Goal: Task Accomplishment & Management: Complete application form

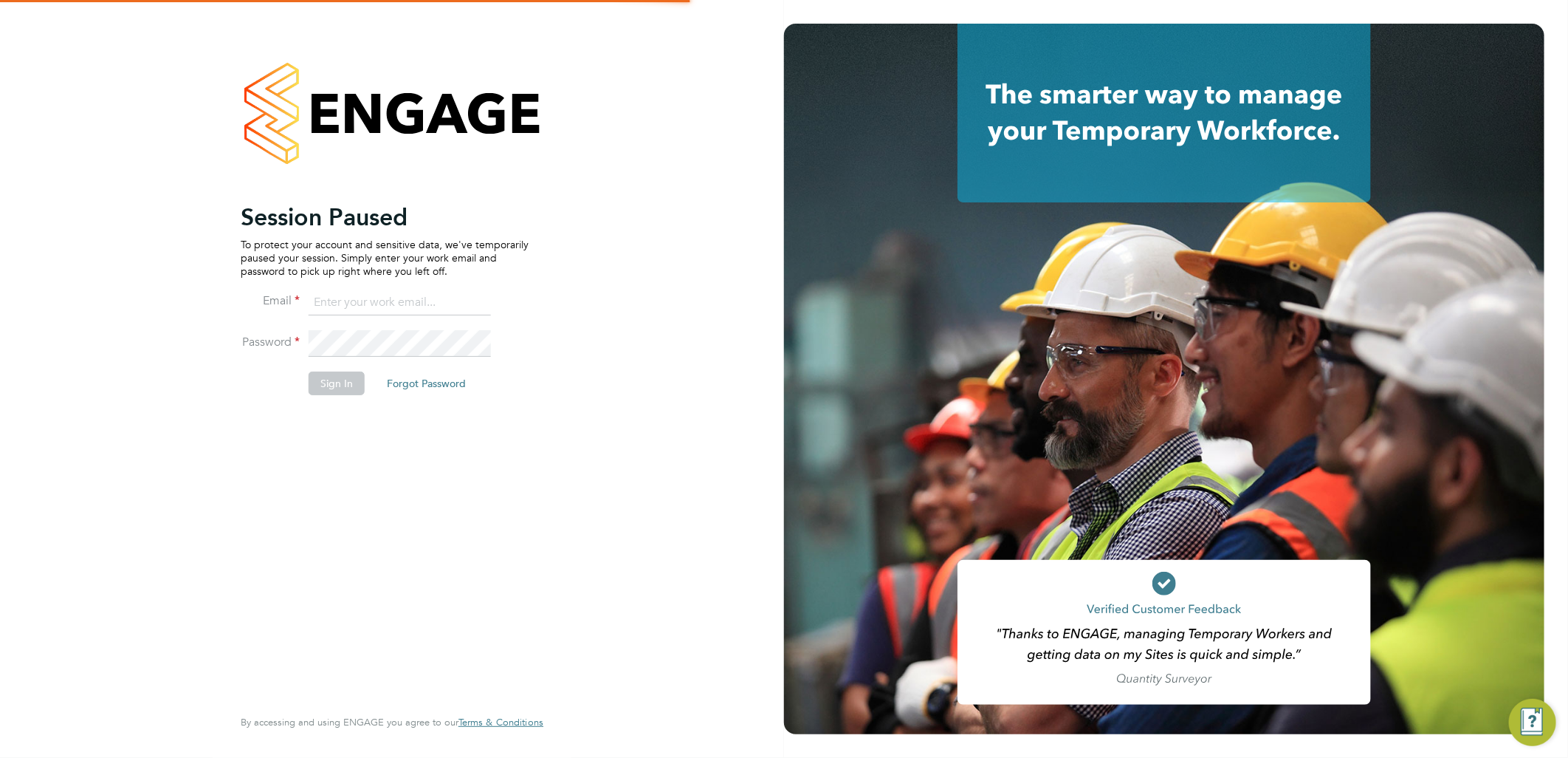
type input "ellie.page@tradelinerecruitment.co.uk"
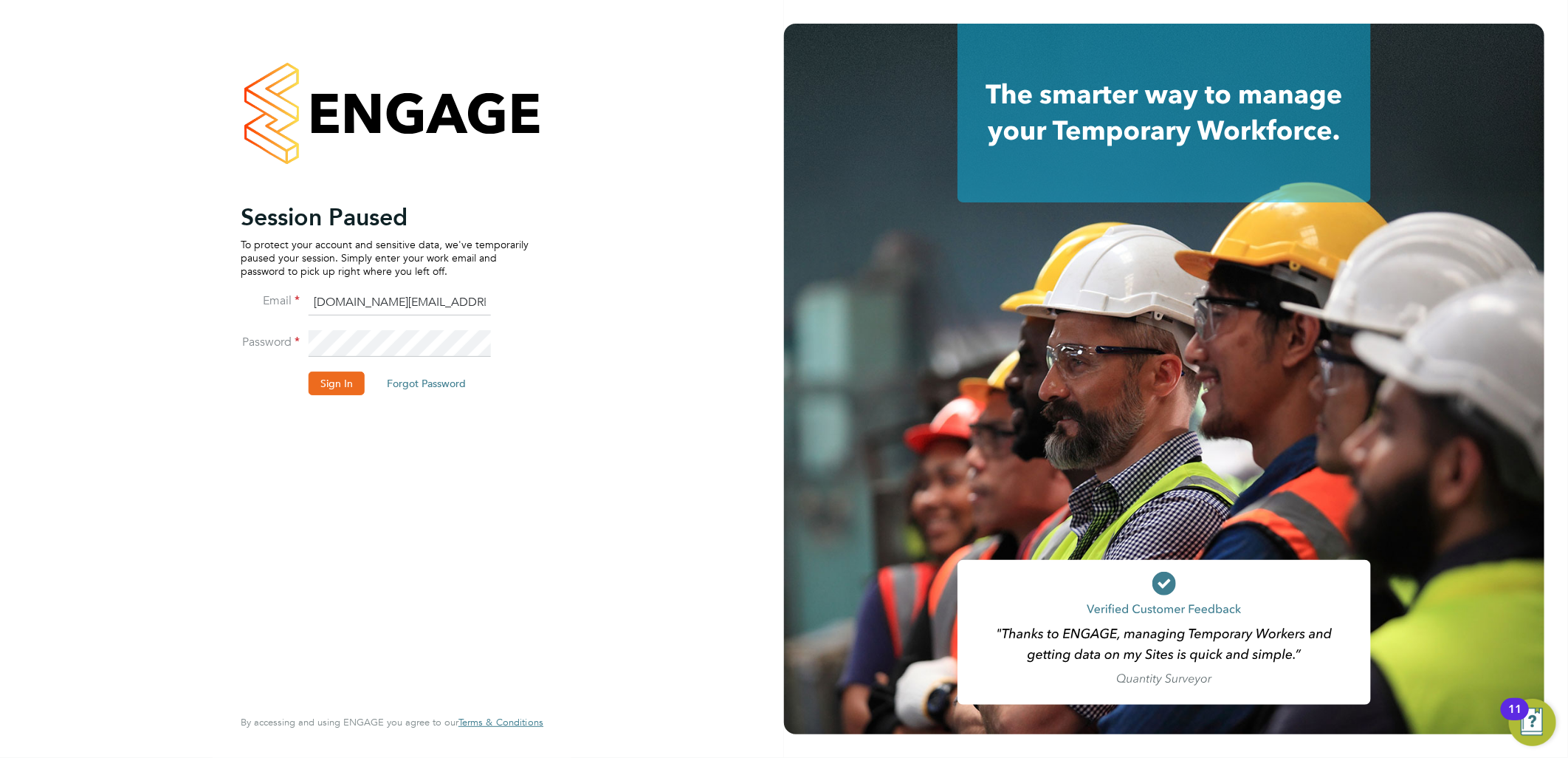
click at [274, 388] on li "Sign In Forgot Password" at bounding box center [385, 391] width 288 height 39
click at [313, 387] on button "Sign In" at bounding box center [337, 383] width 56 height 23
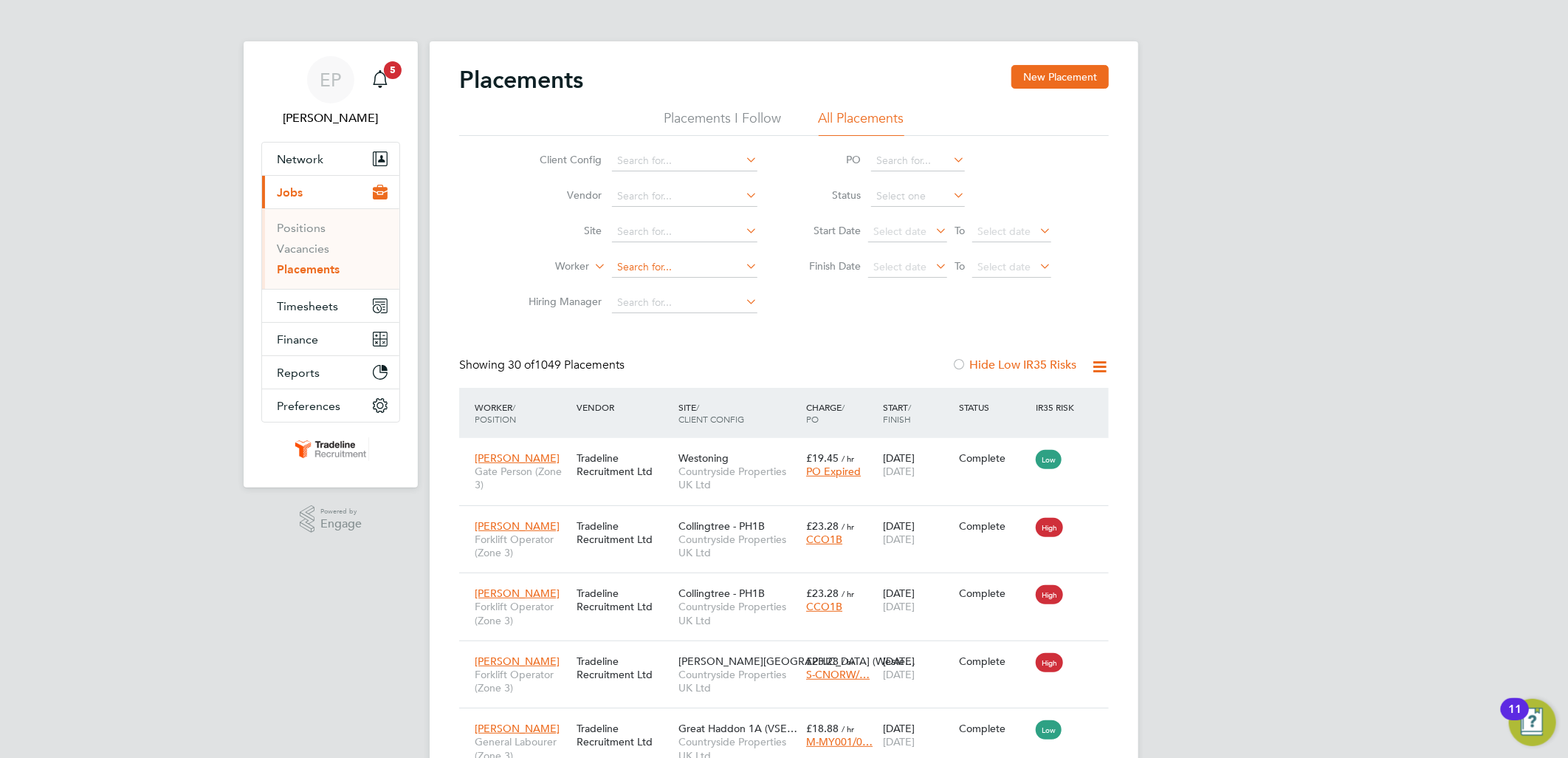
click at [642, 268] on input at bounding box center [684, 267] width 145 height 21
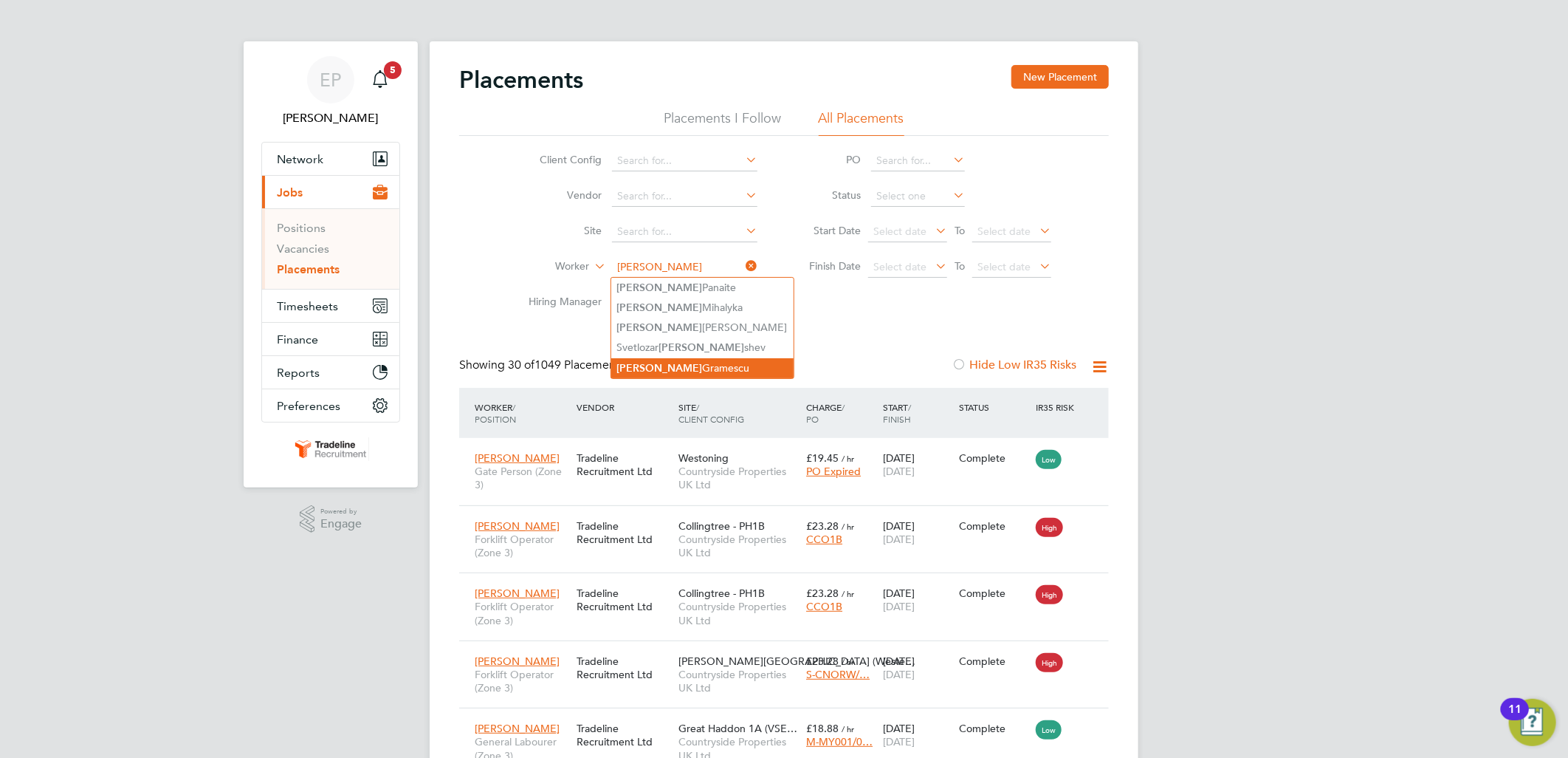
click at [704, 358] on li "Petru Gramescu" at bounding box center [703, 368] width 183 height 20
type input "[PERSON_NAME]"
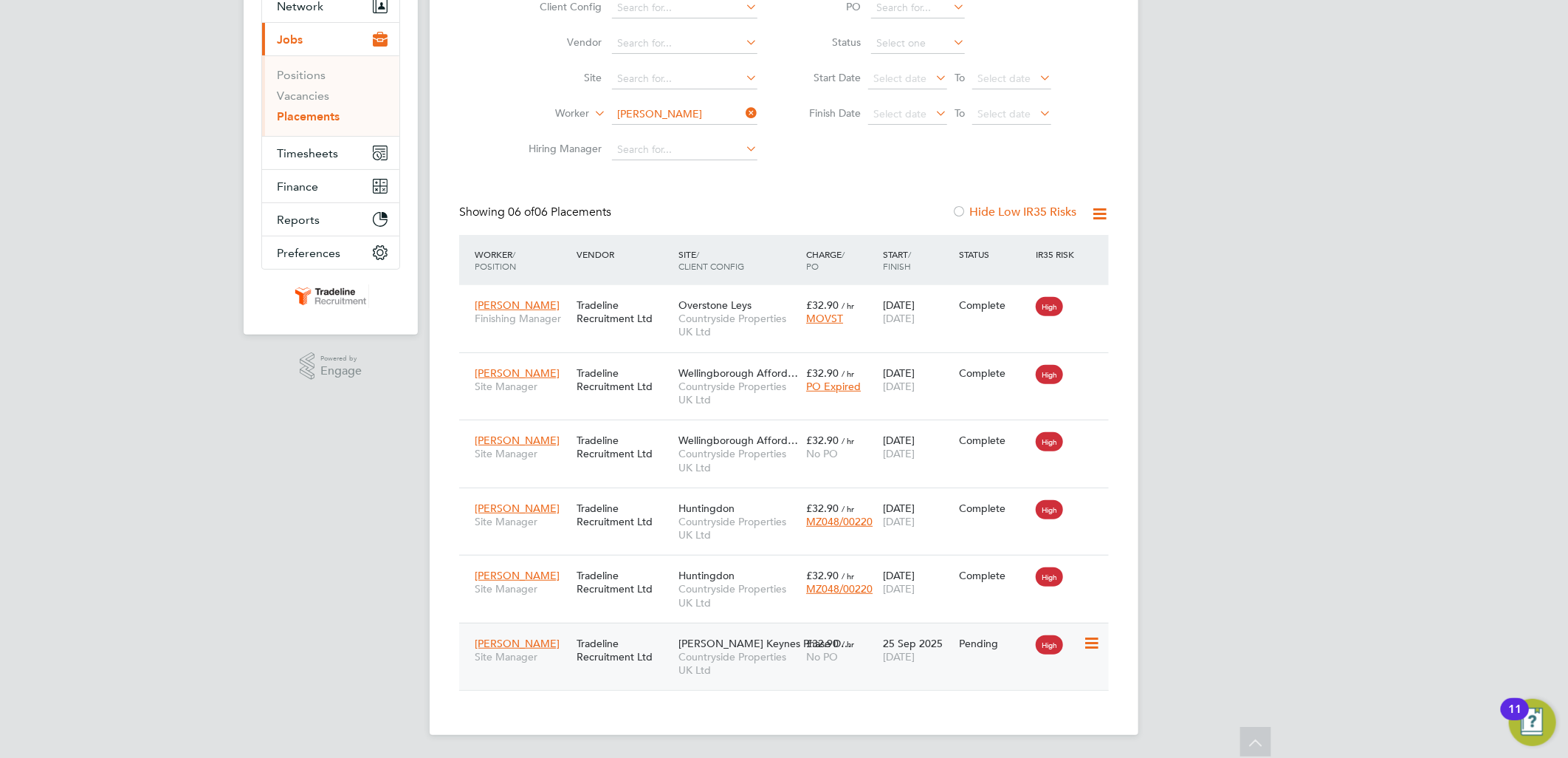
click at [1092, 643] on icon at bounding box center [1090, 643] width 14 height 18
click at [964, 728] on li "Start" at bounding box center [1024, 735] width 151 height 21
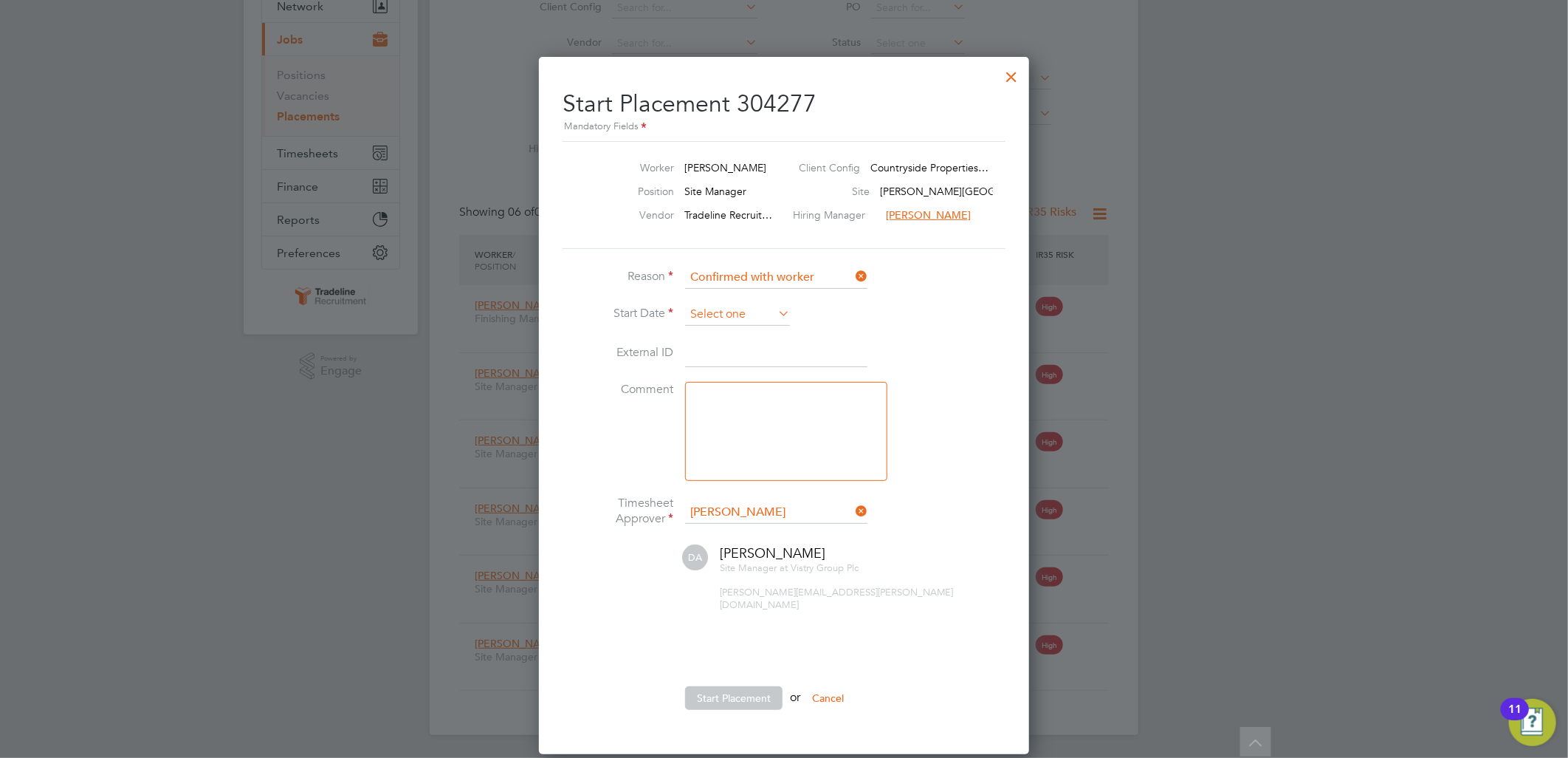
click at [735, 304] on input at bounding box center [737, 314] width 105 height 22
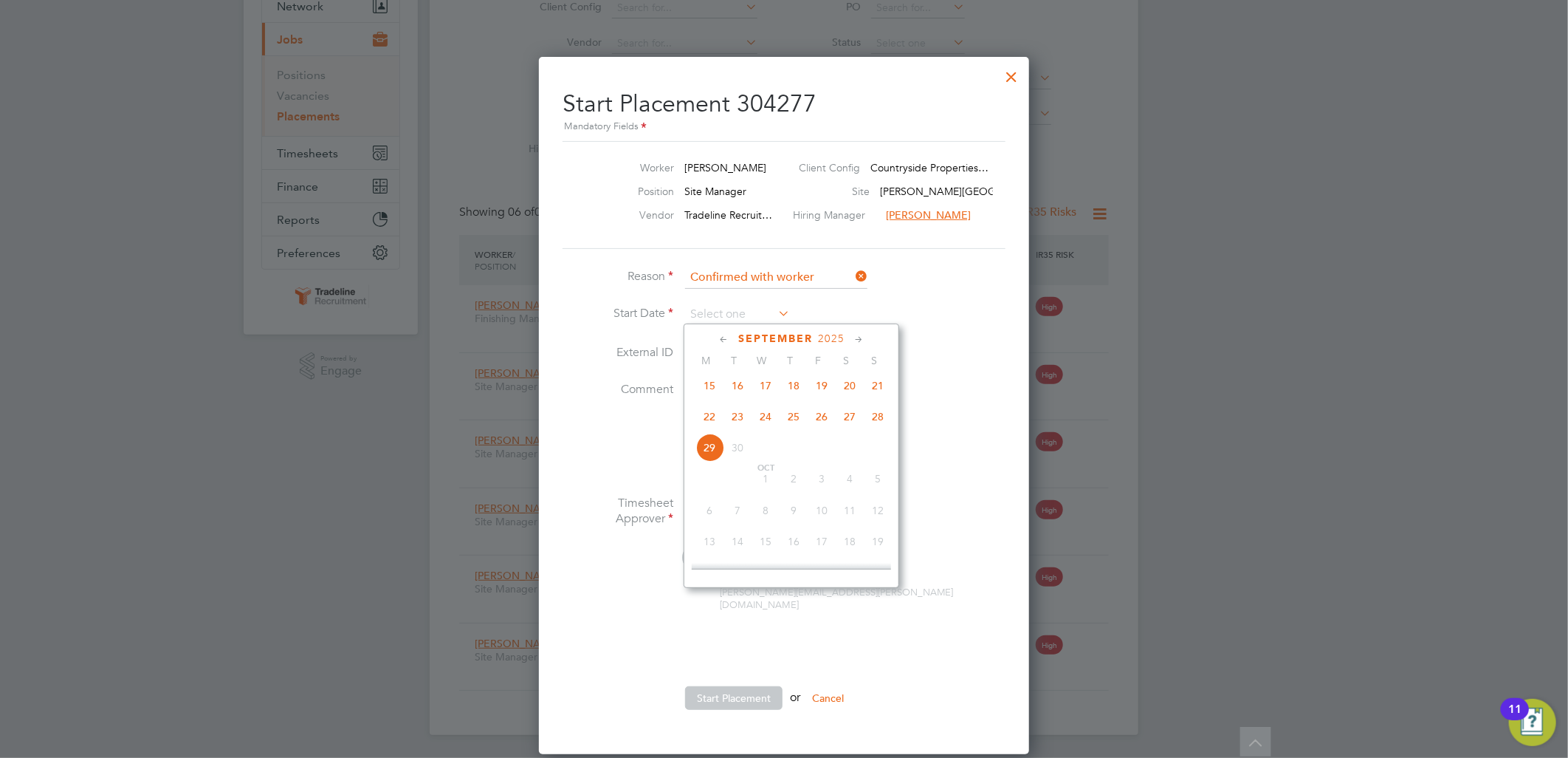
click at [795, 430] on span "25" at bounding box center [793, 416] width 28 height 28
type input "25 Sep 2025"
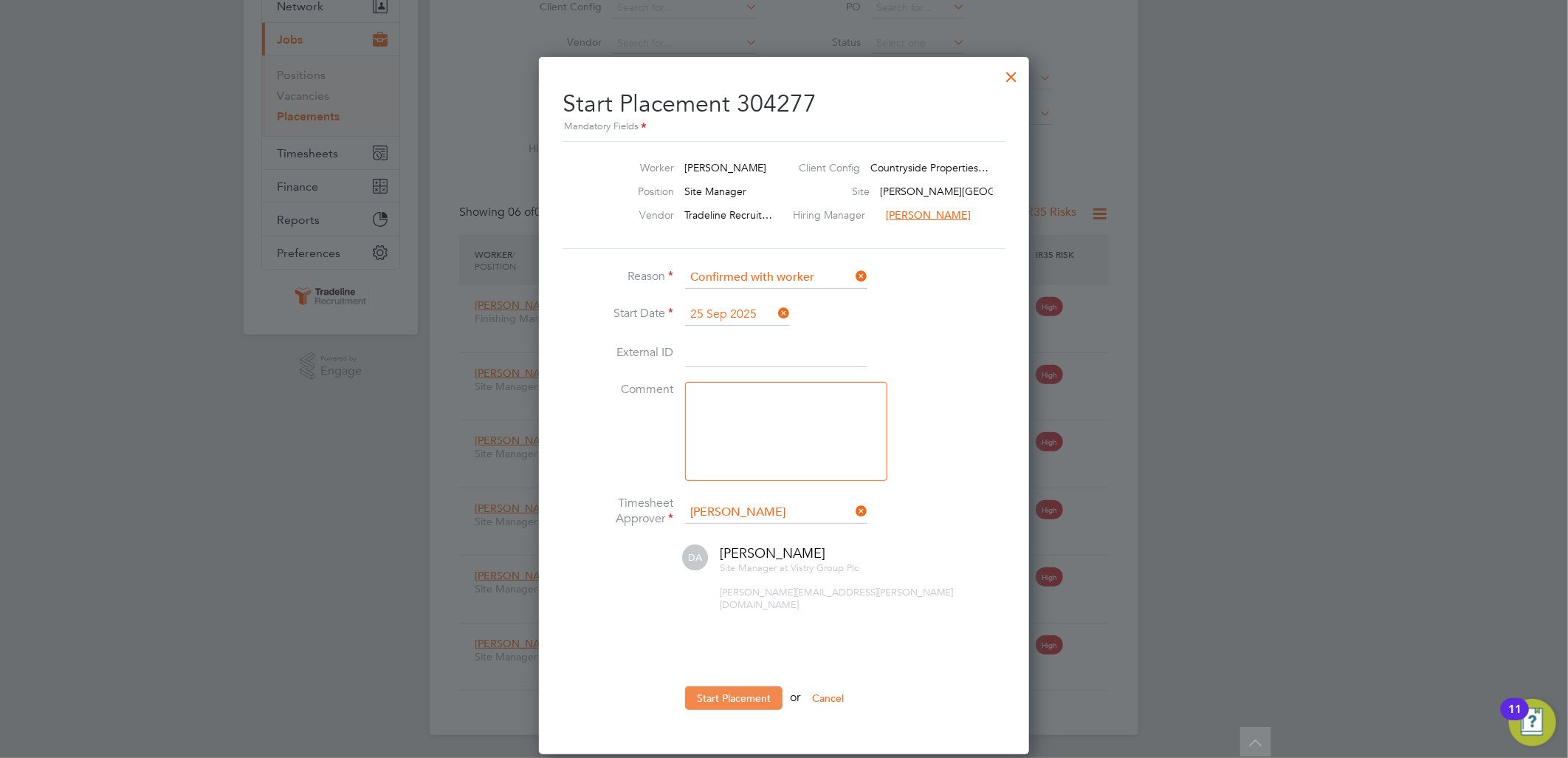
click at [716, 686] on button "Start Placement" at bounding box center [733, 698] width 98 height 23
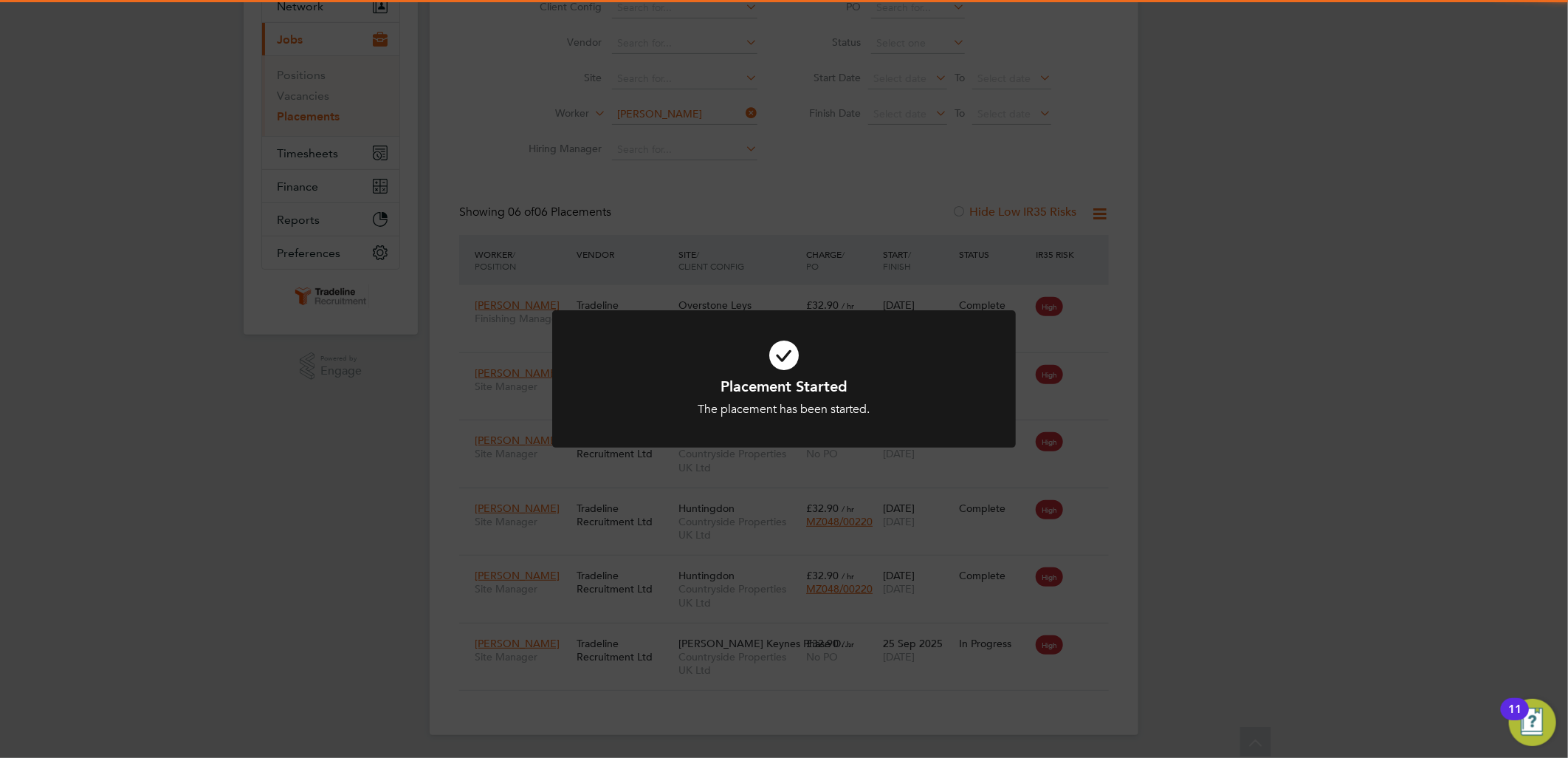
click at [818, 375] on icon at bounding box center [784, 355] width 384 height 57
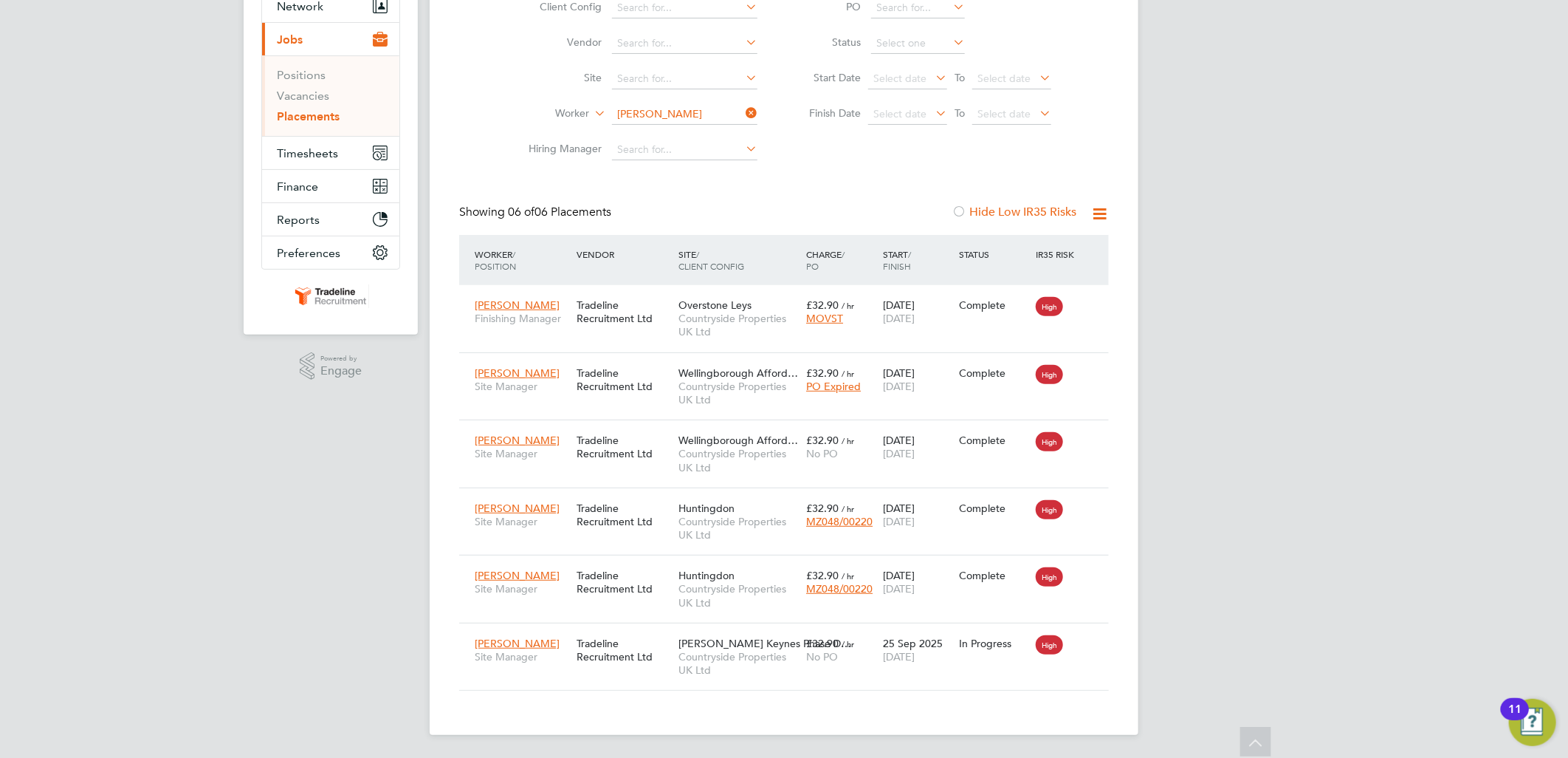
click at [742, 111] on icon at bounding box center [742, 113] width 0 height 21
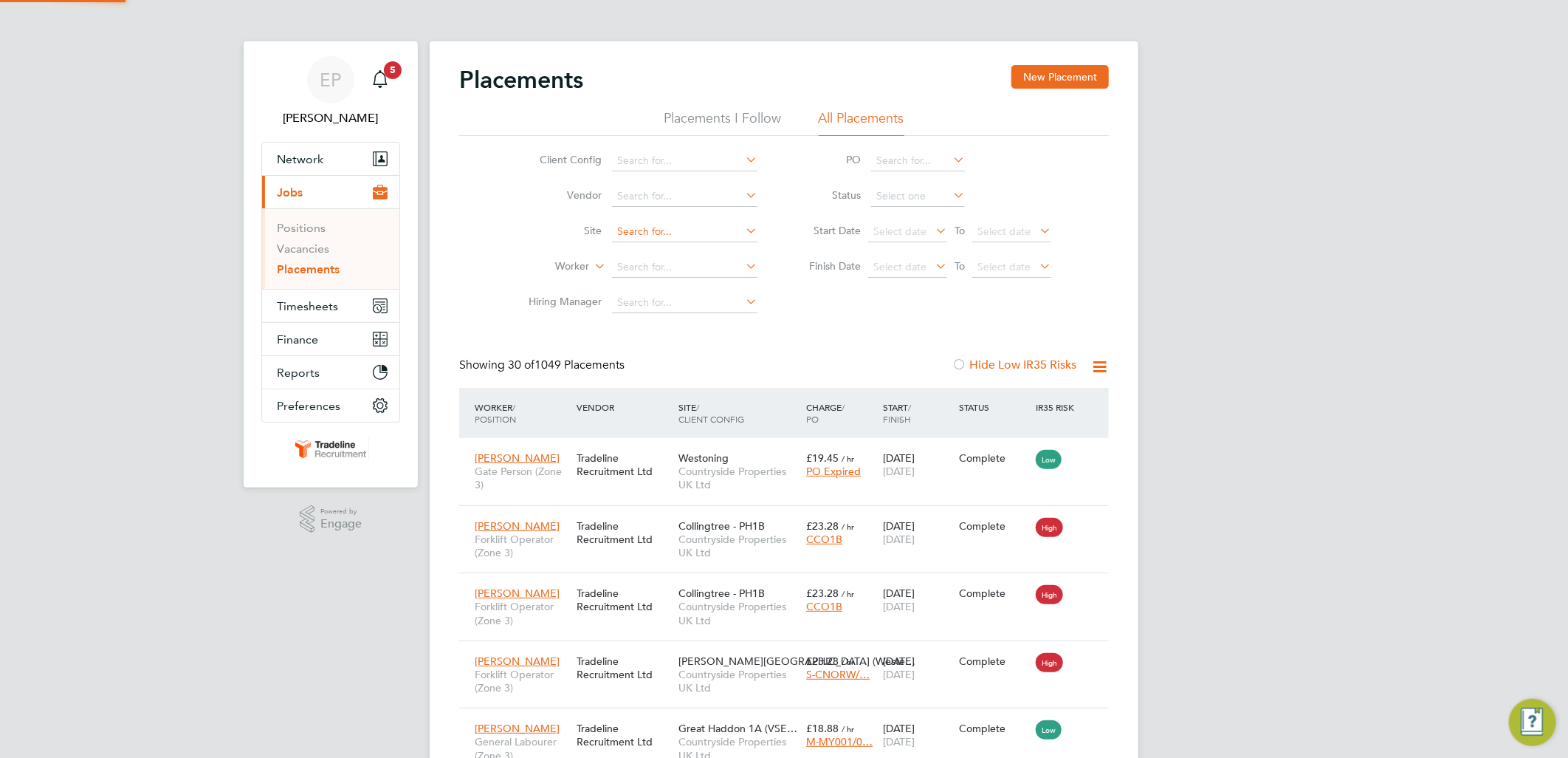
scroll to position [7, 8]
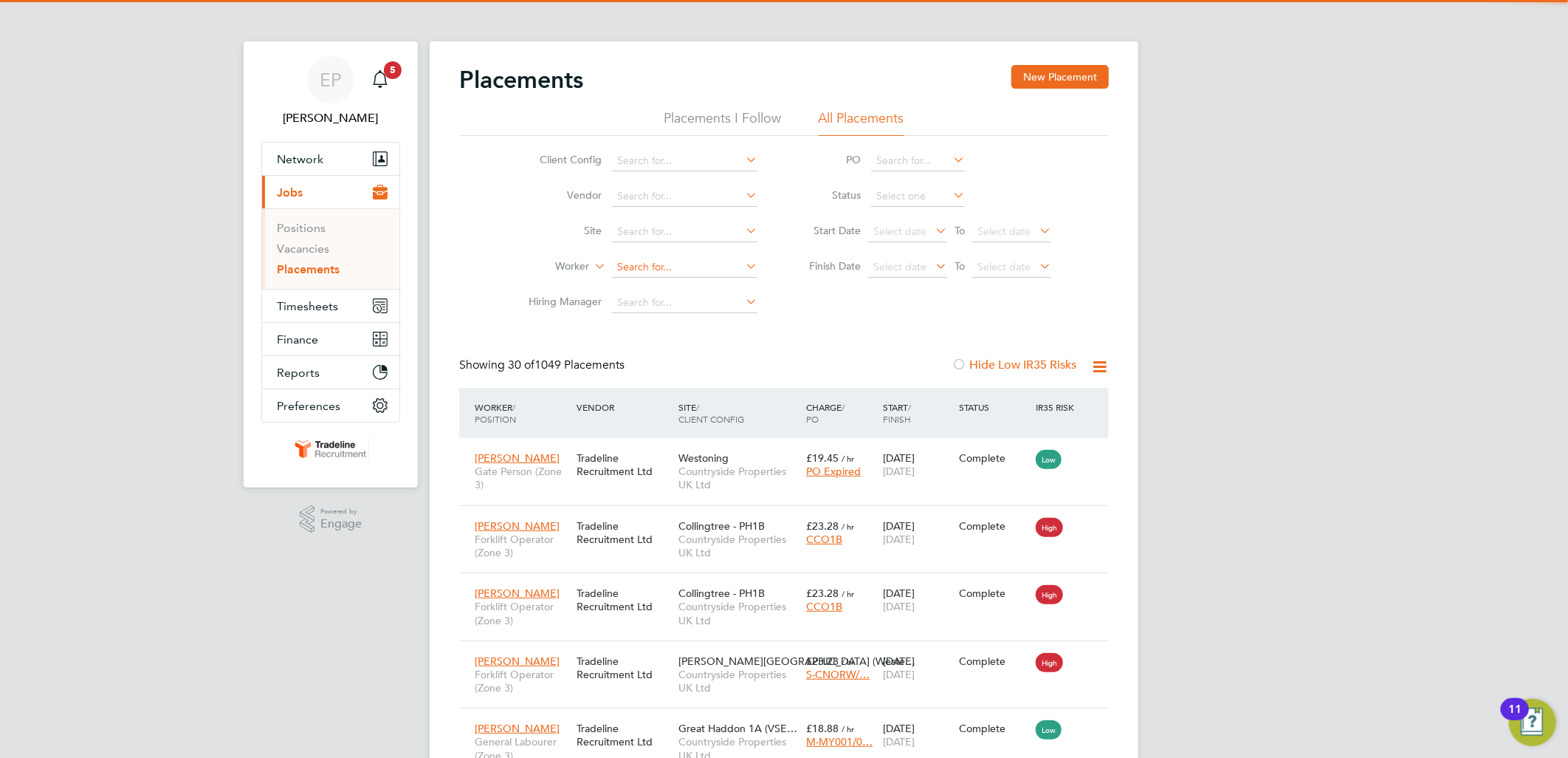
click at [663, 268] on input at bounding box center [684, 267] width 145 height 21
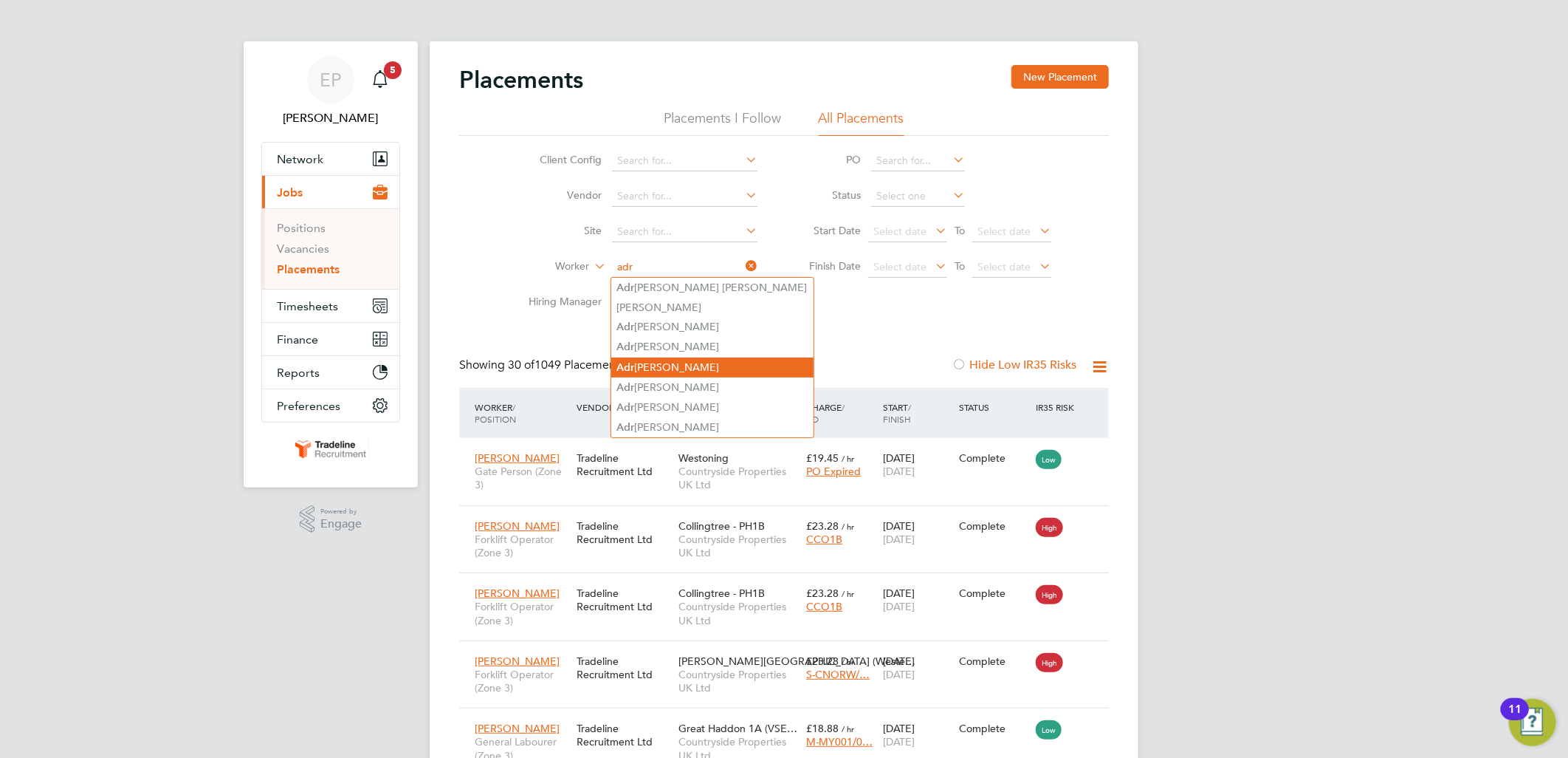
click at [691, 369] on li "Adr ian Ionescu" at bounding box center [713, 367] width 202 height 20
type input "Adrian Ionescu"
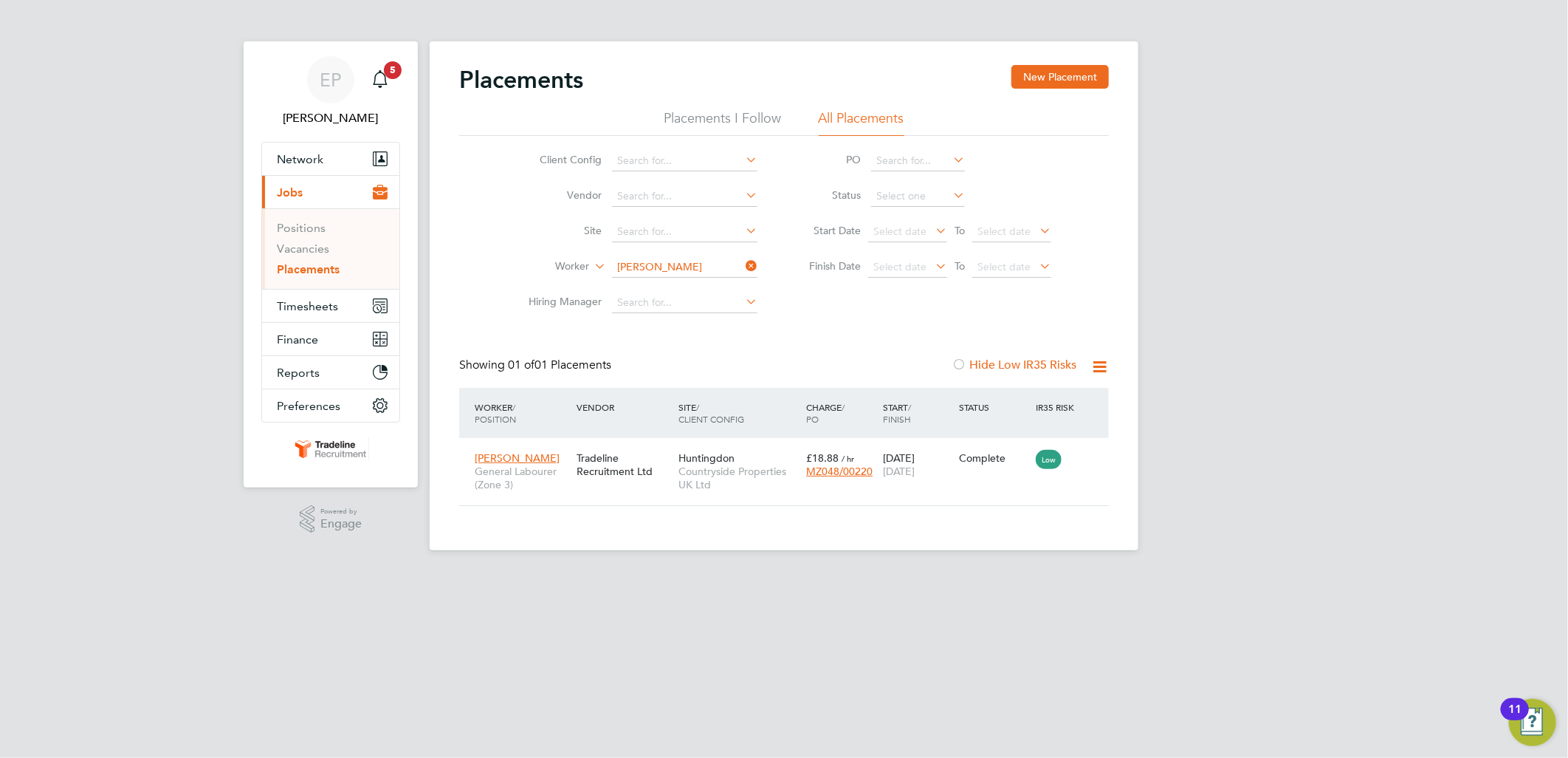
click at [983, 507] on div "Placements New Placement Placements I Follow All Placements Client Config Vendo…" at bounding box center [784, 296] width 708 height 509
click at [742, 262] on icon at bounding box center [742, 265] width 0 height 21
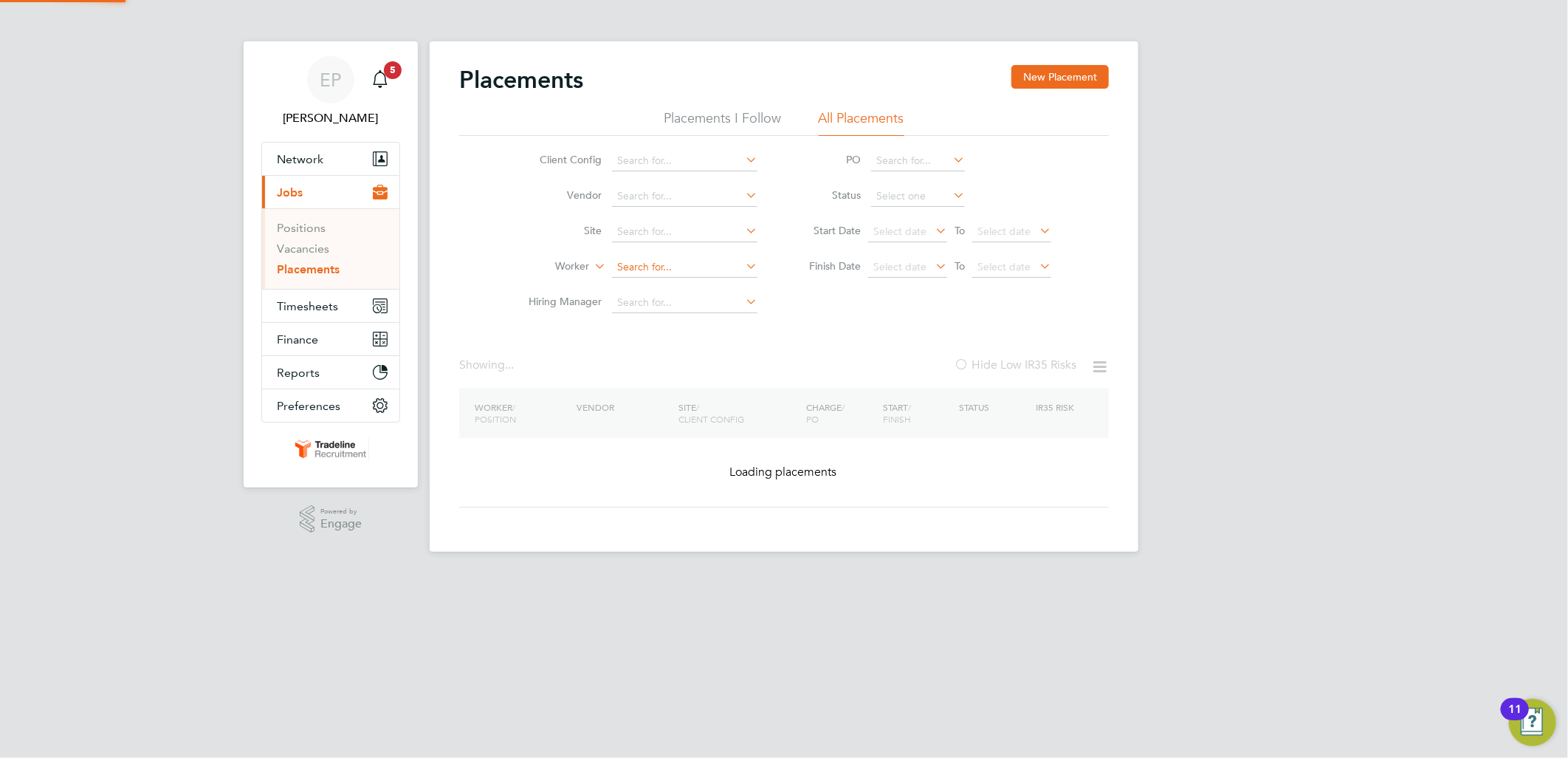
click at [654, 275] on input at bounding box center [684, 267] width 145 height 21
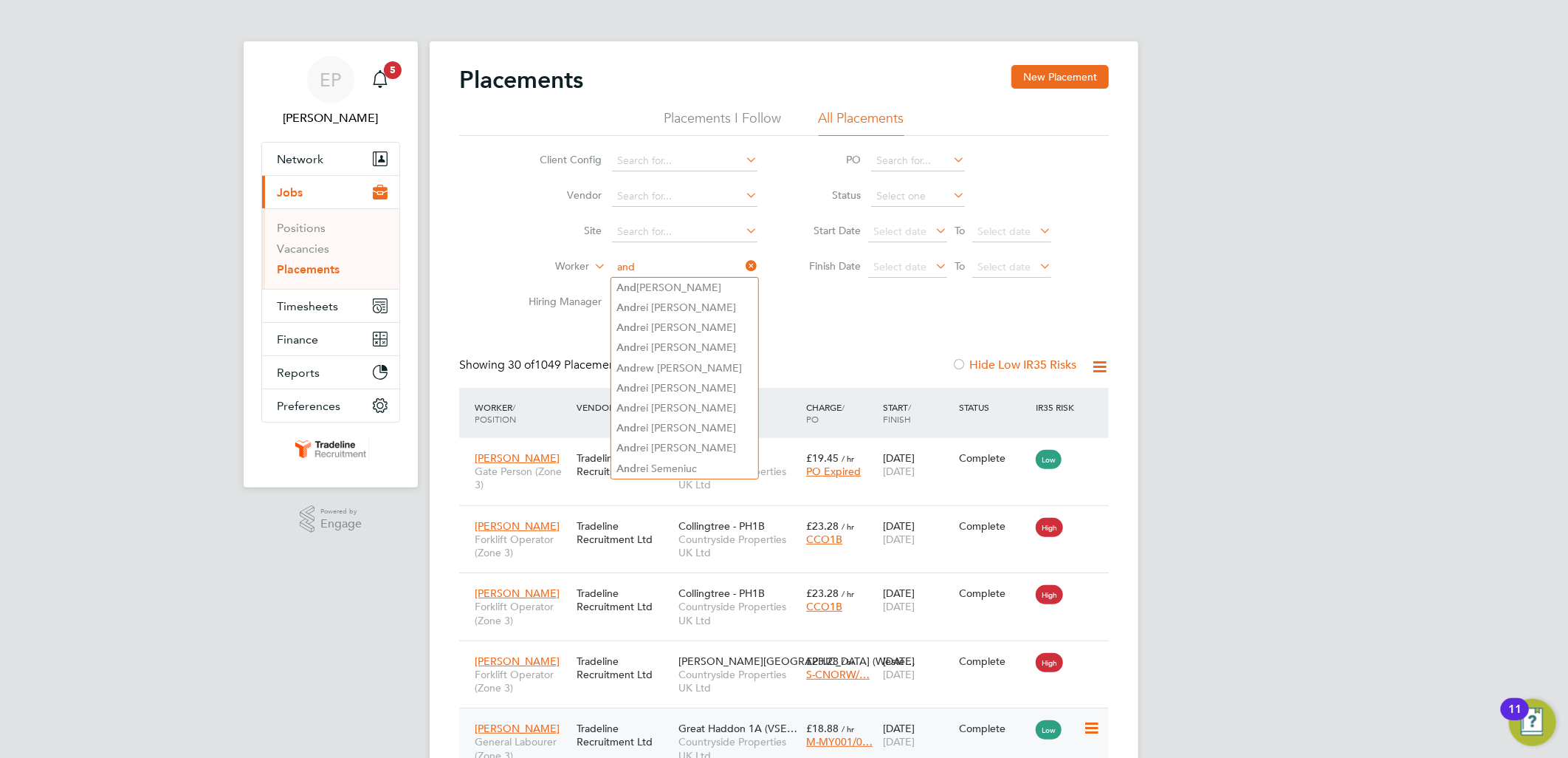
type input "and"
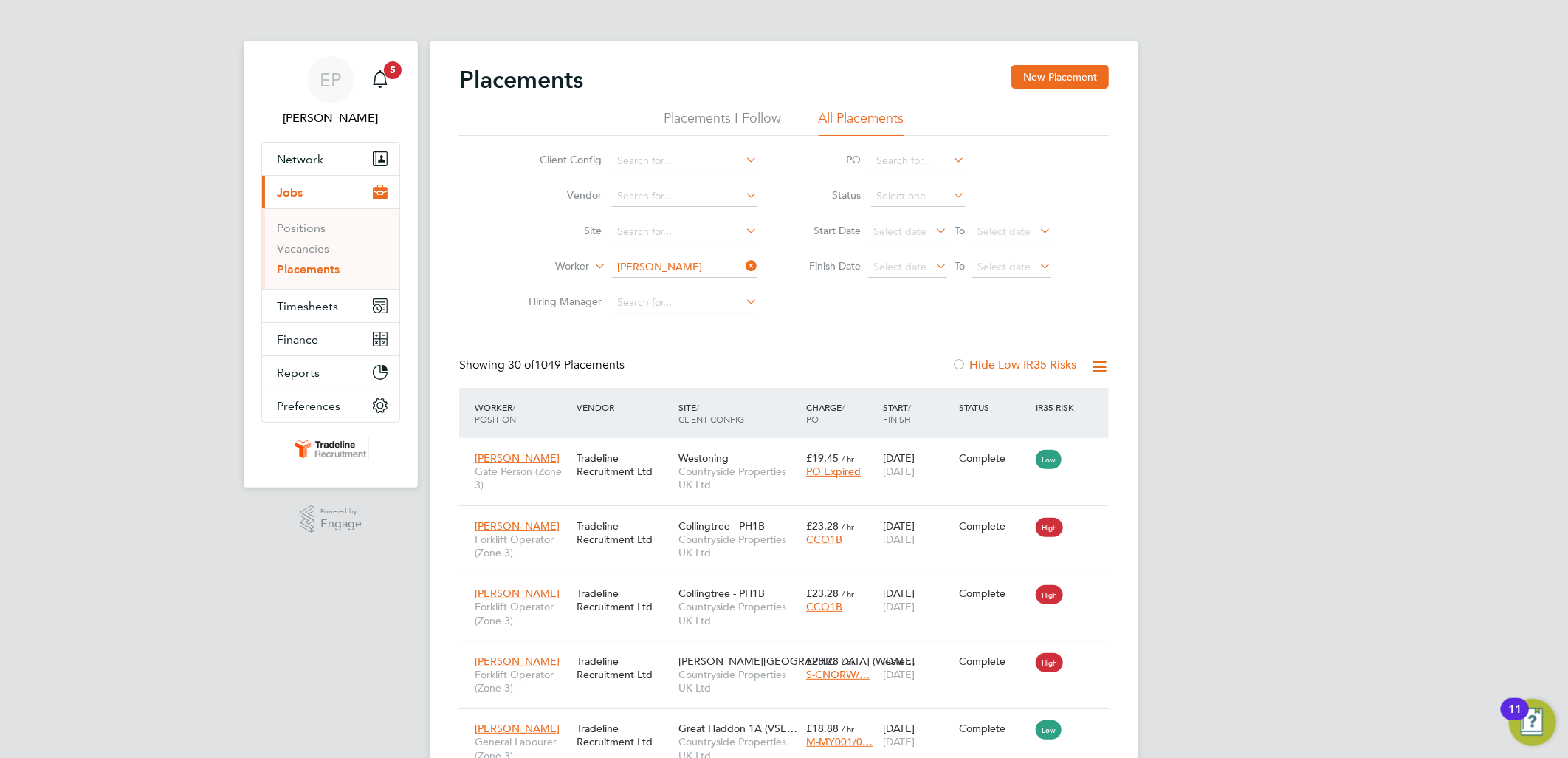
type input "andrian"
drag, startPoint x: 750, startPoint y: 267, endPoint x: 704, endPoint y: 267, distance: 46.0
click at [742, 267] on icon at bounding box center [742, 265] width 0 height 21
click at [654, 268] on input at bounding box center [684, 267] width 145 height 21
type input "a"
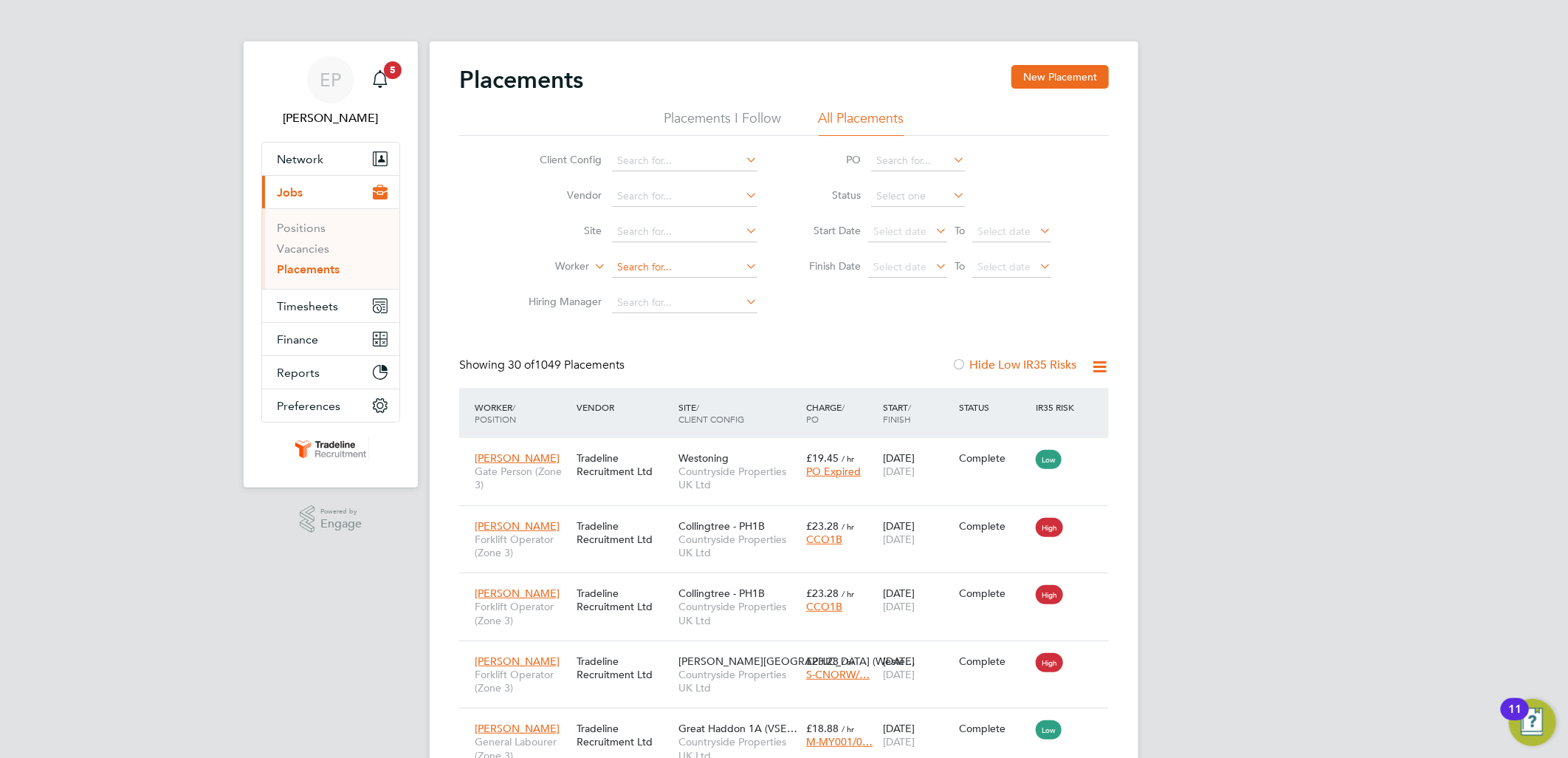
click at [639, 262] on input at bounding box center [684, 267] width 145 height 21
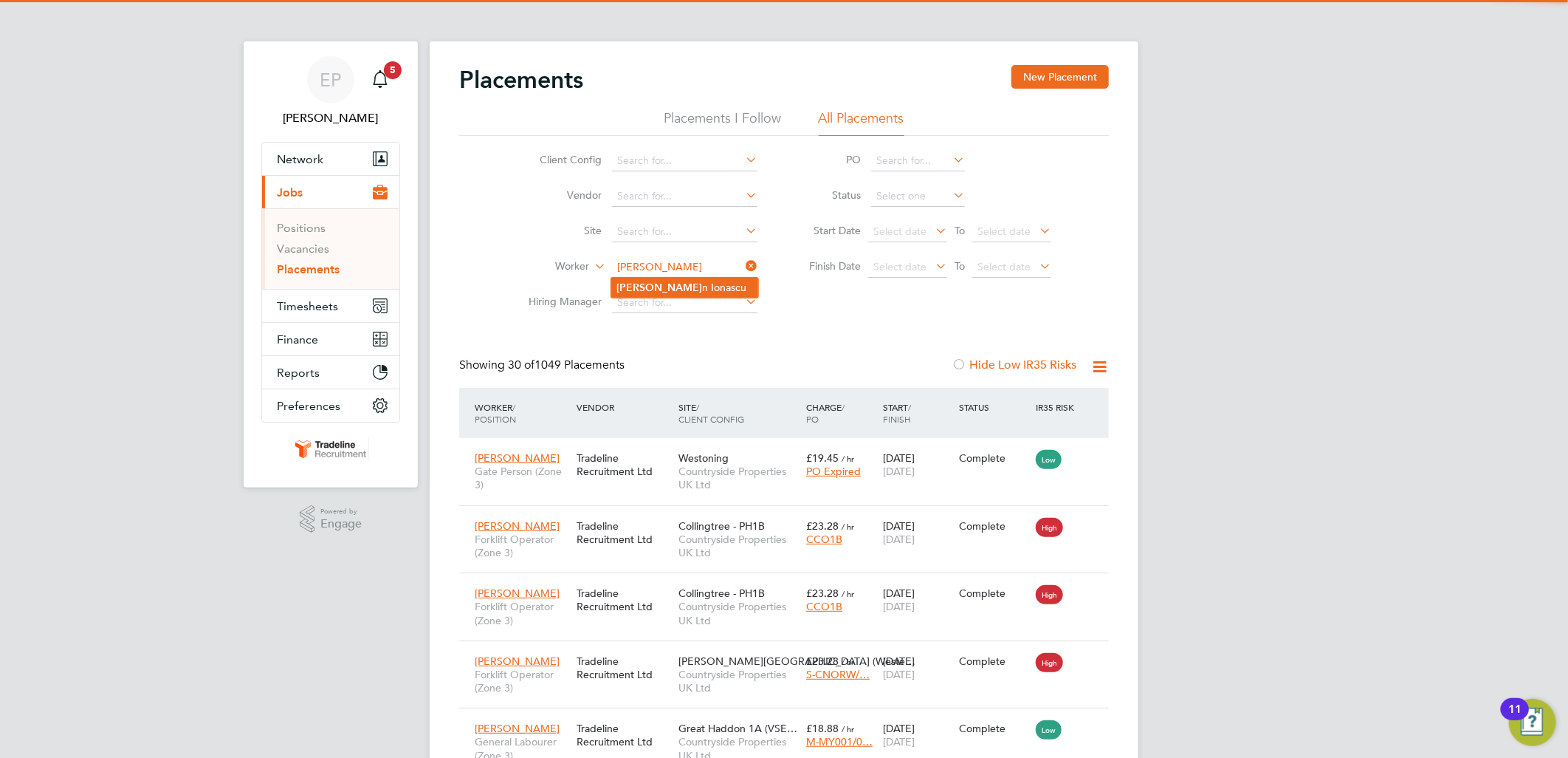
click at [683, 289] on li "Andria n Ionascu" at bounding box center [685, 288] width 147 height 20
type input "Andrian Ionascu"
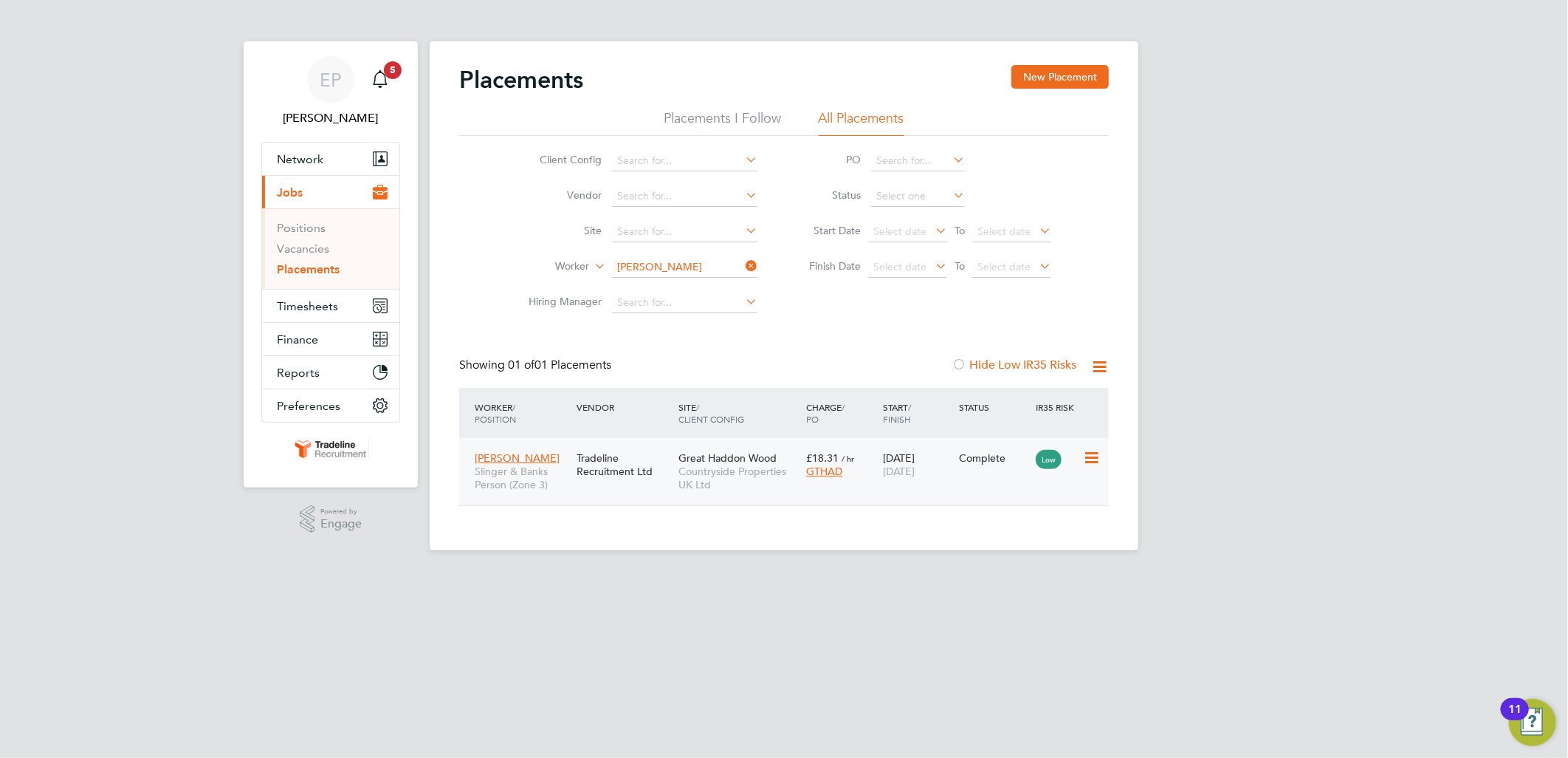
click at [965, 474] on div "Andrian Ionascu Slinger & Banks Person (Zone 3) Tradeline Recruitment Ltd Great…" at bounding box center [784, 471] width 649 height 67
click at [979, 468] on div "Complete" at bounding box center [995, 457] width 77 height 28
click at [310, 160] on span "Network" at bounding box center [300, 159] width 47 height 14
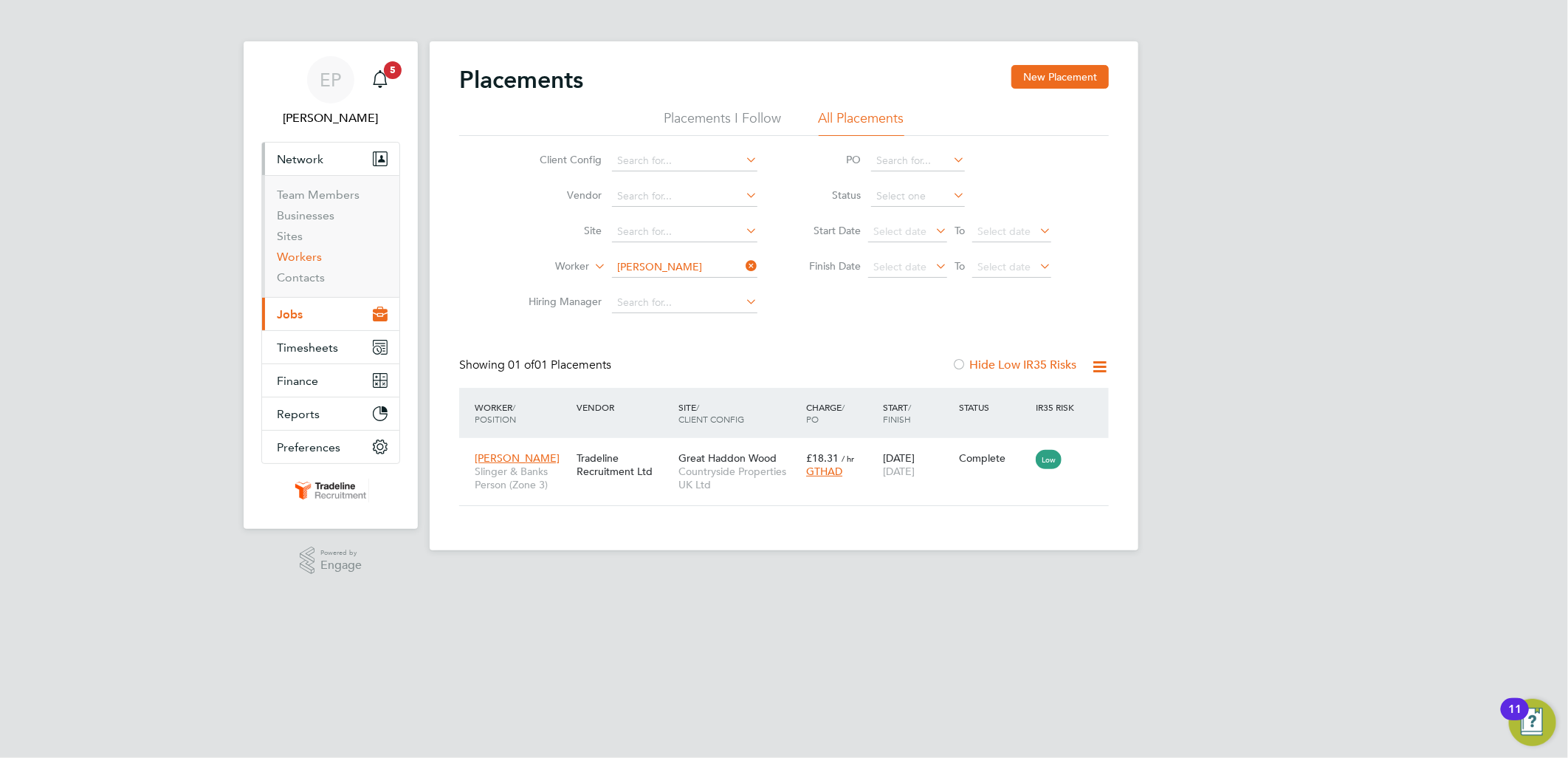
click at [316, 259] on link "Workers" at bounding box center [299, 257] width 45 height 14
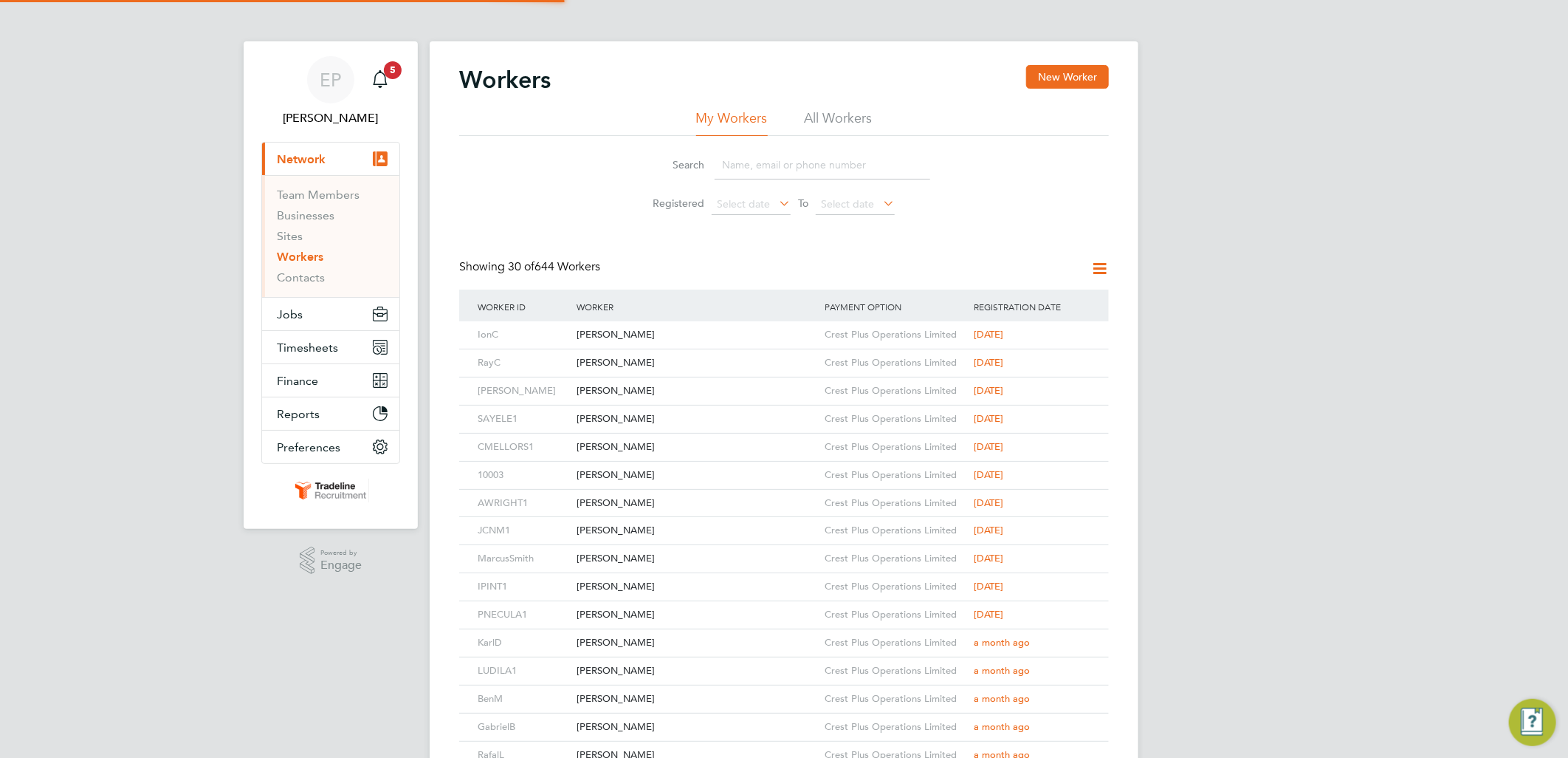
click at [756, 166] on input at bounding box center [822, 165] width 216 height 29
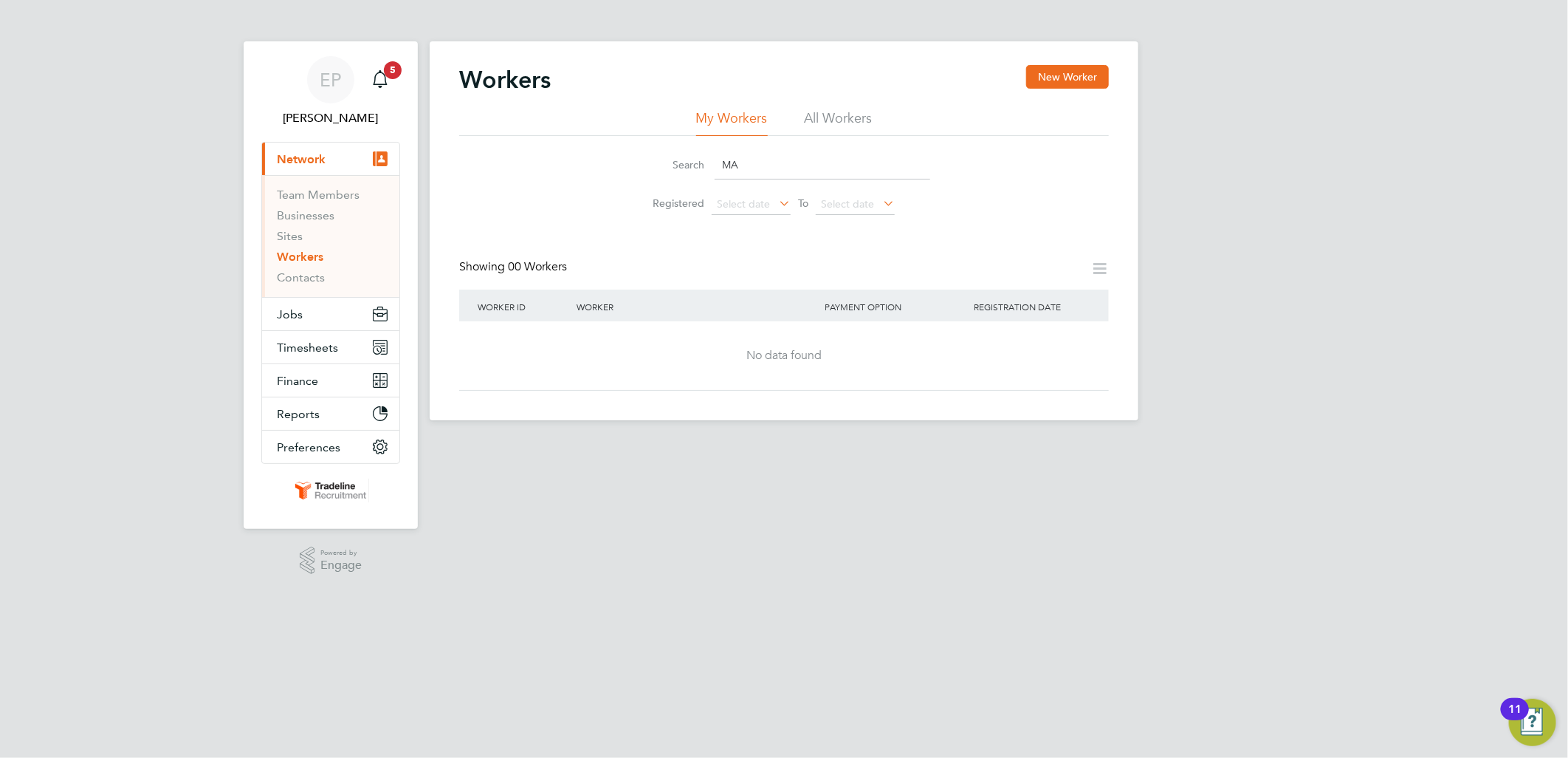
type input "M"
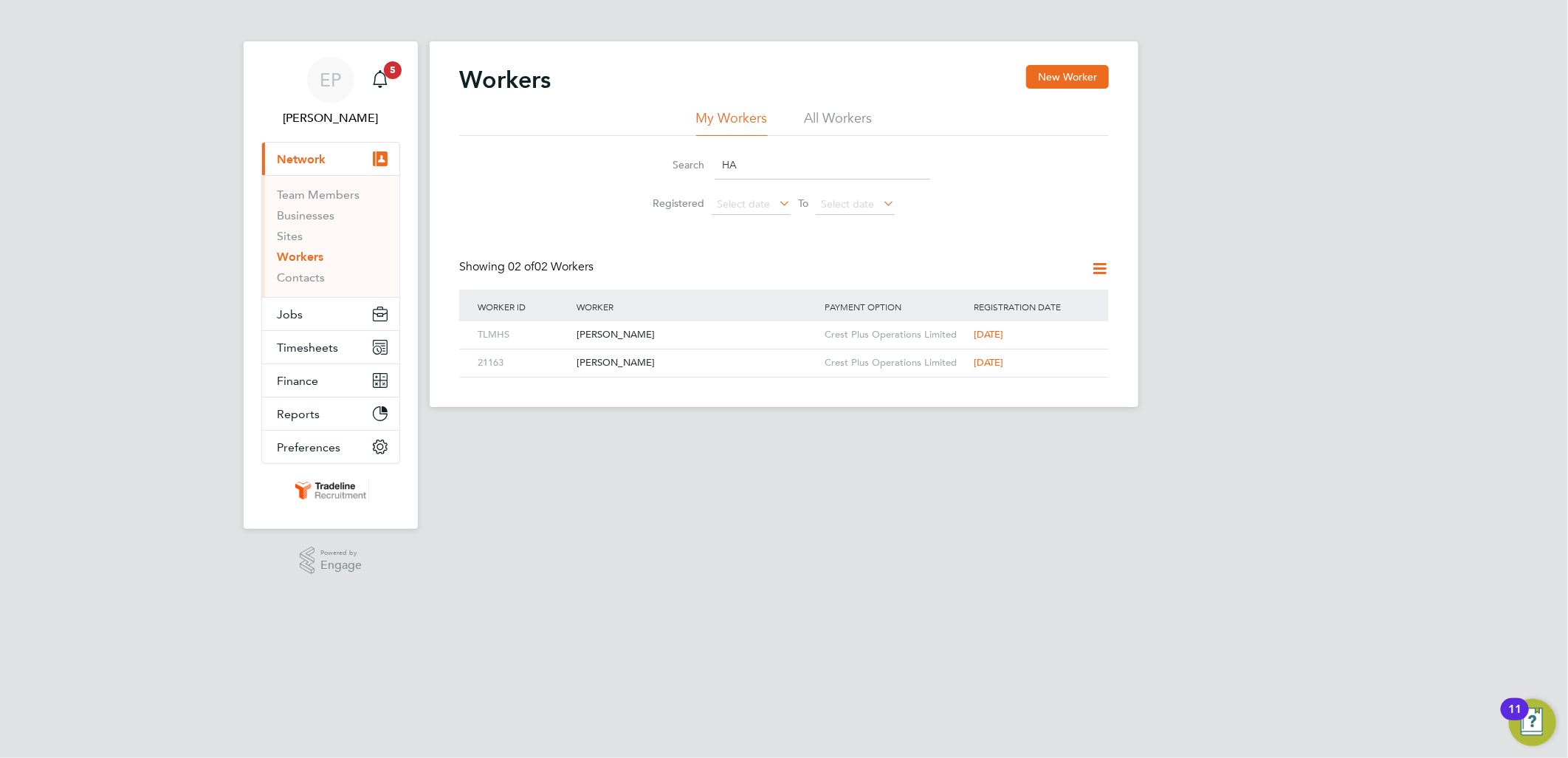
type input "H"
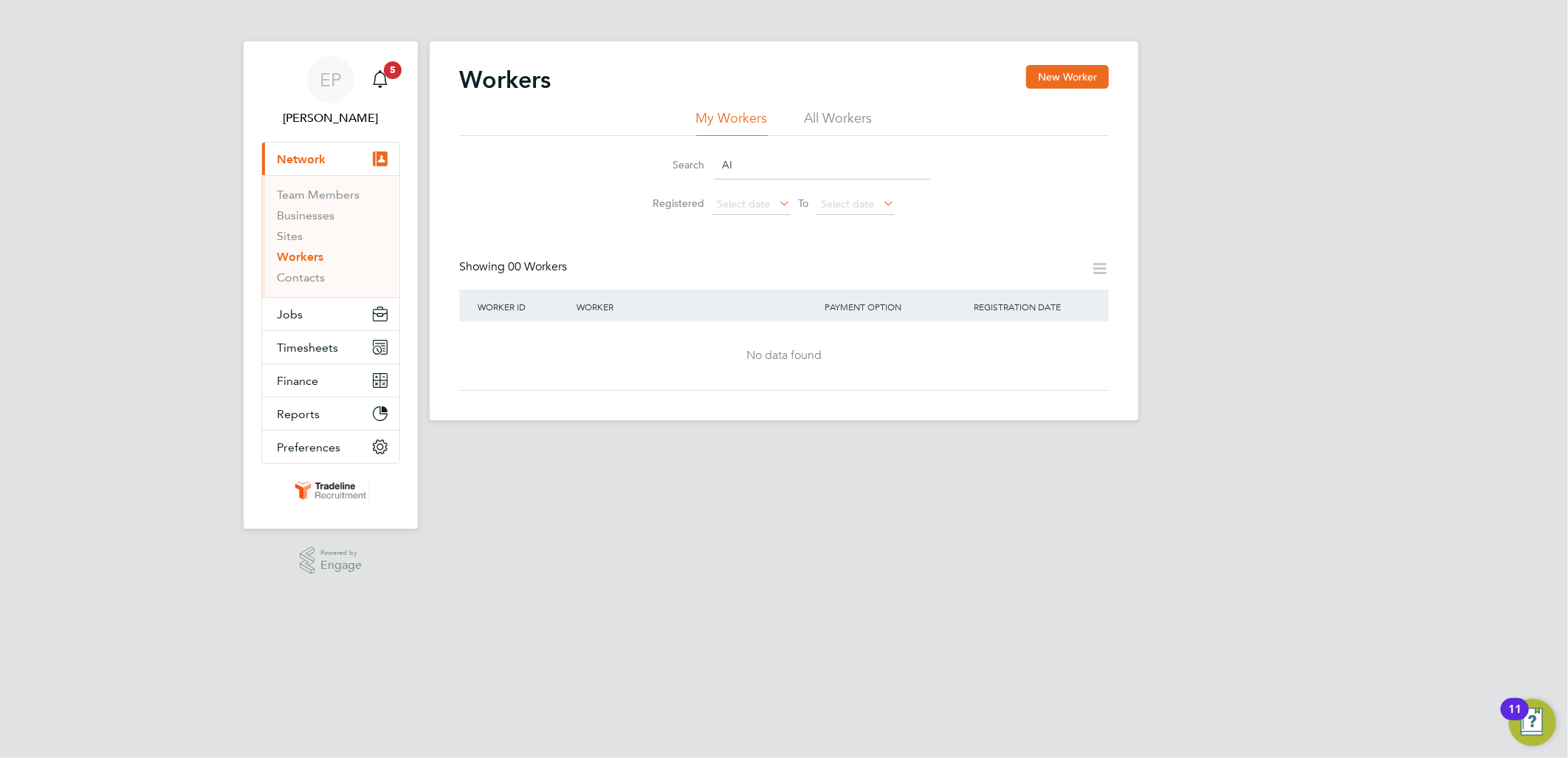
type input "A"
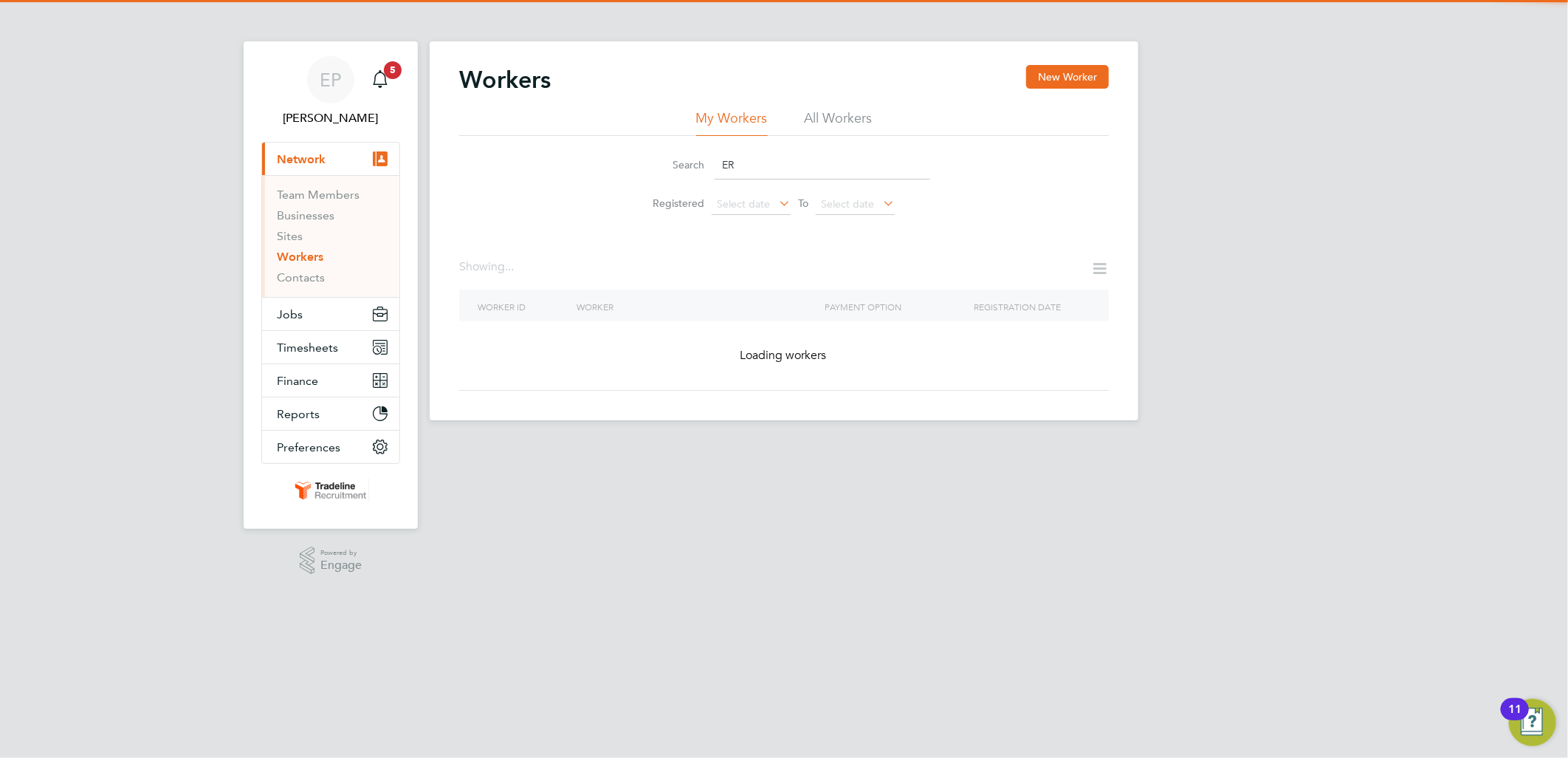
type input "E"
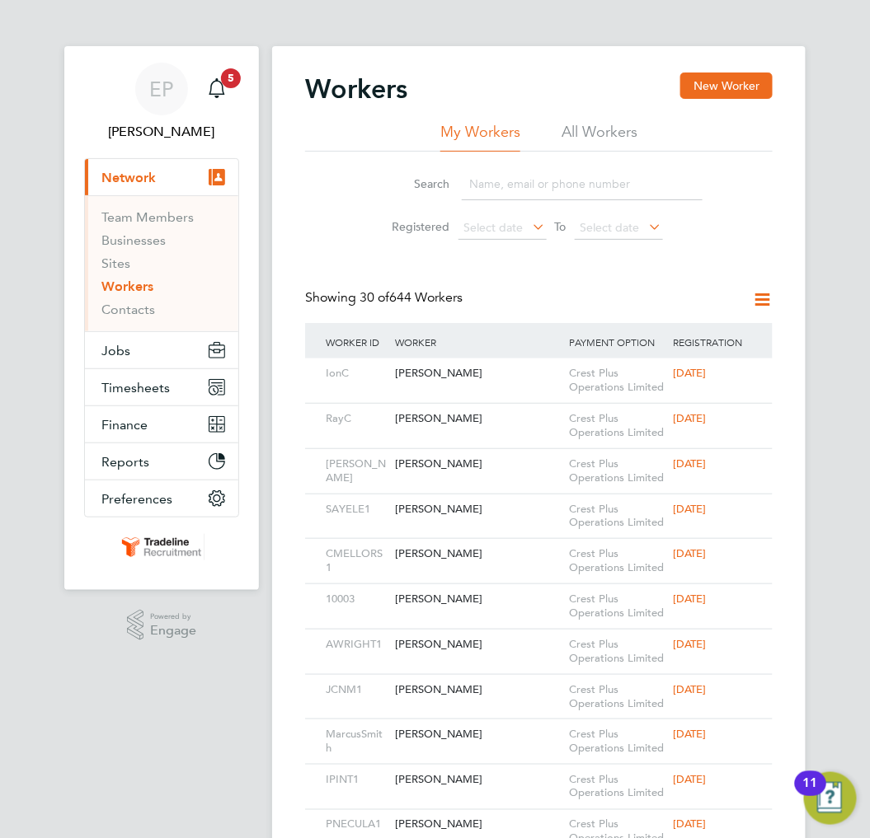
click at [744, 223] on div "Search Registered Select date To Select date" at bounding box center [538, 200] width 467 height 96
drag, startPoint x: 717, startPoint y: 87, endPoint x: 706, endPoint y: 82, distance: 12.3
click at [717, 87] on button "New Worker" at bounding box center [726, 86] width 92 height 26
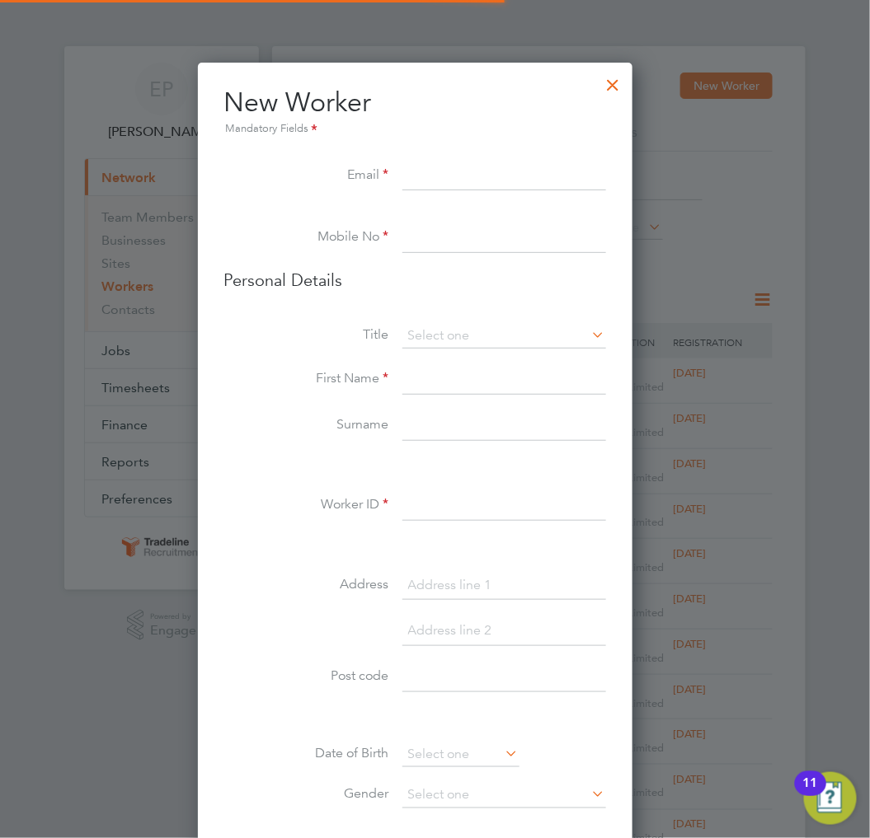
scroll to position [1393, 438]
paste input "elbow1993@gmail.com"
type input "elbow1993@gmail.com"
click at [389, 233] on label "Mobile No" at bounding box center [306, 236] width 165 height 17
drag, startPoint x: 481, startPoint y: 235, endPoint x: 509, endPoint y: 236, distance: 28.0
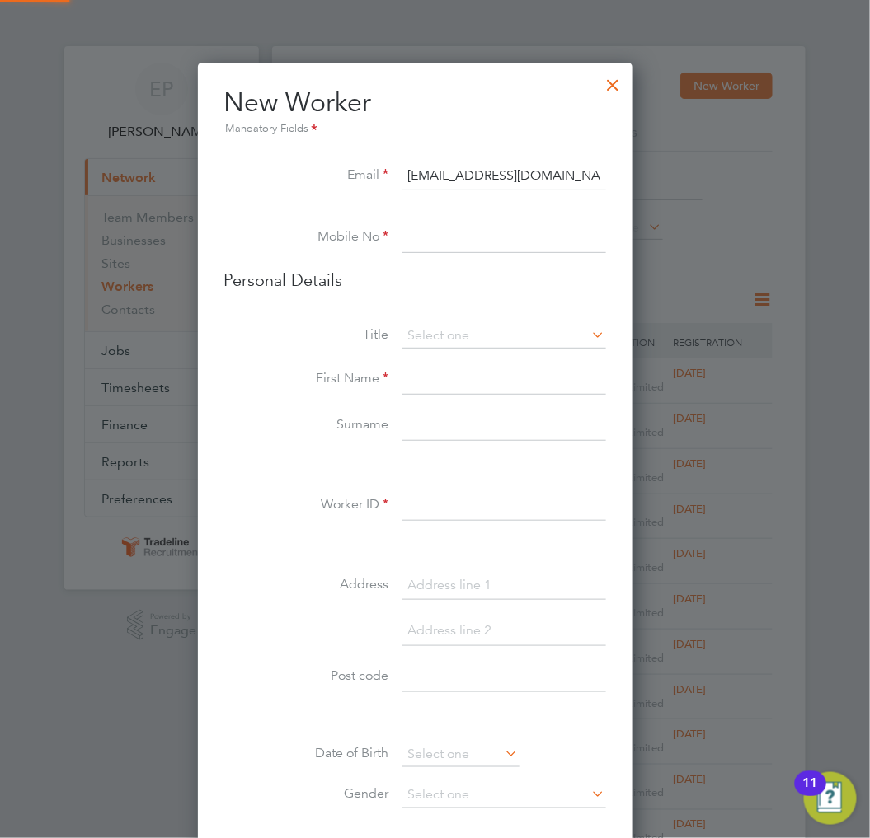
click at [481, 235] on input at bounding box center [504, 238] width 204 height 30
drag, startPoint x: 435, startPoint y: 218, endPoint x: 424, endPoint y: 228, distance: 14.7
drag, startPoint x: 424, startPoint y: 228, endPoint x: 441, endPoint y: 218, distance: 19.9
drag, startPoint x: 441, startPoint y: 218, endPoint x: 439, endPoint y: 236, distance: 18.2
paste input "07868 305532"
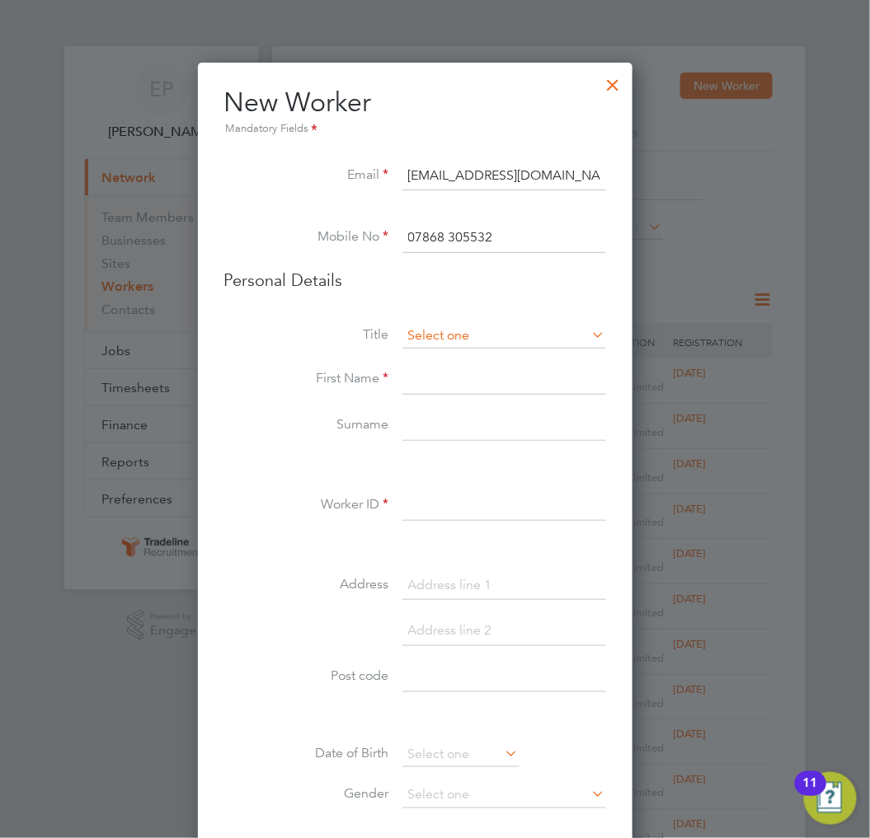
type input "07868 305532"
click at [480, 326] on input at bounding box center [504, 336] width 204 height 25
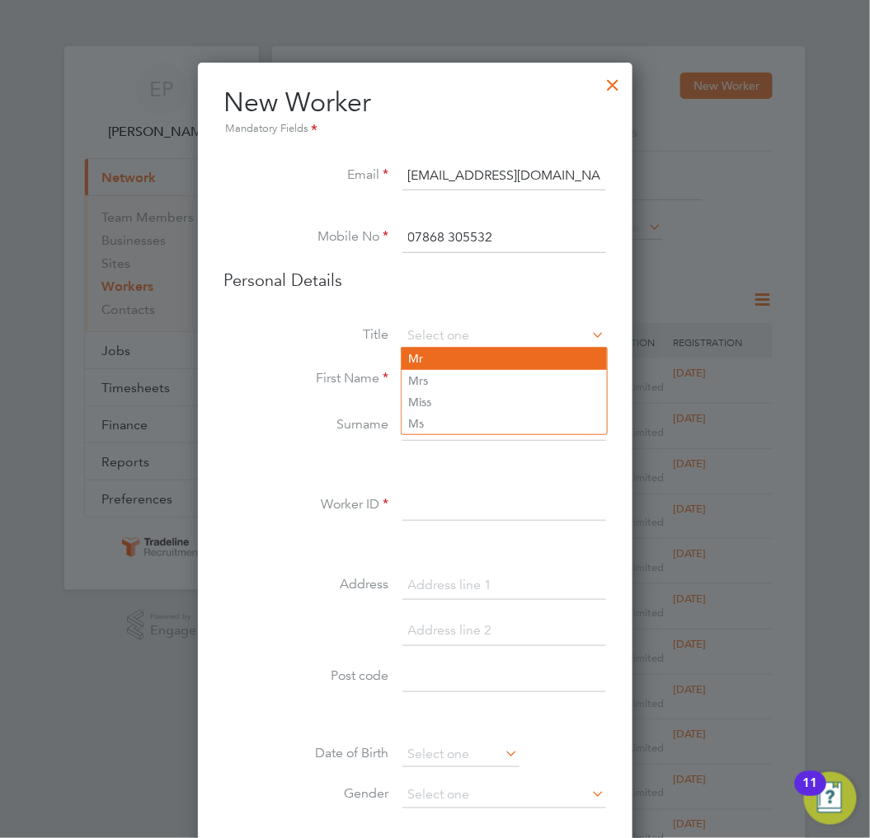
click at [466, 357] on li "Mr" at bounding box center [503, 358] width 205 height 21
type input "Mr"
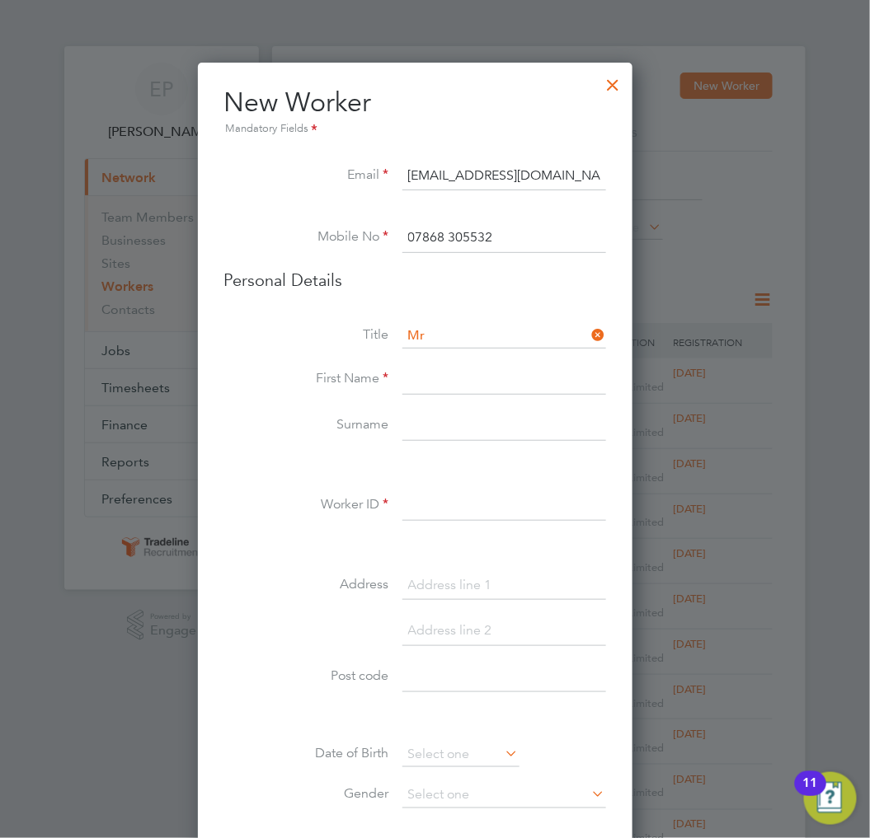
paste input "Aidan"
type input "Aidan"
paste input "Cooper"
type input "Cooper"
click at [507, 509] on input at bounding box center [504, 506] width 204 height 30
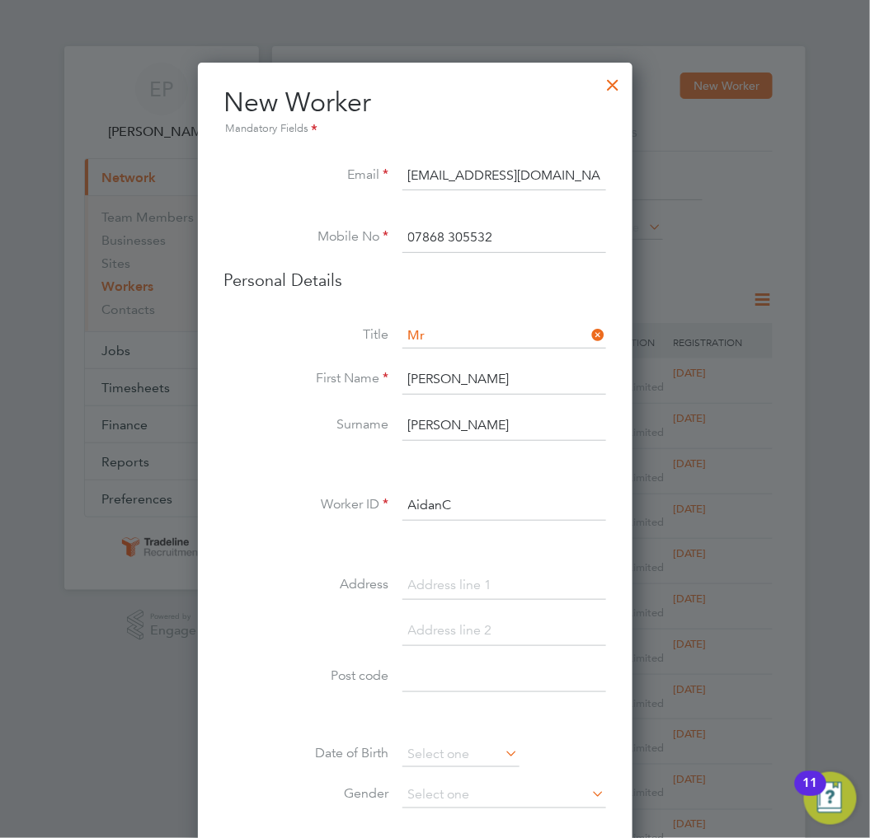
drag, startPoint x: 507, startPoint y: 509, endPoint x: 389, endPoint y: 508, distance: 117.9
click at [389, 508] on li "Worker ID AidanC" at bounding box center [415, 514] width 382 height 46
type input "AidanC"
drag, startPoint x: 416, startPoint y: 500, endPoint x: 468, endPoint y: 513, distance: 53.4
click at [468, 513] on input "AidanC" at bounding box center [504, 506] width 204 height 30
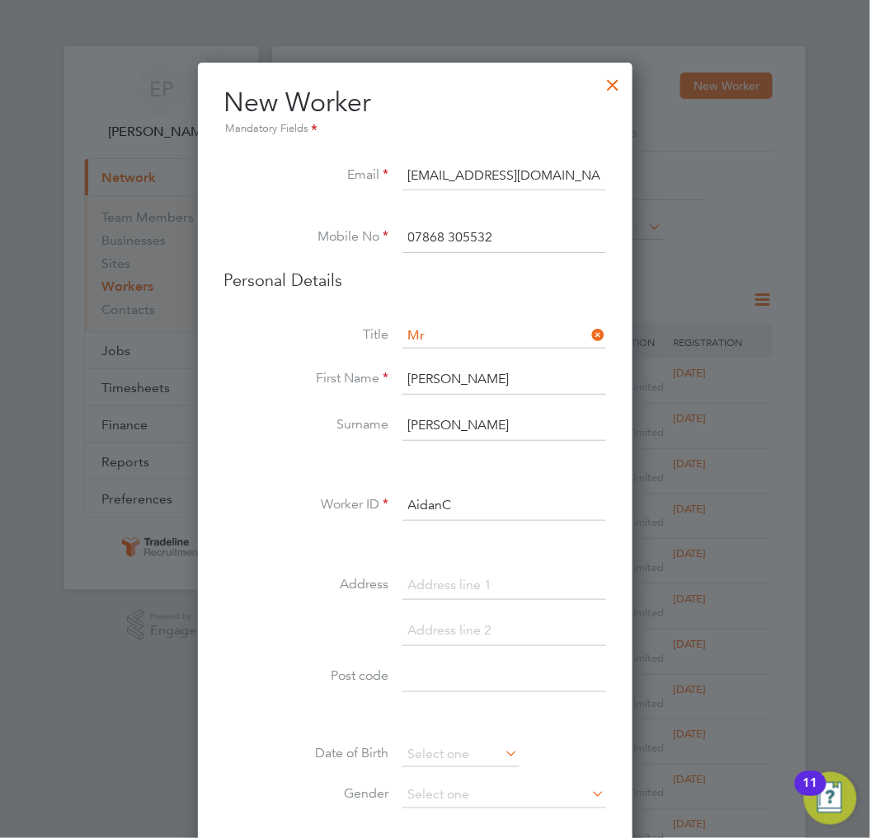
drag, startPoint x: 488, startPoint y: 504, endPoint x: 425, endPoint y: 504, distance: 62.7
click at [425, 504] on input "AidanC" at bounding box center [504, 506] width 204 height 30
paste input "60 Victory Avenue"
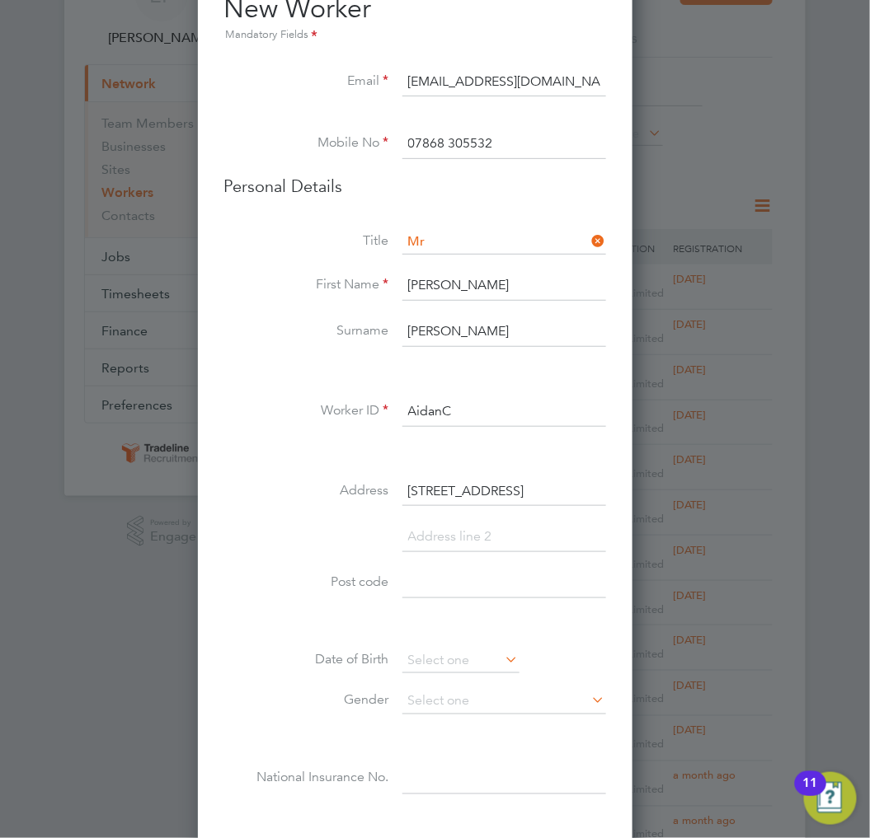
scroll to position [183, 0]
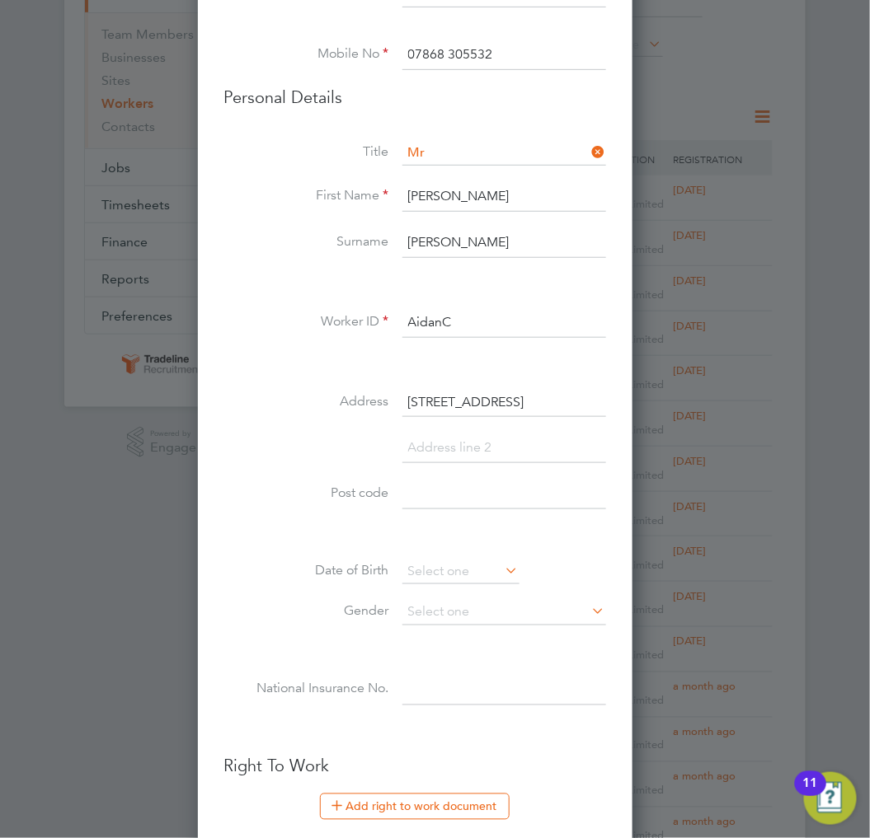
type input "60 Victory Avenue"
paste input "PE7 1XU"
type input "PE7 1XU"
click at [458, 567] on input at bounding box center [460, 572] width 117 height 25
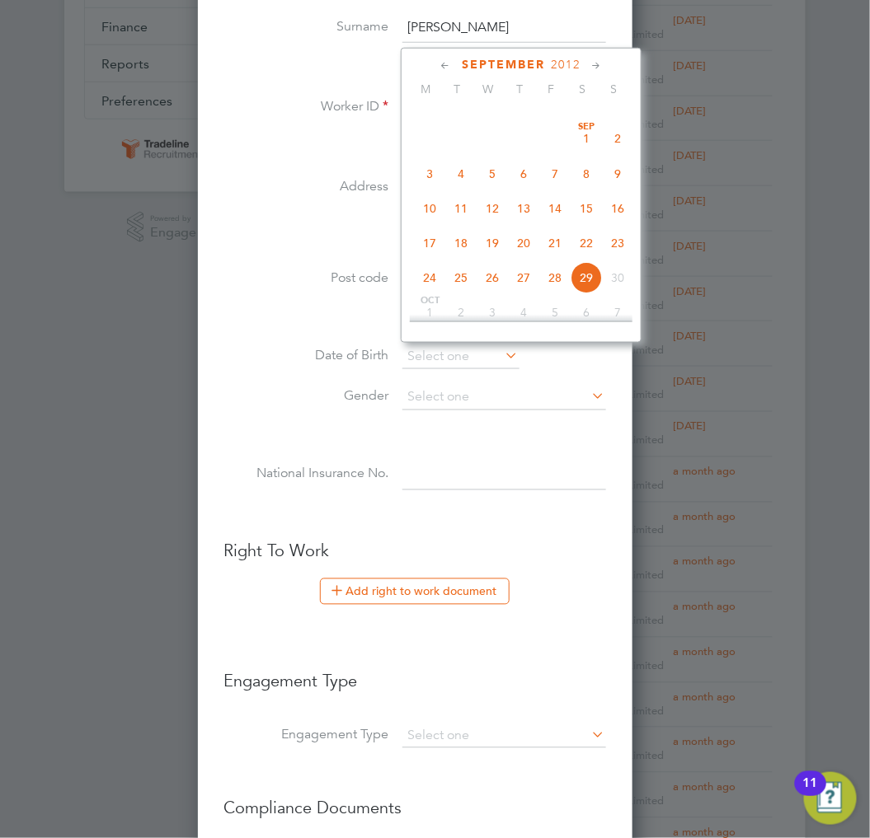
scroll to position [366, 0]
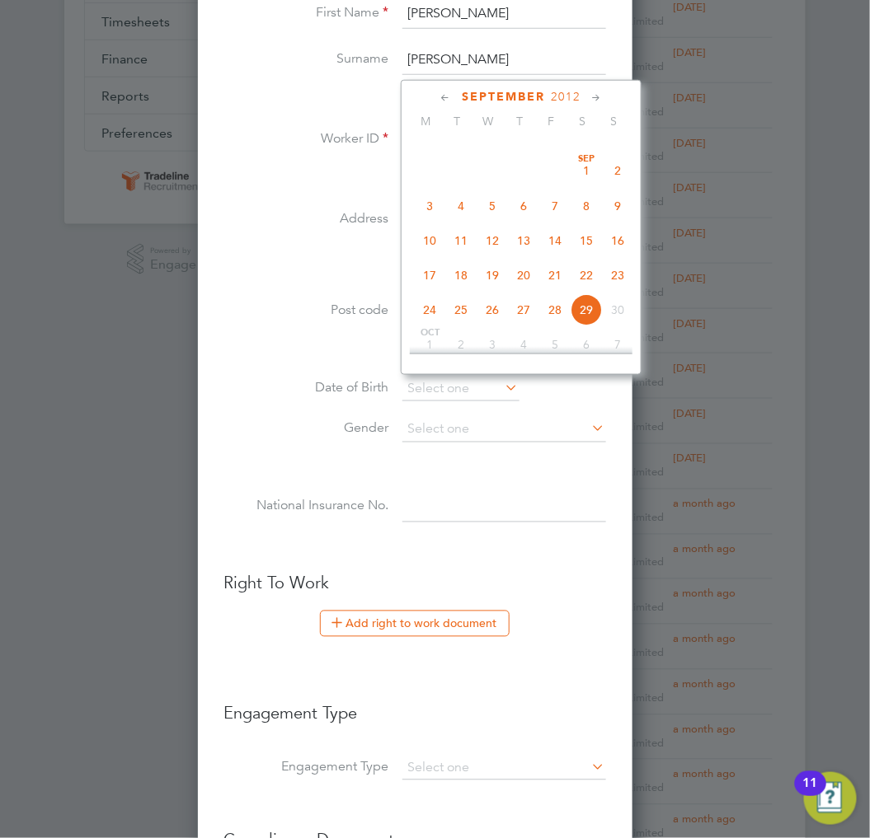
click at [580, 93] on span "2012" at bounding box center [566, 97] width 30 height 14
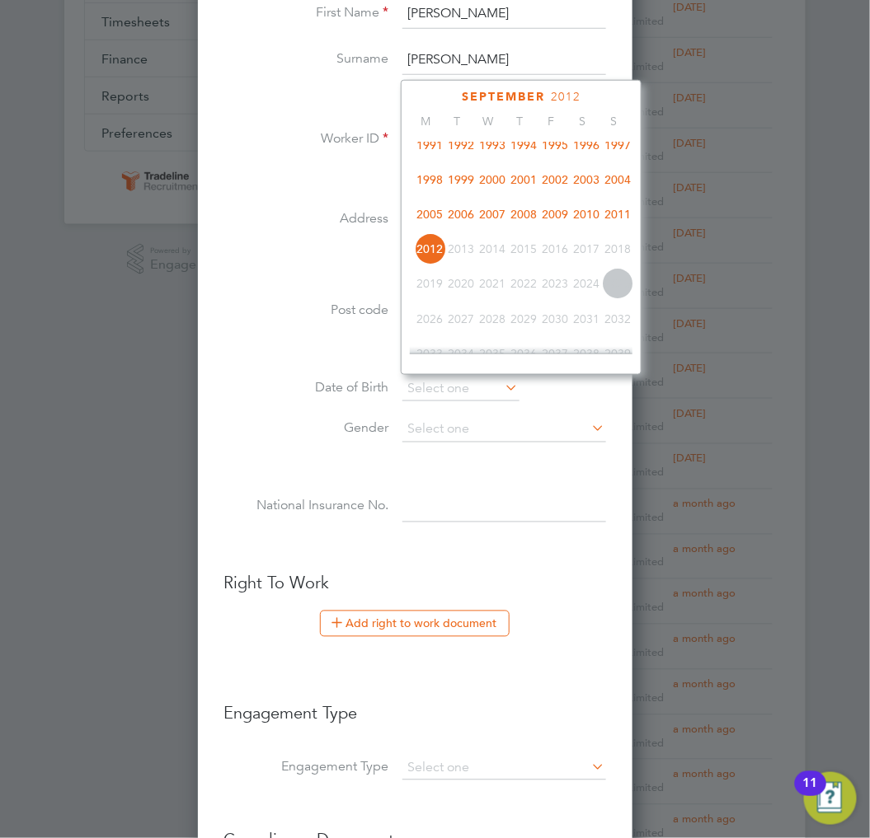
click at [508, 153] on span "1993" at bounding box center [492, 144] width 31 height 31
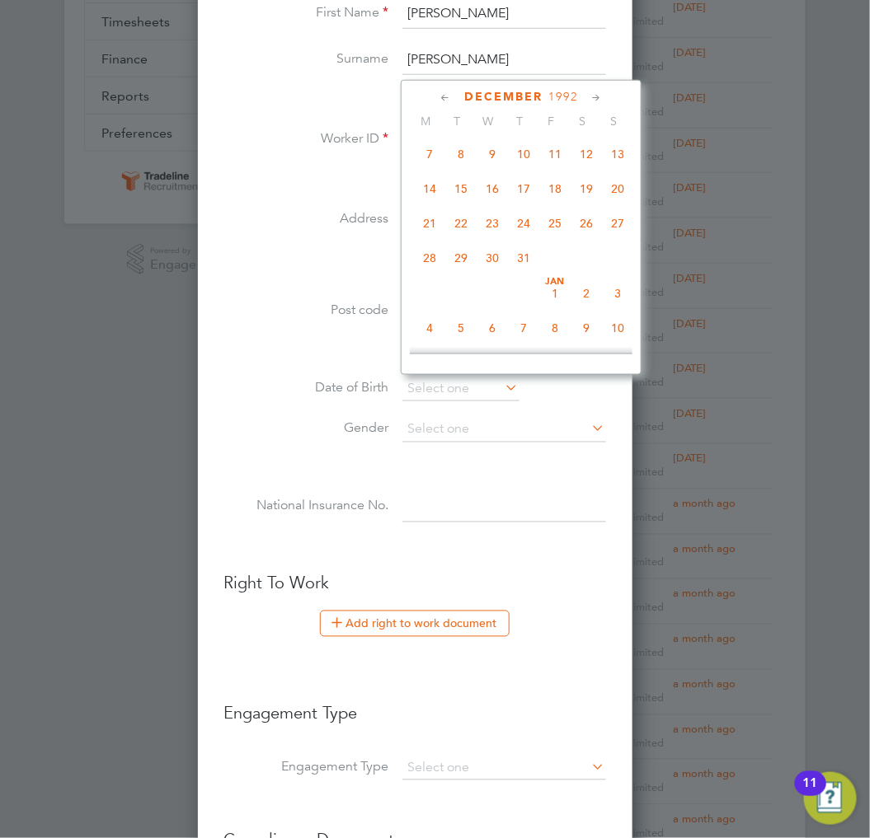
scroll to position [340, 0]
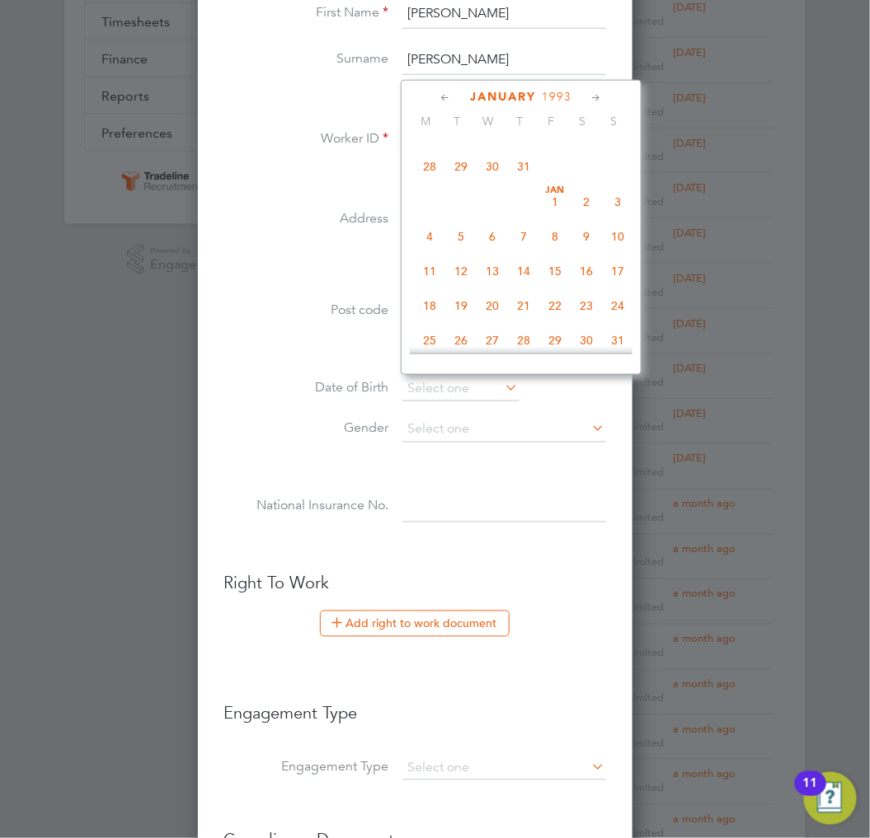
click at [508, 236] on span "6" at bounding box center [492, 236] width 31 height 31
type input "06 Jan 1993"
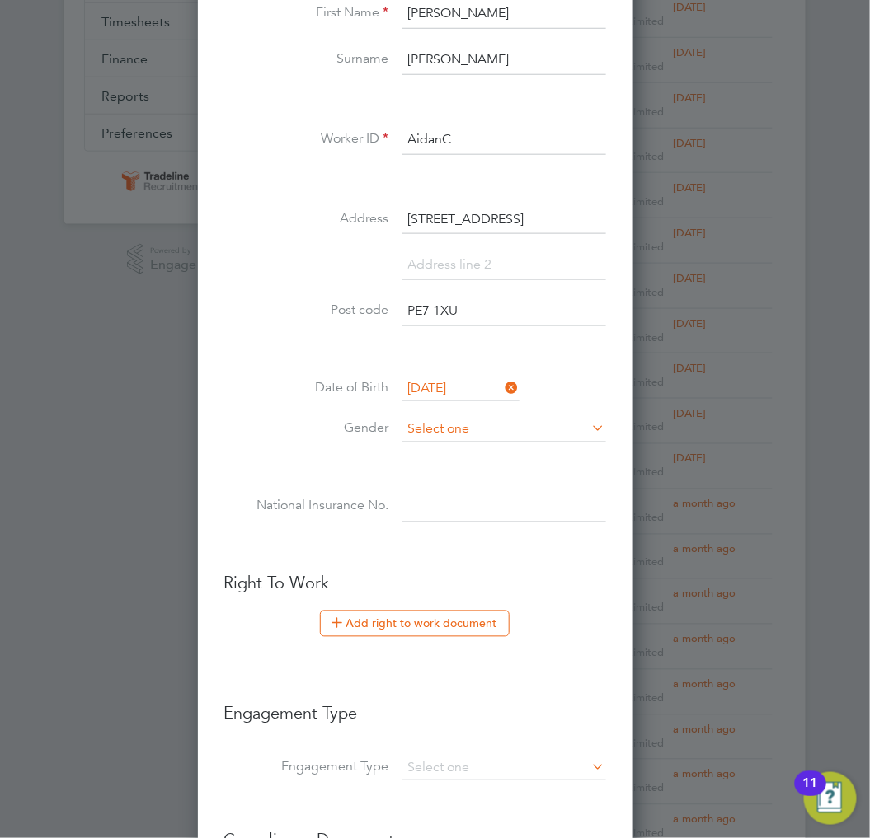
click at [465, 433] on input at bounding box center [504, 430] width 204 height 25
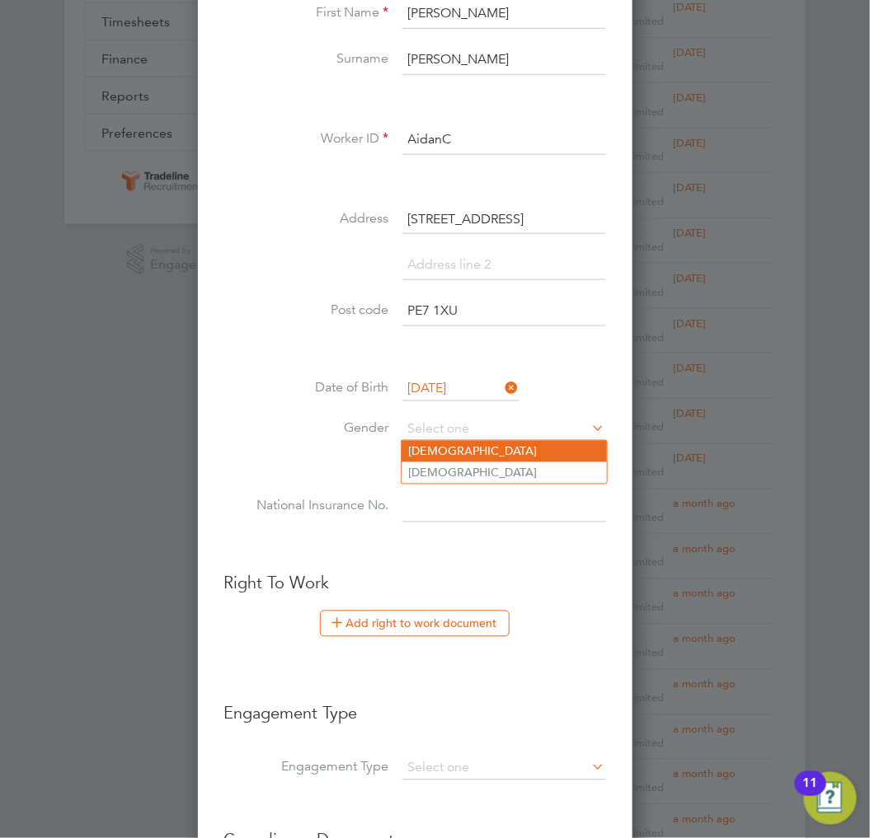
click at [488, 443] on li "Male" at bounding box center [503, 451] width 205 height 21
type input "Male"
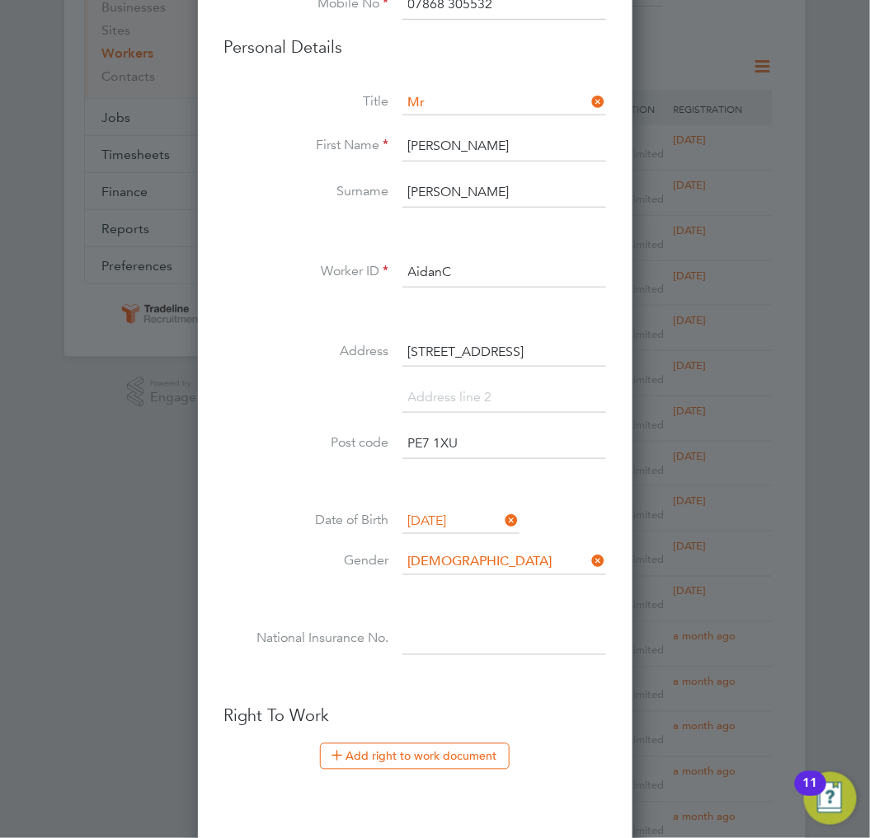
scroll to position [549, 0]
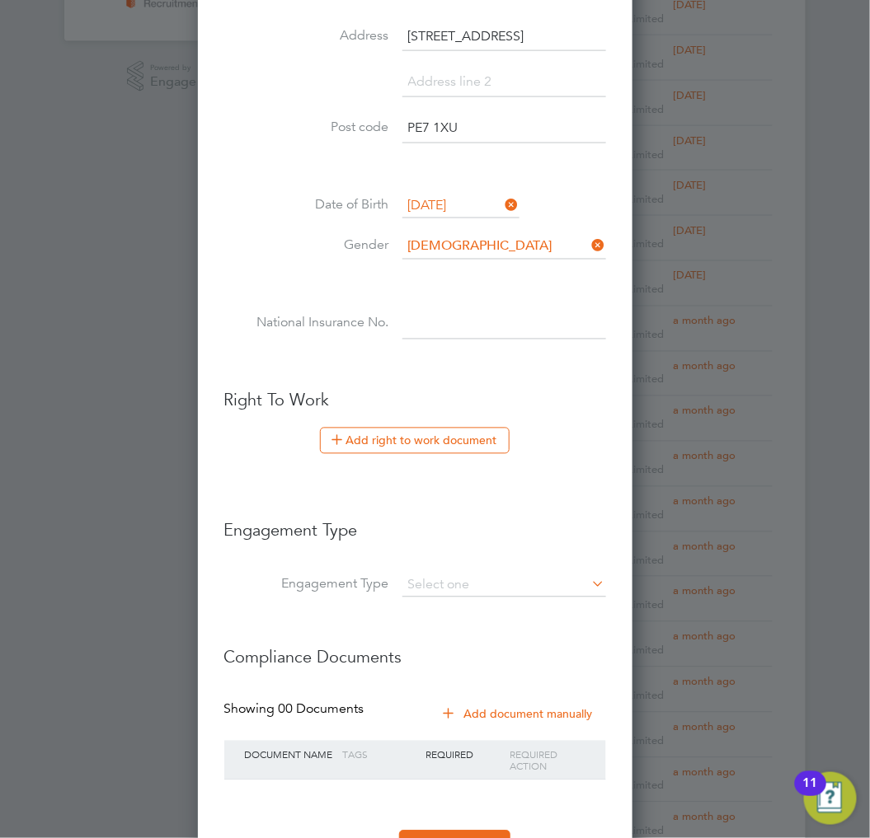
paste input "JW346769B"
type input "JW 34 67 69 B"
click at [517, 356] on li at bounding box center [415, 364] width 382 height 17
click at [460, 428] on button "Add right to work document" at bounding box center [415, 441] width 190 height 26
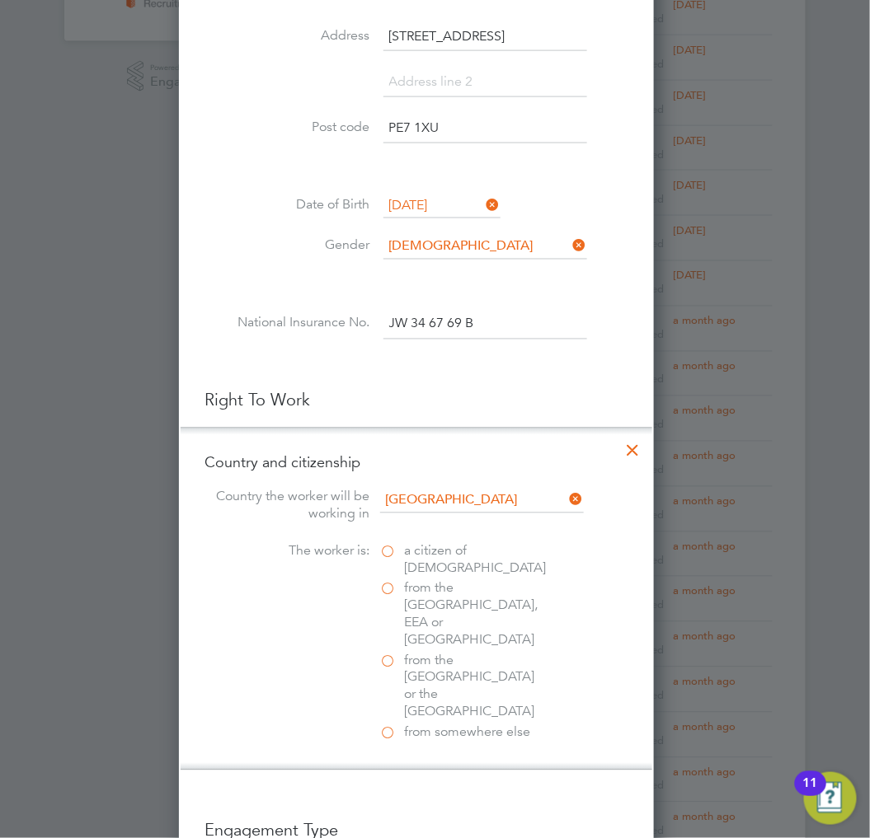
scroll to position [1641, 476]
click at [451, 550] on span "a citizen of United Kingdom" at bounding box center [476, 560] width 142 height 35
click at [0, 0] on input "a citizen of United Kingdom" at bounding box center [0, 0] width 0 height 0
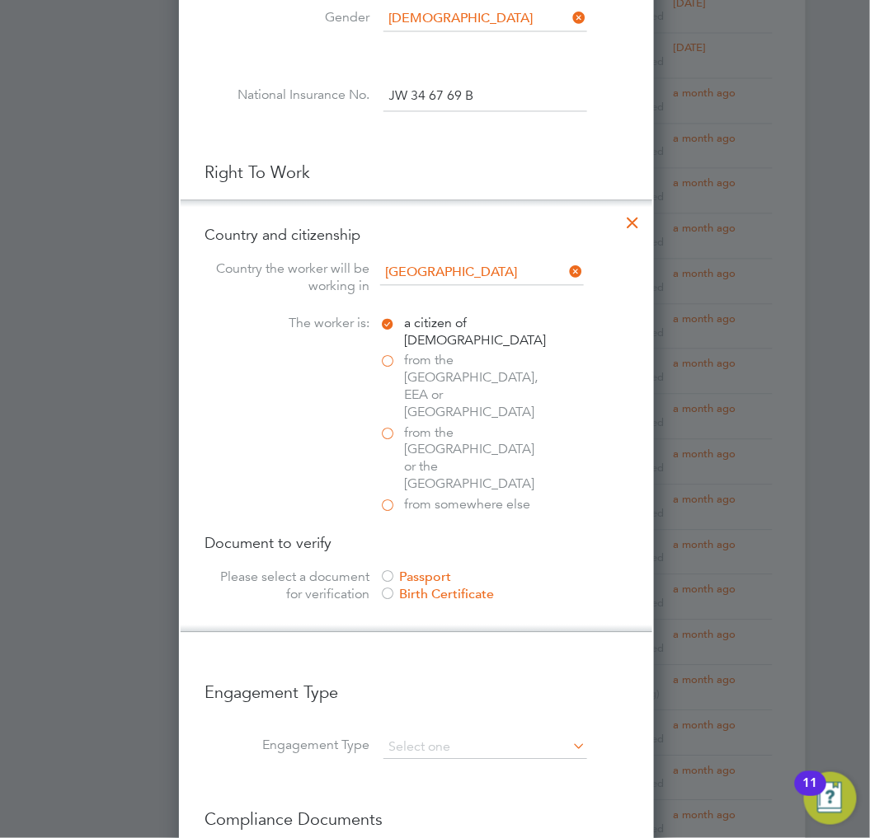
scroll to position [824, 0]
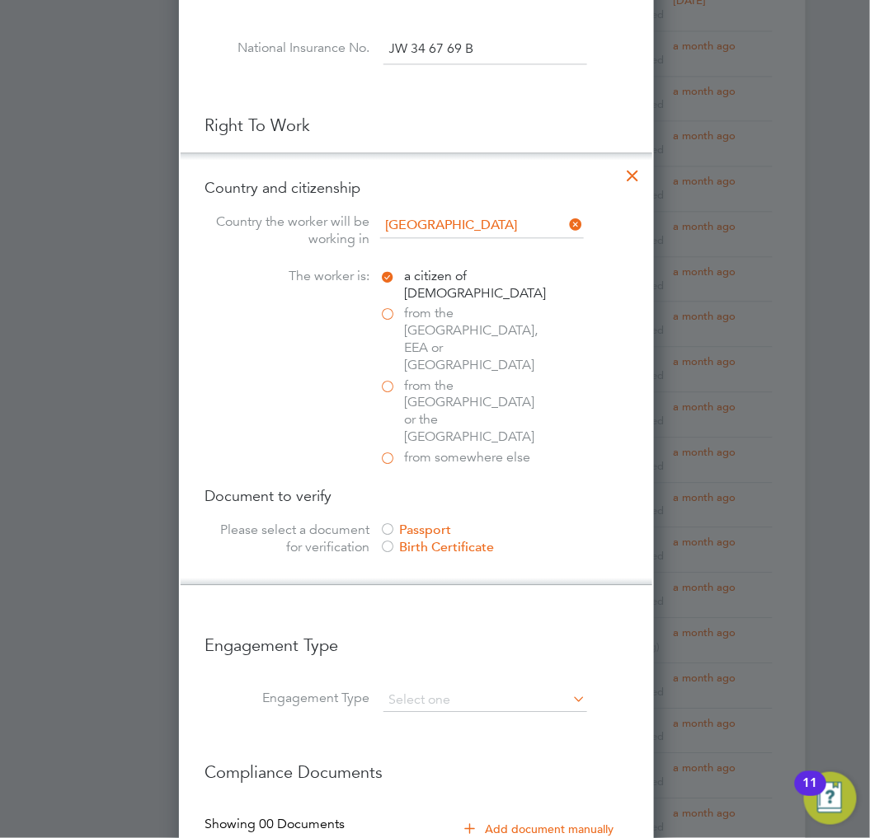
drag, startPoint x: 427, startPoint y: 472, endPoint x: 444, endPoint y: 459, distance: 20.6
click at [427, 522] on div "Passport" at bounding box center [503, 530] width 247 height 17
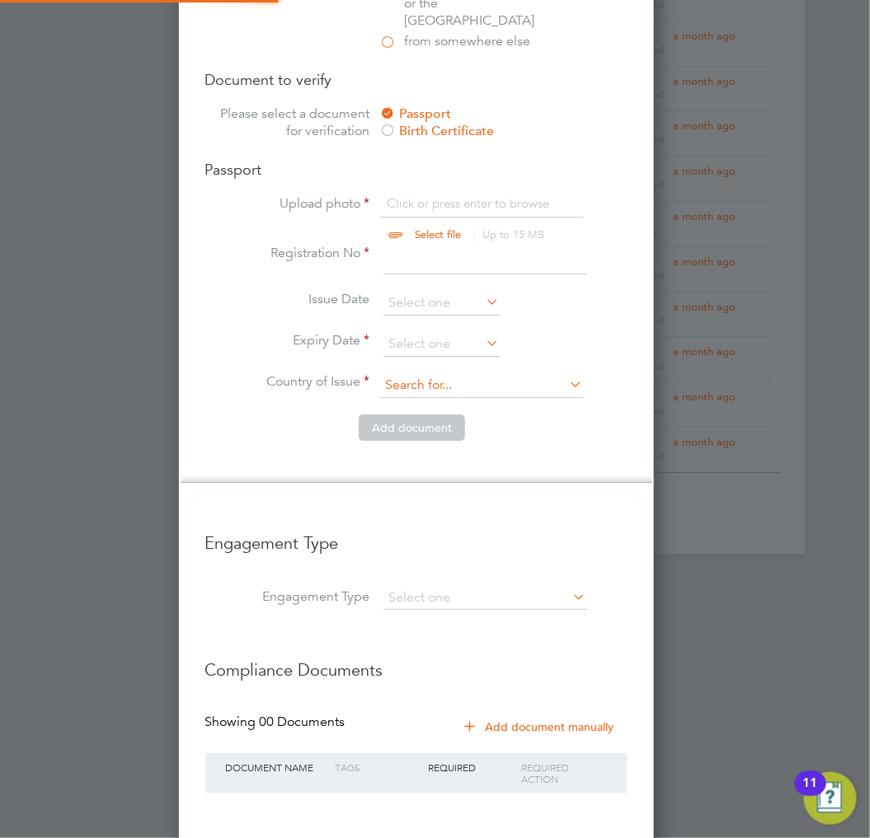
scroll to position [1282, 0]
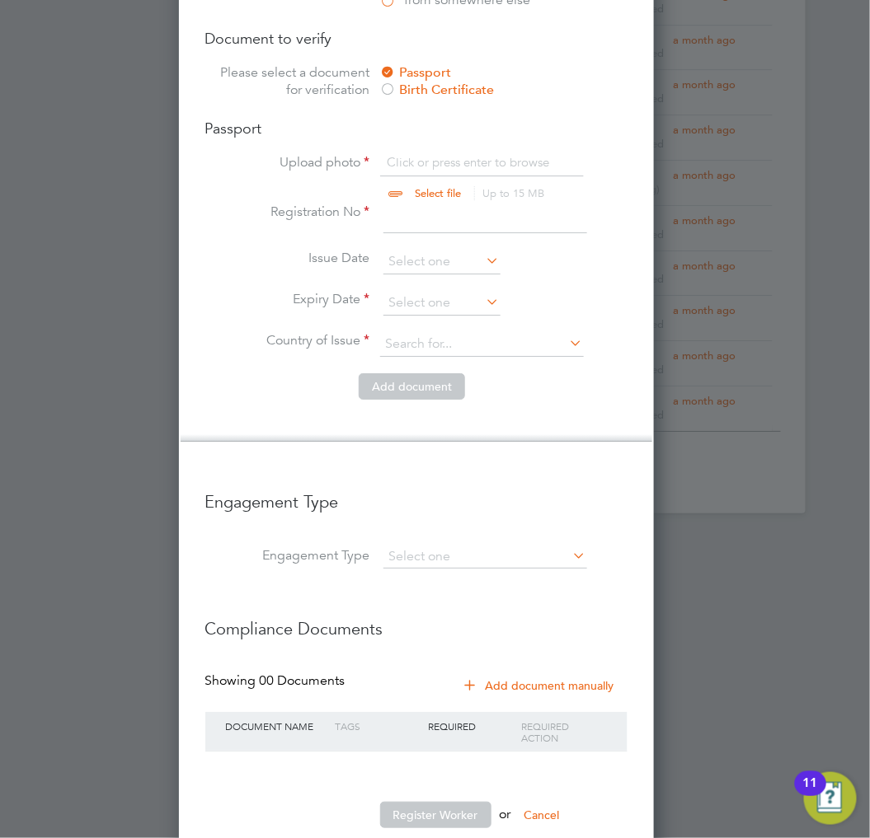
click at [525, 154] on input "file" at bounding box center [454, 178] width 259 height 49
type input "C:\fakepath\PASSPORT.jpg"
click at [474, 204] on input at bounding box center [485, 219] width 204 height 30
type input "134073159"
click at [448, 250] on input at bounding box center [441, 262] width 117 height 25
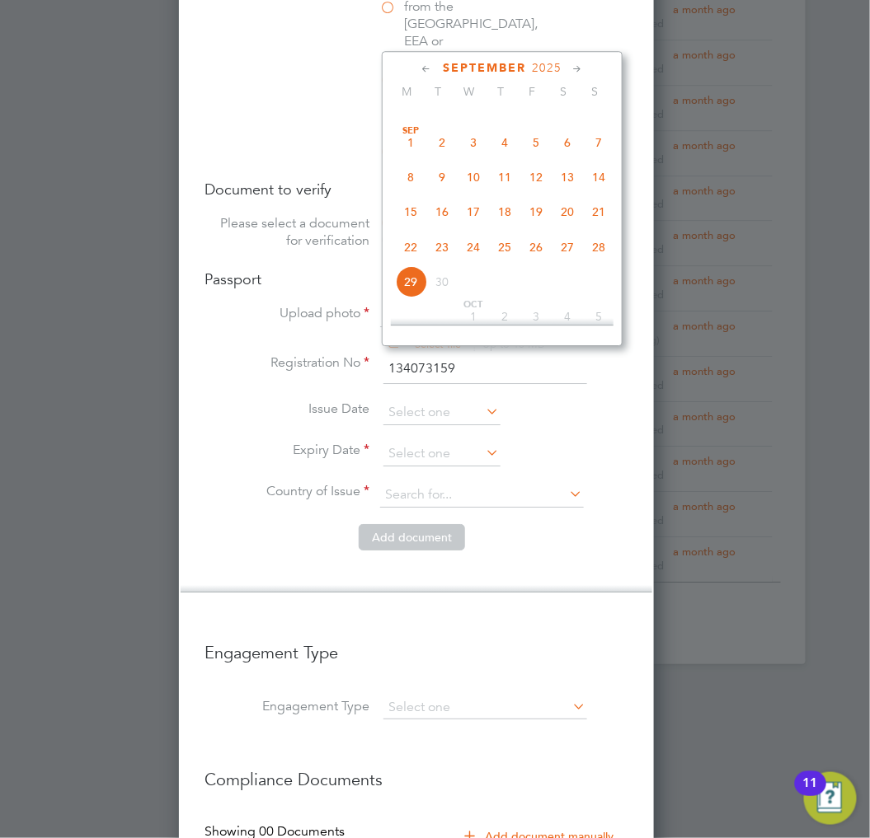
scroll to position [1099, 0]
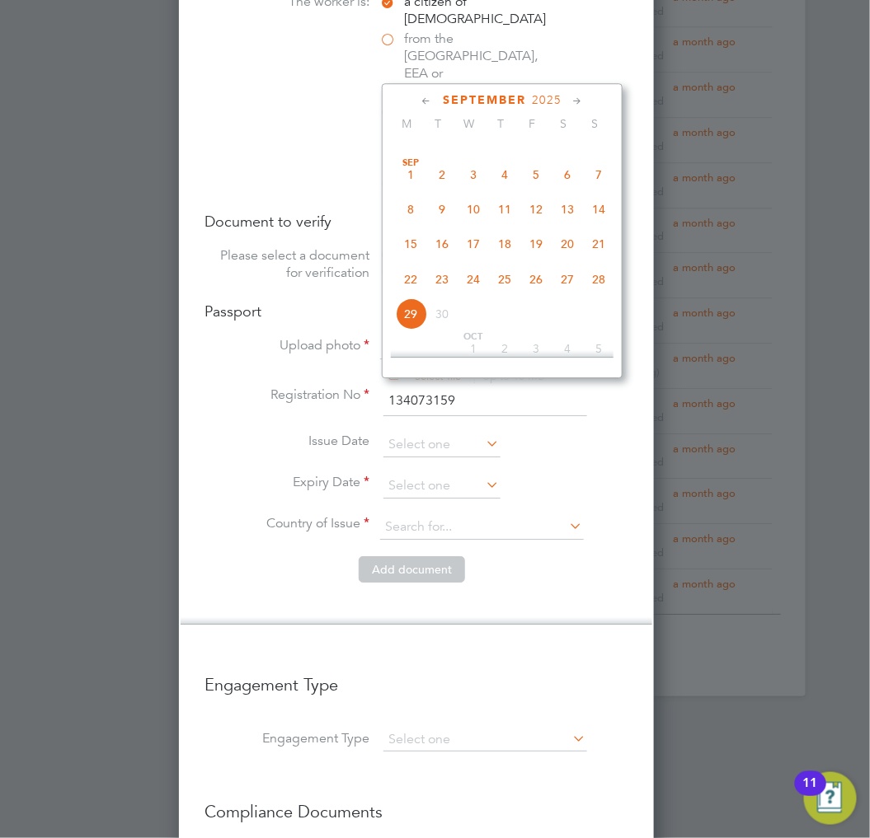
click at [561, 101] on span "2025" at bounding box center [547, 100] width 30 height 14
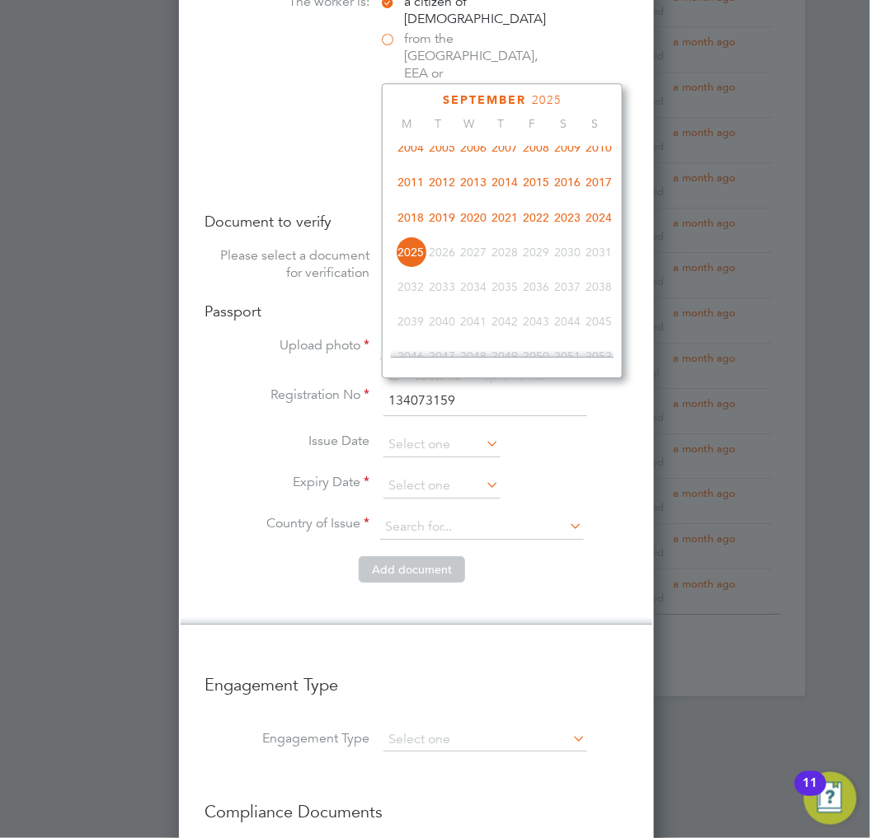
click at [552, 225] on span "2022" at bounding box center [535, 217] width 31 height 31
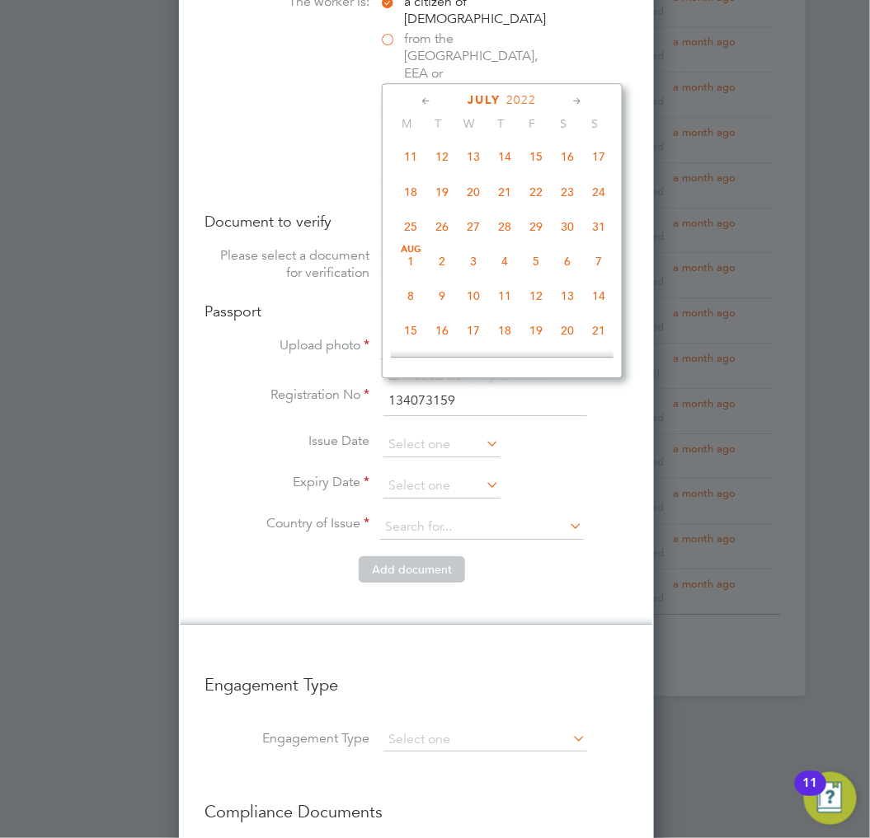
scroll to position [368, 0]
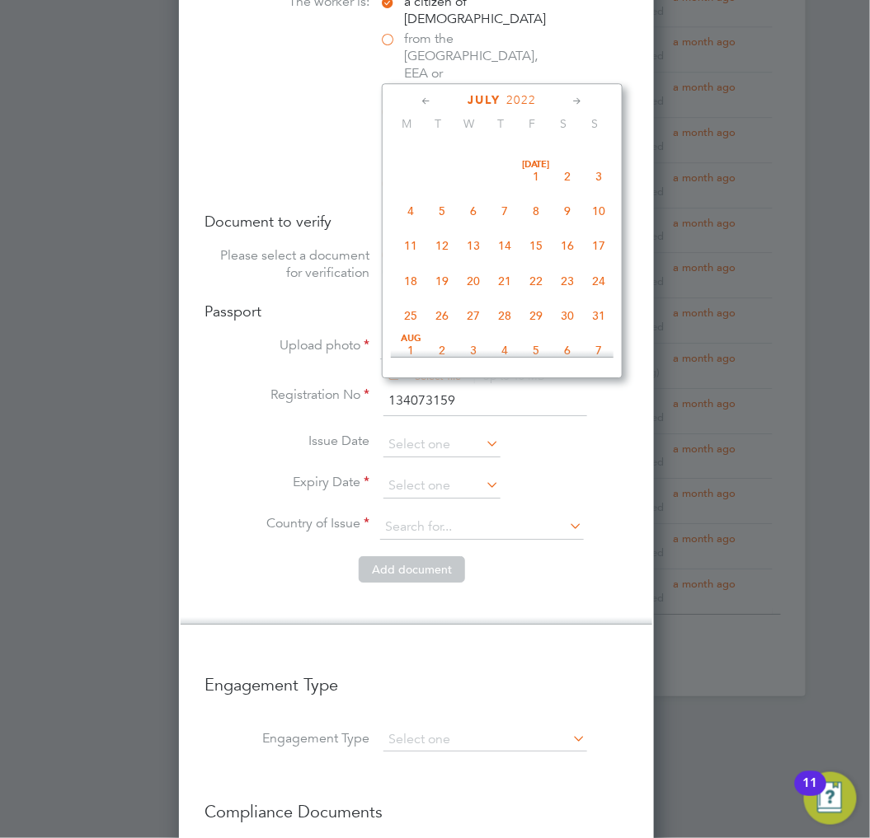
click at [520, 220] on span "7" at bounding box center [504, 210] width 31 height 31
type input "07 Jul 2022"
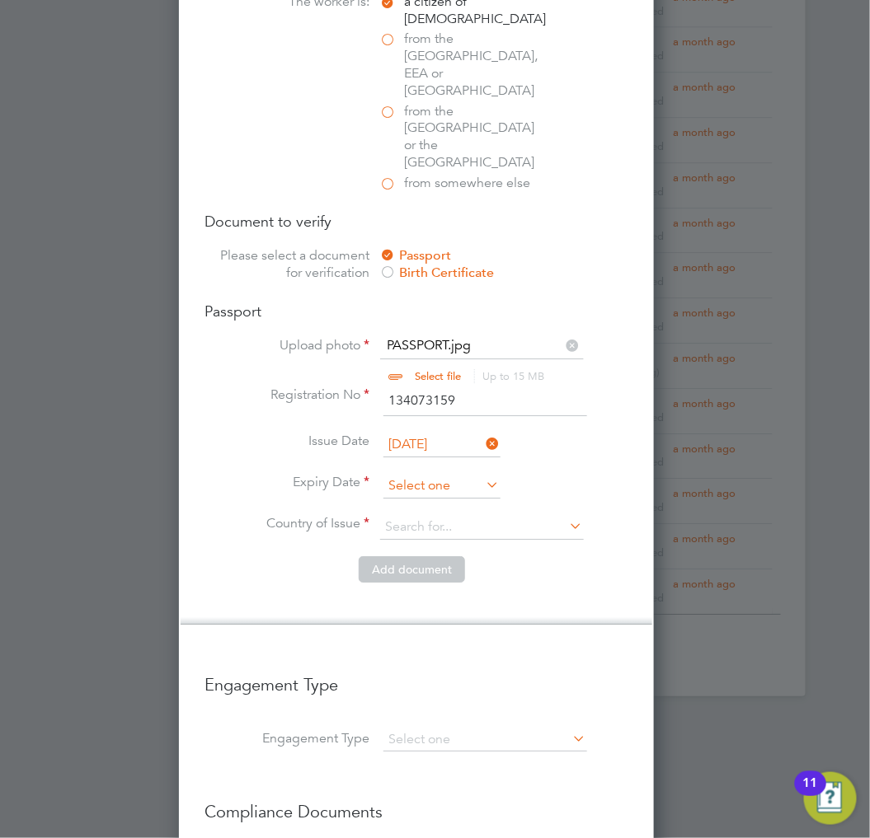
click at [481, 474] on input at bounding box center [441, 486] width 117 height 25
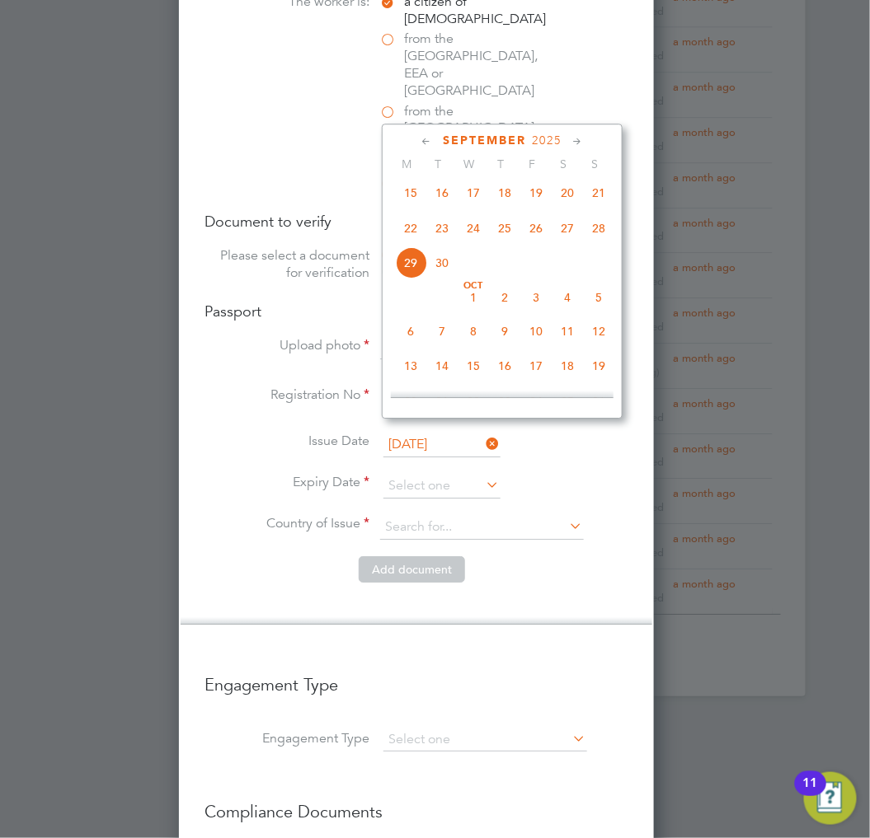
click at [561, 140] on span "2025" at bounding box center [547, 141] width 30 height 14
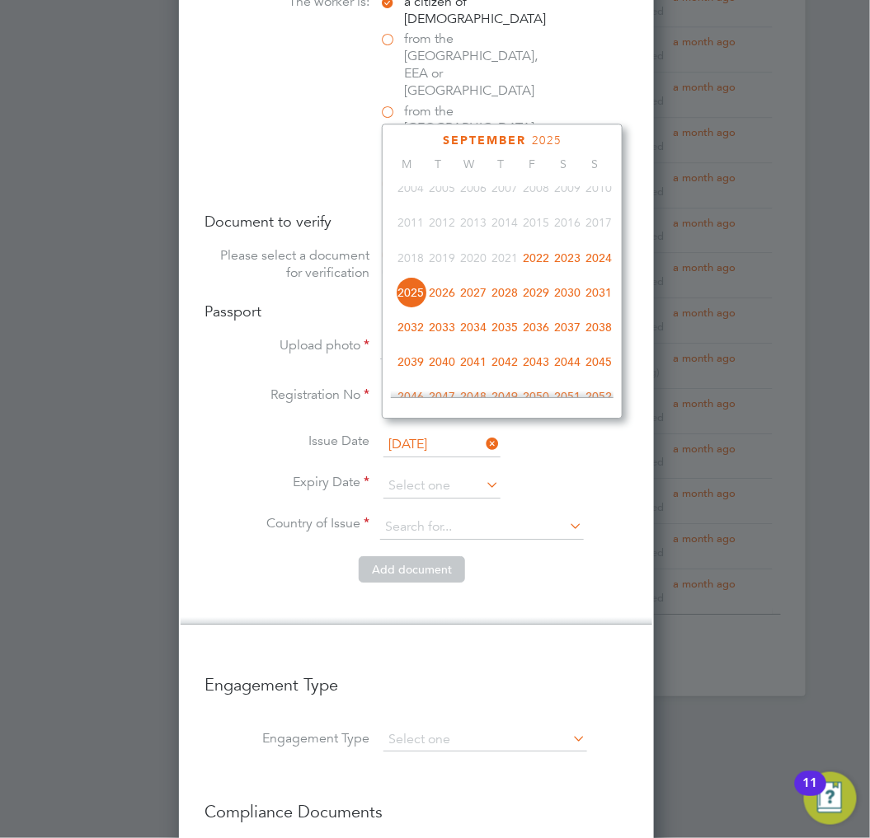
click at [426, 332] on span "2032" at bounding box center [410, 327] width 31 height 31
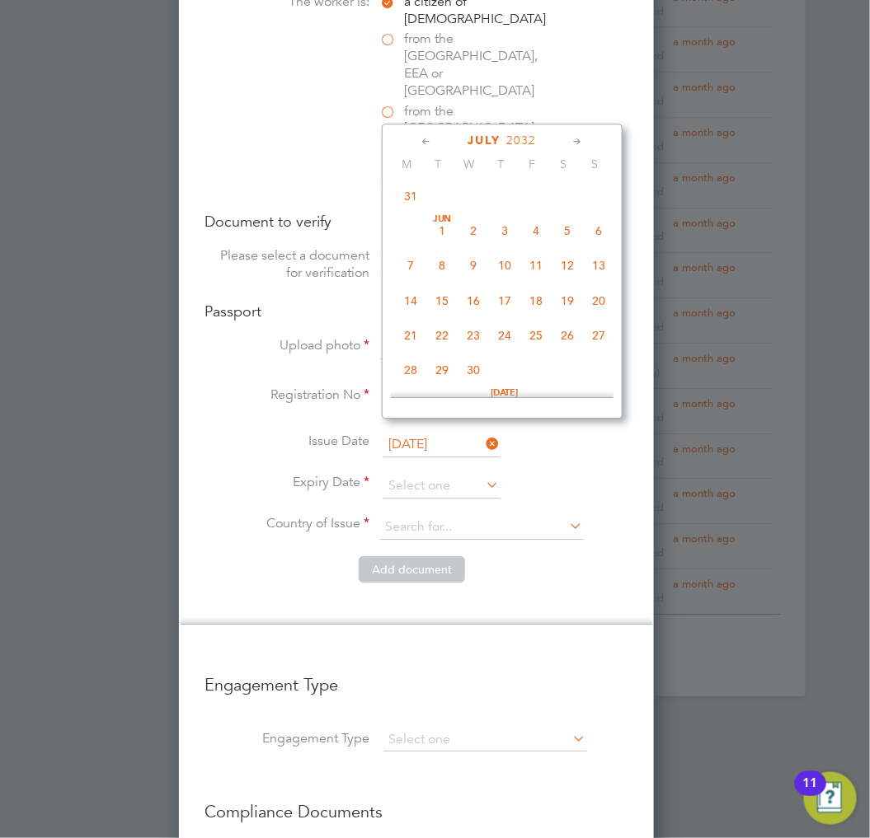
scroll to position [368, 0]
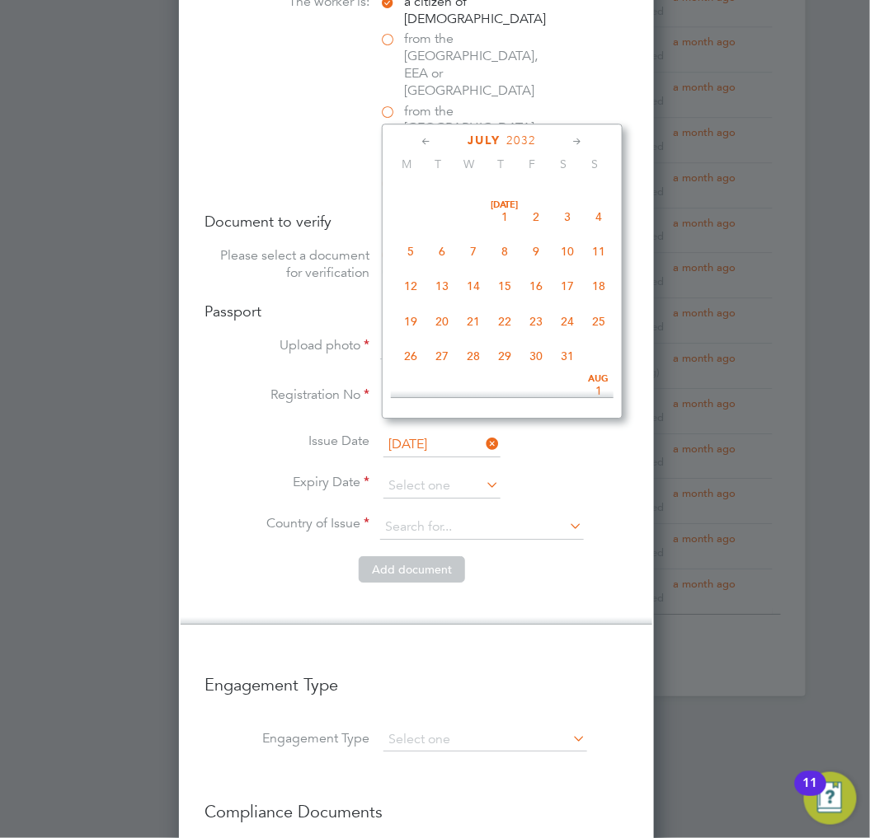
click at [485, 260] on span "7" at bounding box center [473, 251] width 31 height 31
type input "07 Jul 2032"
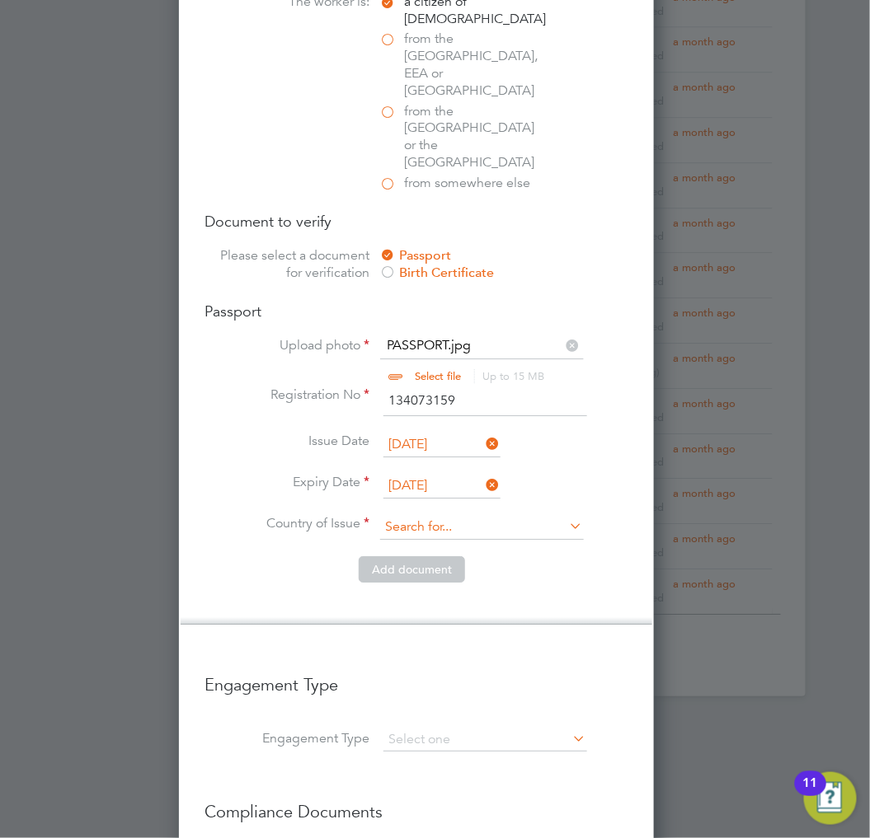
click at [446, 515] on input at bounding box center [482, 527] width 204 height 25
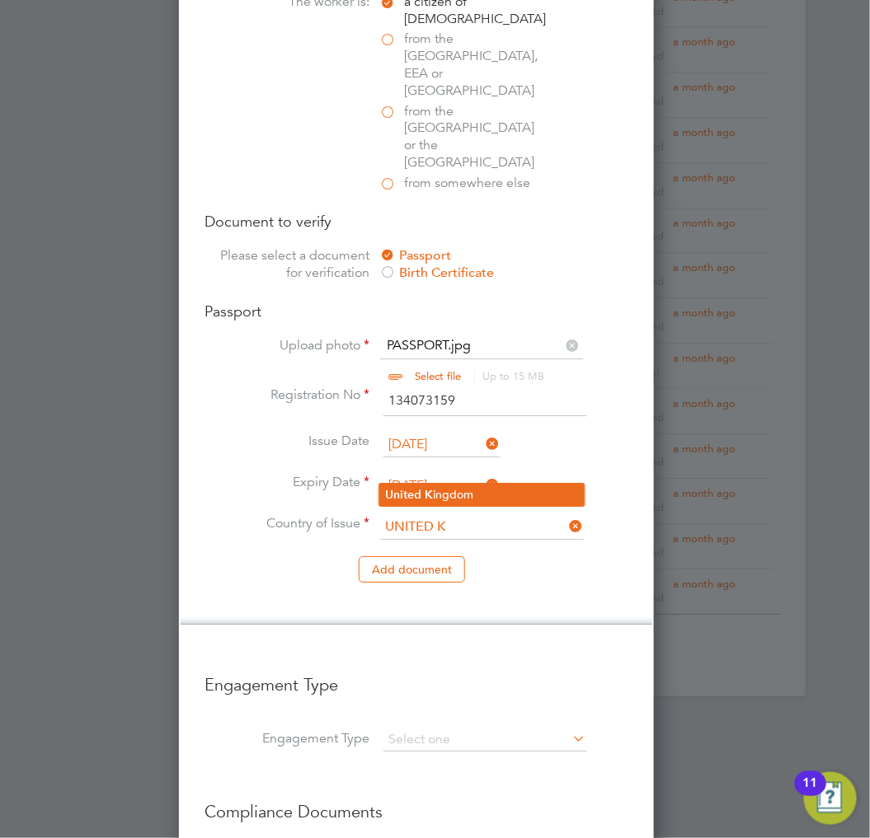
click at [486, 491] on li "United K ingdom" at bounding box center [481, 495] width 205 height 22
type input "United Kingdom"
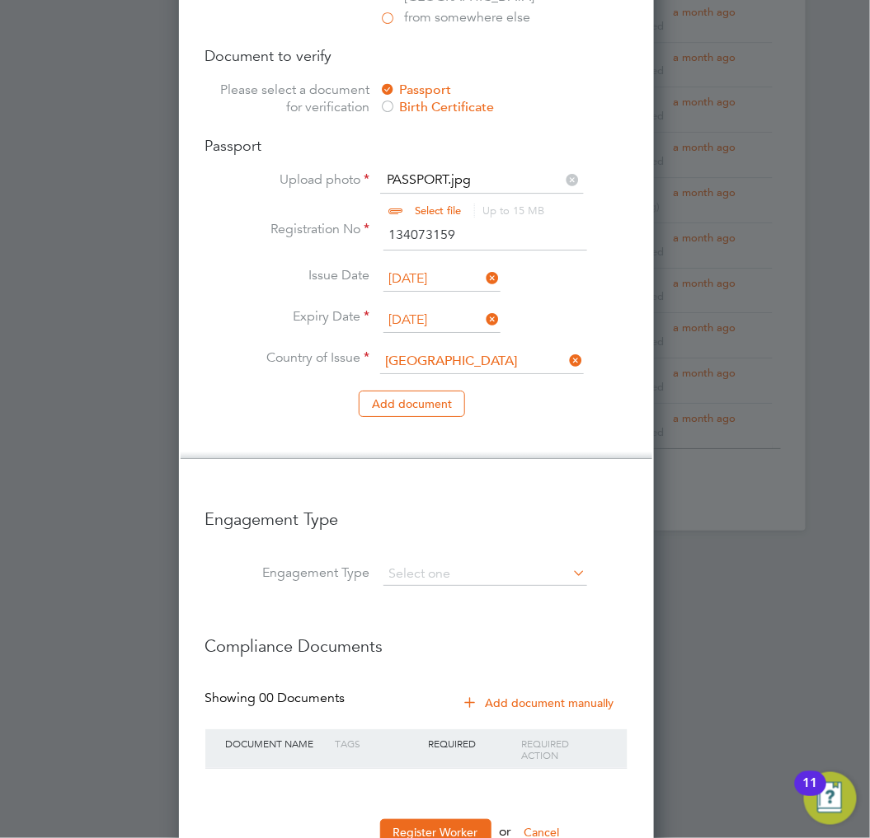
scroll to position [1282, 0]
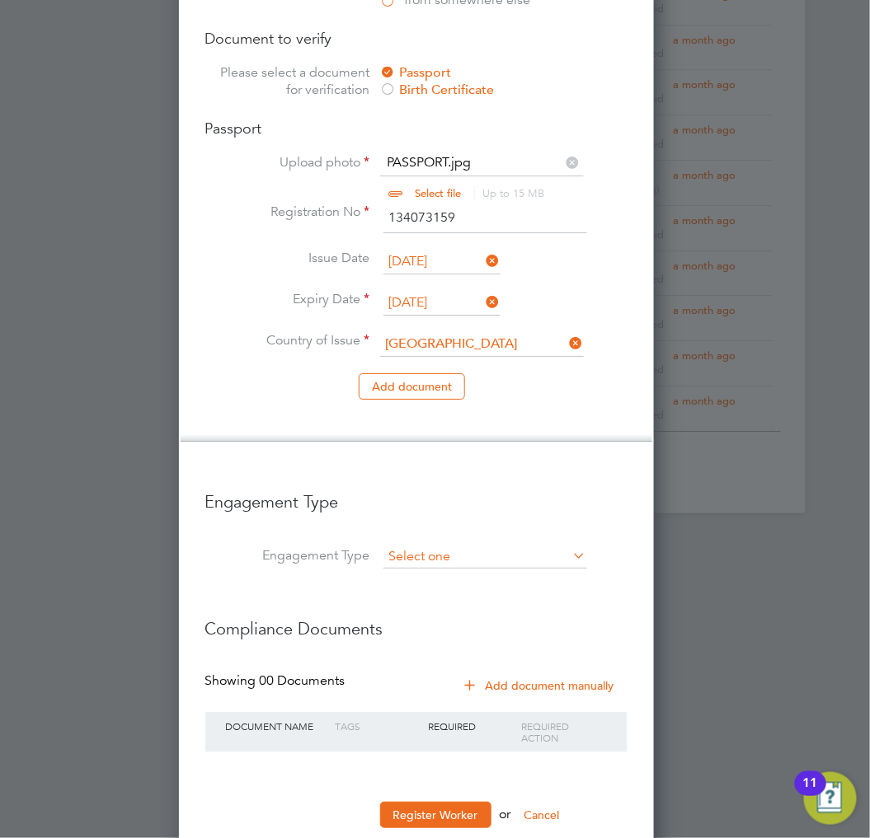
click at [504, 546] on input at bounding box center [485, 557] width 204 height 23
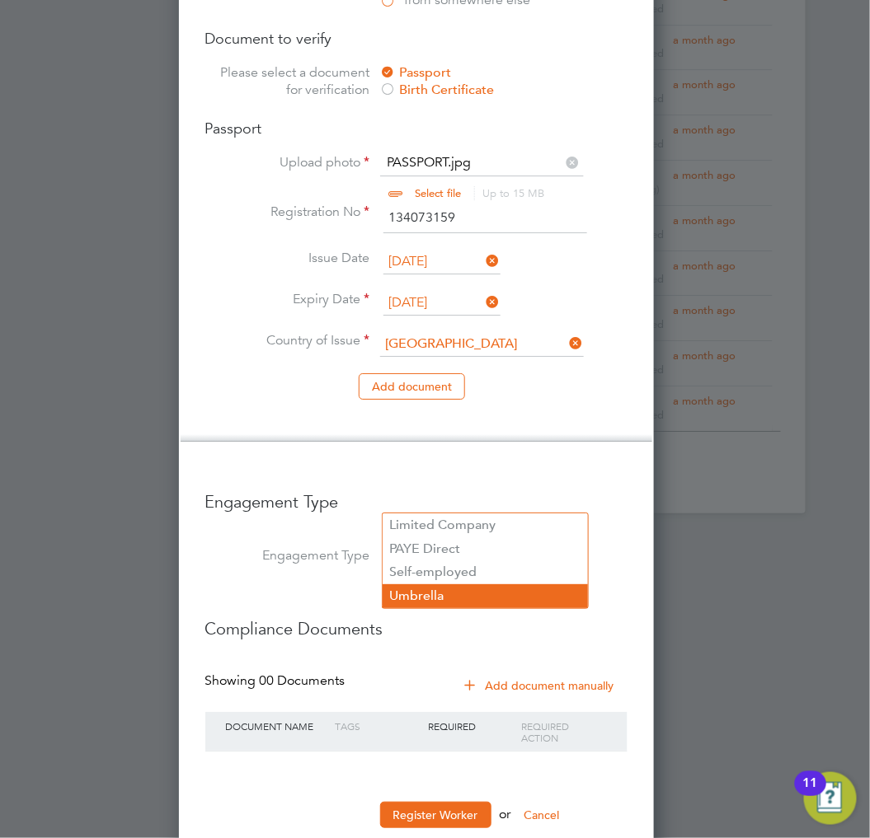
click at [459, 600] on li "Umbrella" at bounding box center [485, 597] width 205 height 24
type input "Umbrella"
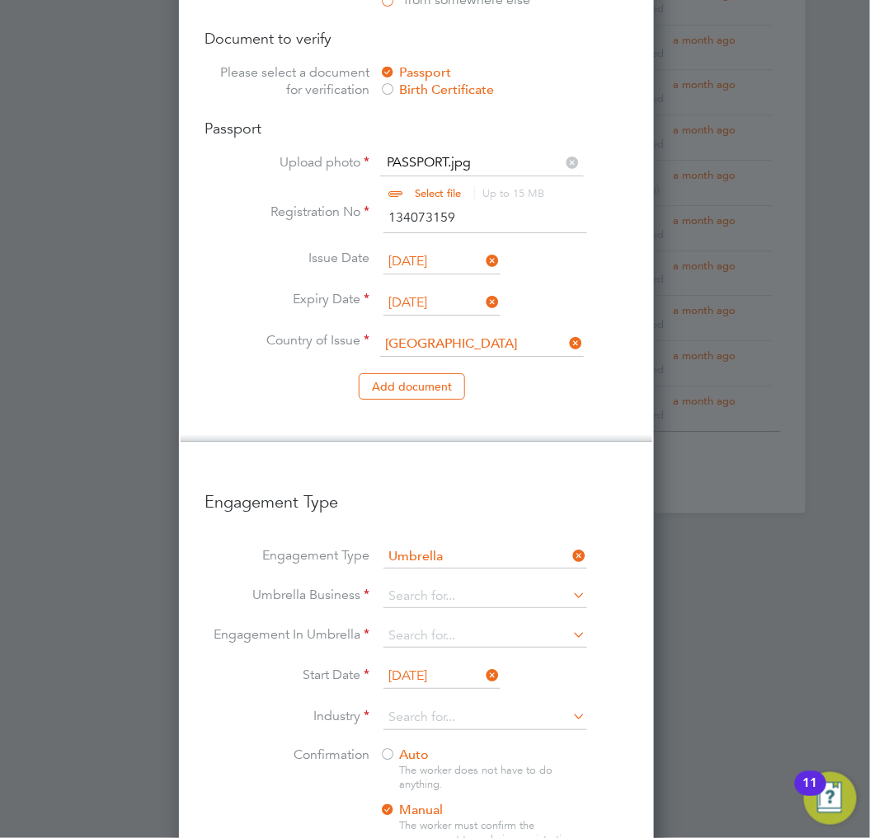
scroll to position [2346, 476]
click at [487, 585] on input at bounding box center [485, 596] width 204 height 23
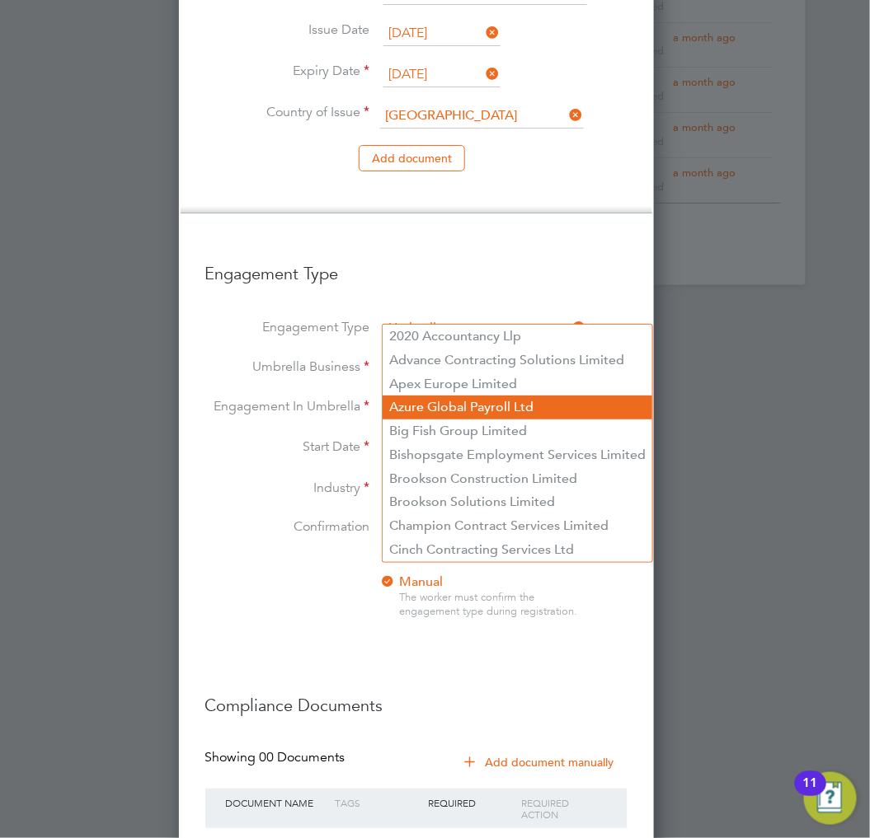
scroll to position [1556, 0]
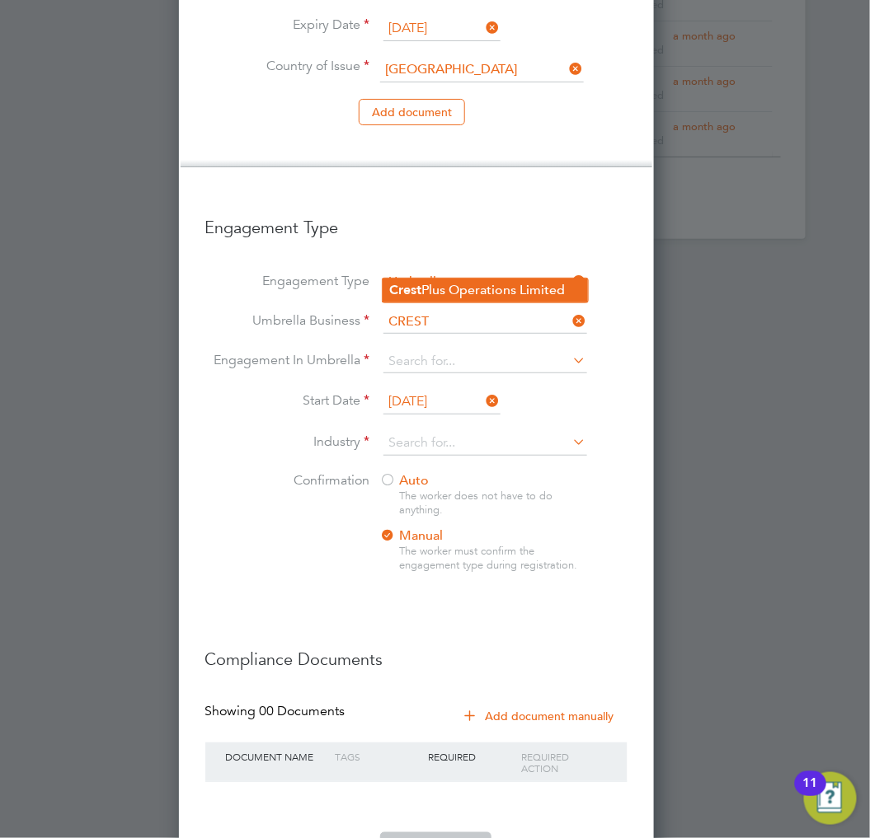
click at [421, 294] on b "Crest" at bounding box center [405, 290] width 32 height 16
type input "Crest Plus Operations Limited"
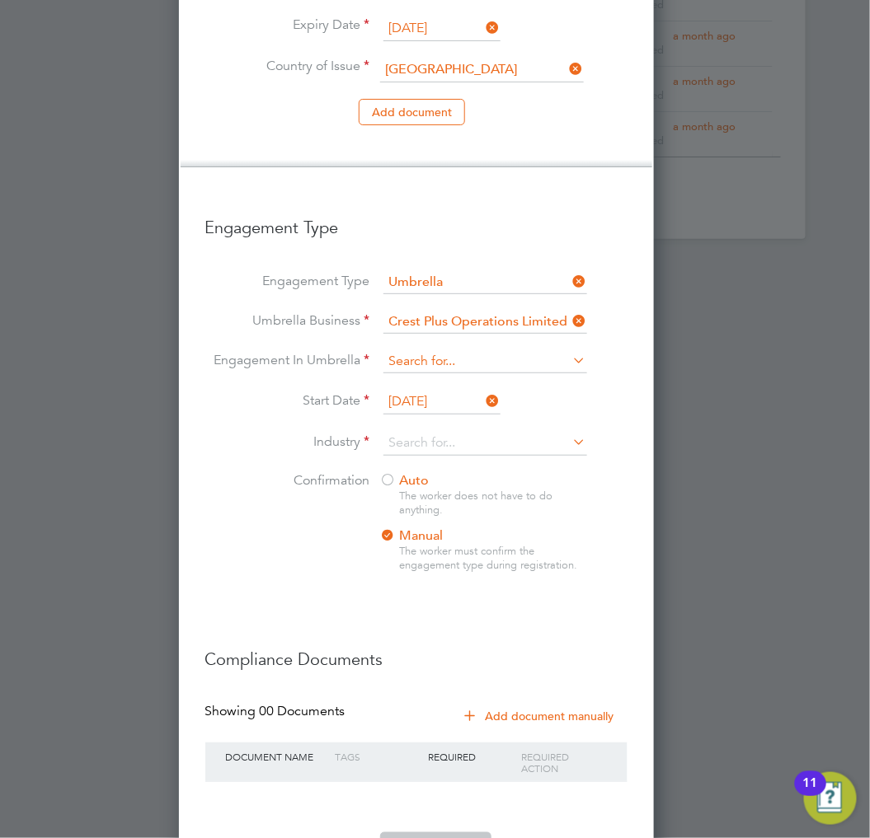
click at [497, 350] on input at bounding box center [485, 361] width 204 height 23
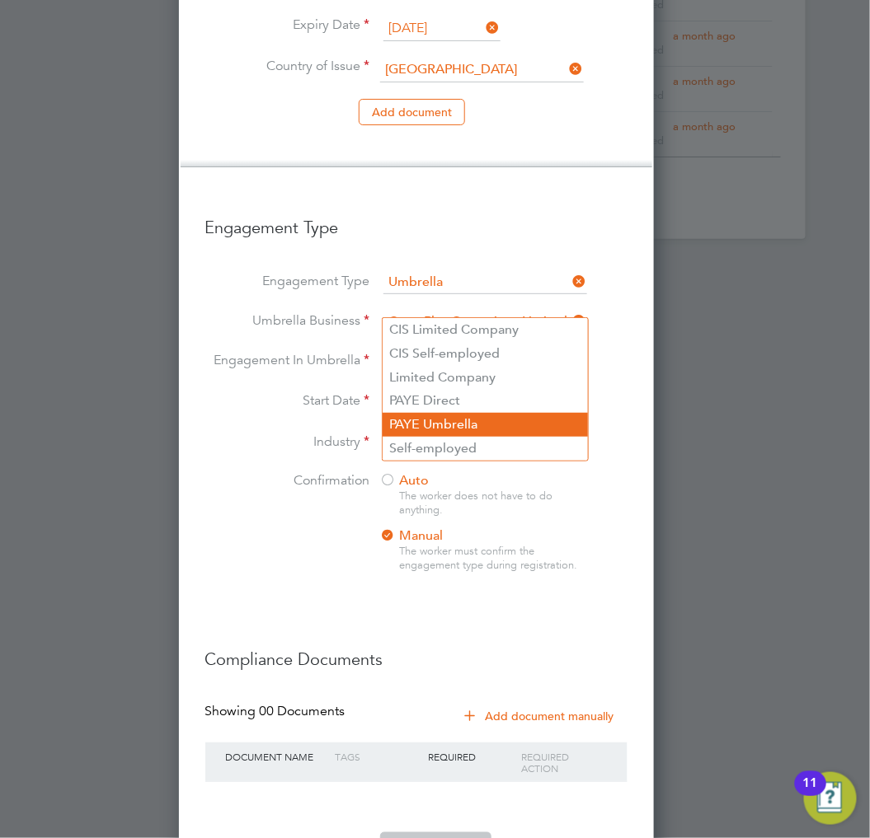
click at [477, 413] on li "PAYE Umbrella" at bounding box center [485, 425] width 205 height 24
type input "PAYE Umbrella"
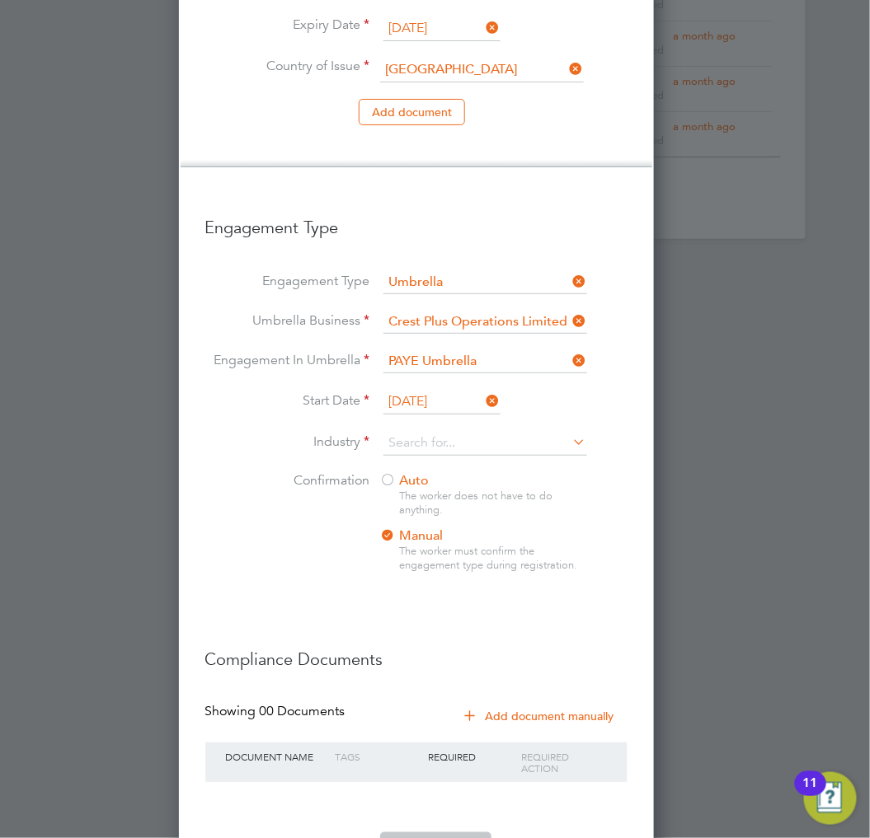
drag, startPoint x: 474, startPoint y: 342, endPoint x: 467, endPoint y: 351, distance: 11.2
click at [474, 390] on input "29 Sep 2025" at bounding box center [441, 402] width 117 height 25
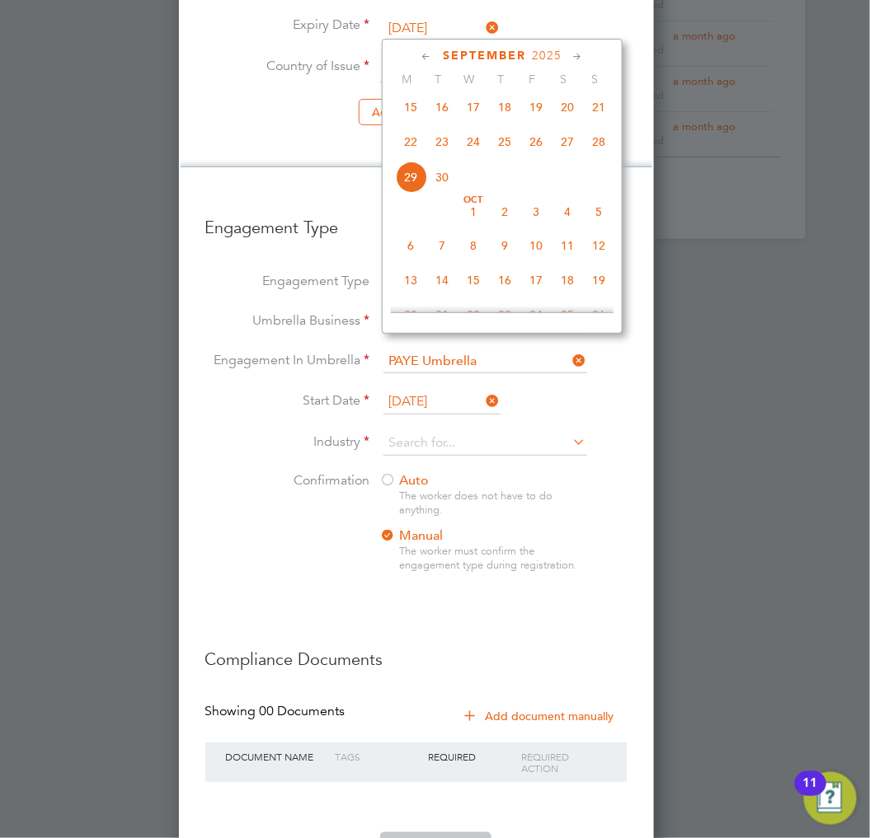
click at [464, 390] on input "29 Sep 2025" at bounding box center [441, 402] width 117 height 25
click at [426, 147] on span "22" at bounding box center [410, 141] width 31 height 31
type input "[DATE]"
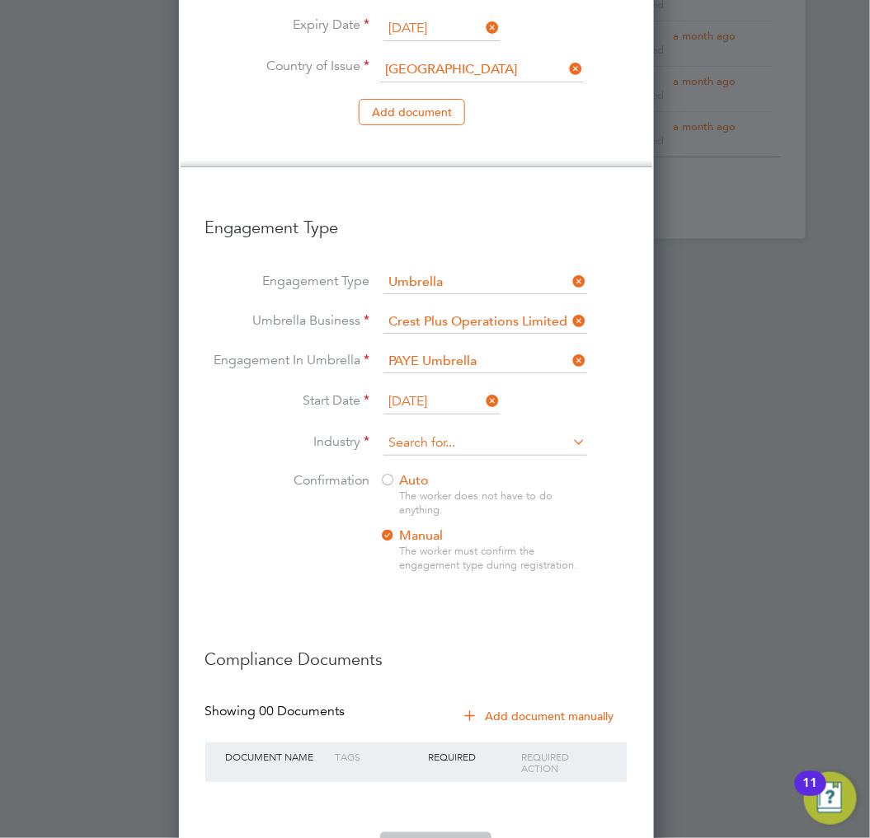
click at [463, 431] on input at bounding box center [485, 443] width 204 height 25
click at [448, 511] on li "Construction" at bounding box center [485, 522] width 205 height 22
type input "Construction"
click at [424, 490] on div "The worker does not have to do anything." at bounding box center [493, 504] width 186 height 28
click at [417, 472] on span "Auto" at bounding box center [404, 480] width 49 height 16
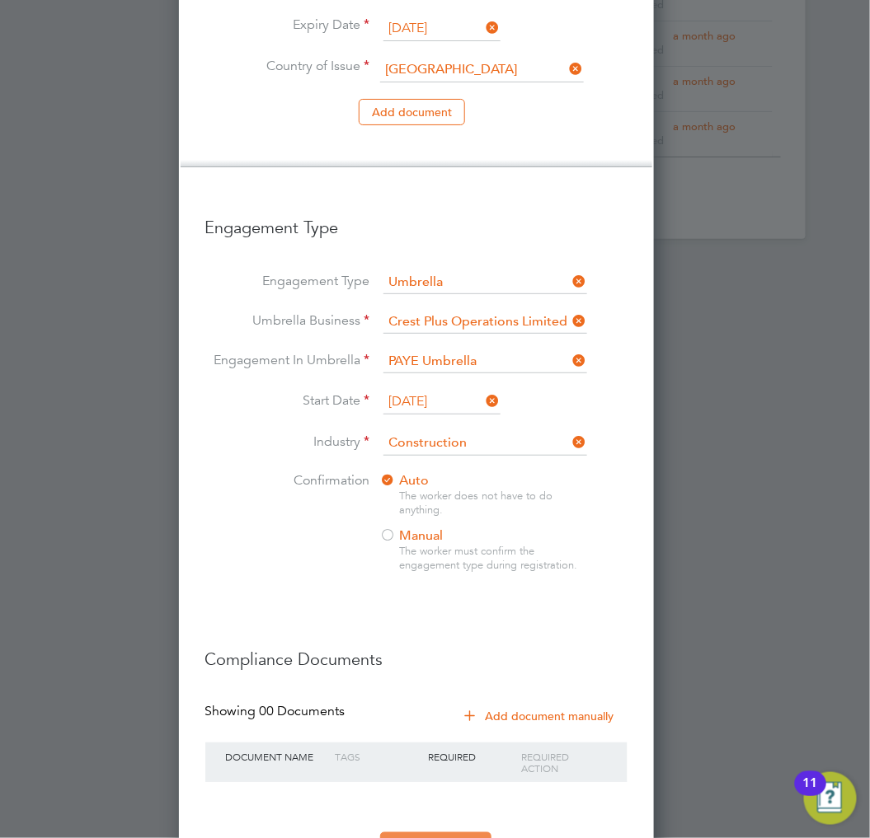
click at [470, 833] on button "Register Worker" at bounding box center [435, 846] width 111 height 26
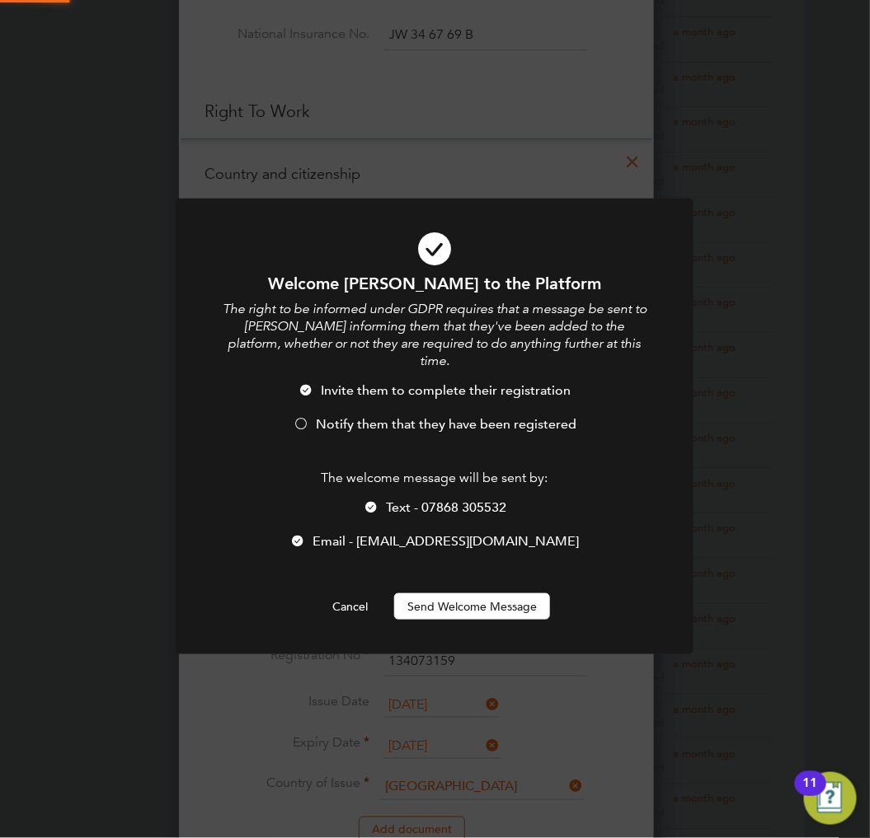
scroll to position [0, 0]
click at [364, 416] on span "Notify them that they have been registered" at bounding box center [446, 424] width 261 height 16
click at [485, 595] on button "Send Welcome Message" at bounding box center [472, 607] width 156 height 26
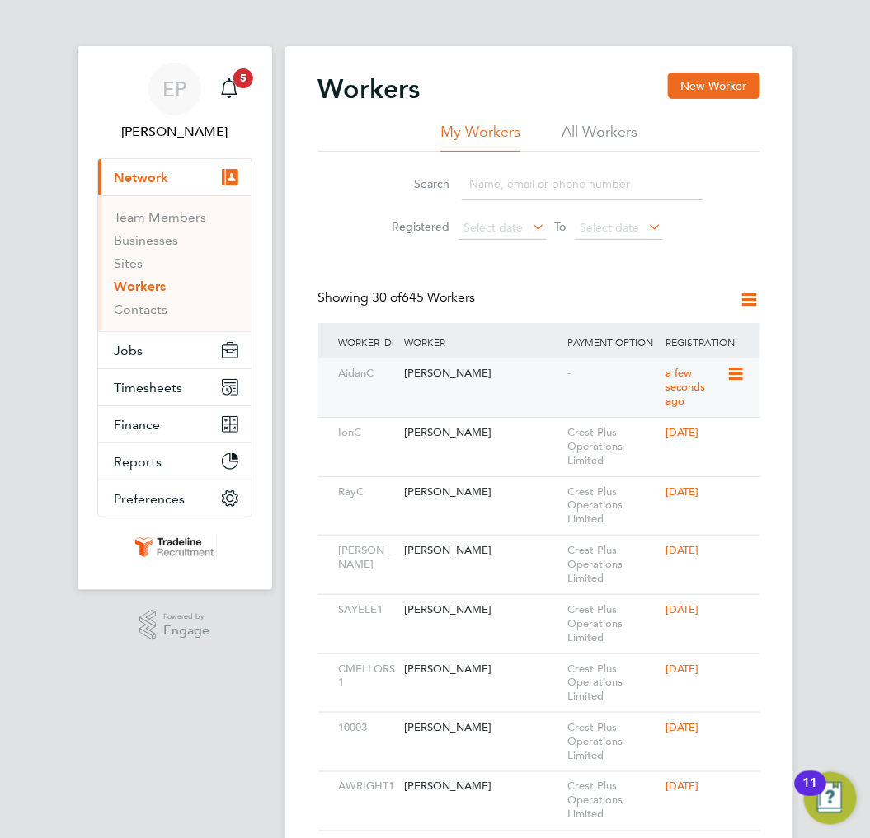
click at [615, 380] on div "-" at bounding box center [612, 374] width 98 height 31
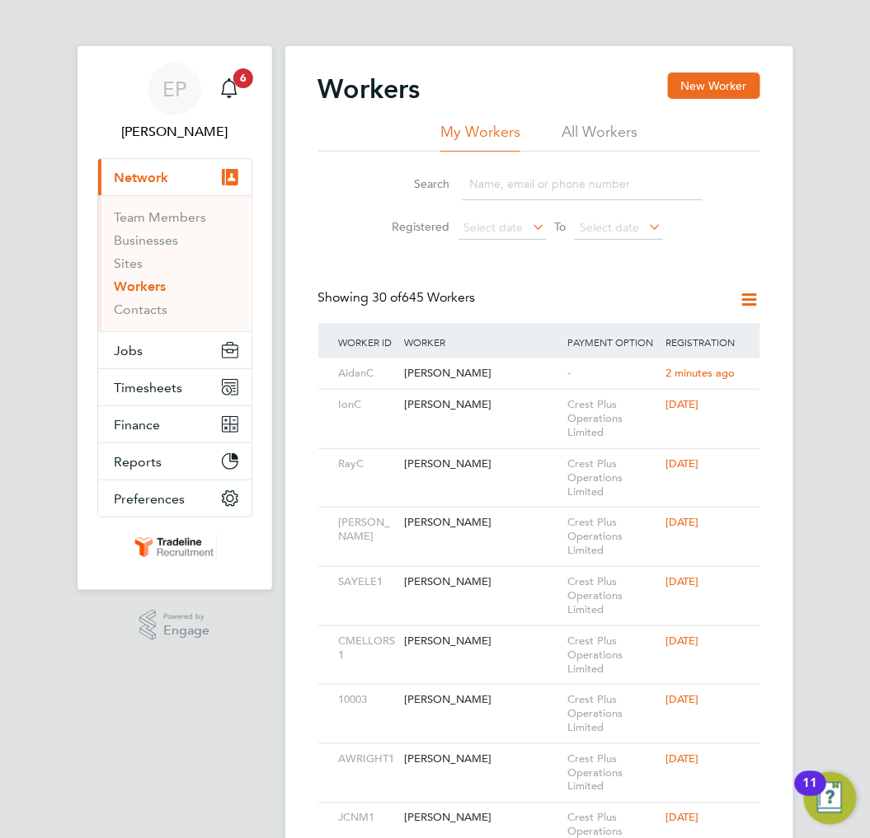
click at [522, 176] on input at bounding box center [582, 184] width 241 height 32
click at [690, 92] on button "New Worker" at bounding box center [714, 86] width 92 height 26
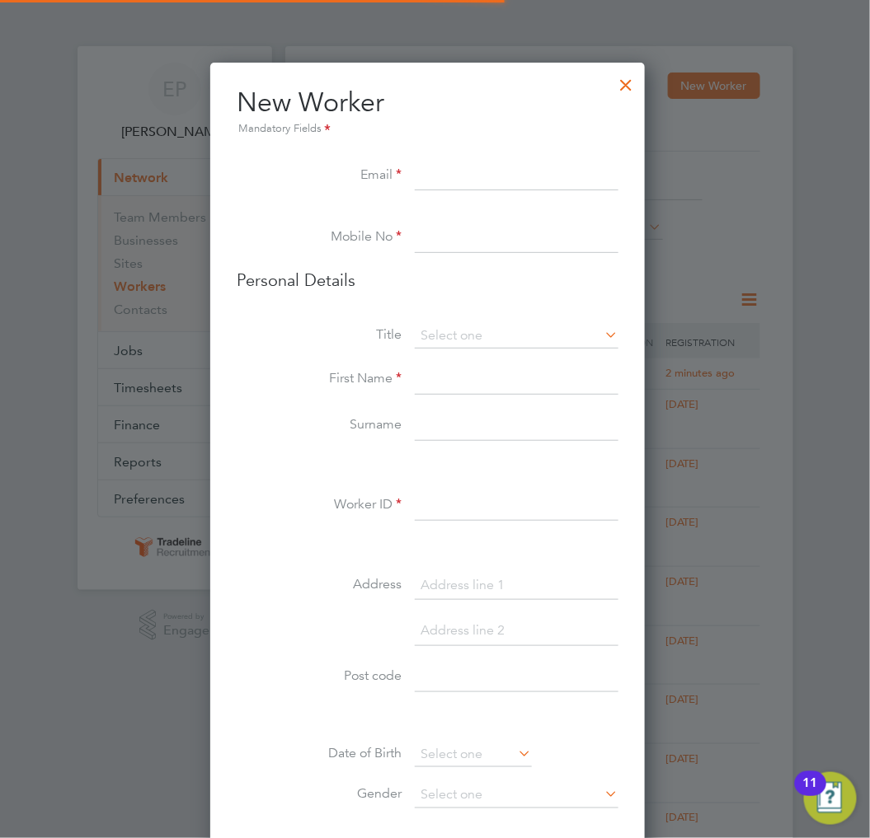
scroll to position [1393, 438]
paste input "Fiodorovas.erikas@gmail.com"
type input "Fiodorovas.erikas@gmail.com"
paste input "07756 900025"
type input "07756 900025"
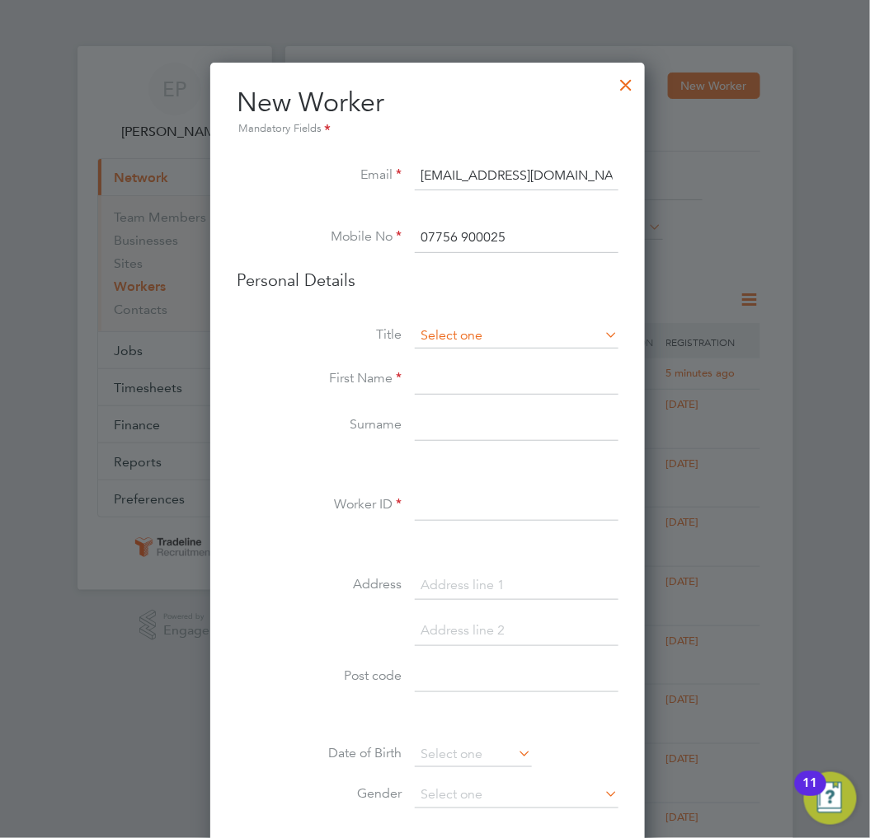
click at [495, 328] on input at bounding box center [517, 336] width 204 height 25
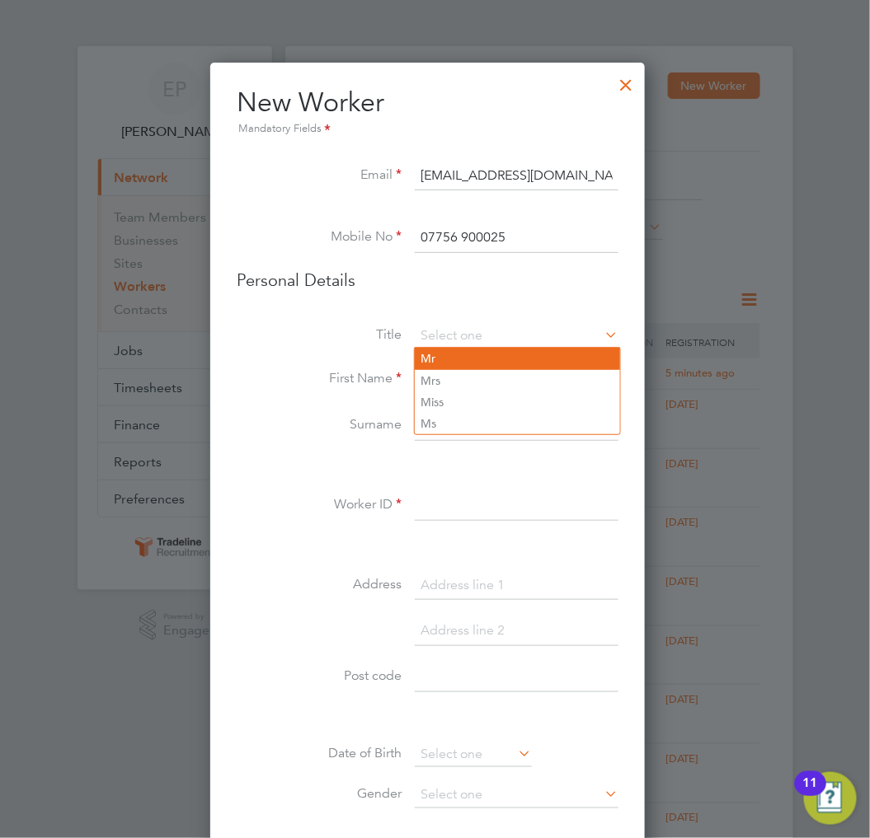
click at [463, 356] on li "Mr" at bounding box center [517, 358] width 205 height 21
type input "Mr"
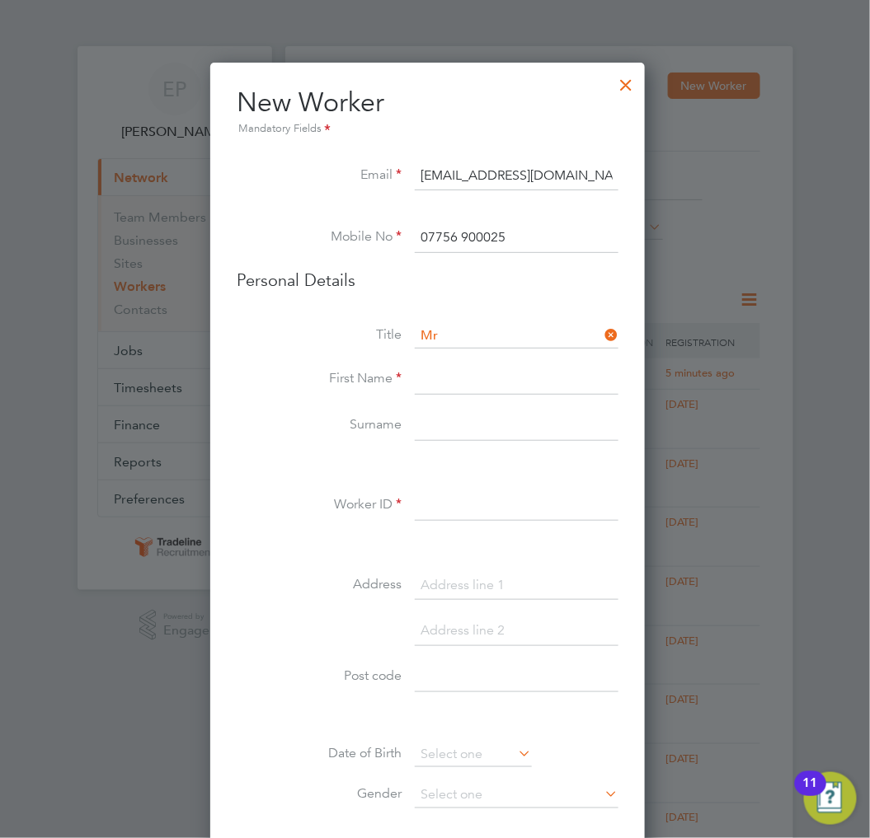
paste input "Erikas"
type input "Erikas"
paste input "Fiodorovas"
type input "Fiodorovas"
click at [547, 501] on input at bounding box center [517, 506] width 204 height 30
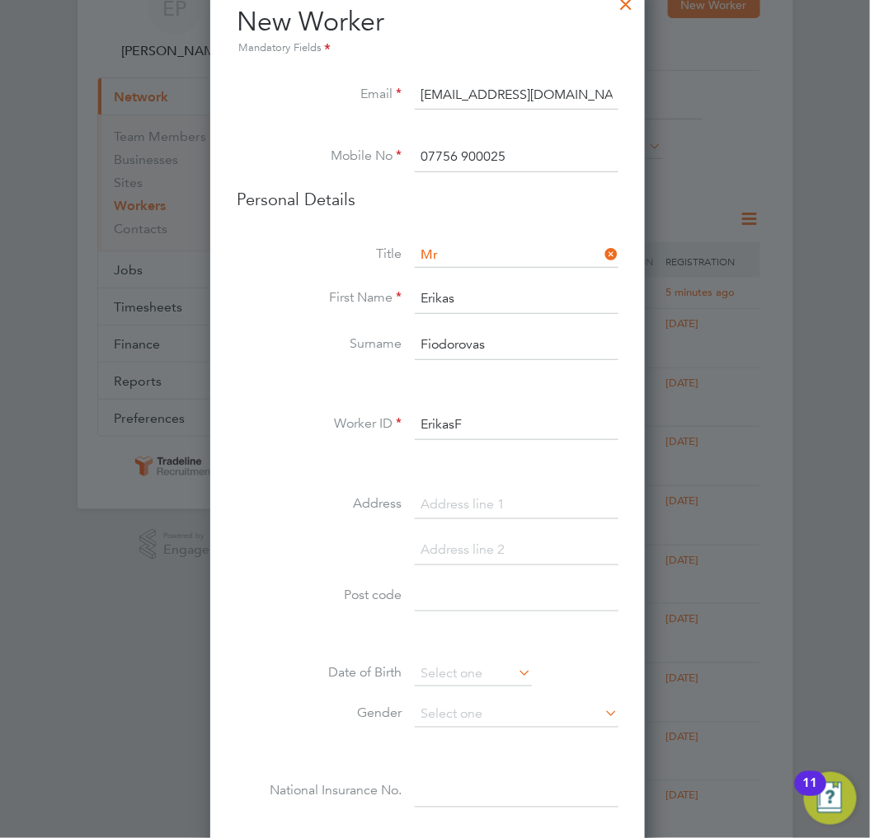
scroll to position [183, 0]
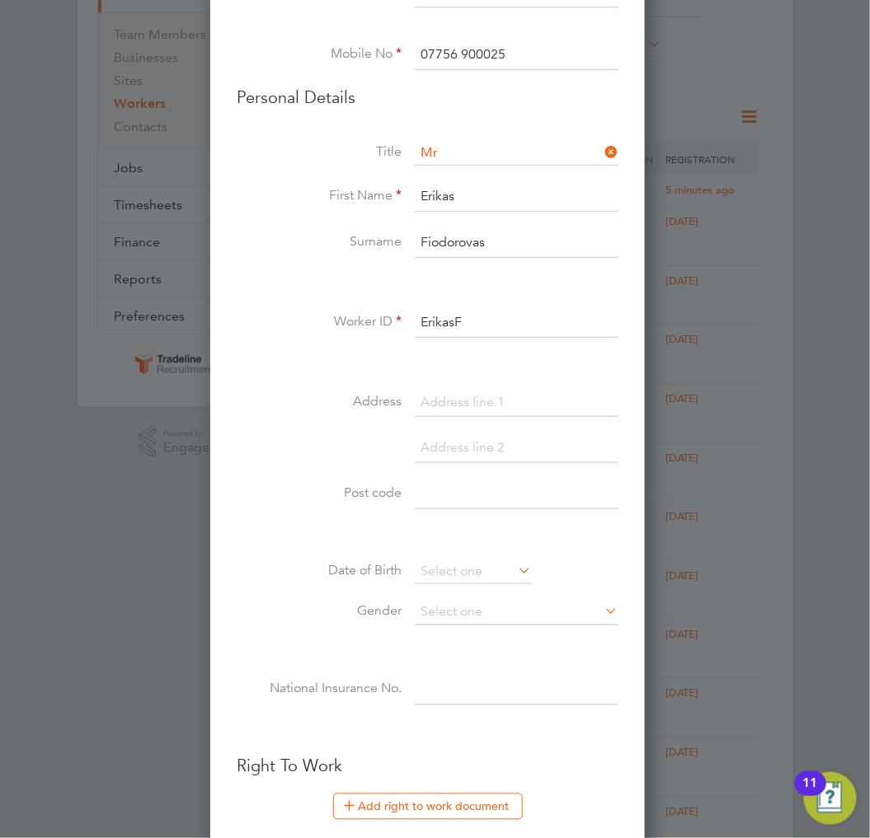
type input "ErikasF"
paste input "211 Aspect Point"
type input "211 Aspect Point"
paste input "PE1 1PF"
type input "PE1 1PF"
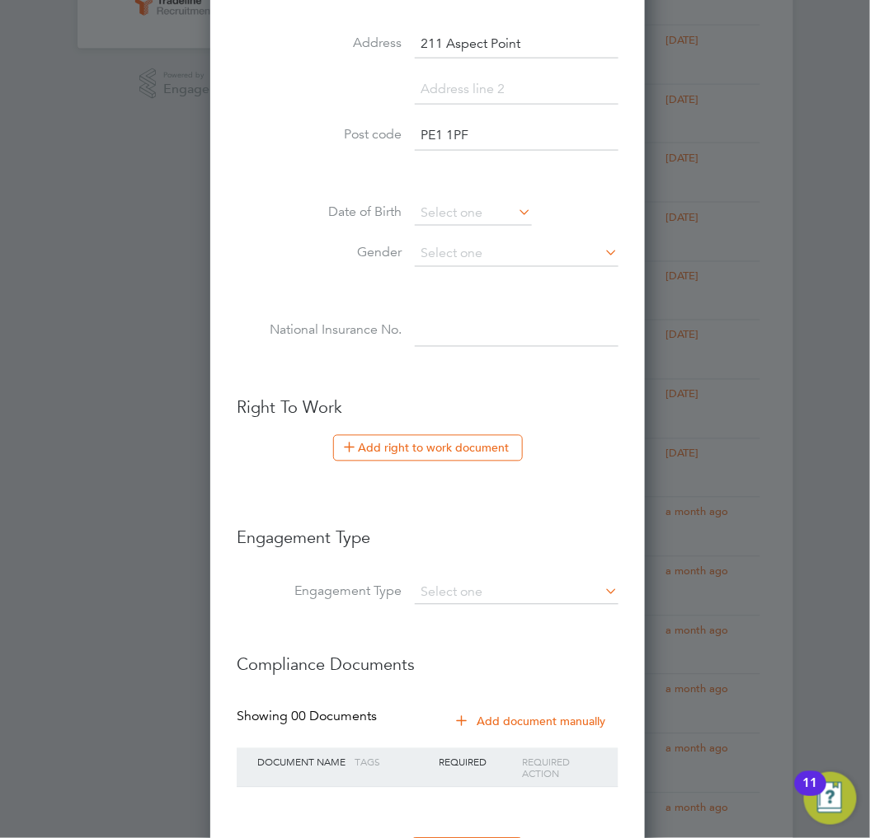
scroll to position [549, 0]
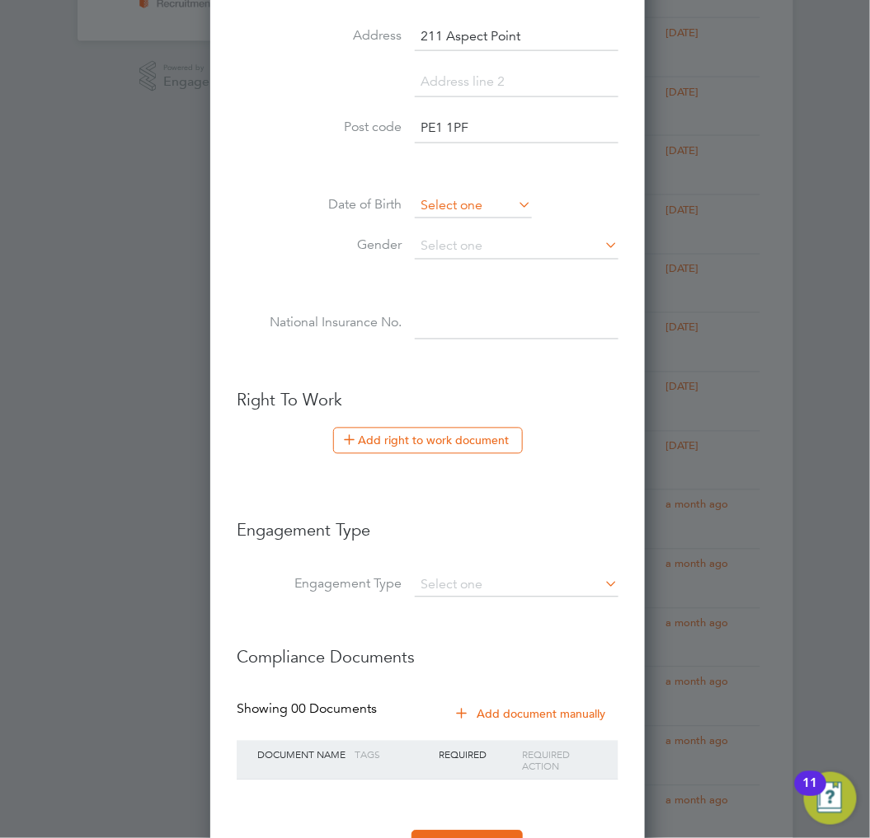
click at [495, 208] on input at bounding box center [473, 206] width 117 height 25
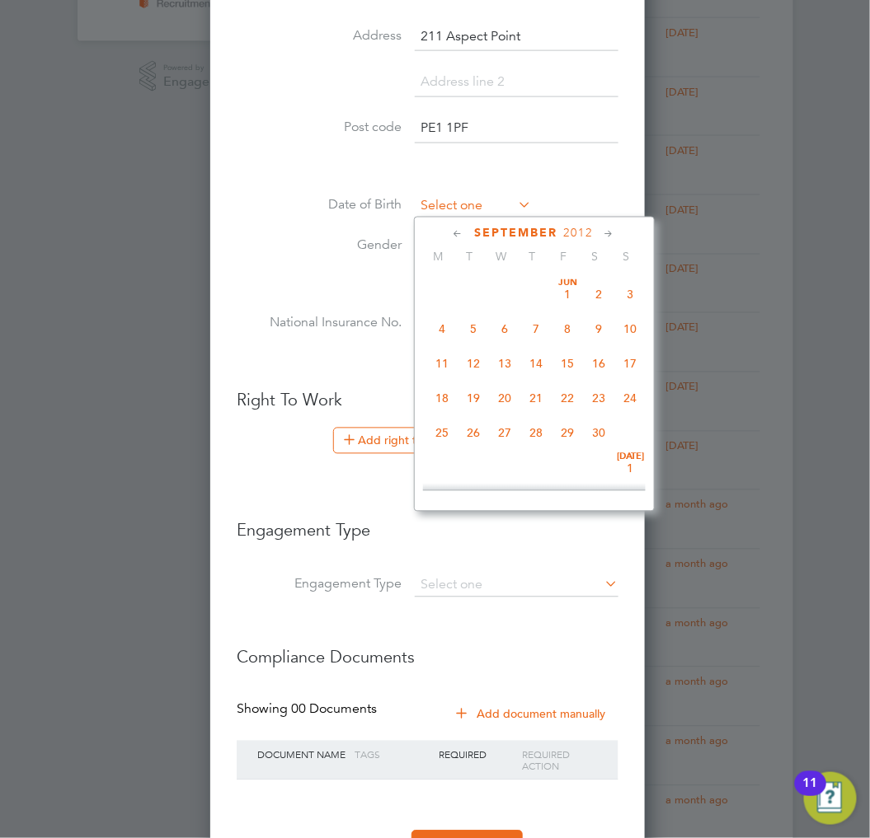
scroll to position [636, 0]
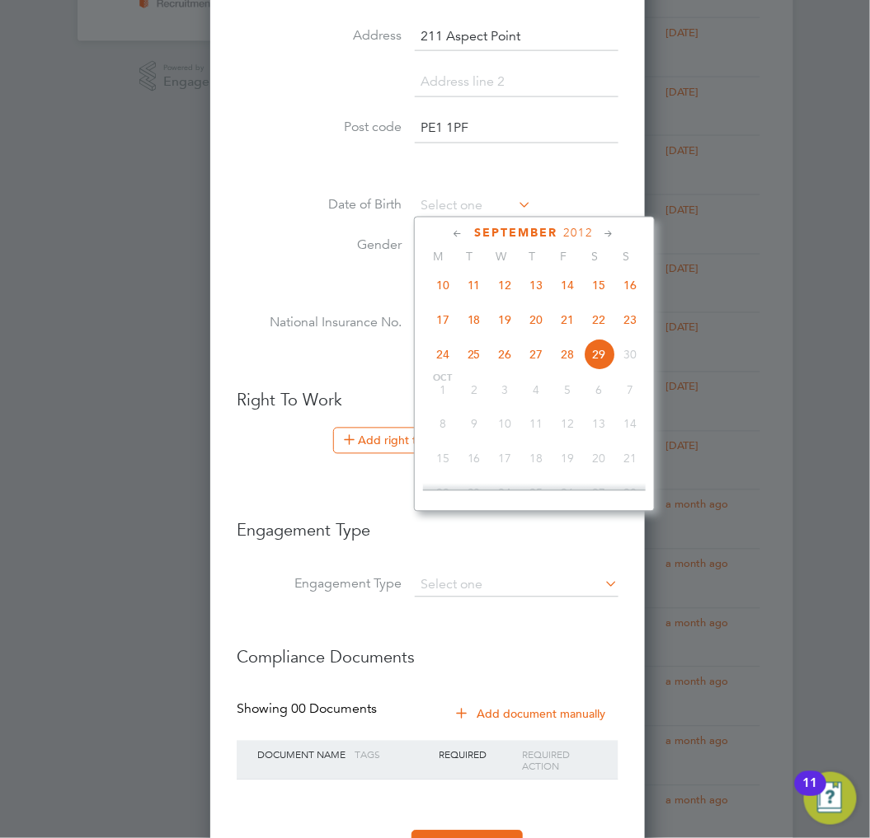
click at [583, 236] on span "2012" at bounding box center [579, 234] width 30 height 14
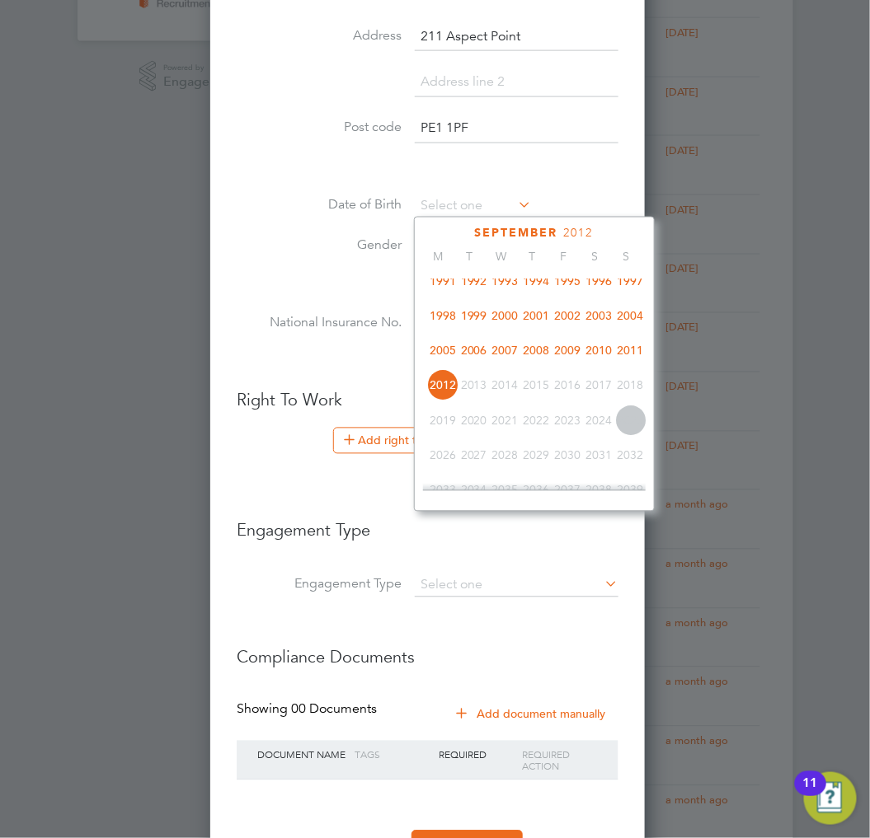
click at [538, 319] on span "2001" at bounding box center [536, 315] width 31 height 31
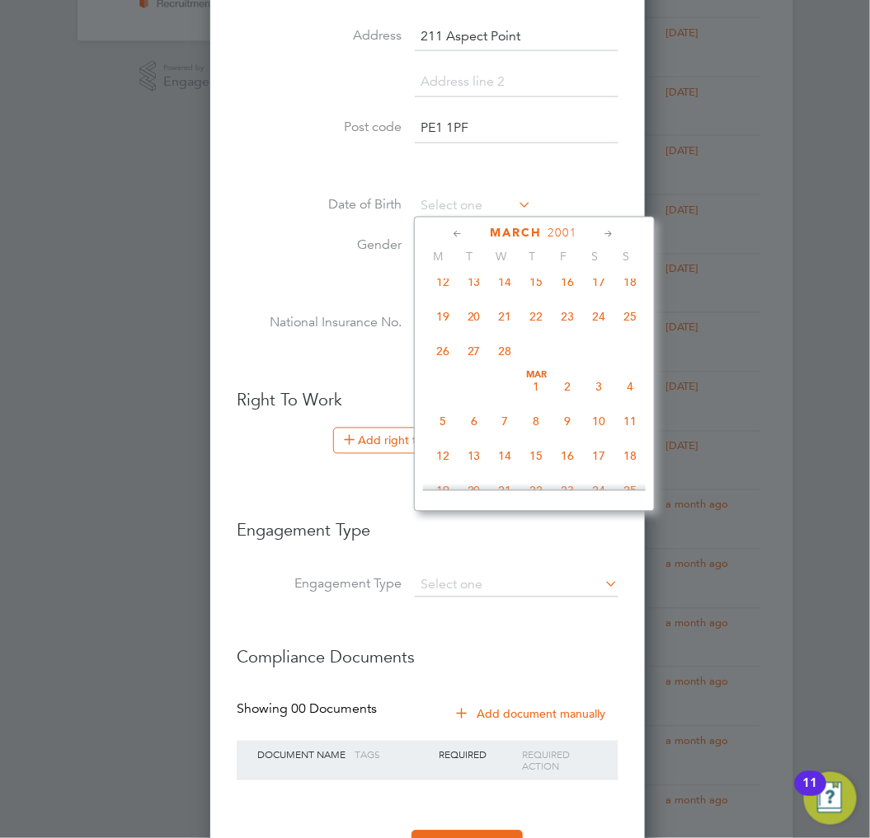
scroll to position [256, 0]
click at [629, 458] on span "18" at bounding box center [630, 456] width 31 height 31
type input "18 Mar 2001"
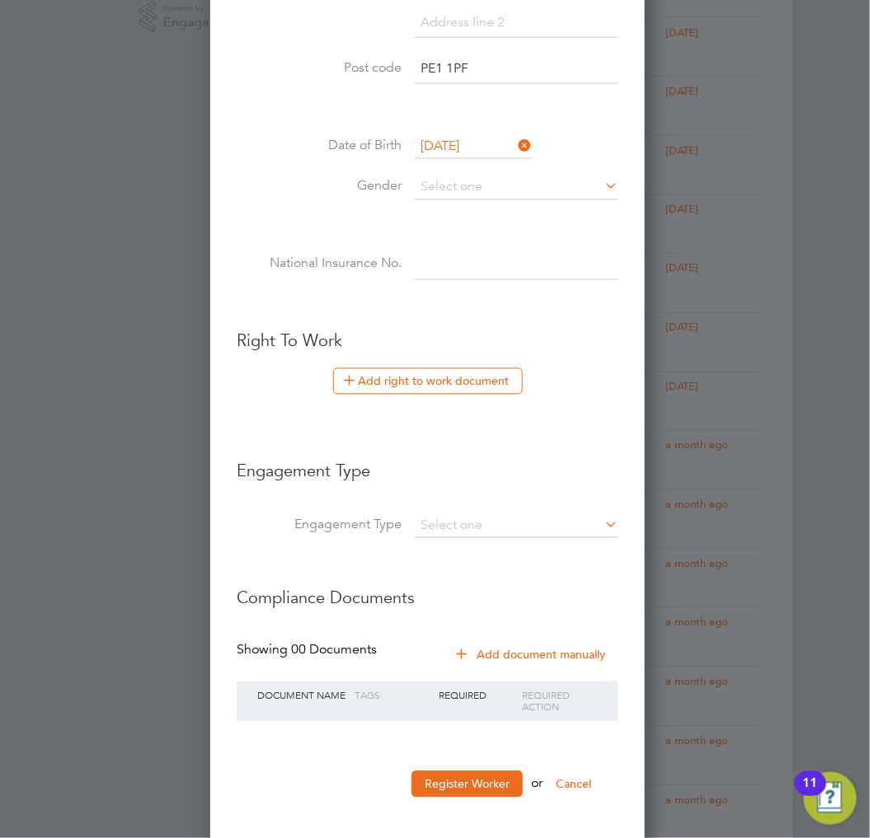
scroll to position [641, 0]
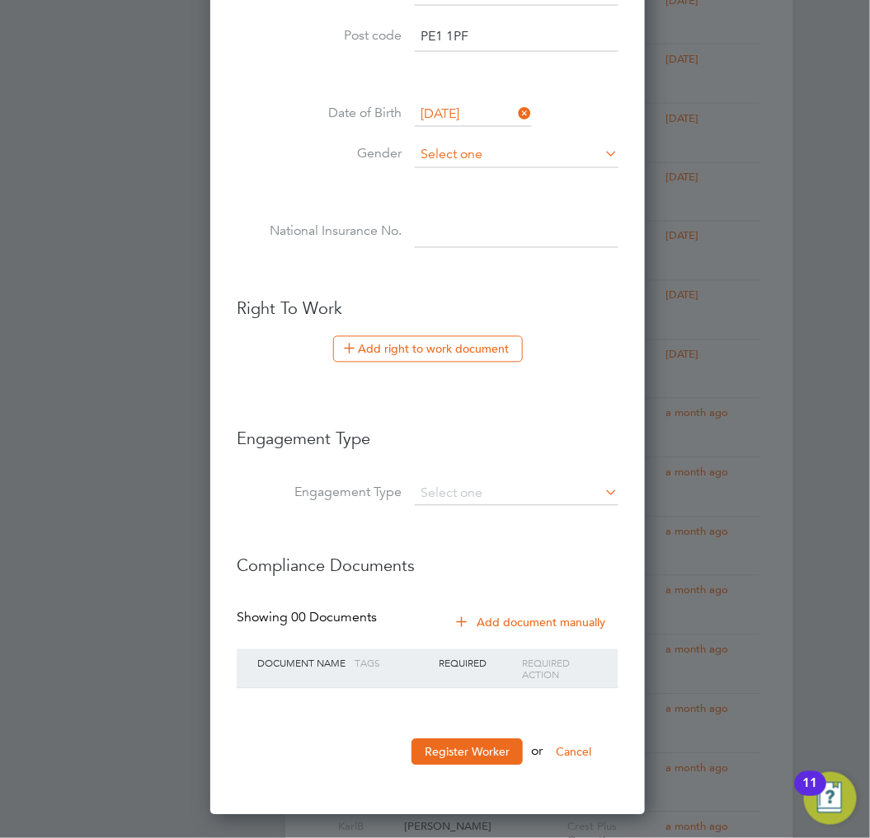
click at [515, 143] on input at bounding box center [517, 155] width 204 height 25
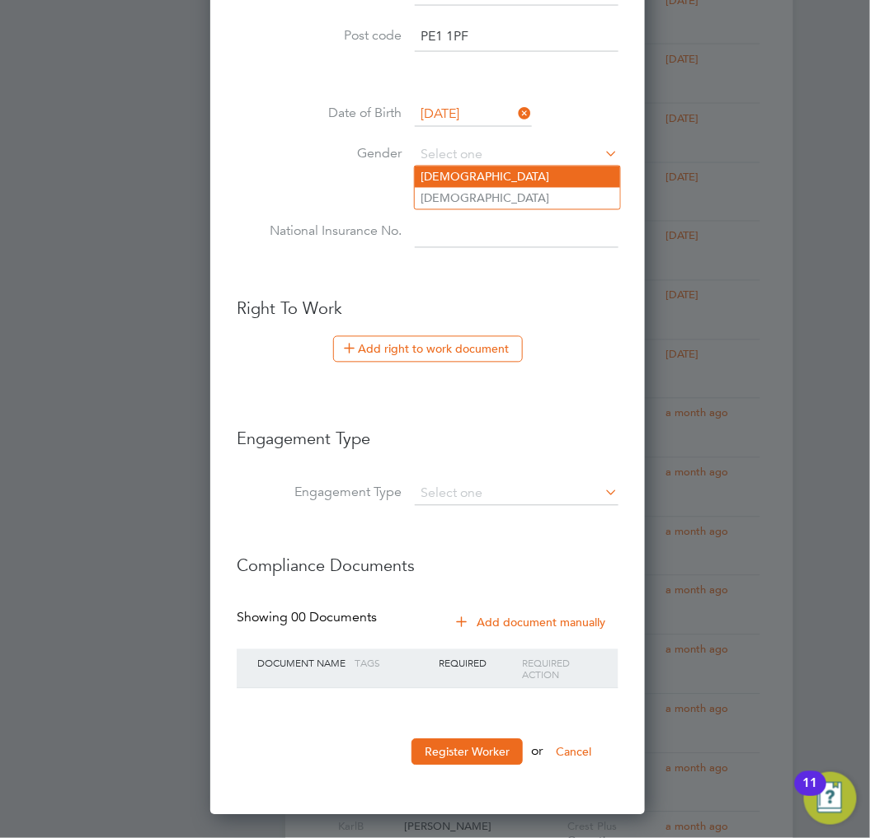
click at [483, 178] on li "Male" at bounding box center [517, 177] width 205 height 21
type input "Male"
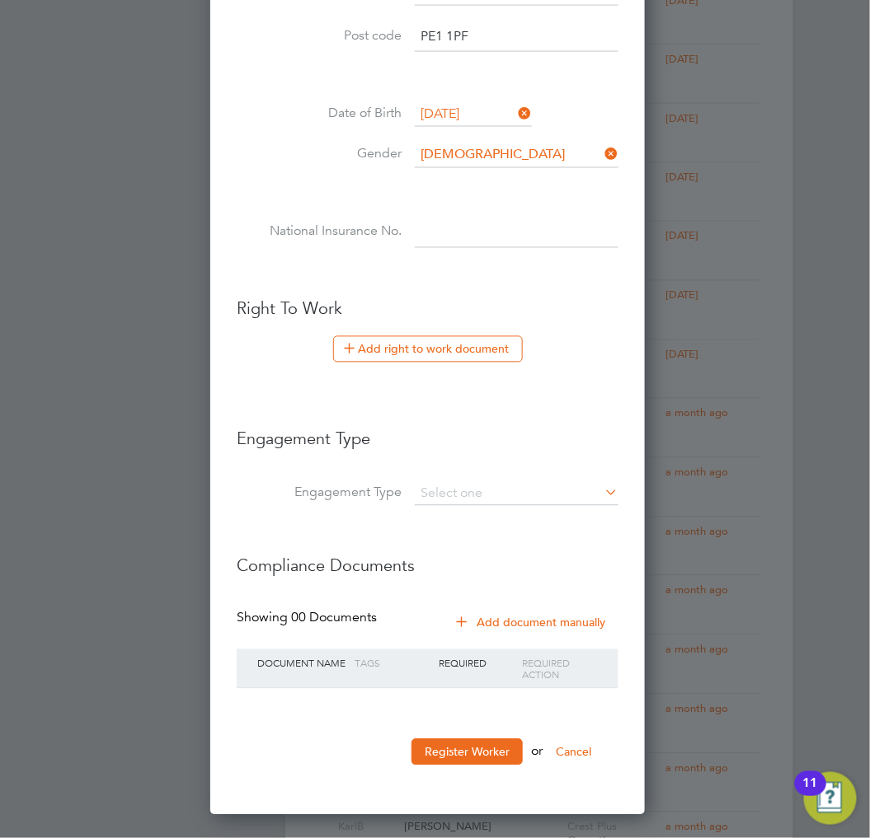
paste input "SN450002C"
type input "SN 45 00 02 C"
click at [409, 266] on li at bounding box center [428, 273] width 382 height 17
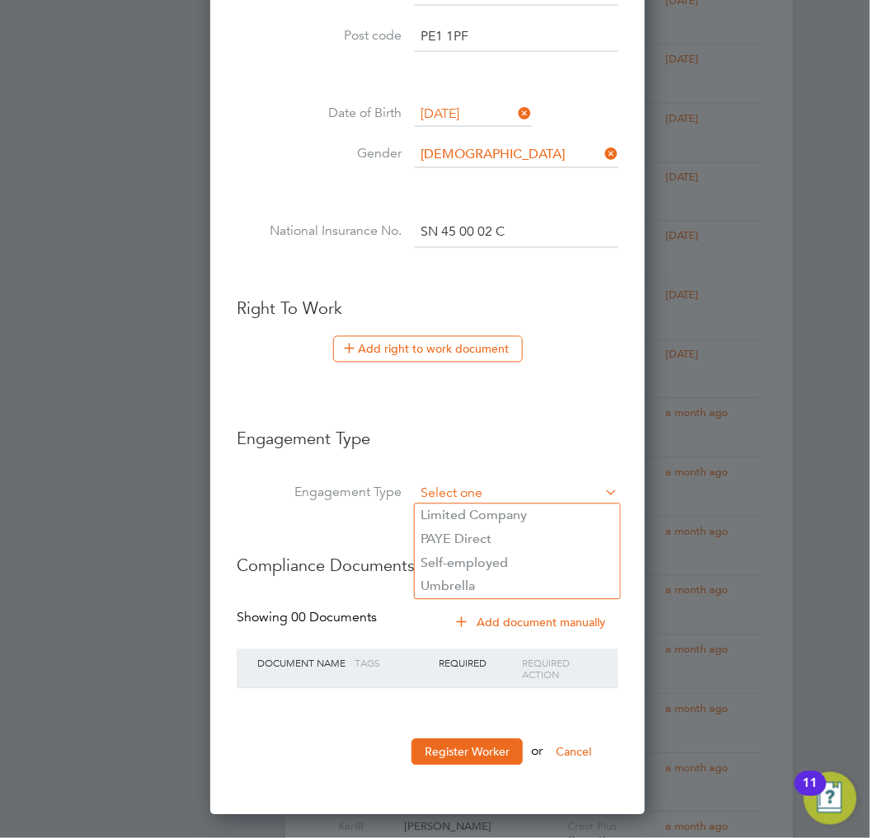
click at [456, 483] on input at bounding box center [517, 494] width 204 height 23
click at [467, 583] on li "Umbrella" at bounding box center [517, 587] width 205 height 24
type input "Umbrella"
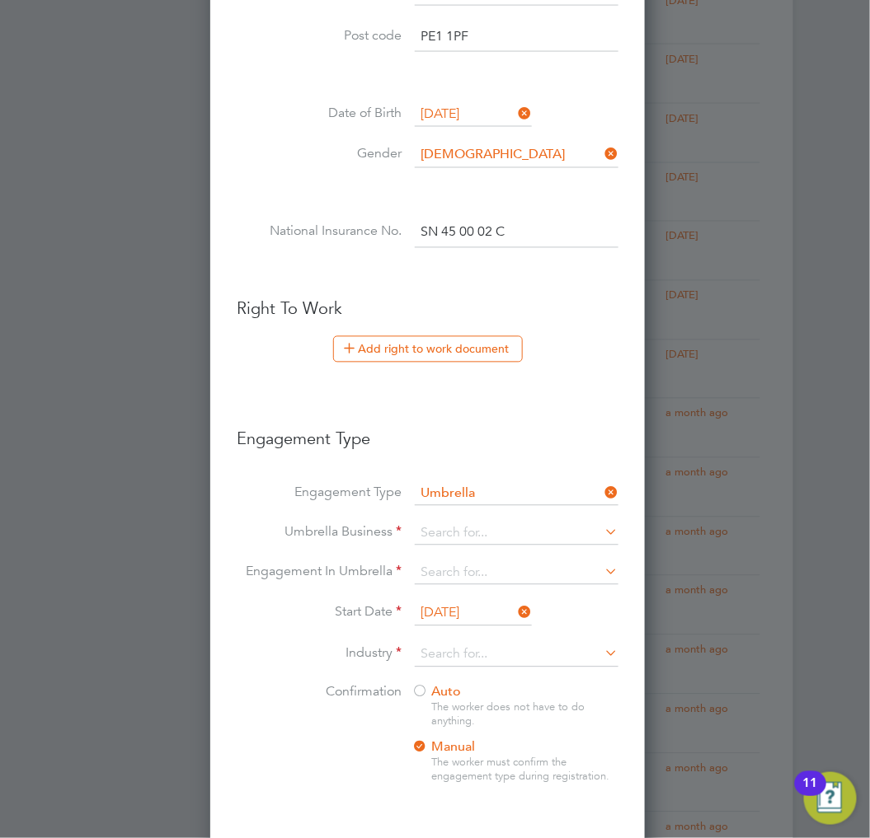
scroll to position [1696, 438]
click at [434, 343] on button "Add right to work document" at bounding box center [428, 349] width 190 height 26
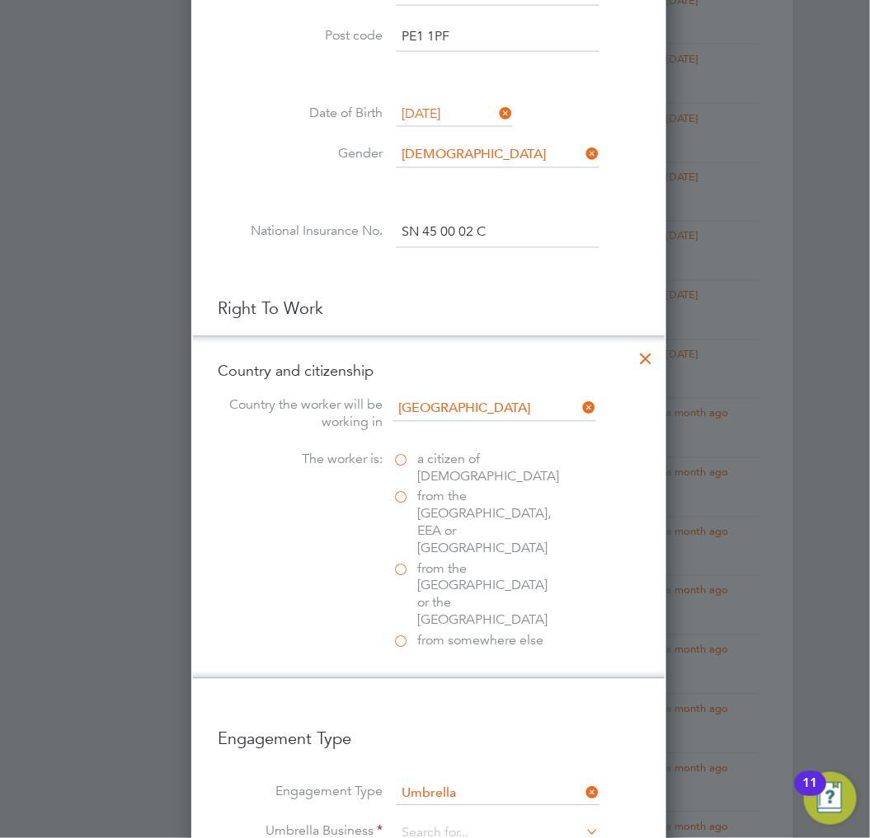
click at [447, 467] on span "a citizen of United Kingdom" at bounding box center [488, 469] width 142 height 35
click at [0, 0] on input "a citizen of United Kingdom" at bounding box center [0, 0] width 0 height 0
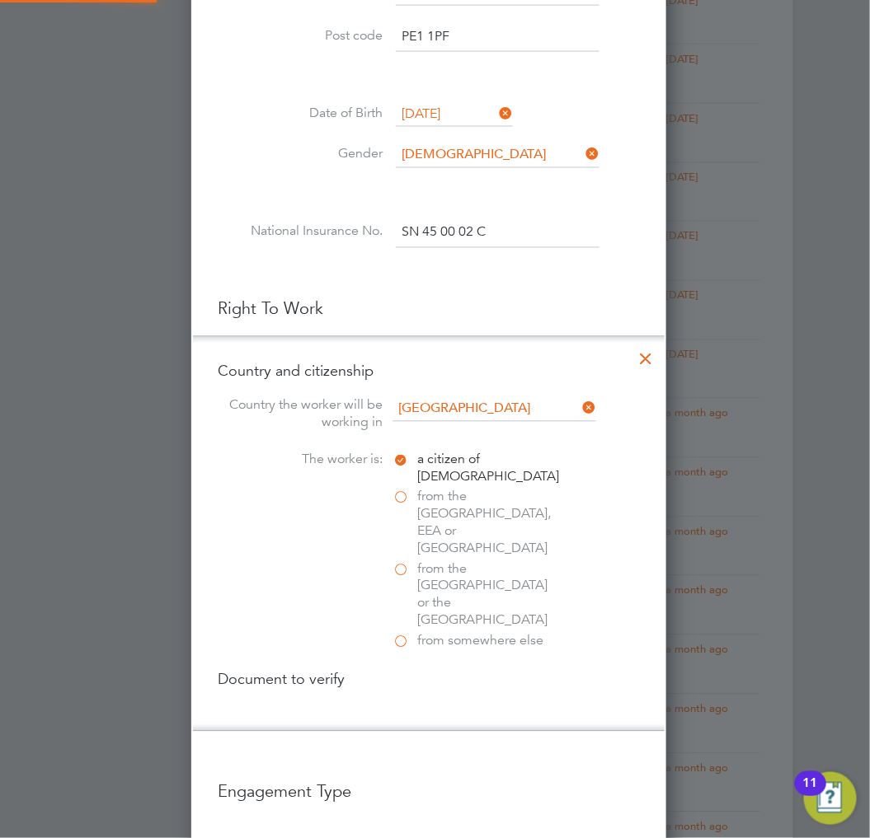
scroll to position [2033, 476]
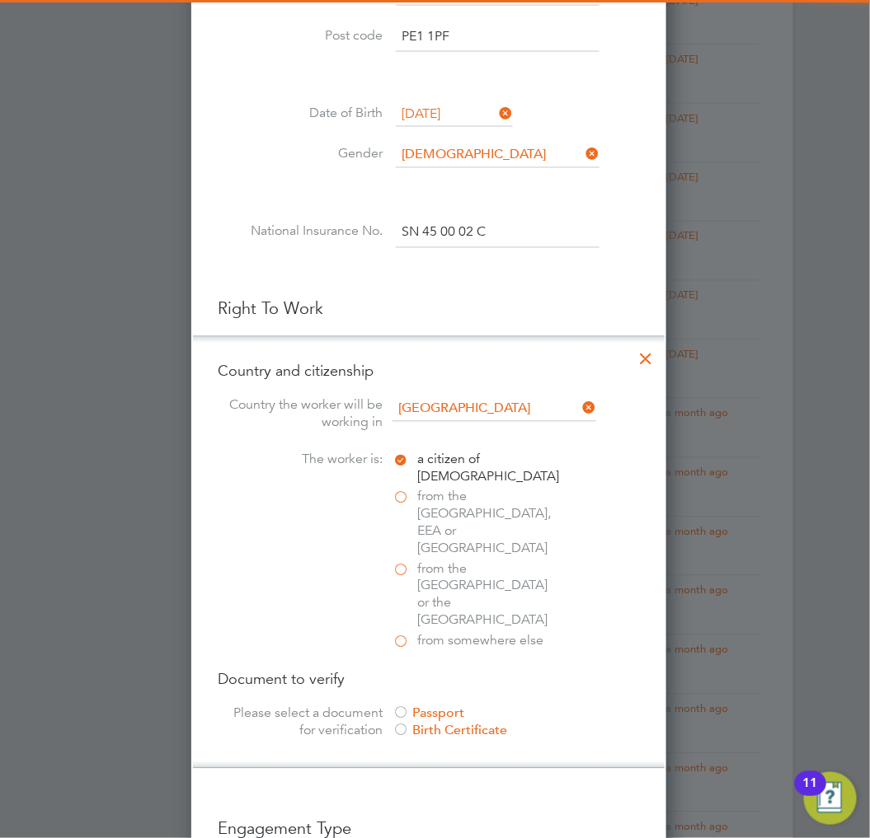
click at [499, 489] on span "from the EU, EEA or Switzerland" at bounding box center [487, 523] width 140 height 68
click at [0, 0] on input "from the EU, EEA or Switzerland" at bounding box center [0, 0] width 0 height 0
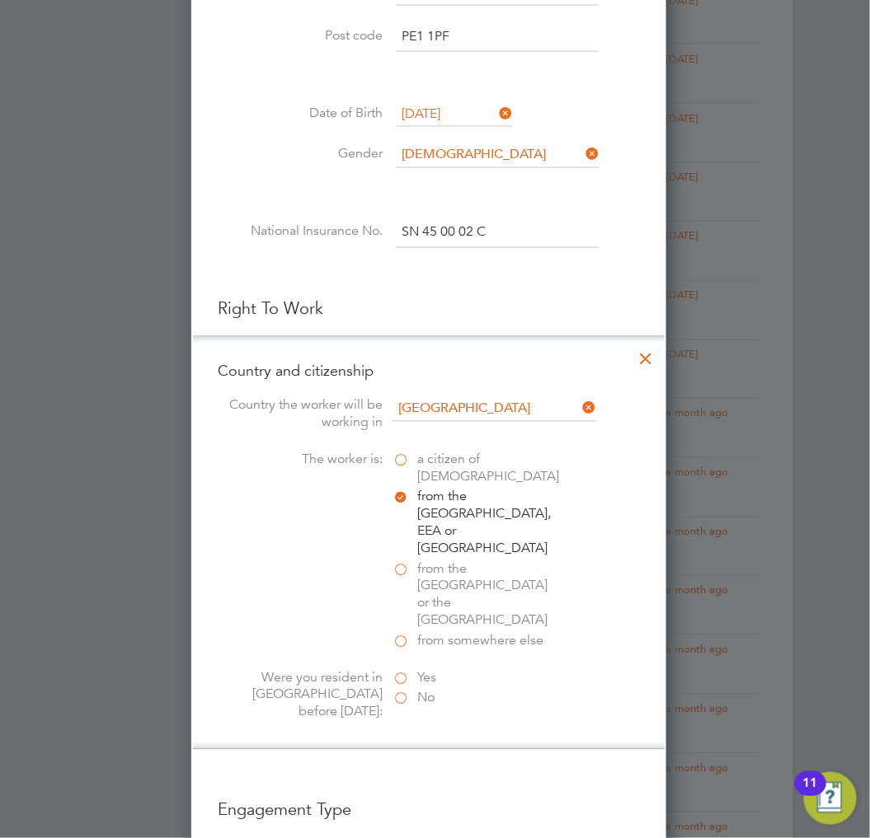
scroll to position [732, 0]
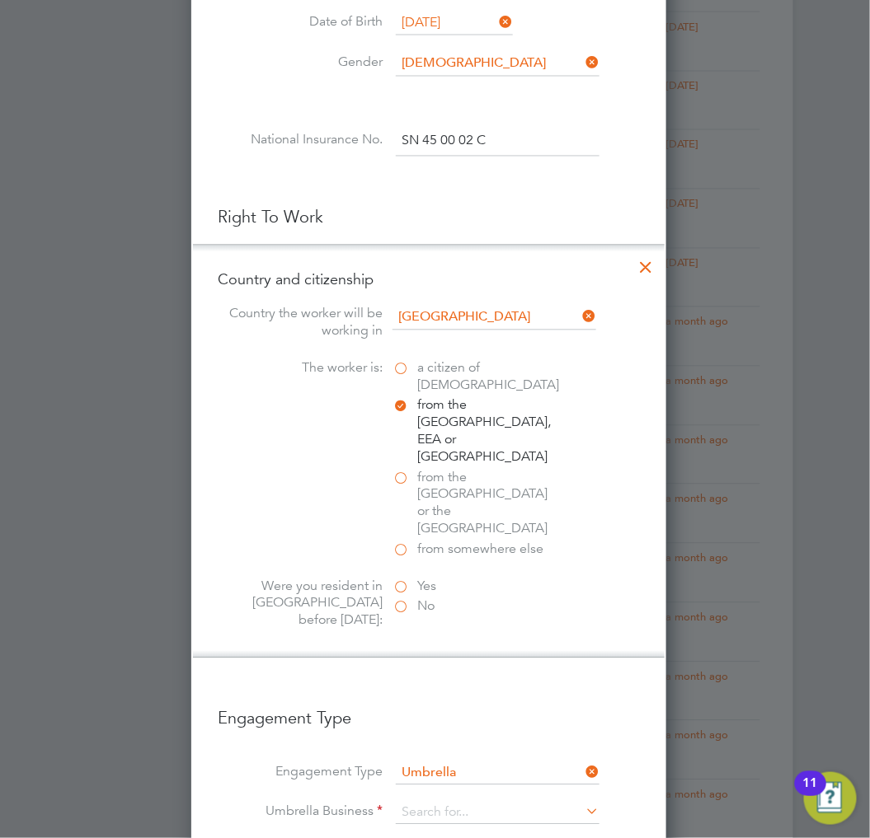
click at [434, 579] on span "Yes" at bounding box center [426, 587] width 19 height 17
click at [0, 0] on input "Yes" at bounding box center [0, 0] width 0 height 0
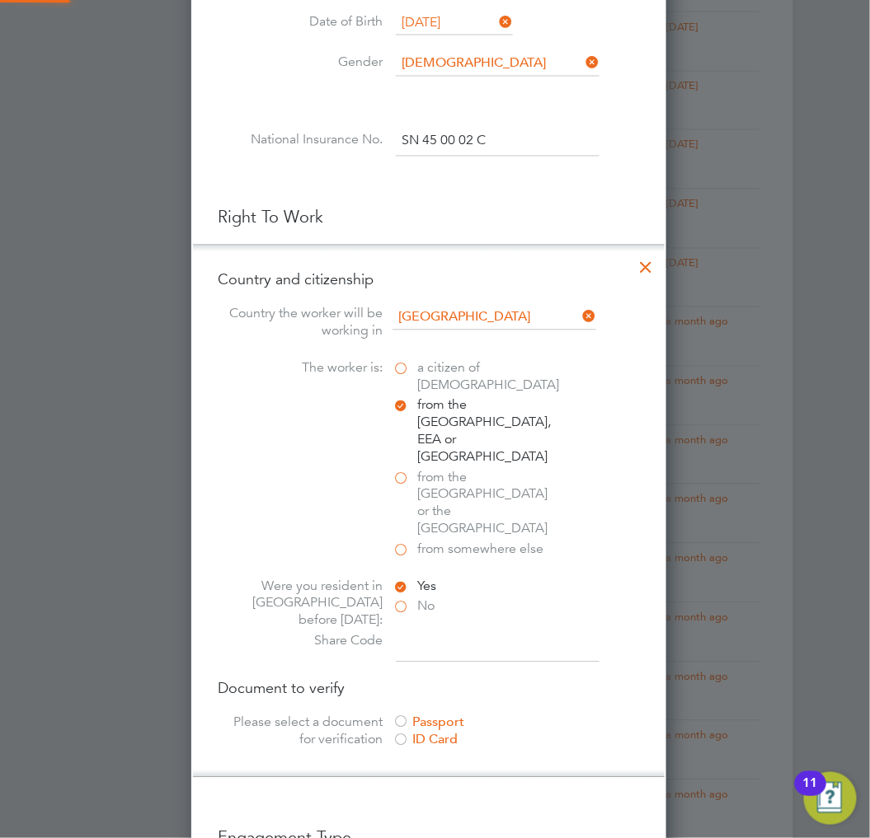
scroll to position [2120, 476]
paste input "WY3 AH7 6YL"
type input "WY3 AH7 6YL"
click at [232, 468] on div "The worker is: a citizen of United Kingdom from the EU, EEA or Switzerland from…" at bounding box center [429, 461] width 422 height 202
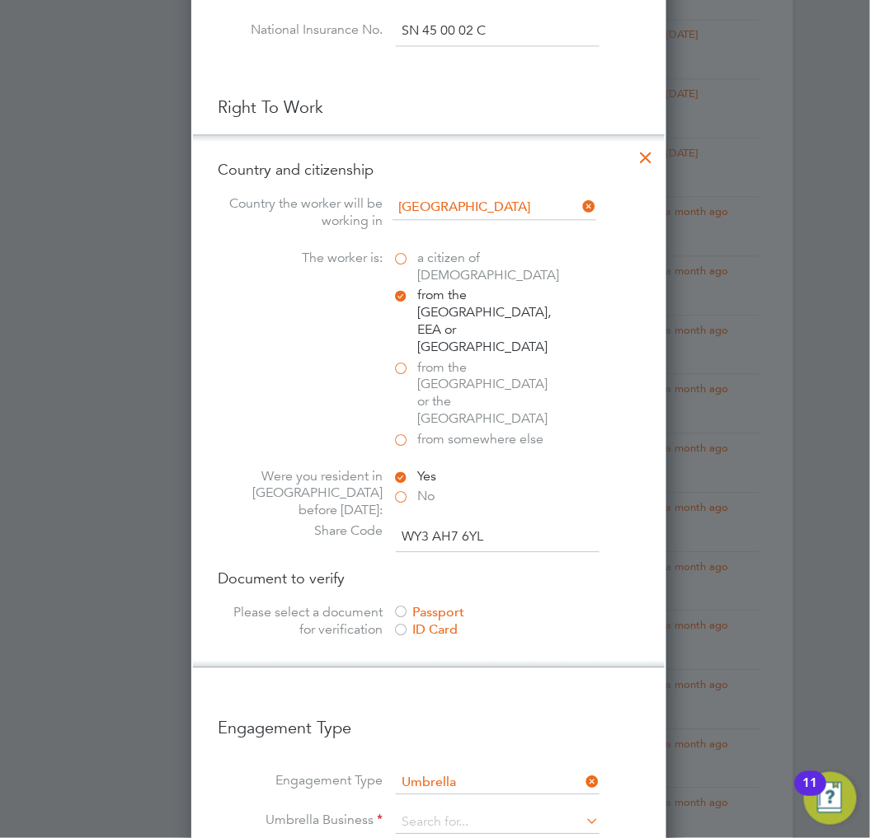
scroll to position [1007, 0]
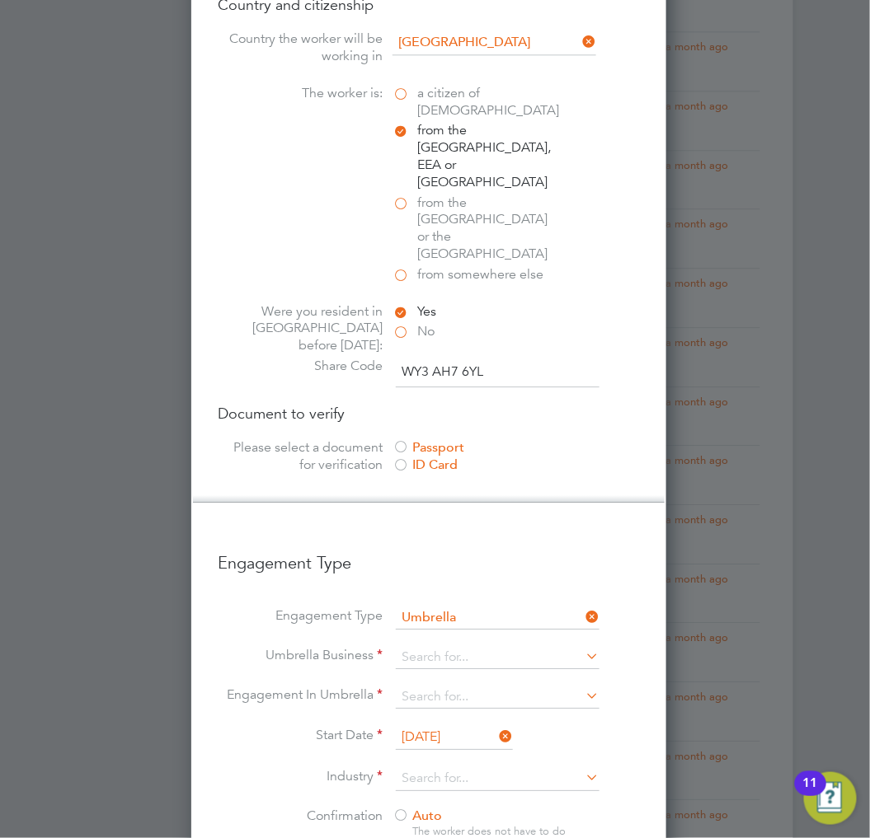
click at [455, 439] on div "Passport" at bounding box center [515, 447] width 247 height 17
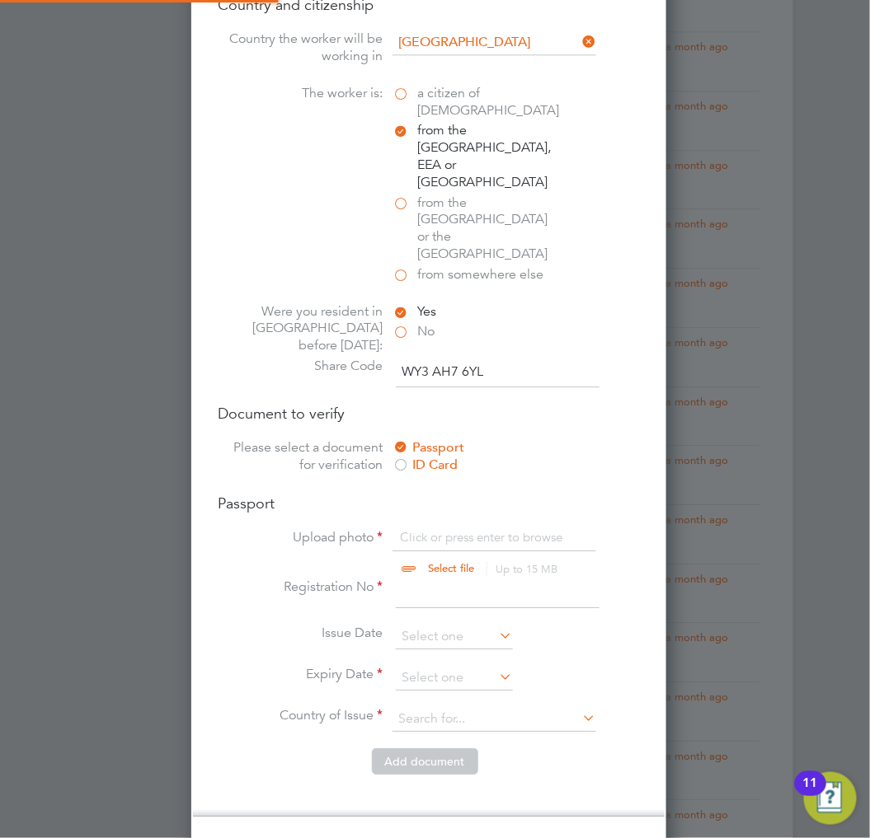
scroll to position [21, 204]
click at [476, 529] on input "file" at bounding box center [466, 553] width 259 height 49
type input "C:\fakepath\Passport.jpg"
click at [417, 579] on input at bounding box center [498, 594] width 204 height 30
type input "25388693"
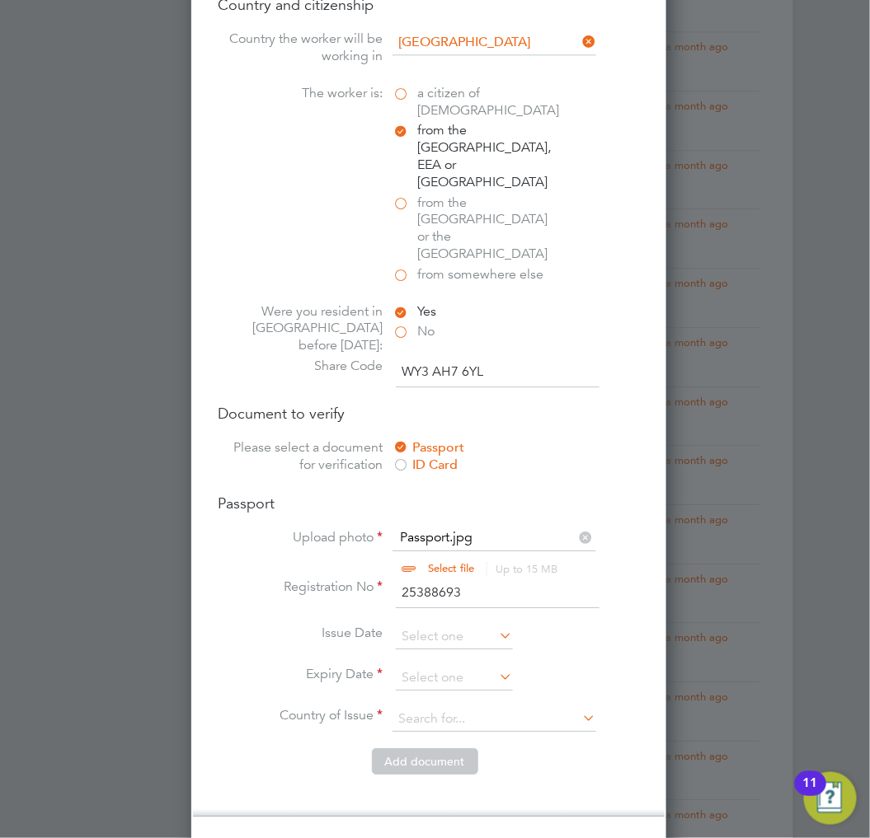
click at [464, 579] on li "Registration No 25388693" at bounding box center [429, 602] width 422 height 46
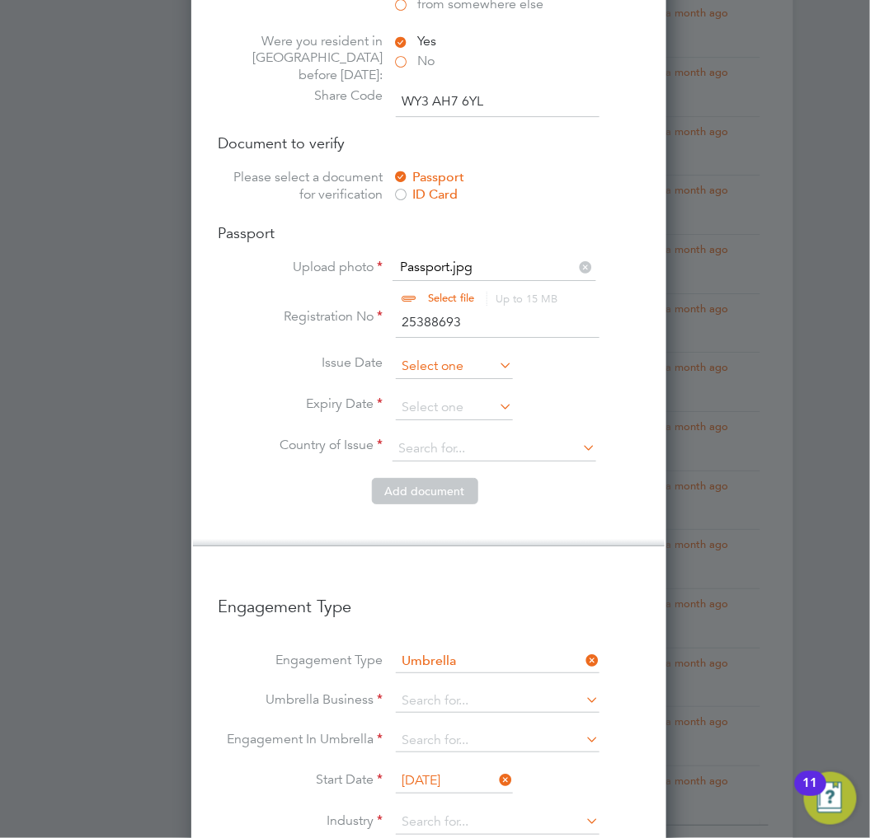
scroll to position [1282, 0]
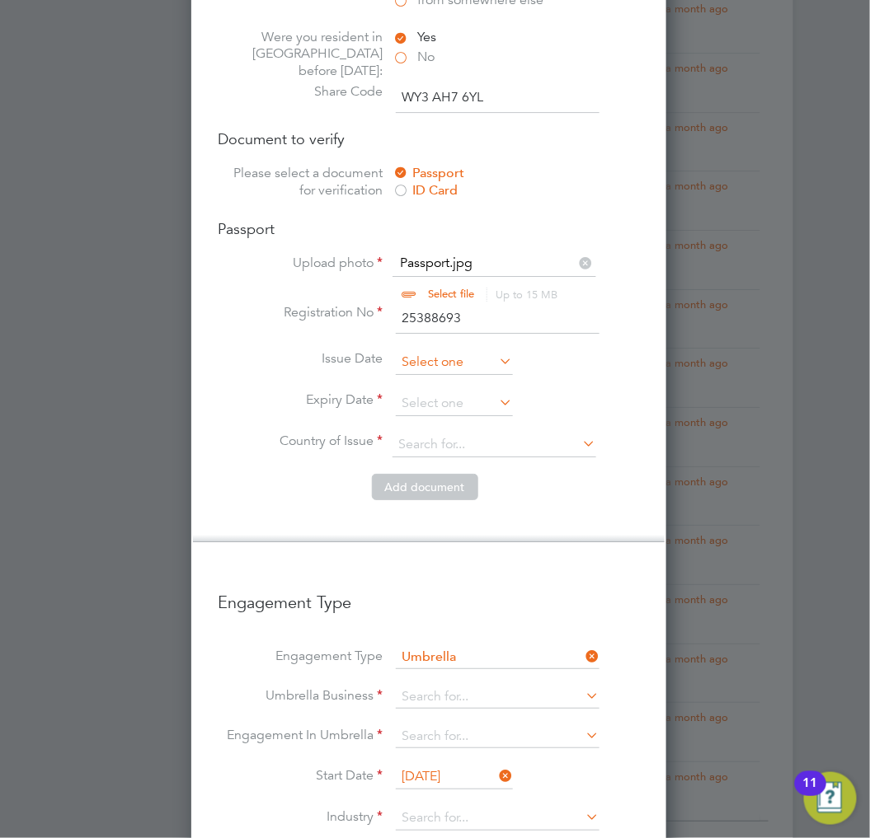
click at [473, 350] on input at bounding box center [454, 362] width 117 height 25
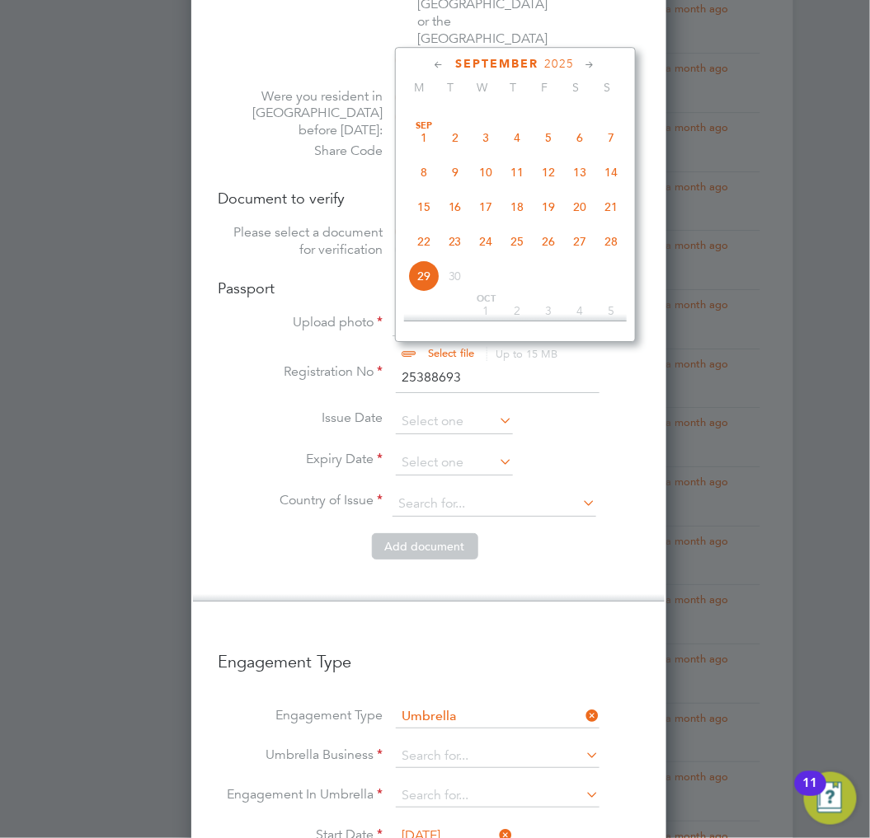
scroll to position [1190, 0]
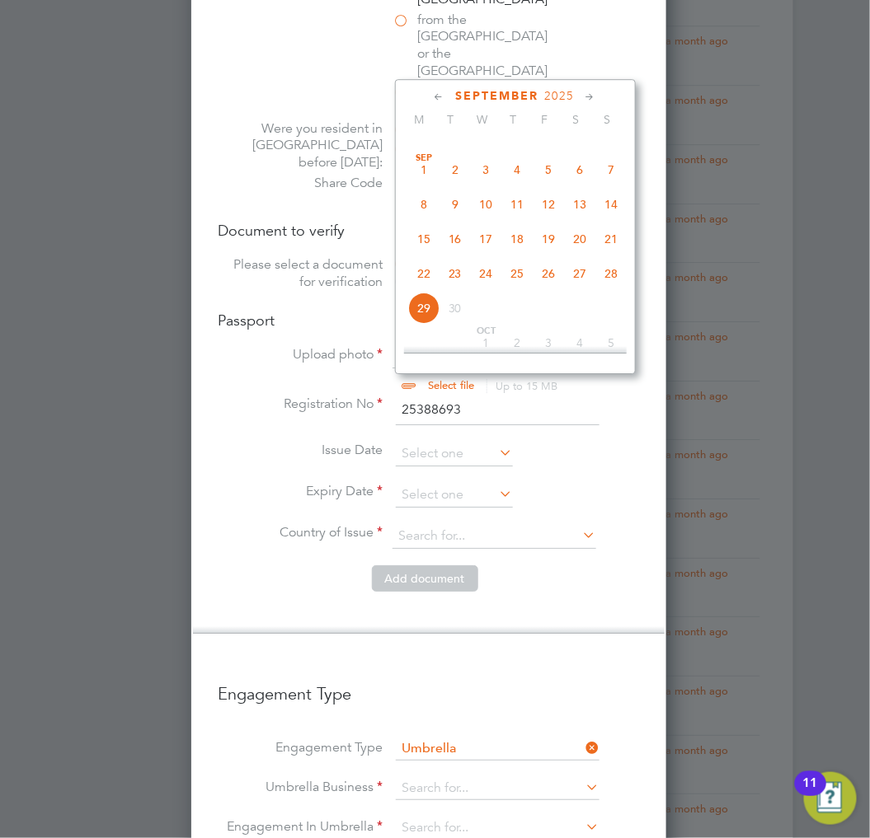
click at [572, 94] on span "2025" at bounding box center [560, 96] width 30 height 14
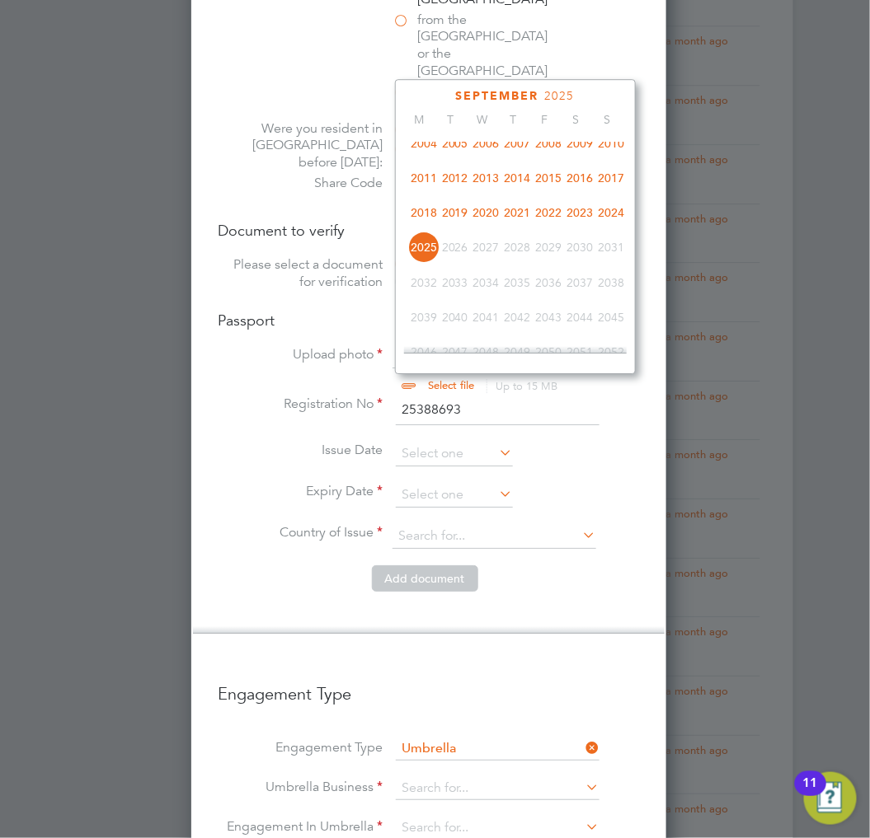
click at [501, 220] on span "2020" at bounding box center [486, 212] width 31 height 31
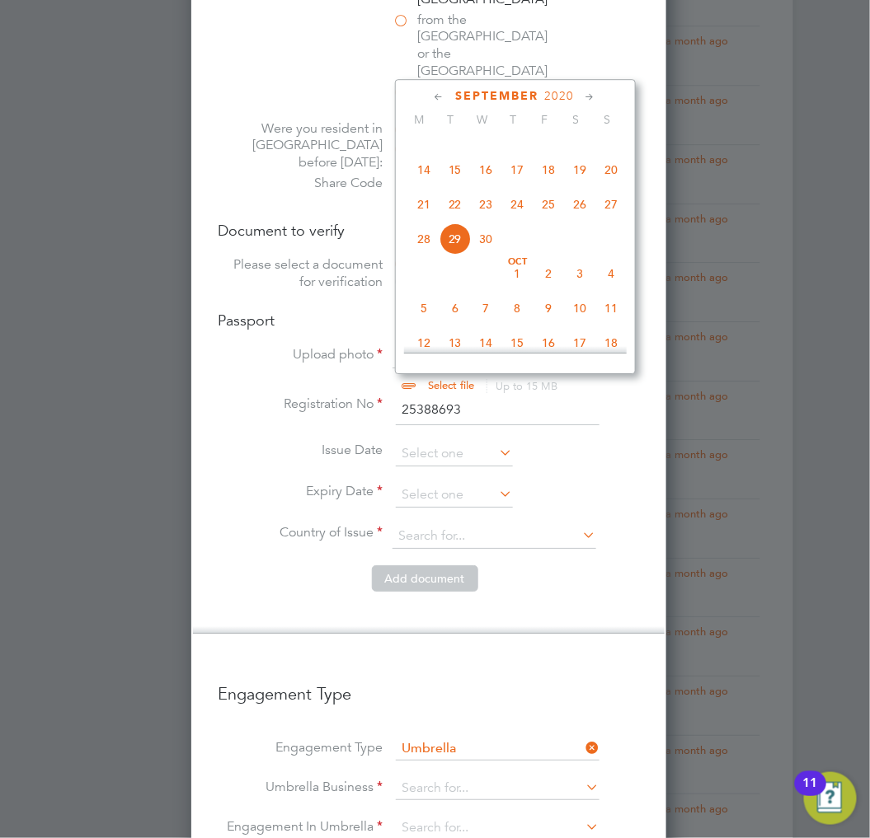
scroll to position [523, 0]
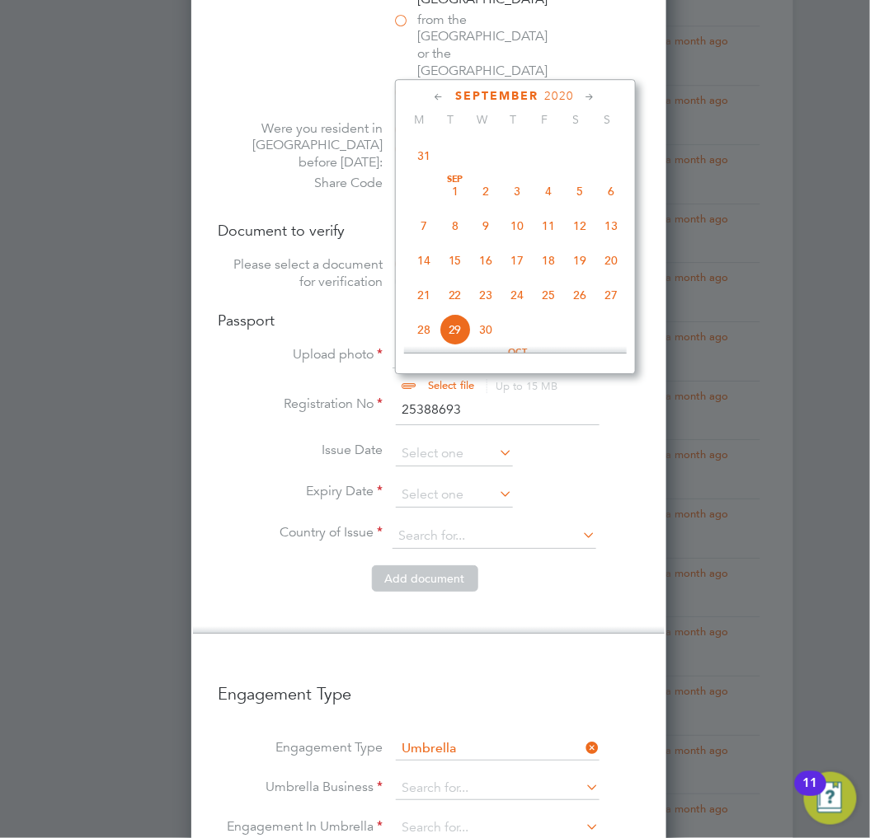
click at [528, 232] on span "10" at bounding box center [517, 225] width 31 height 31
type input "10 Sep 2020"
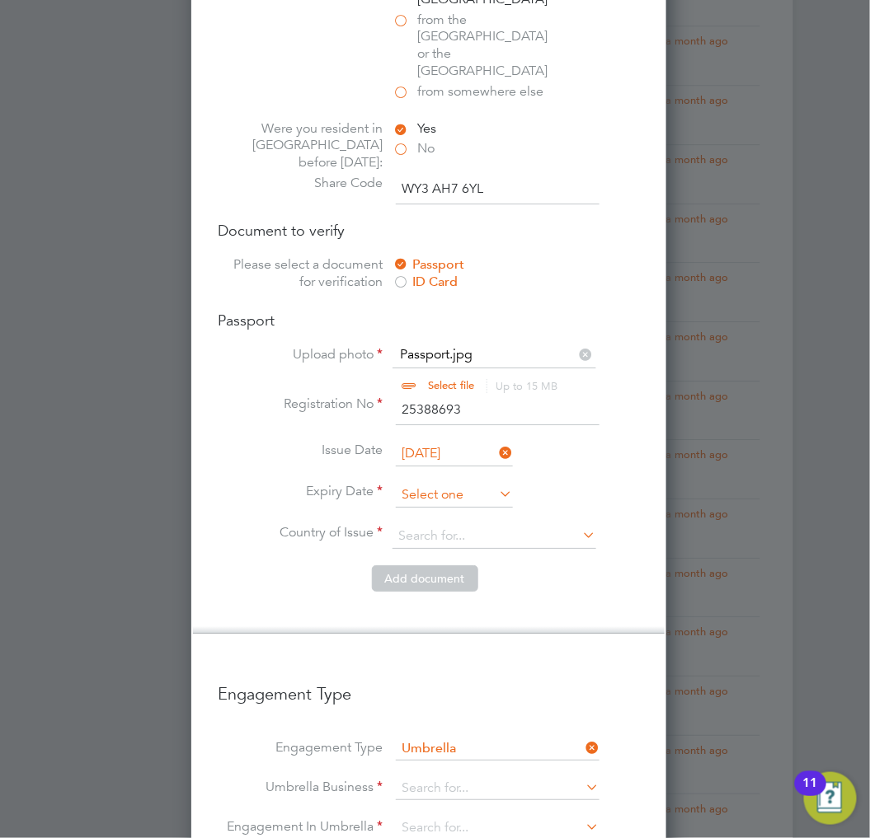
click at [443, 483] on input at bounding box center [454, 495] width 117 height 25
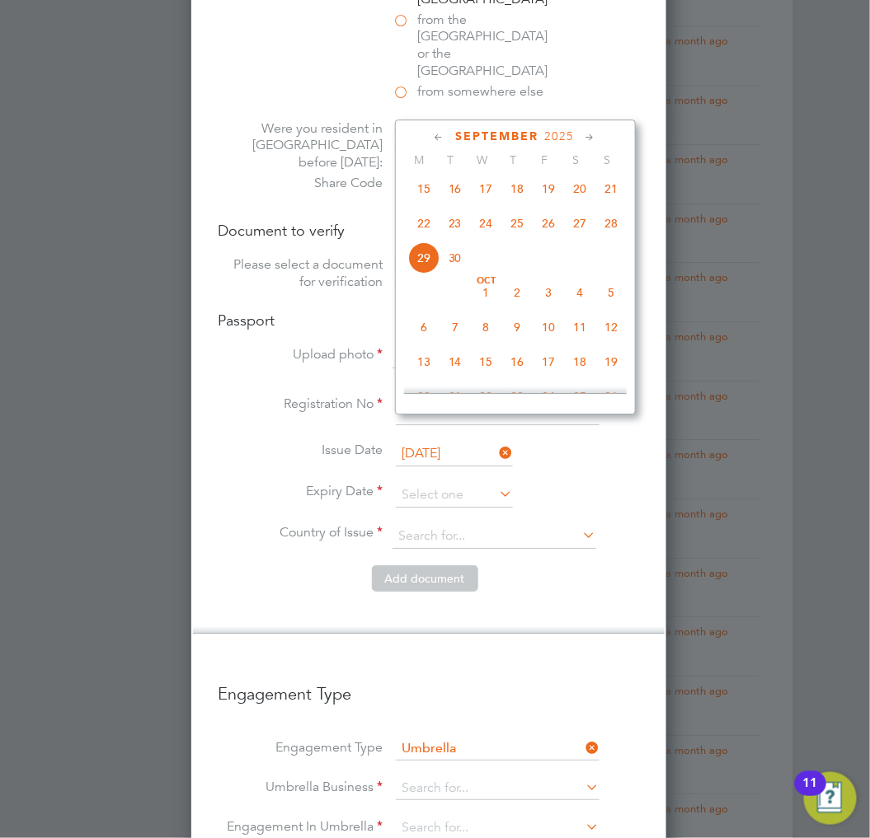
click at [570, 141] on span "2025" at bounding box center [560, 136] width 30 height 14
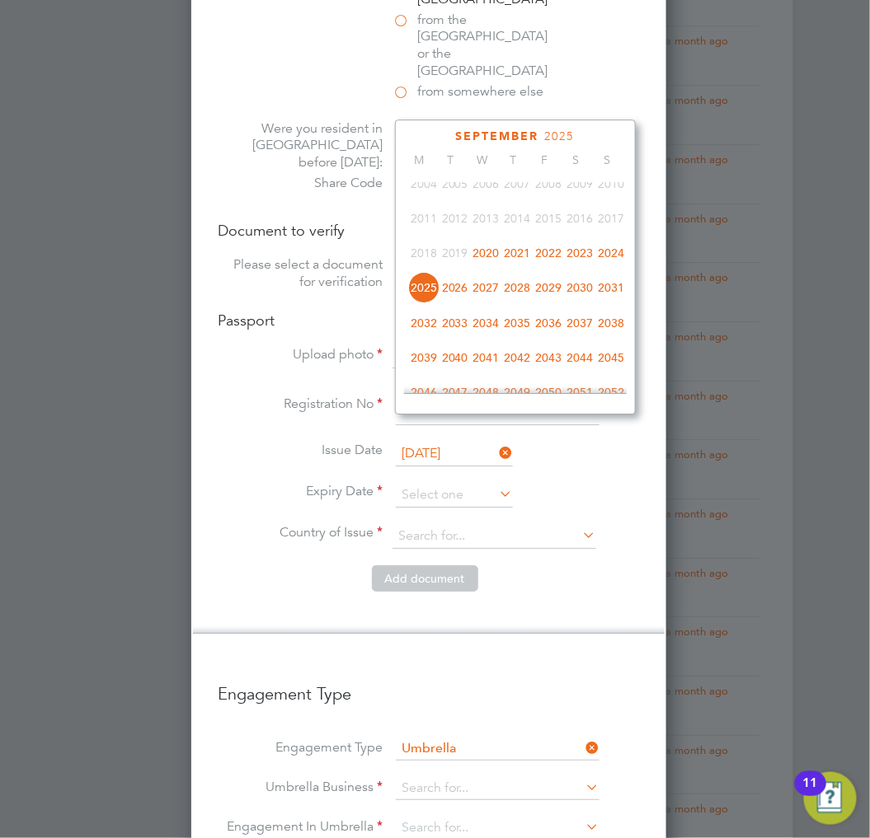
click at [583, 294] on span "2030" at bounding box center [580, 287] width 31 height 31
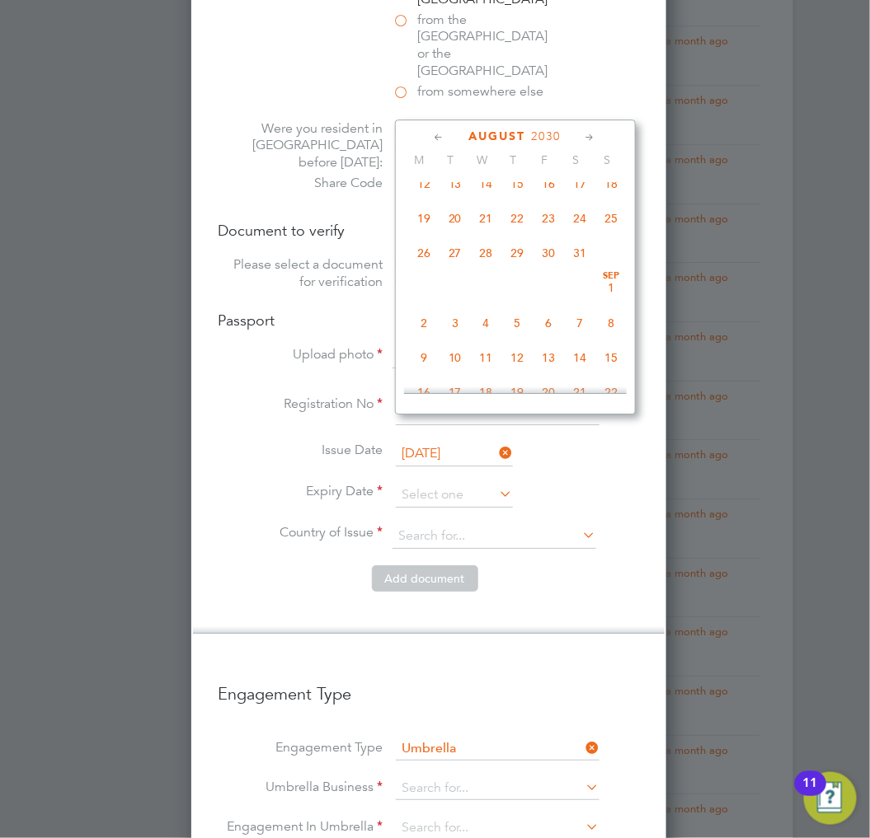
click at [464, 354] on span "10" at bounding box center [454, 357] width 31 height 31
type input "10 Sep 2030"
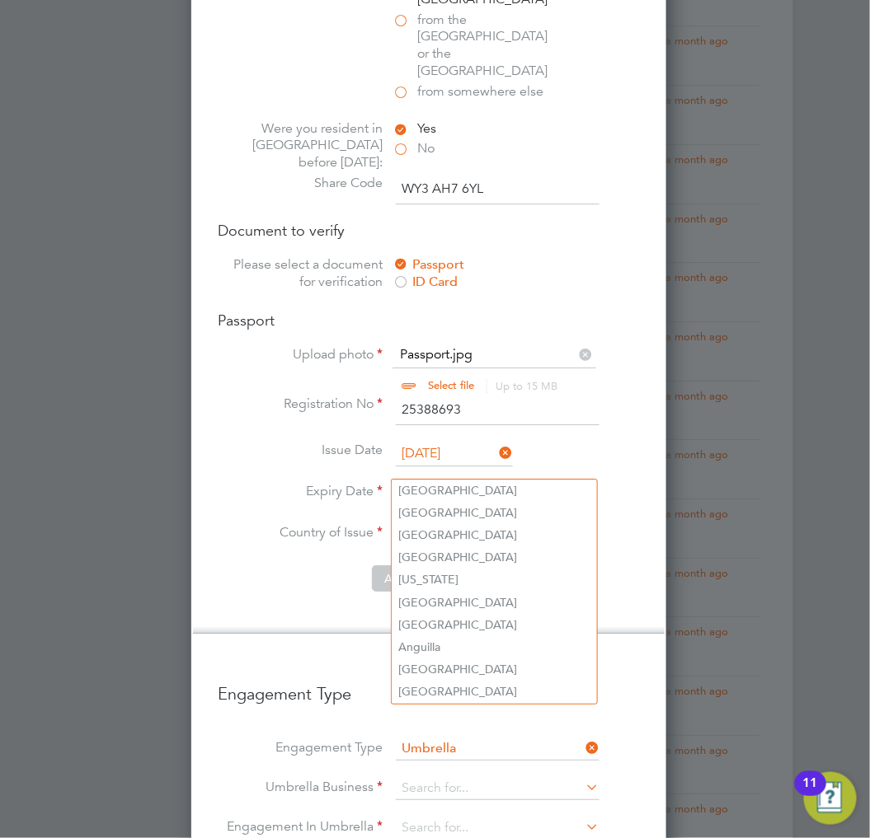
click at [426, 524] on input at bounding box center [494, 536] width 204 height 25
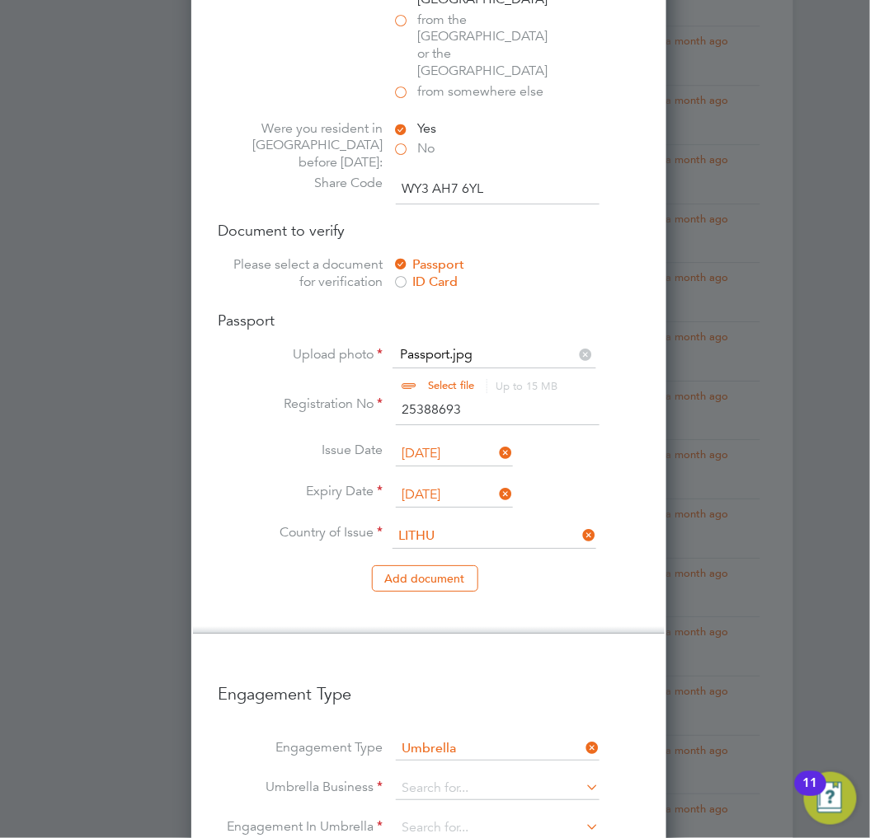
click at [506, 495] on li "Lithu ania" at bounding box center [494, 491] width 205 height 22
type input "Lithuania"
click at [525, 566] on li "Add document" at bounding box center [429, 587] width 422 height 43
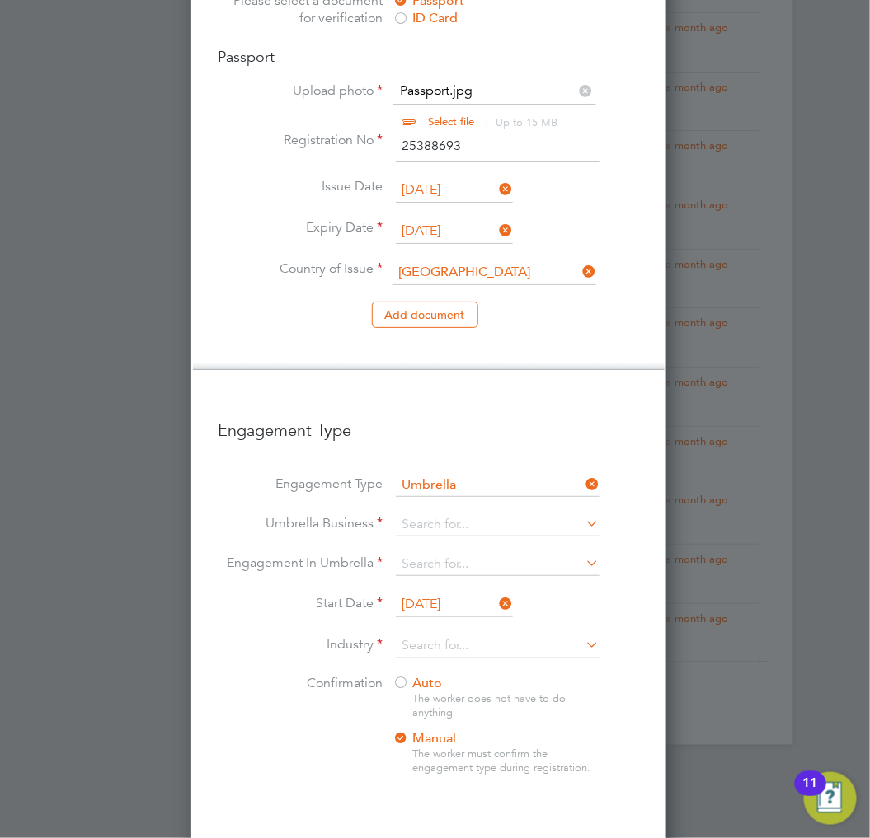
scroll to position [1465, 0]
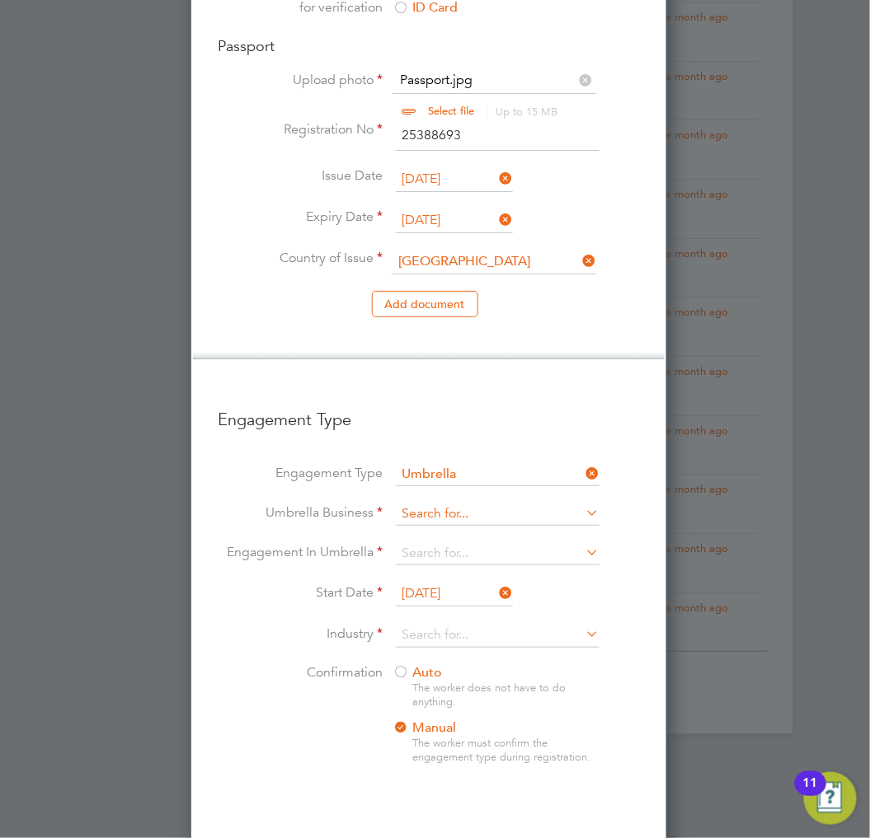
click at [509, 503] on input at bounding box center [498, 514] width 204 height 23
click at [414, 472] on b "Crest" at bounding box center [418, 468] width 32 height 16
type input "Crest Plus Operations Limited"
click at [442, 542] on input at bounding box center [498, 553] width 204 height 23
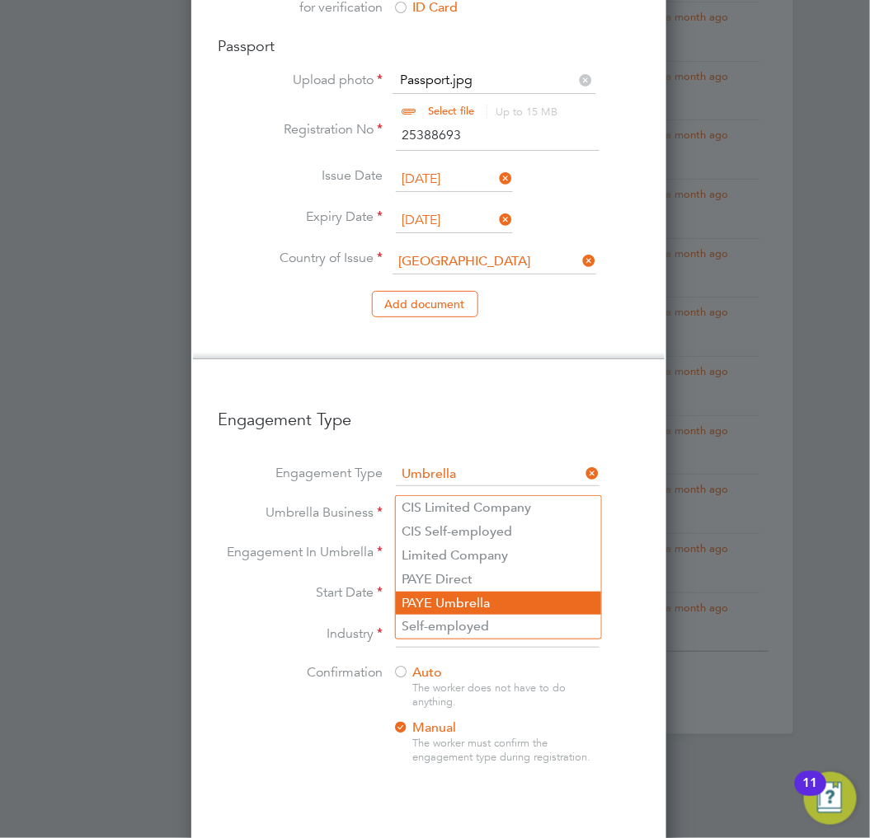
click at [475, 595] on li "PAYE Umbrella" at bounding box center [498, 604] width 205 height 24
type input "PAYE Umbrella"
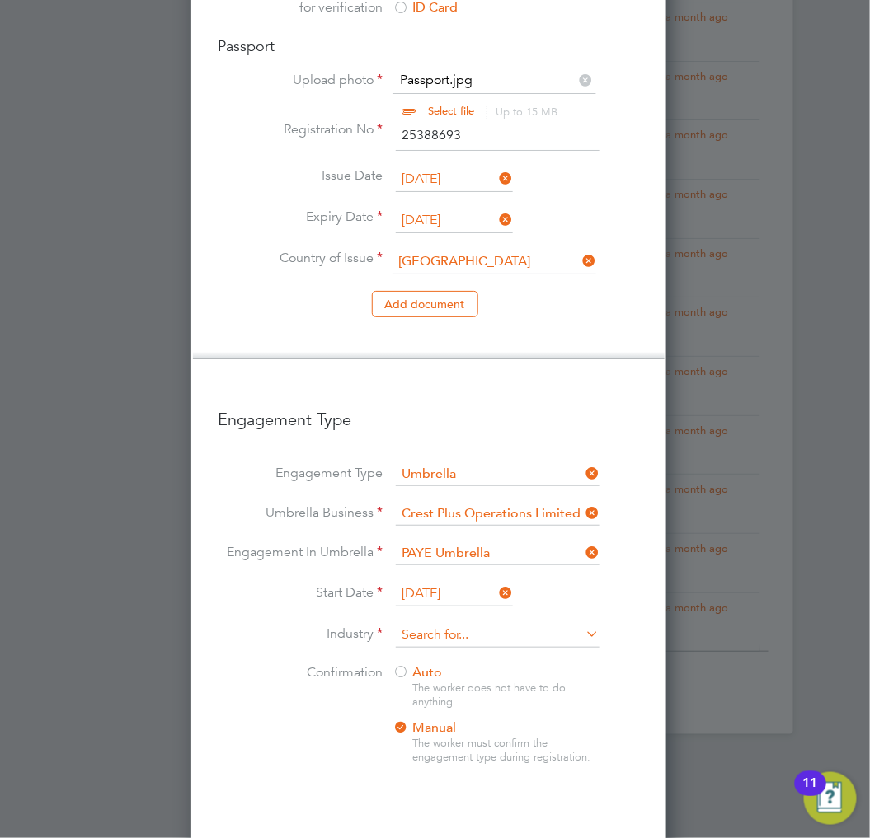
click at [474, 623] on input at bounding box center [498, 635] width 204 height 25
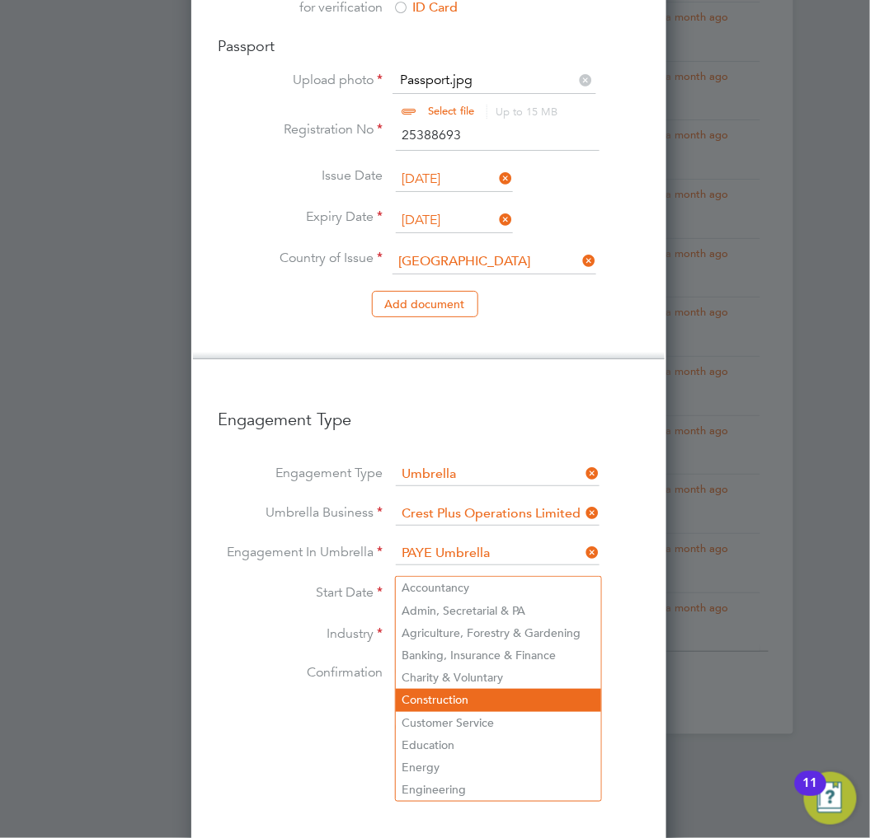
click at [458, 696] on li "Construction" at bounding box center [498, 700] width 205 height 22
type input "Construction"
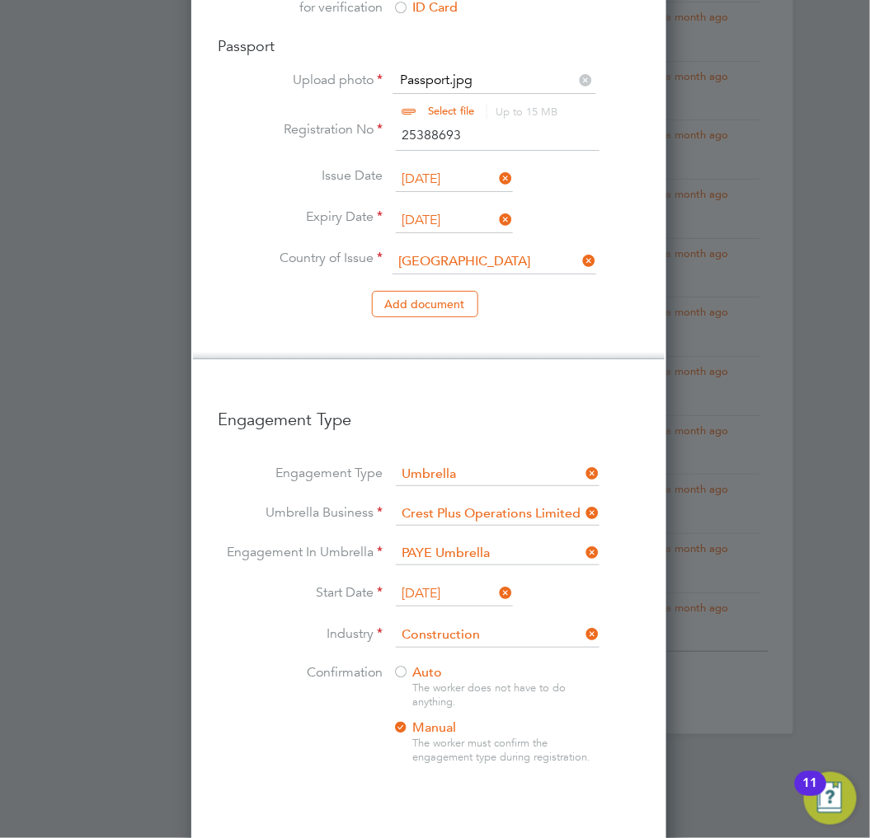
click at [415, 664] on span "Auto" at bounding box center [416, 672] width 49 height 16
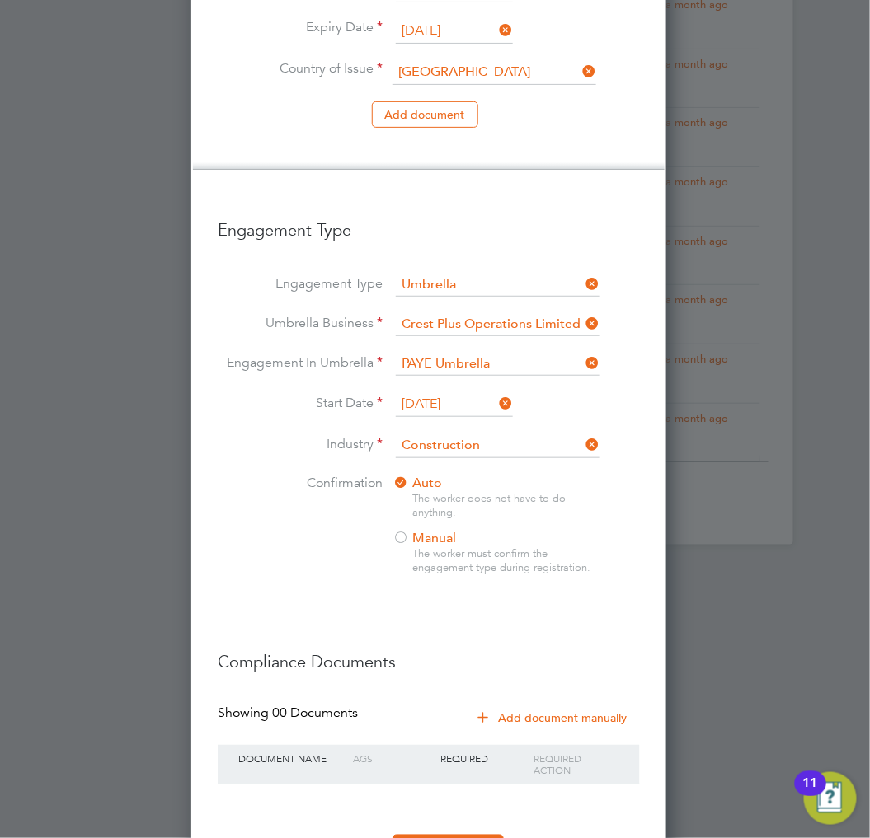
scroll to position [1655, 0]
click at [421, 834] on button "Register Worker" at bounding box center [447, 847] width 111 height 26
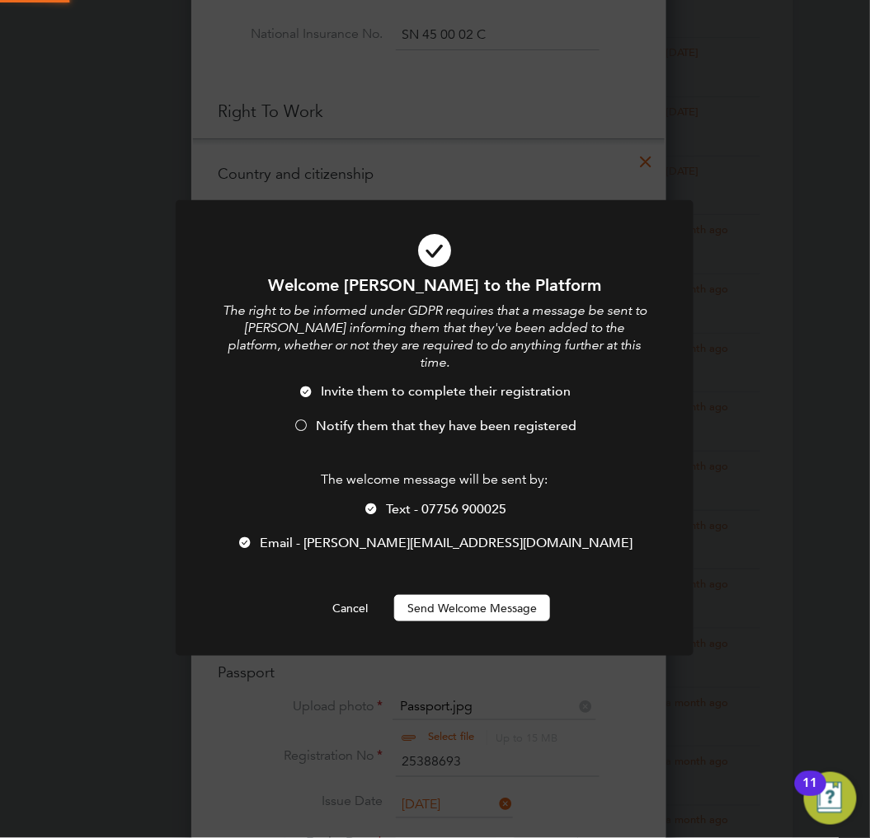
scroll to position [0, 0]
click at [397, 418] on span "Notify them that they have been registered" at bounding box center [446, 426] width 261 height 16
click at [467, 595] on button "Send Welcome Message" at bounding box center [472, 608] width 156 height 26
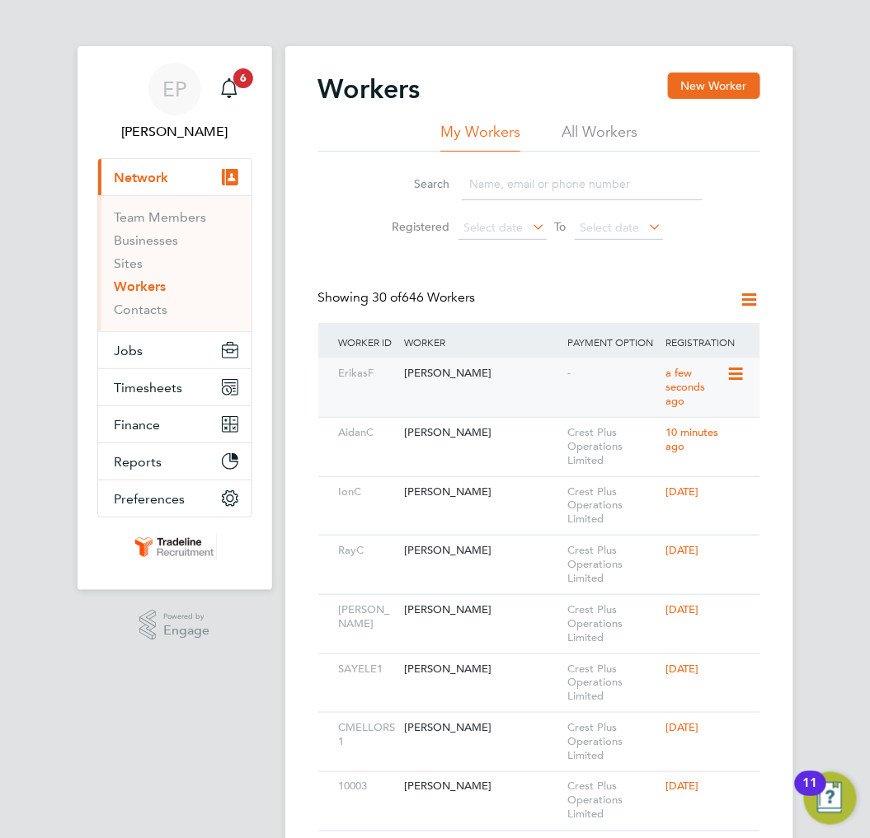
click at [621, 377] on div "-" at bounding box center [612, 374] width 98 height 31
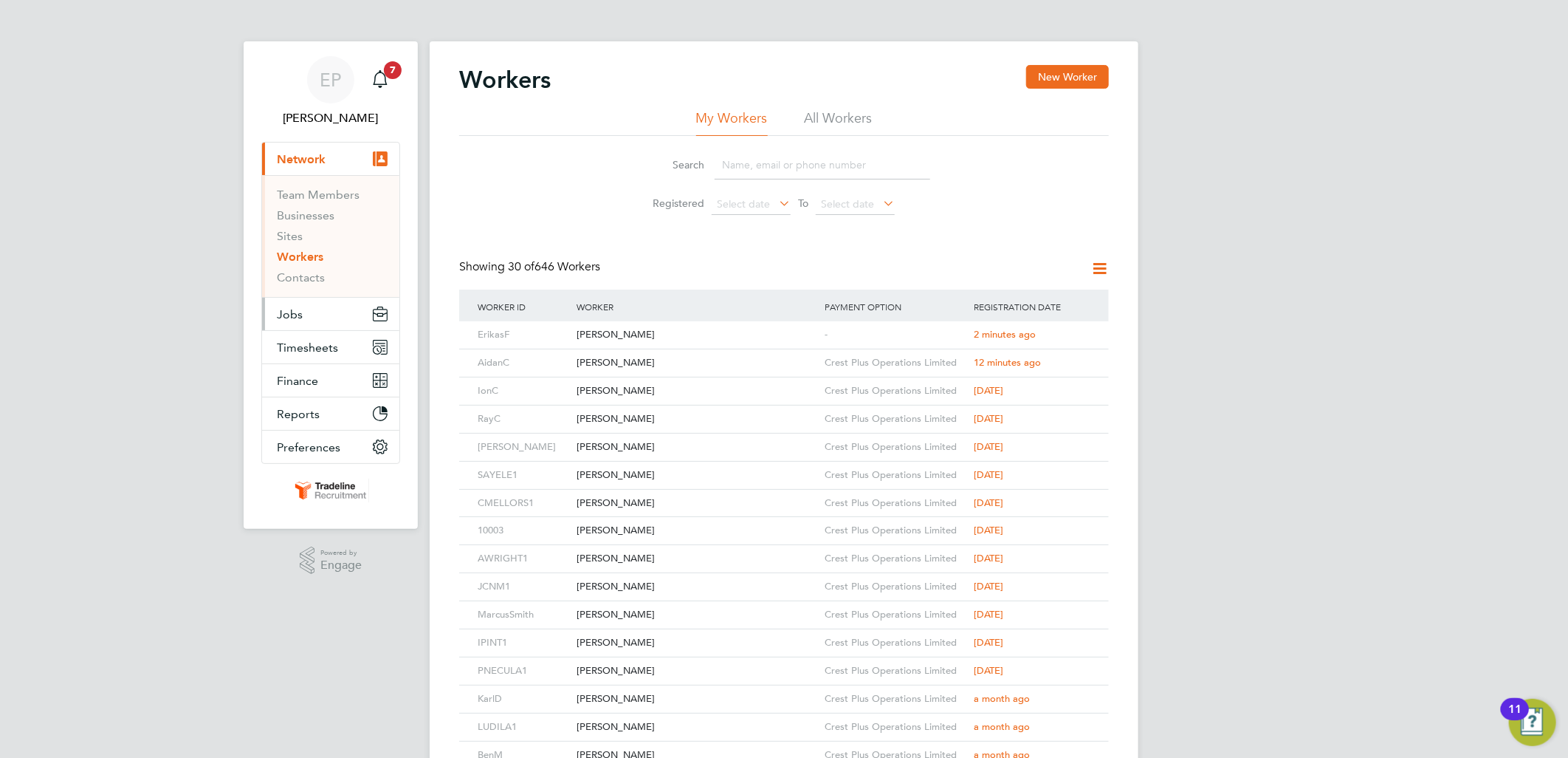
click at [299, 307] on span "Jobs" at bounding box center [289, 314] width 26 height 14
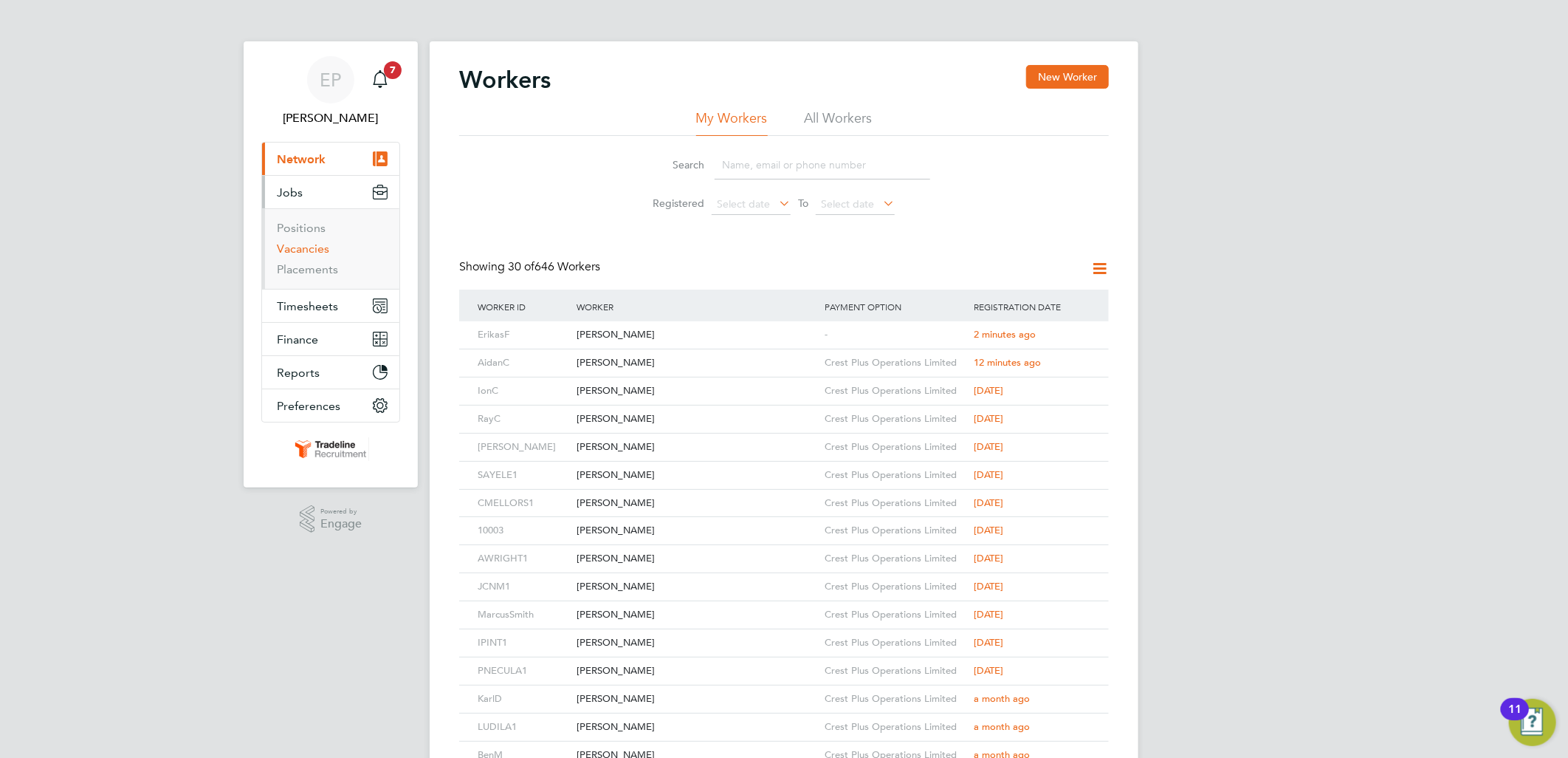
click at [304, 245] on link "Vacancies" at bounding box center [303, 249] width 53 height 14
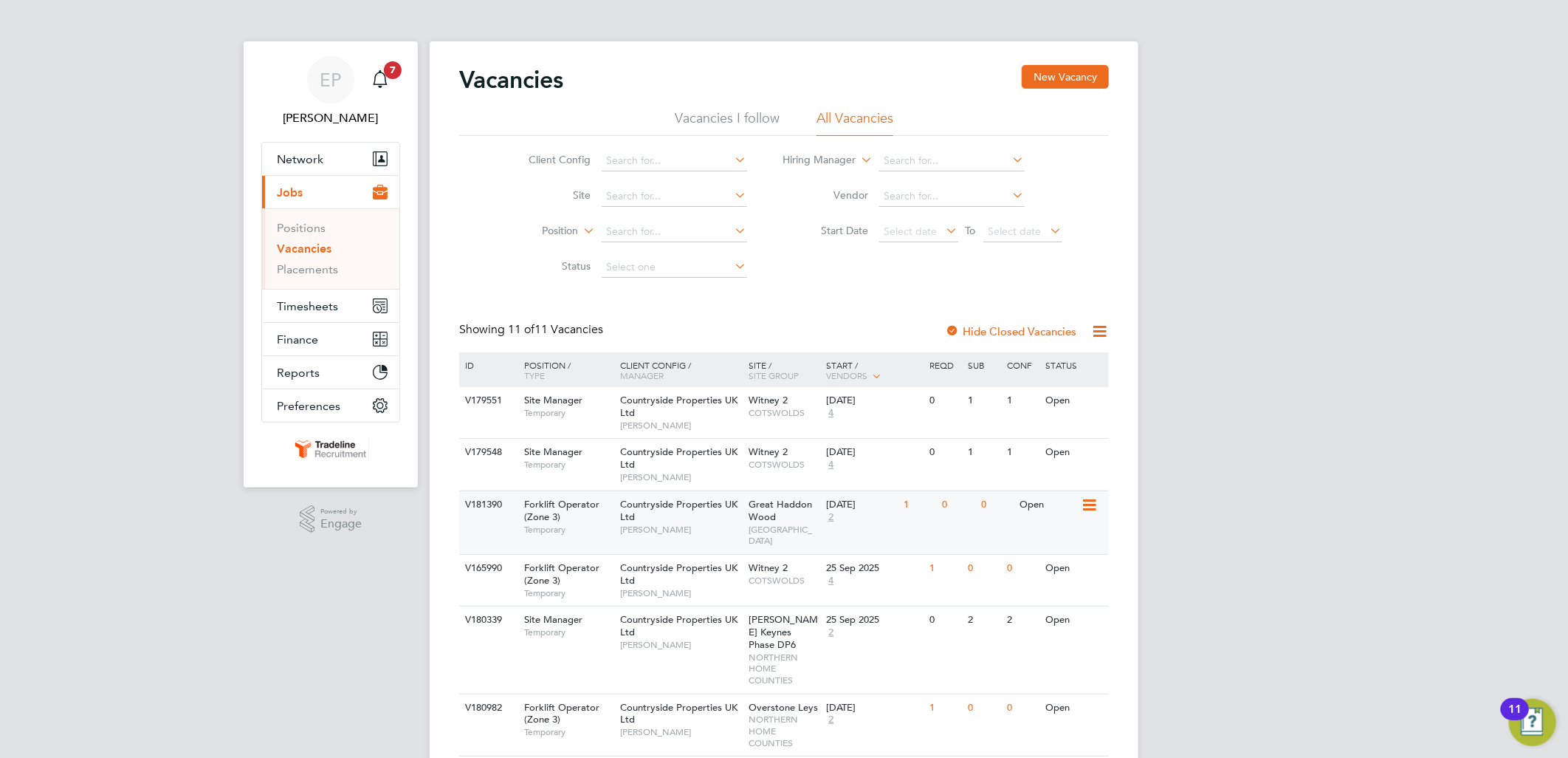
click at [984, 510] on div "0" at bounding box center [997, 504] width 39 height 28
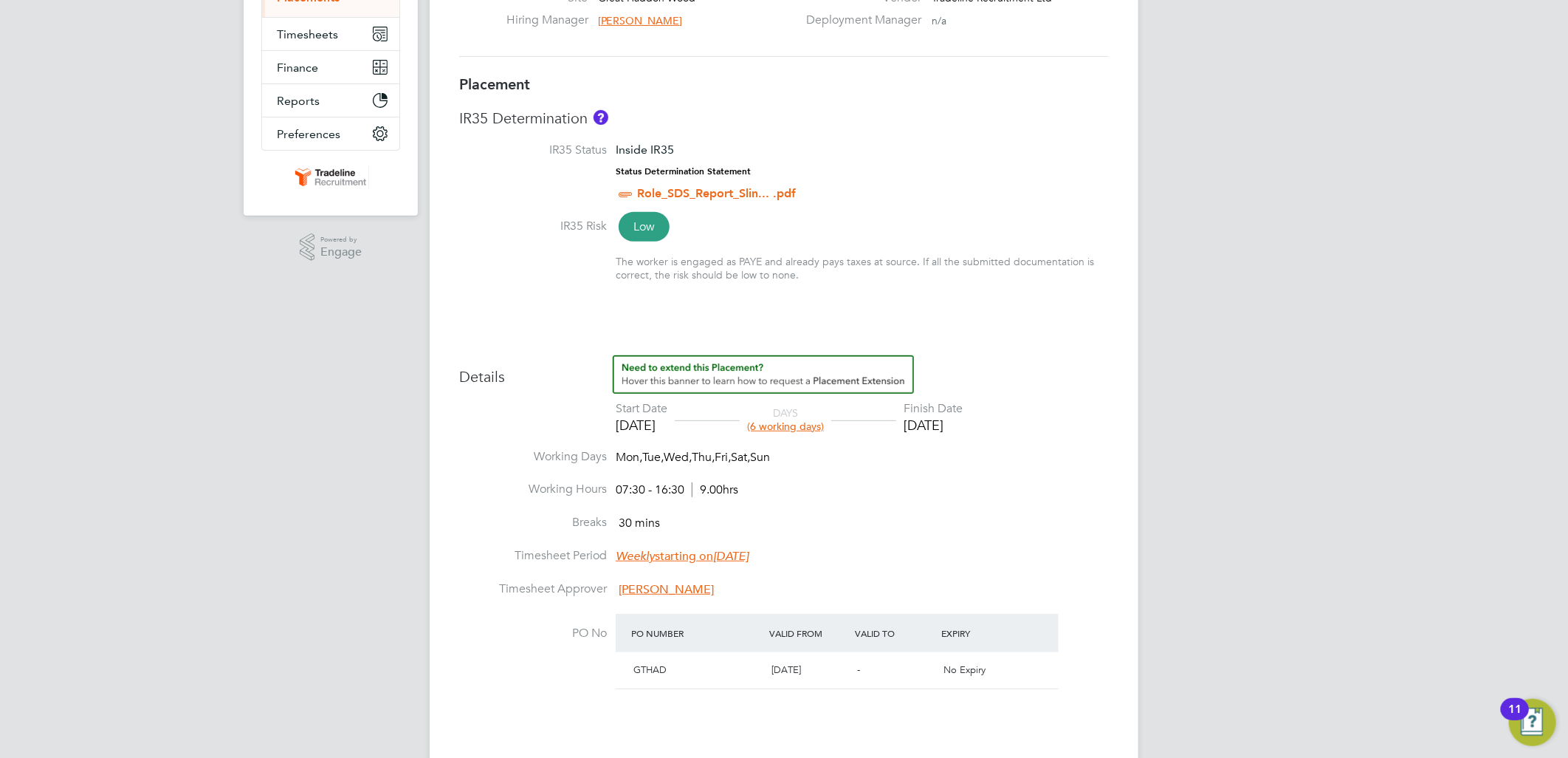
scroll to position [328, 0]
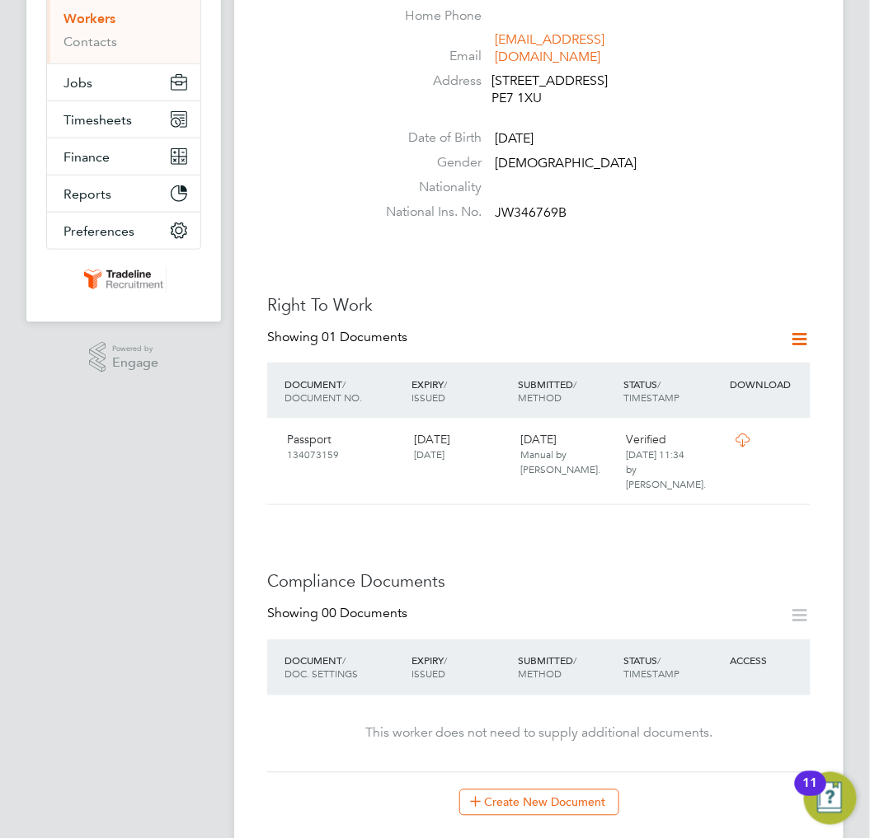
scroll to position [549, 0]
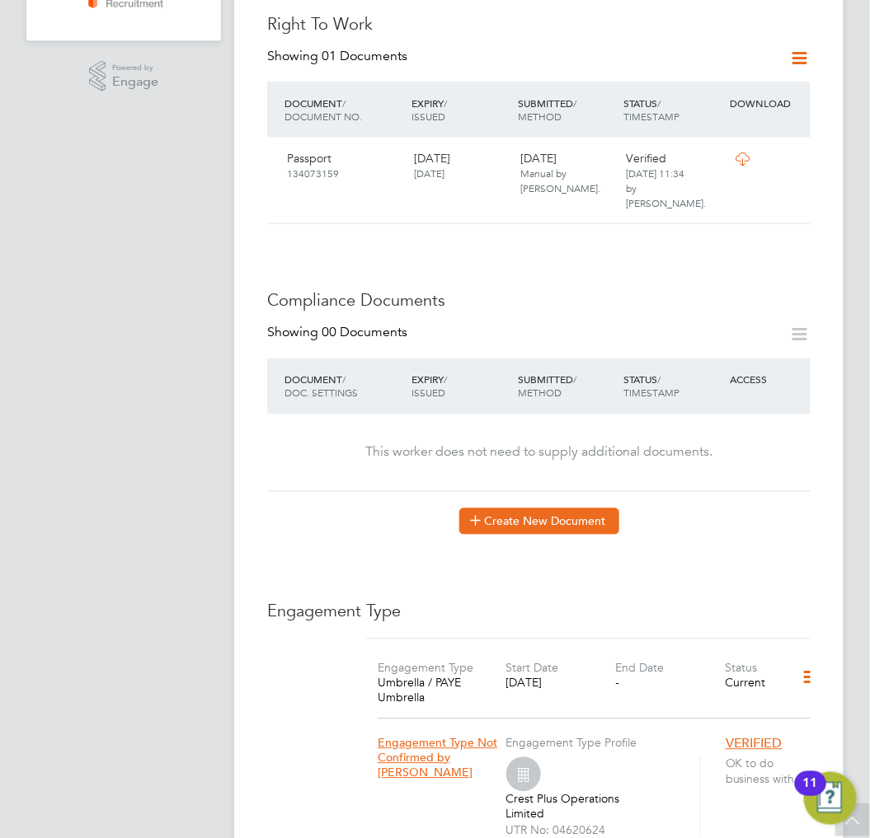
click at [550, 509] on button "Create New Document" at bounding box center [539, 522] width 160 height 26
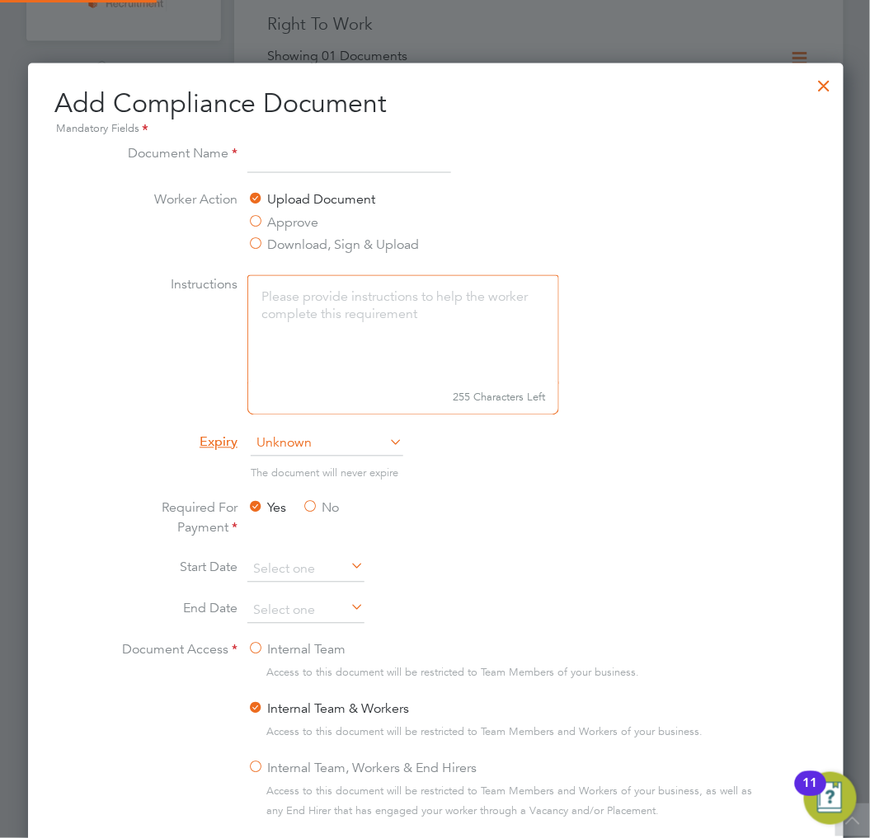
scroll to position [863, 819]
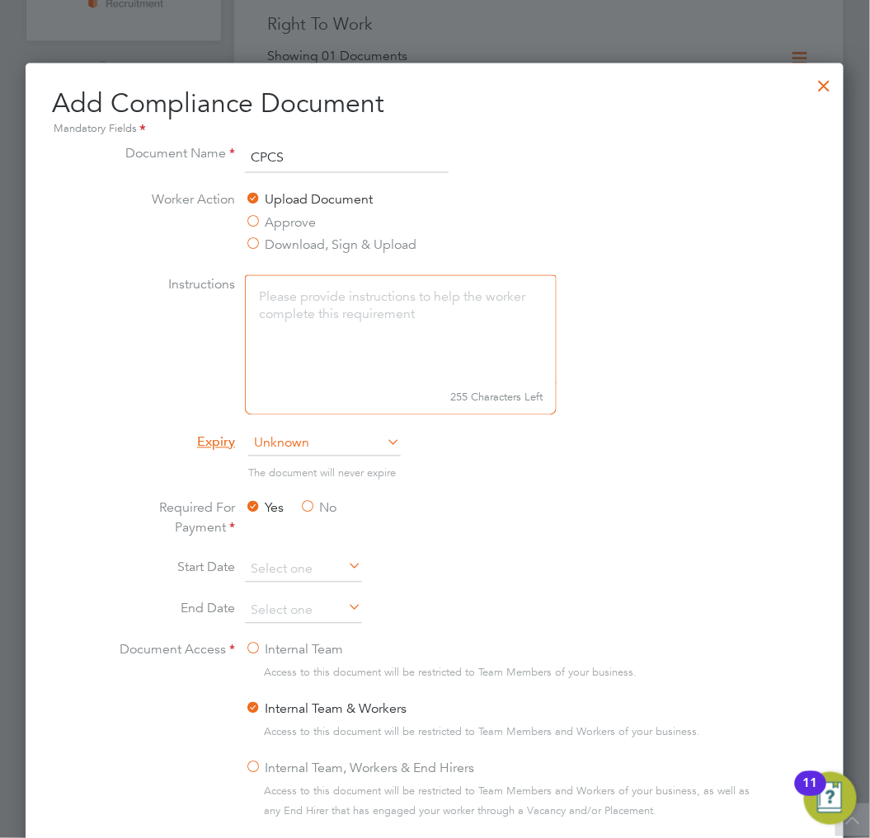
type input "CPCS"
click at [290, 433] on span "Unknown" at bounding box center [324, 444] width 153 height 25
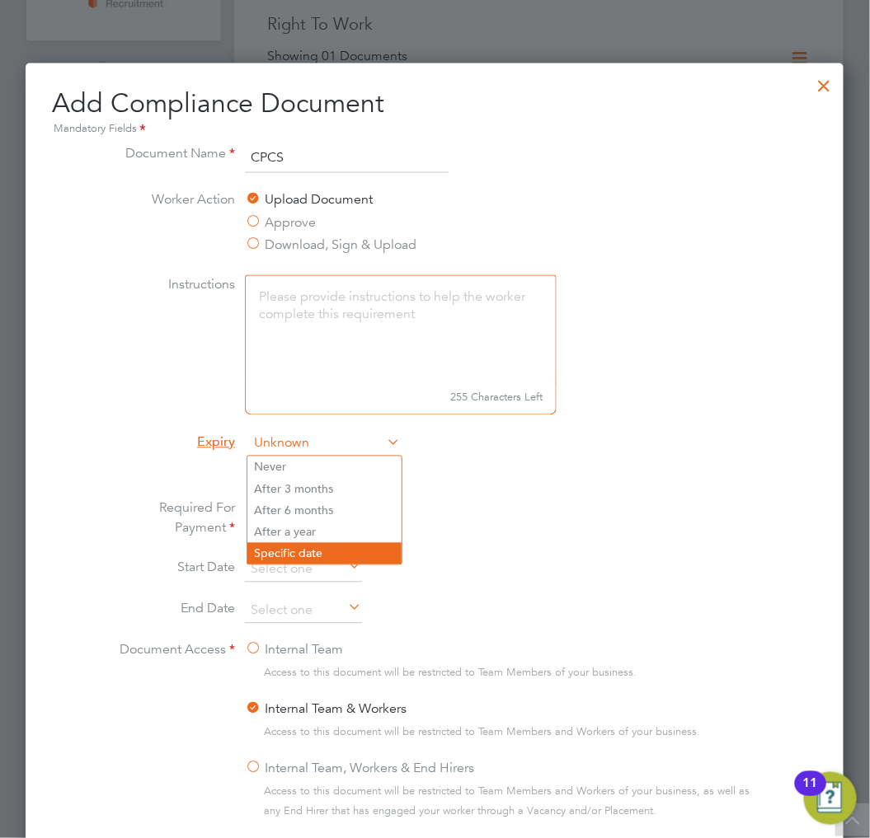
click at [310, 546] on li "Specific date" at bounding box center [324, 553] width 154 height 21
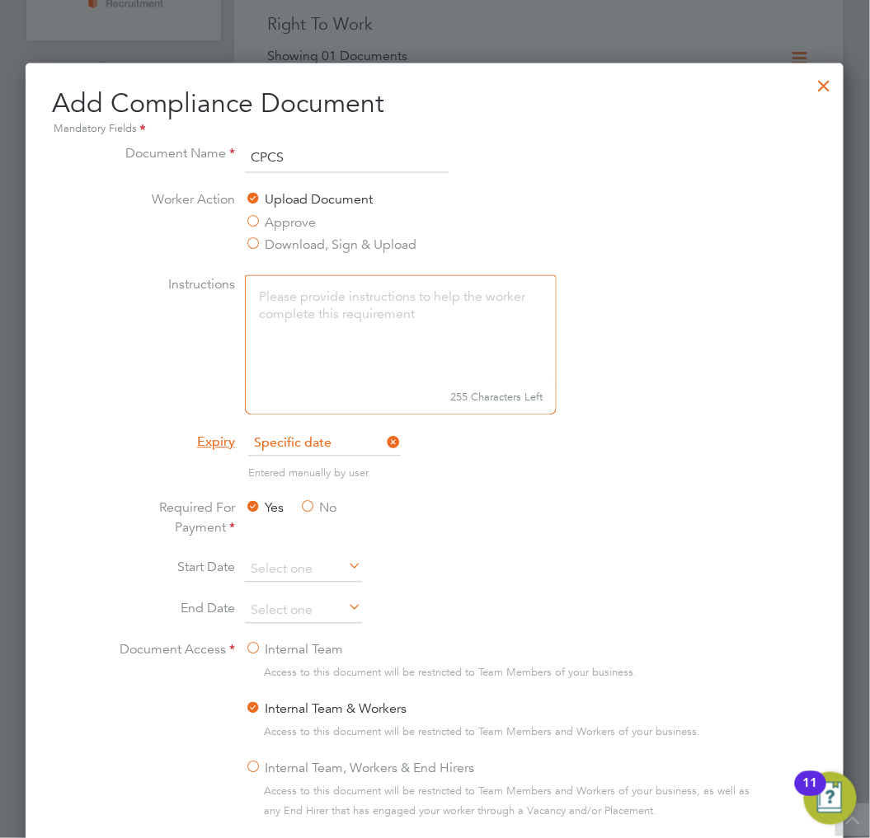
click at [551, 489] on li "Entered manually by user" at bounding box center [434, 482] width 646 height 34
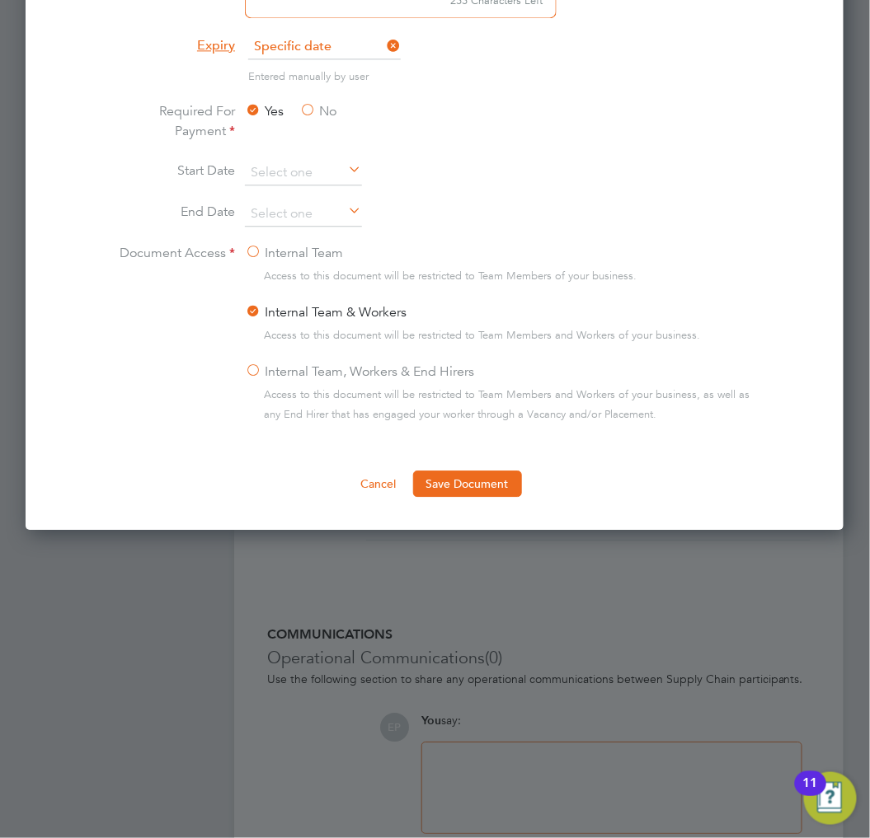
scroll to position [1007, 0]
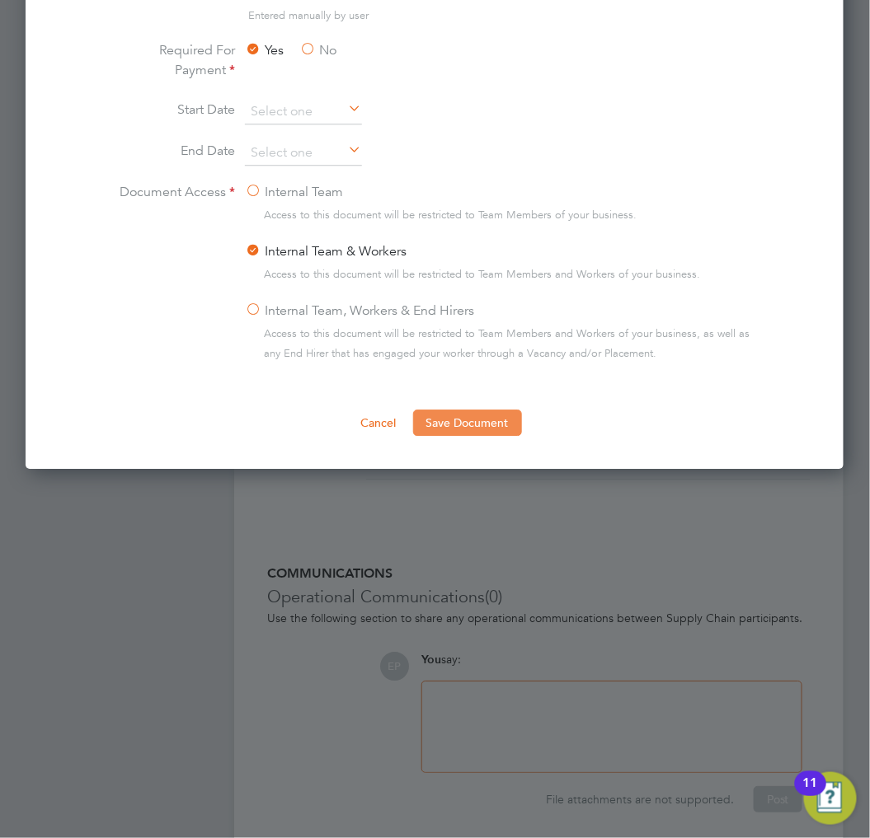
click at [500, 419] on button "Save Document" at bounding box center [467, 423] width 109 height 26
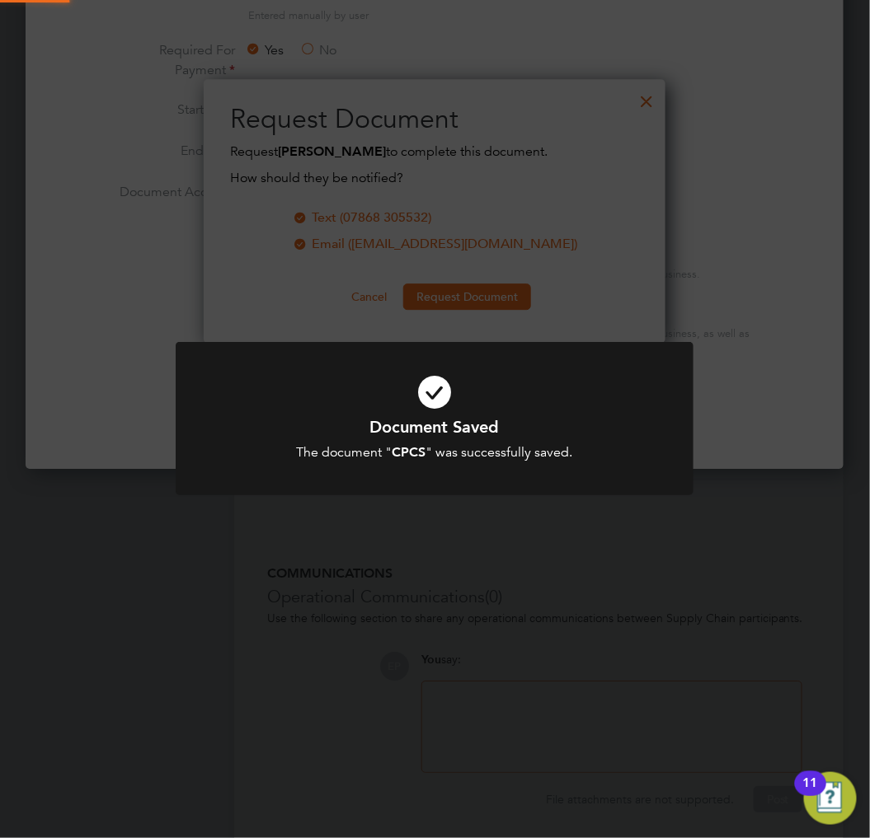
scroll to position [265, 462]
click at [420, 400] on icon at bounding box center [434, 392] width 429 height 64
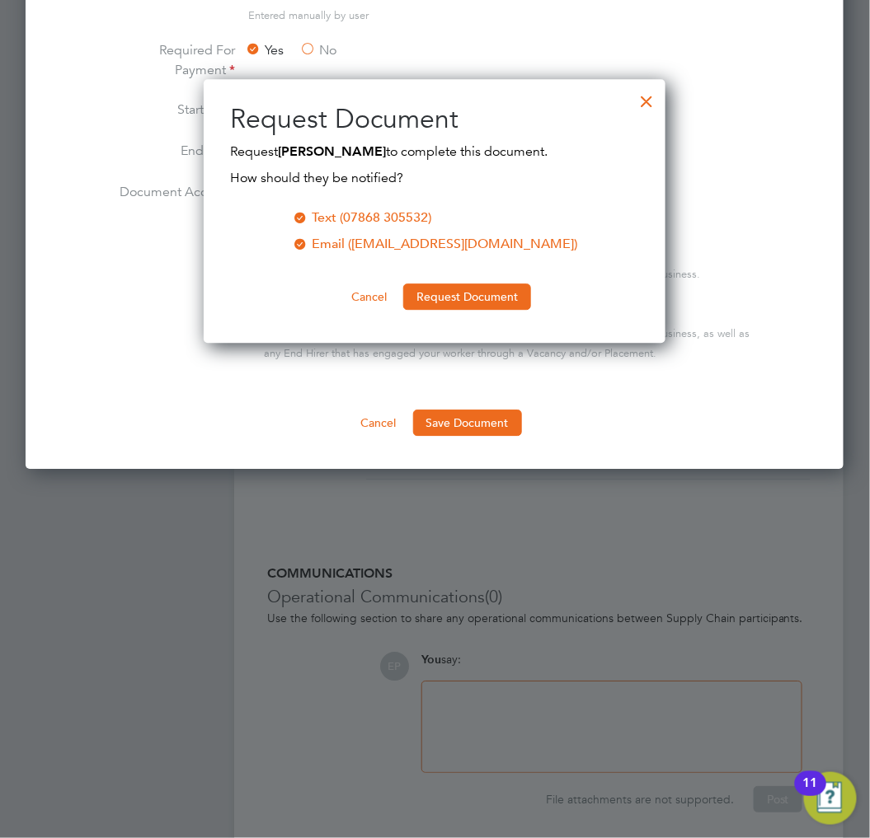
click at [641, 97] on div at bounding box center [646, 97] width 30 height 30
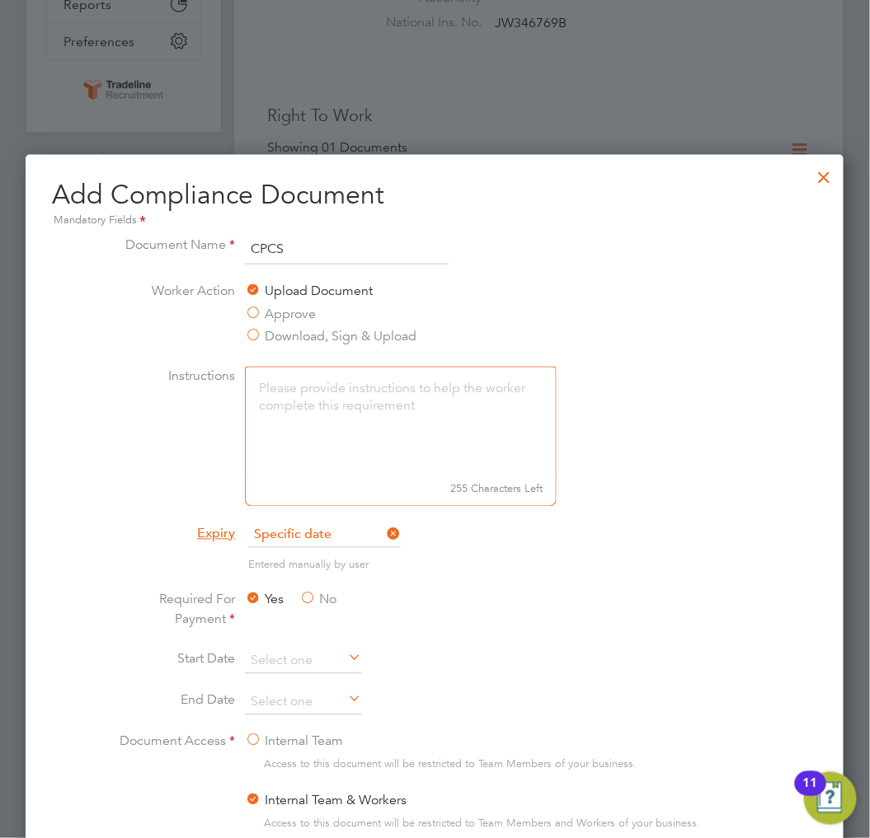
click at [825, 177] on div at bounding box center [825, 173] width 30 height 30
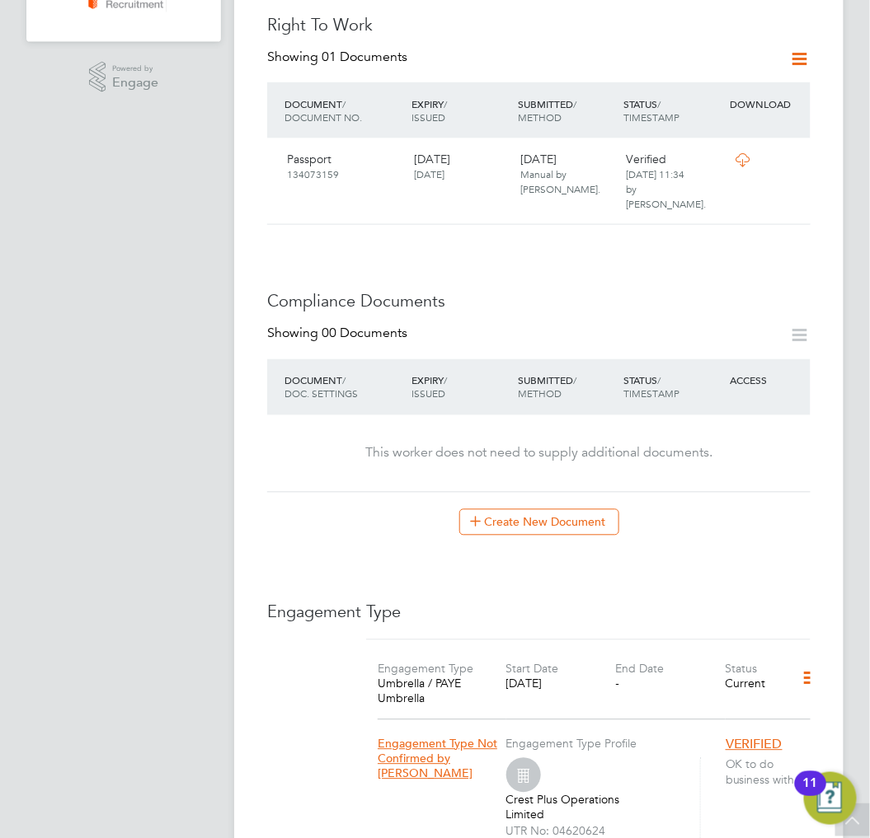
scroll to position [549, 0]
click at [563, 509] on button "Create New Document" at bounding box center [539, 522] width 160 height 26
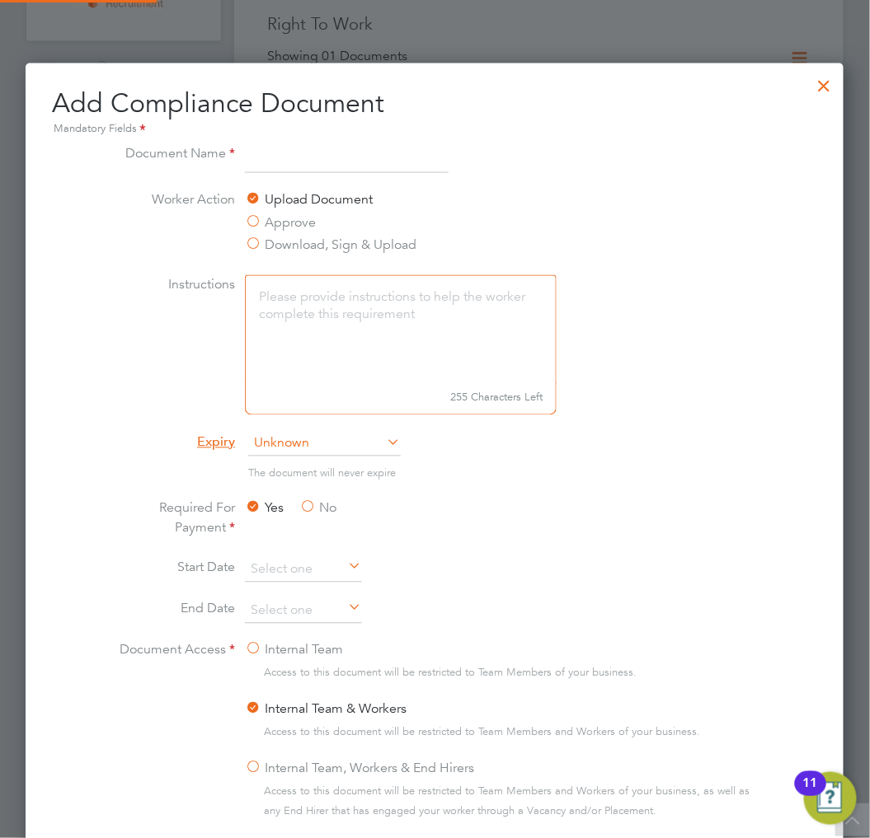
scroll to position [863, 819]
type input "CSCS"
click at [685, 333] on li "Instructions 255 Characters Left" at bounding box center [434, 353] width 646 height 157
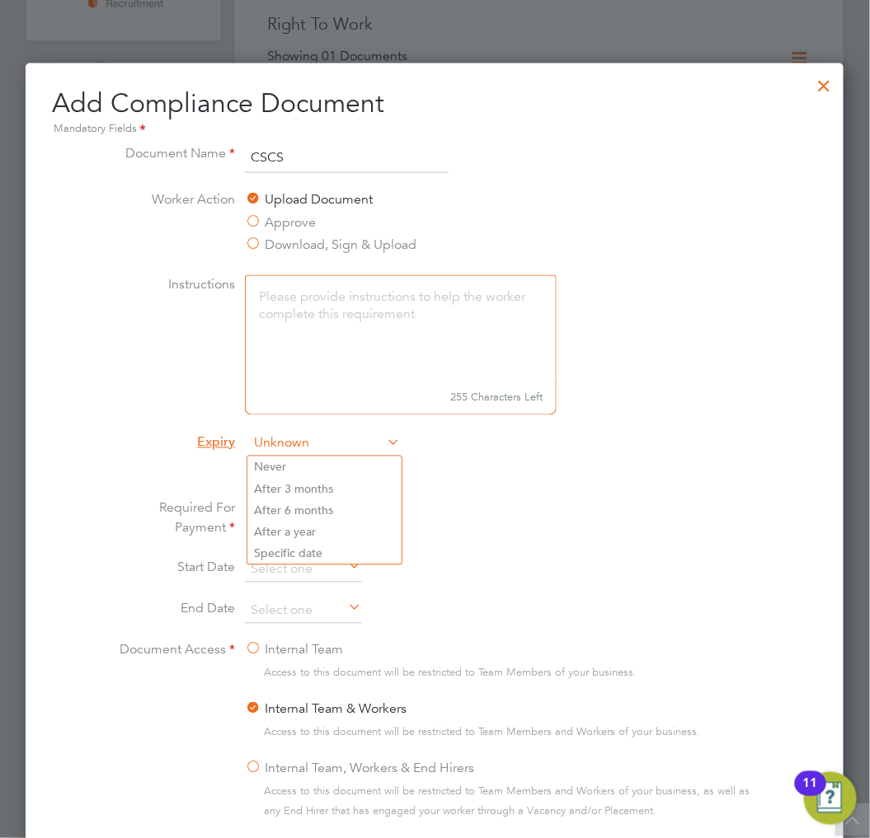
click at [373, 439] on span "Unknown" at bounding box center [324, 444] width 153 height 25
click at [298, 543] on li "Specific date" at bounding box center [324, 553] width 154 height 21
click at [505, 485] on li "Entered manually by user" at bounding box center [434, 482] width 646 height 34
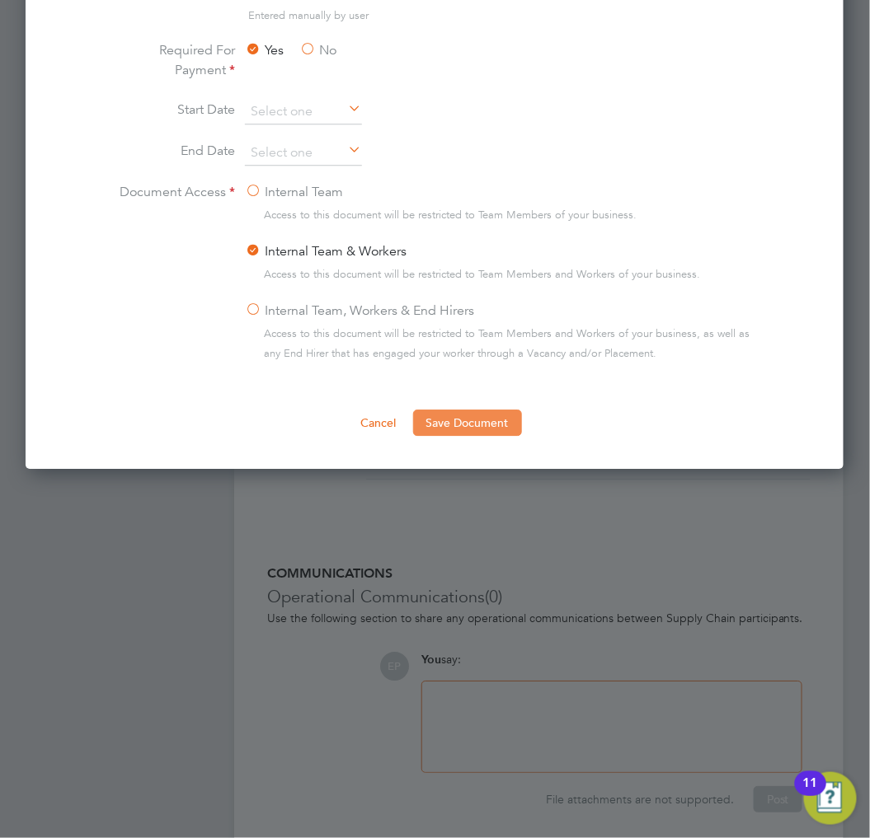
click at [498, 419] on button "Save Document" at bounding box center [467, 423] width 109 height 26
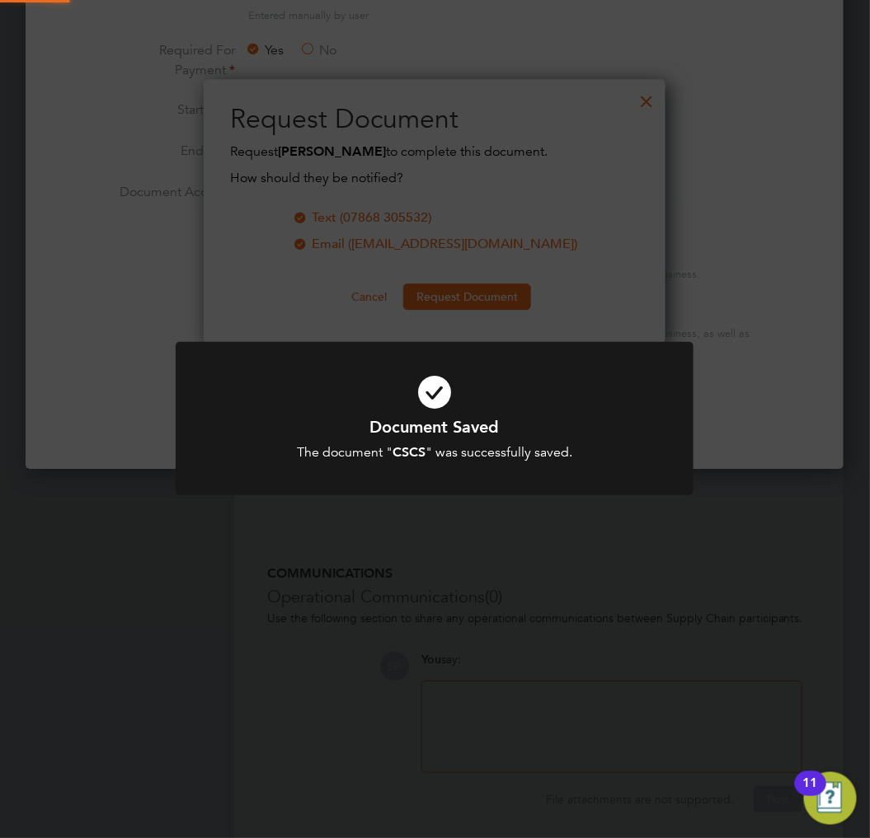
scroll to position [265, 462]
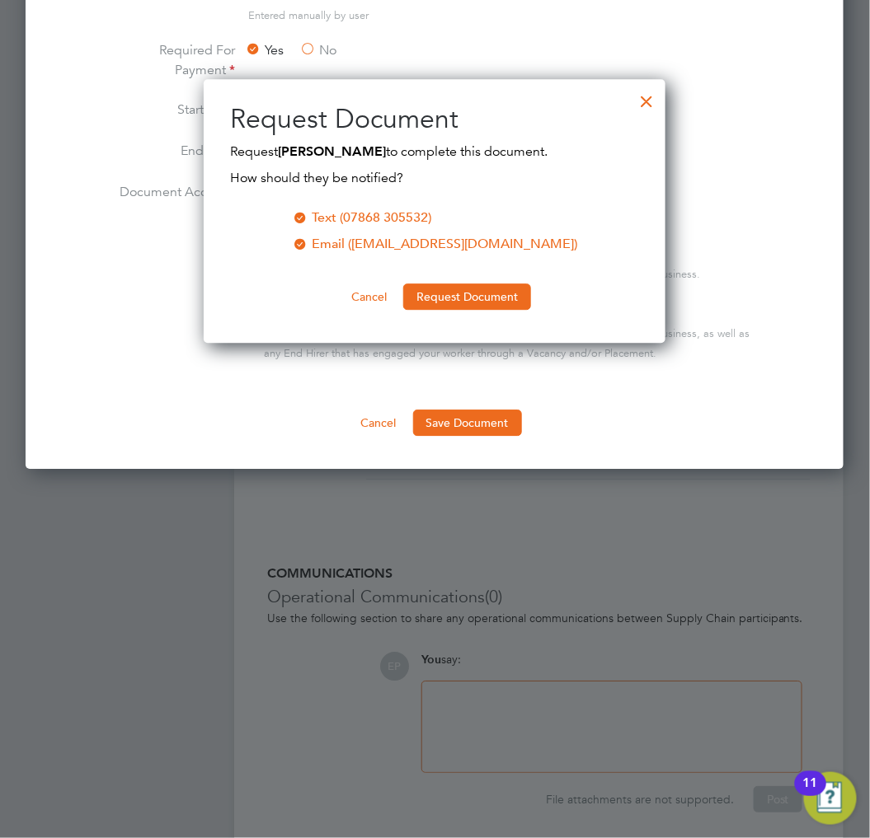
click at [641, 93] on div at bounding box center [646, 97] width 30 height 30
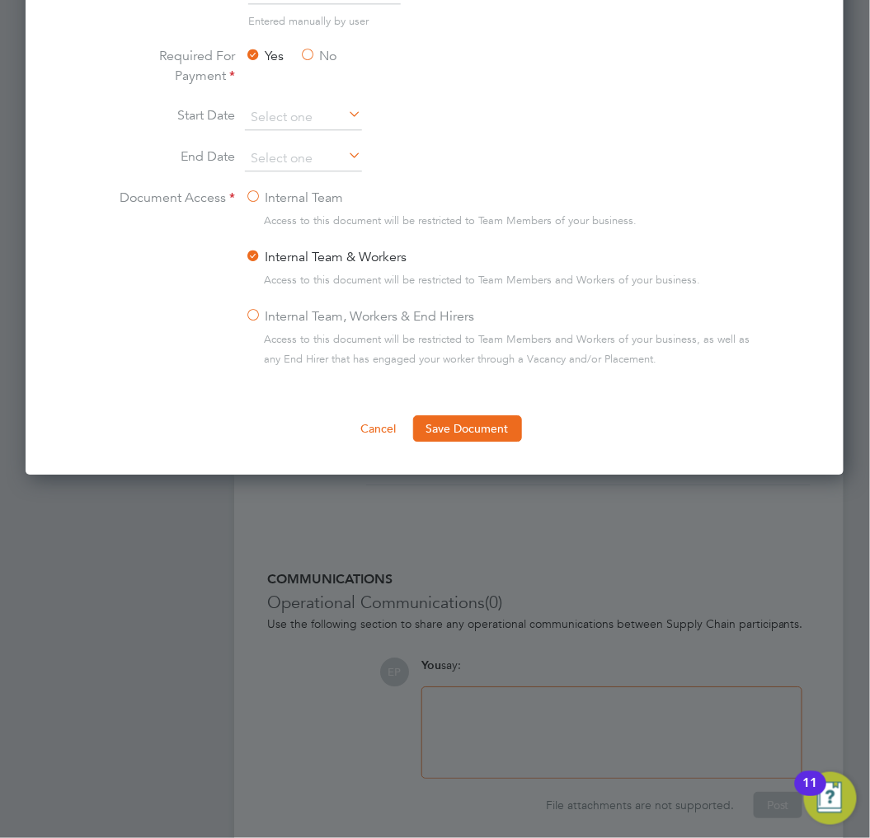
scroll to position [549, 0]
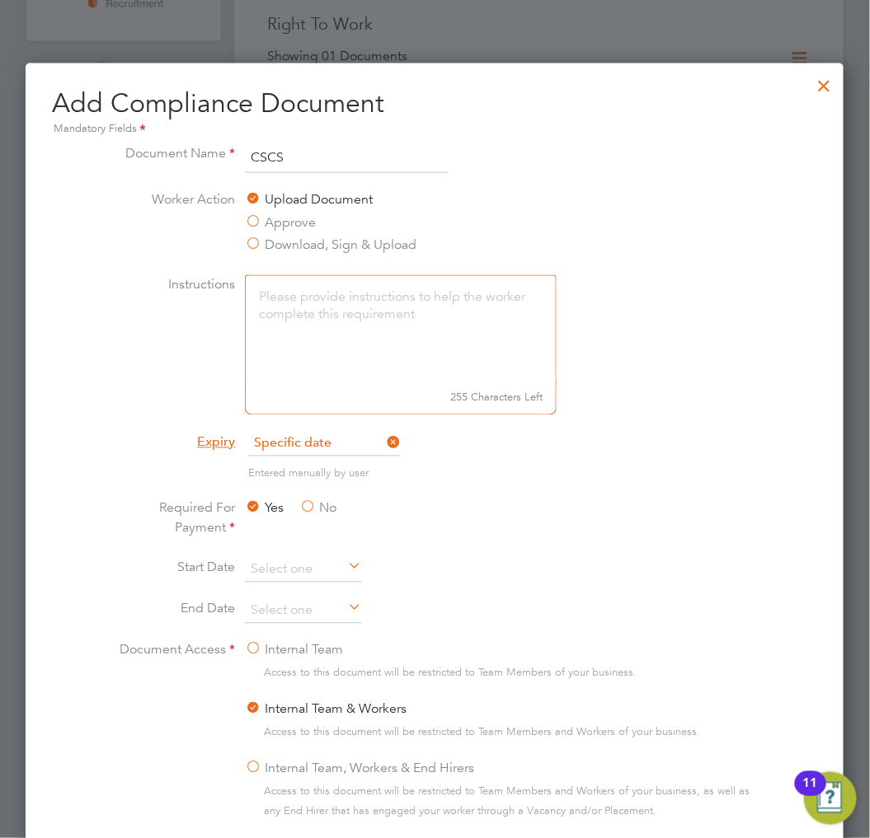
click at [829, 78] on div at bounding box center [825, 82] width 30 height 30
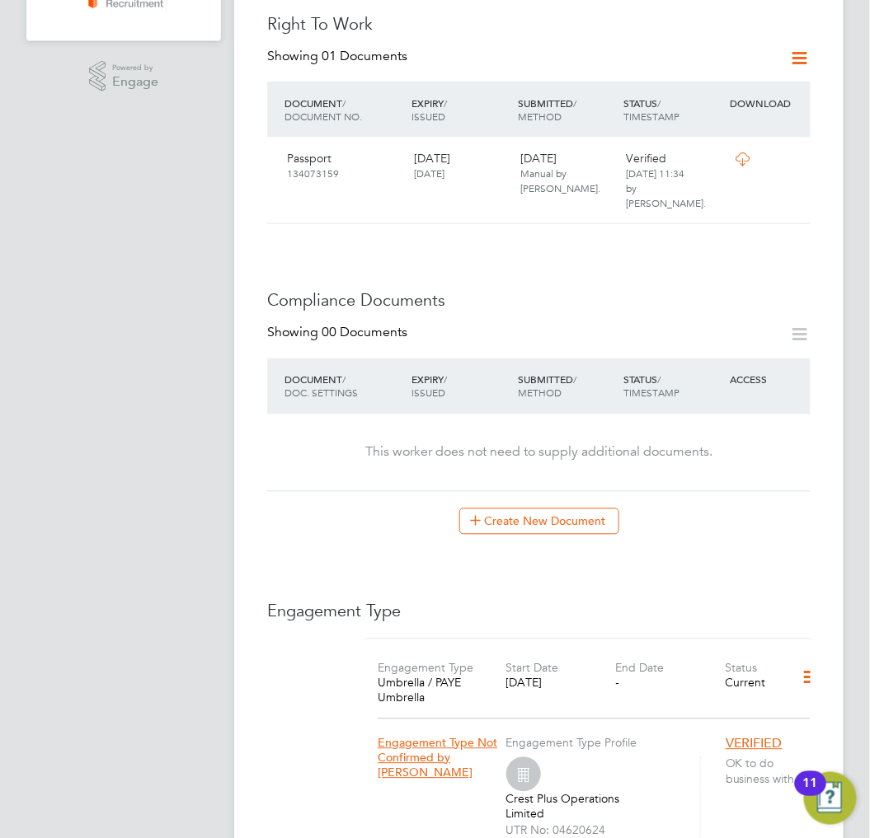
scroll to position [0, 0]
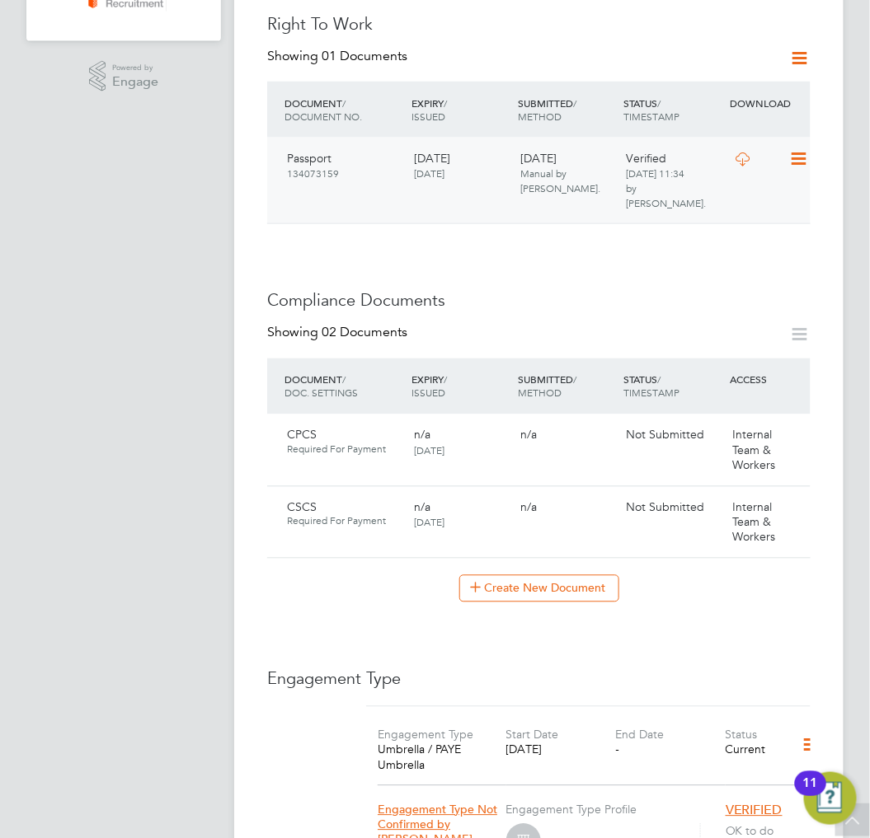
scroll to position [641, 0]
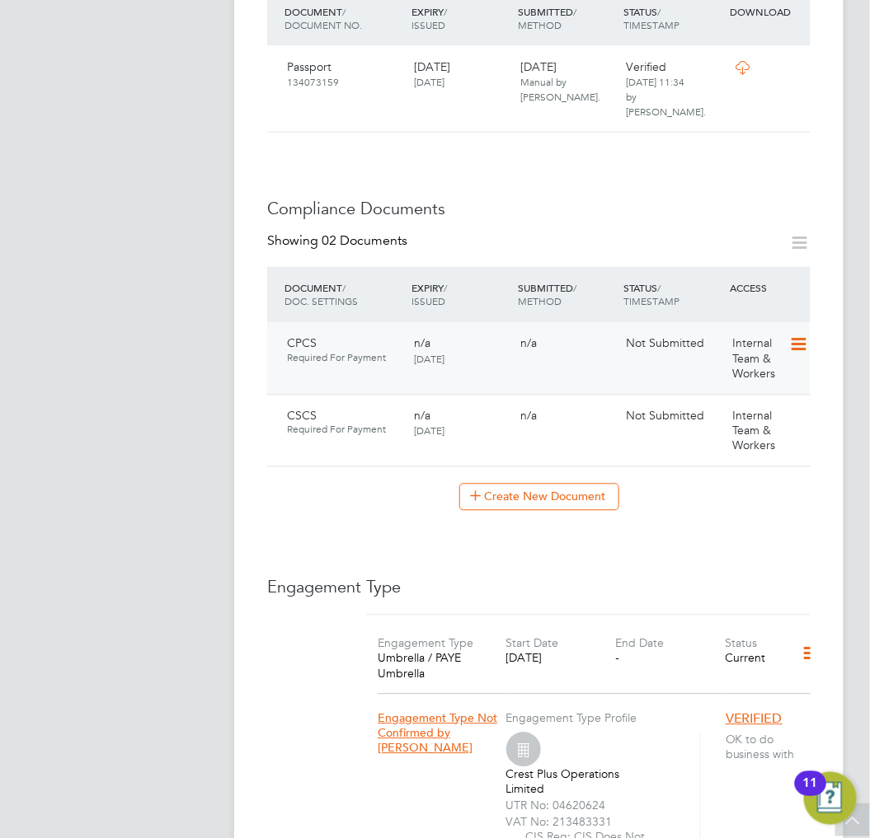
click at [800, 336] on icon at bounding box center [797, 346] width 16 height 20
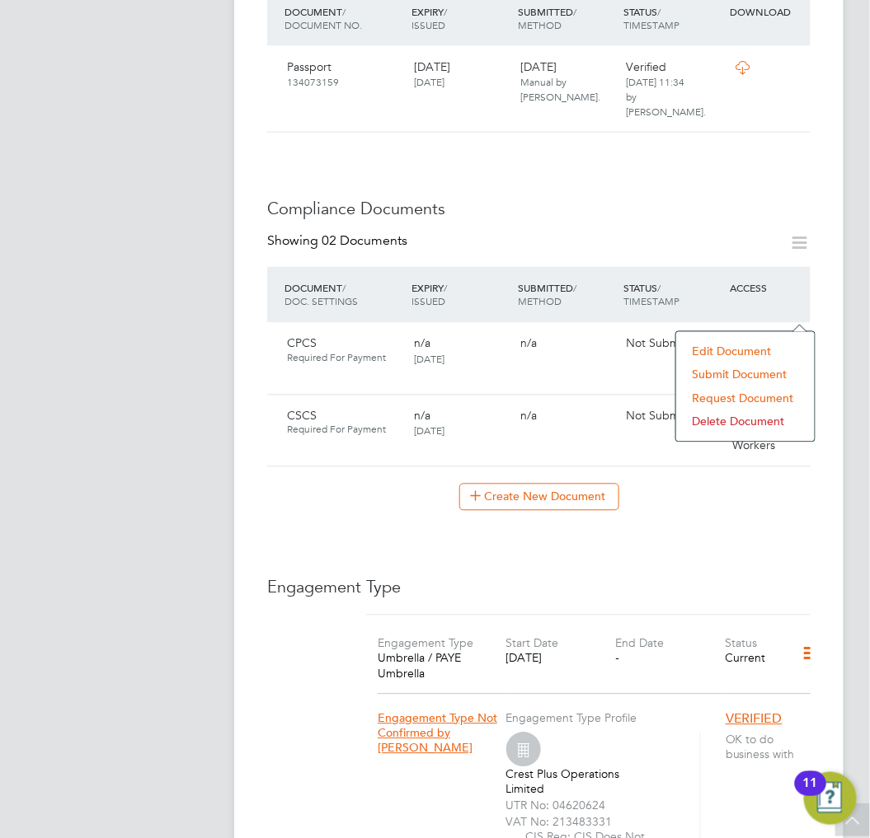
click at [743, 373] on li "Submit Document" at bounding box center [745, 375] width 122 height 23
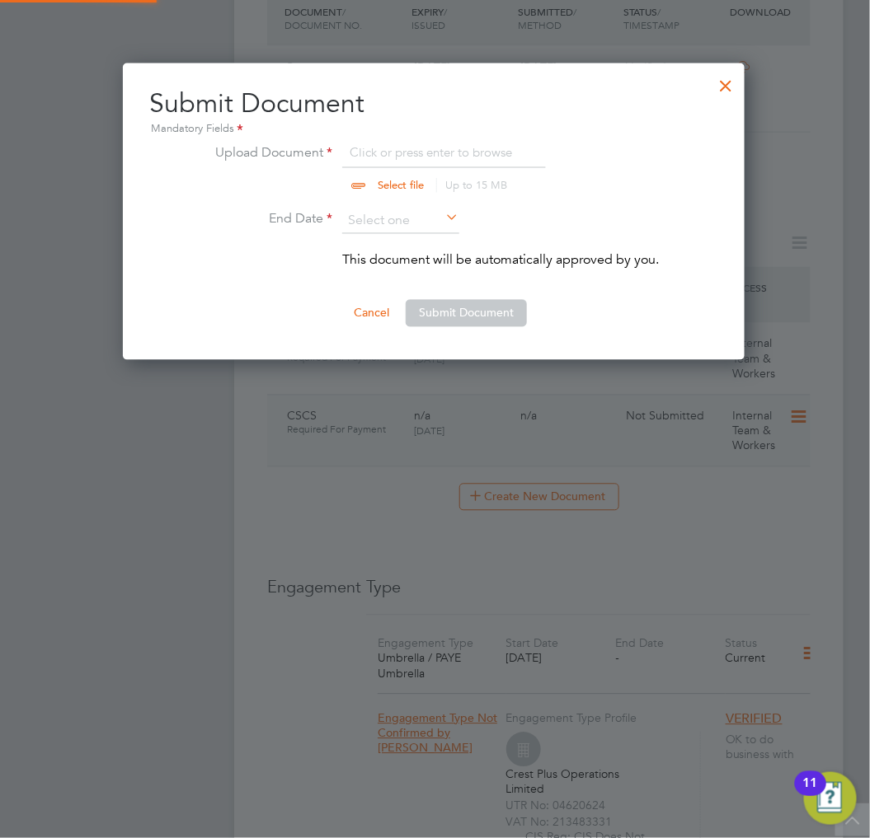
scroll to position [297, 623]
click at [371, 154] on input "file" at bounding box center [416, 167] width 259 height 49
type input "C:\fakepath\CPCS Online.png"
click at [401, 207] on li "Upload Document CPCS Online.png Select file Up to 15 MB Drop your file here" at bounding box center [434, 176] width 450 height 66
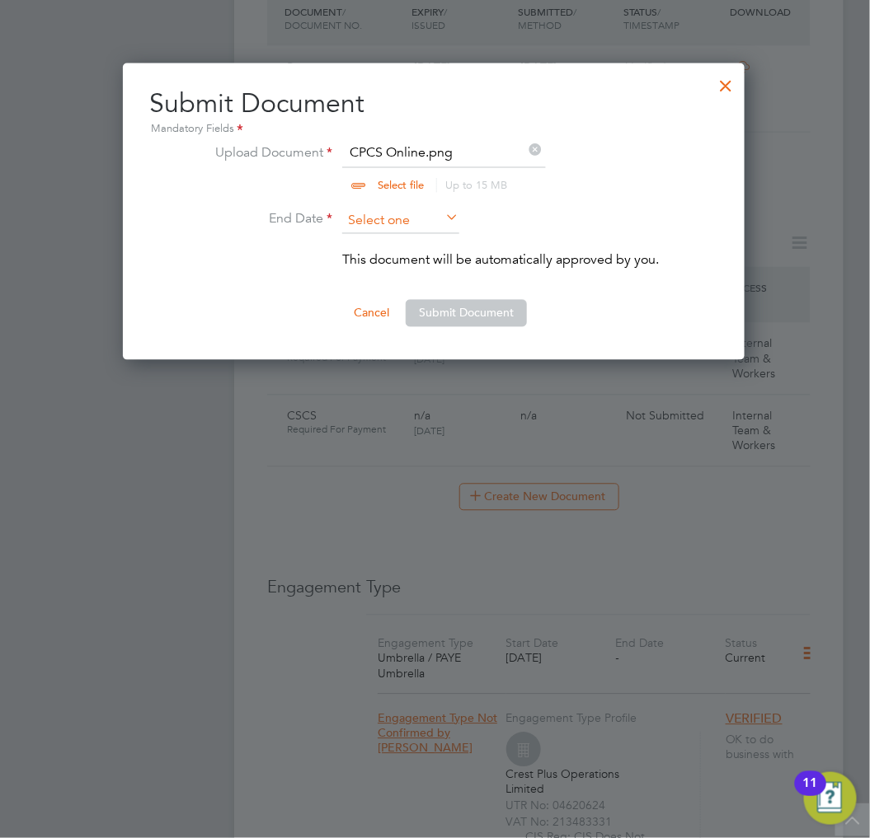
click at [401, 209] on ul "Upload Document CPCS Online.png Select file Up to 15 MB Drop your file here End…" at bounding box center [434, 214] width 450 height 143
click at [398, 221] on input at bounding box center [400, 221] width 117 height 25
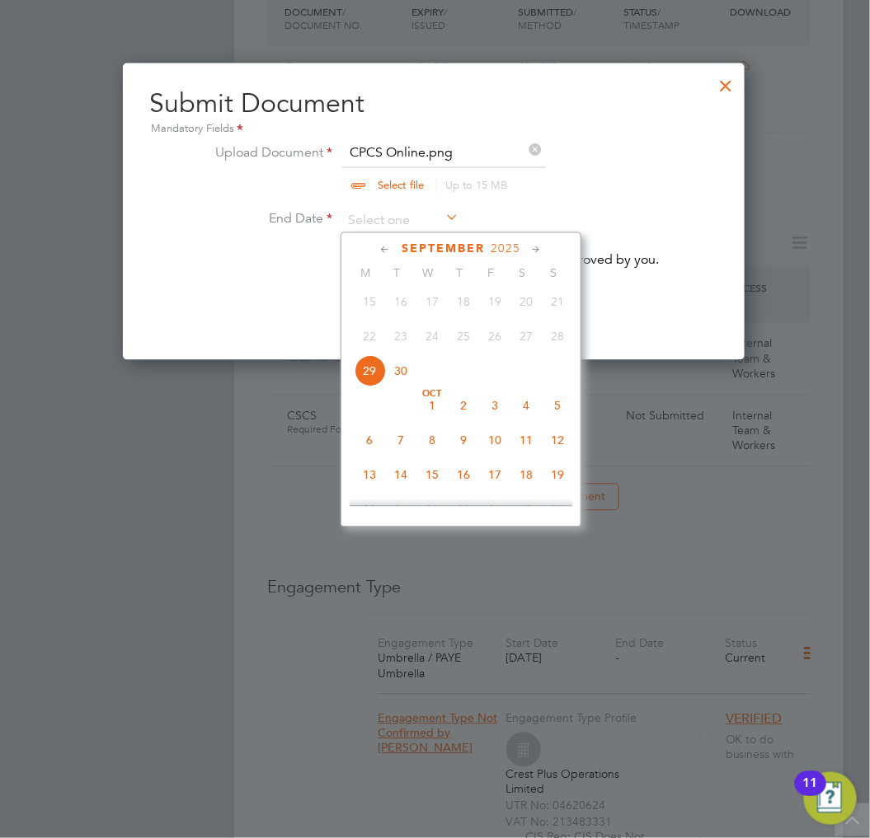
click at [495, 253] on span "2025" at bounding box center [506, 249] width 30 height 14
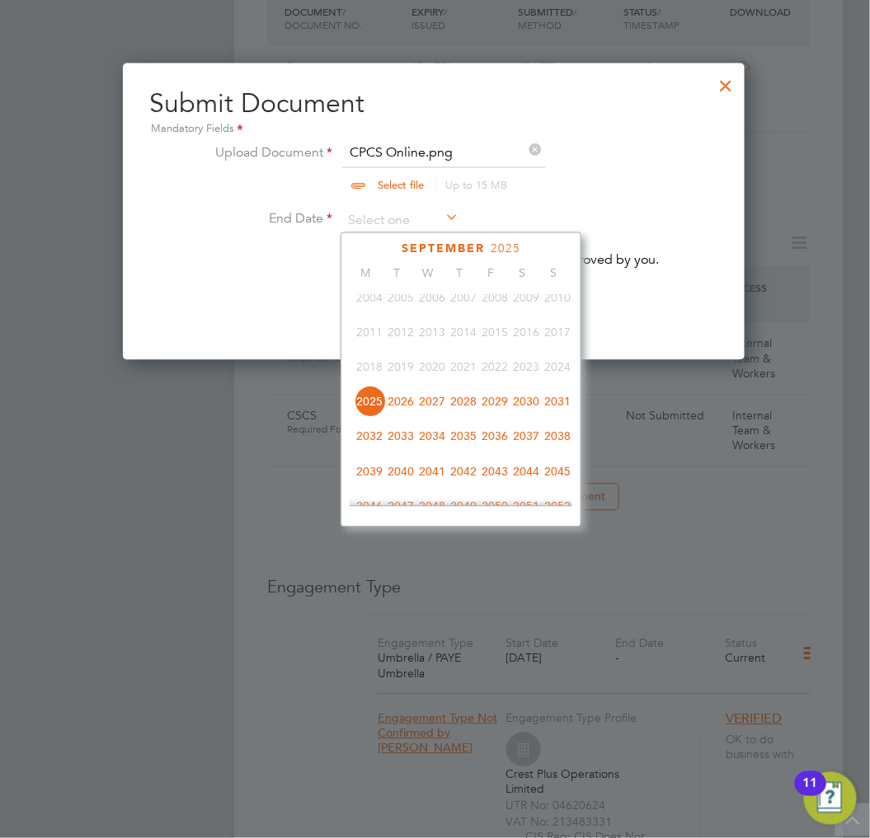
click at [398, 409] on span "2026" at bounding box center [400, 401] width 31 height 31
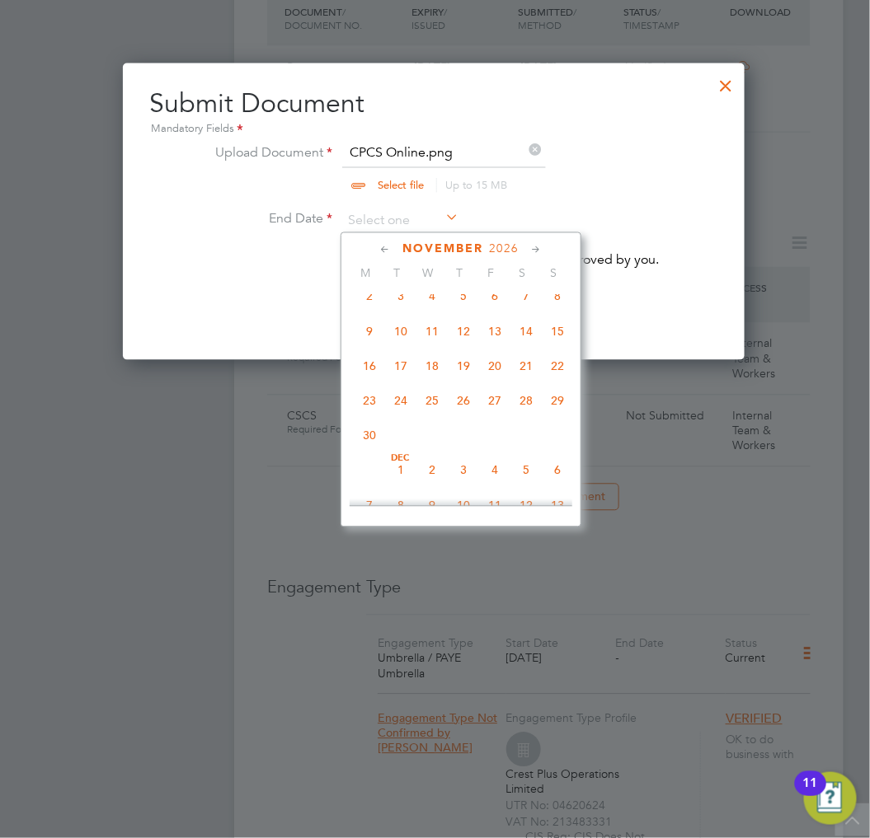
scroll to position [981, 0]
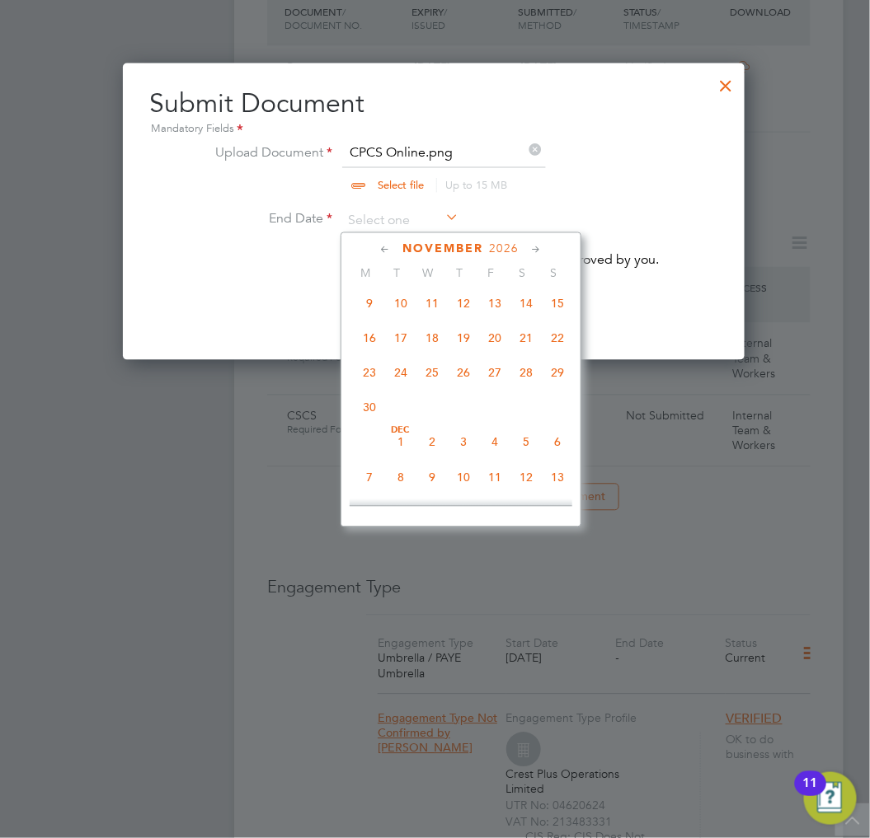
click at [376, 417] on span "30" at bounding box center [369, 407] width 31 height 31
type input "[DATE]"
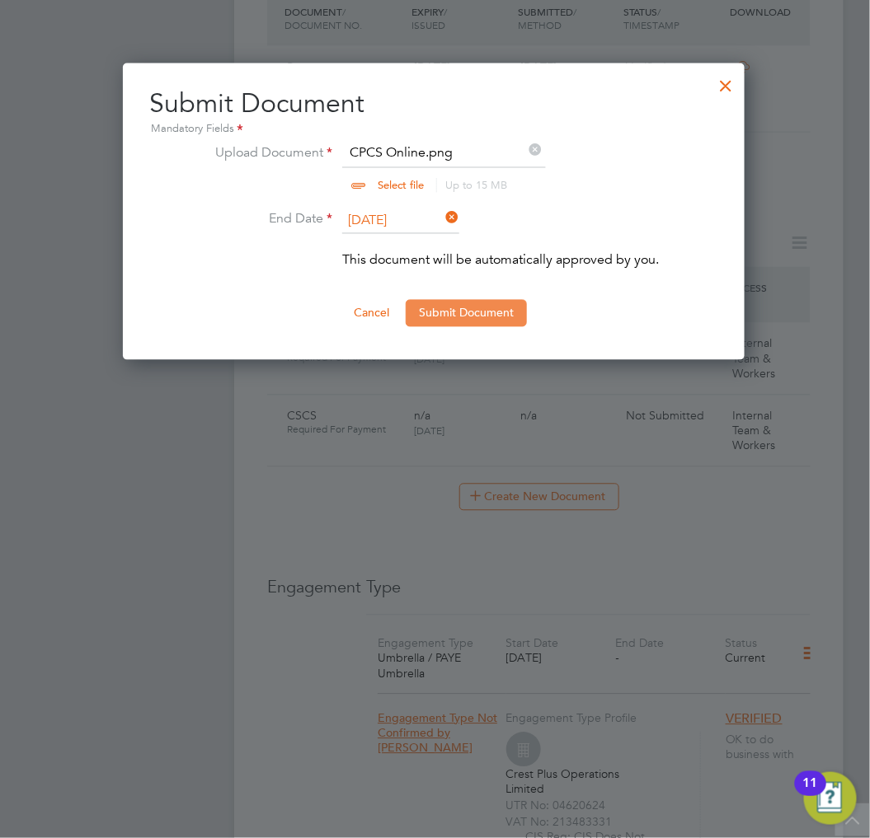
click at [456, 317] on button "Submit Document" at bounding box center [466, 313] width 121 height 26
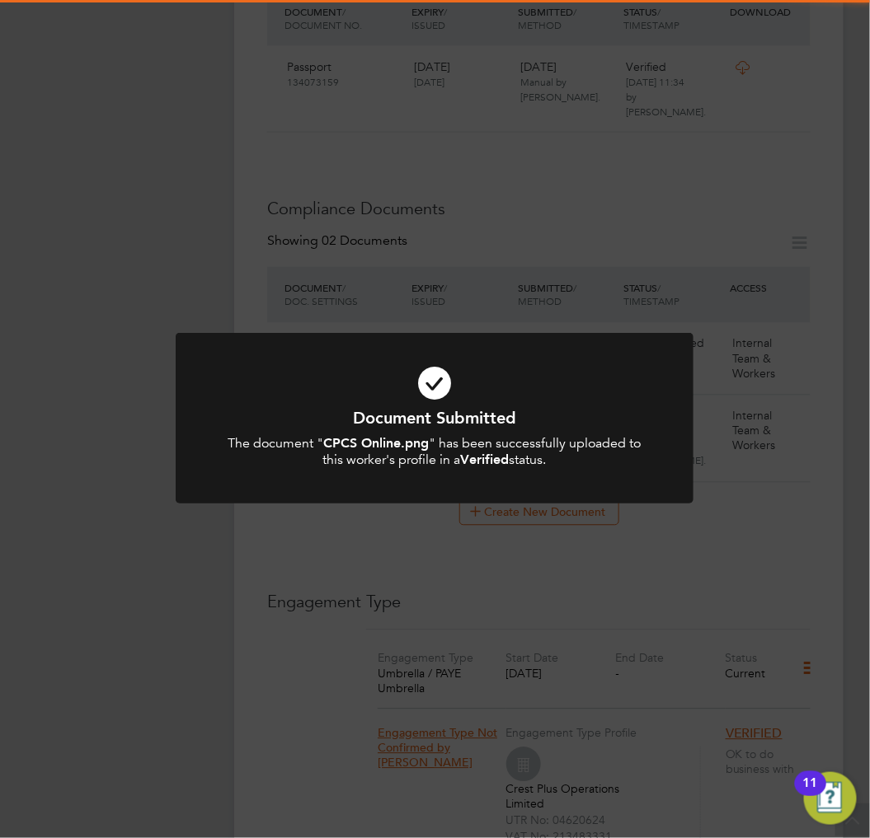
click at [513, 384] on icon at bounding box center [434, 383] width 429 height 64
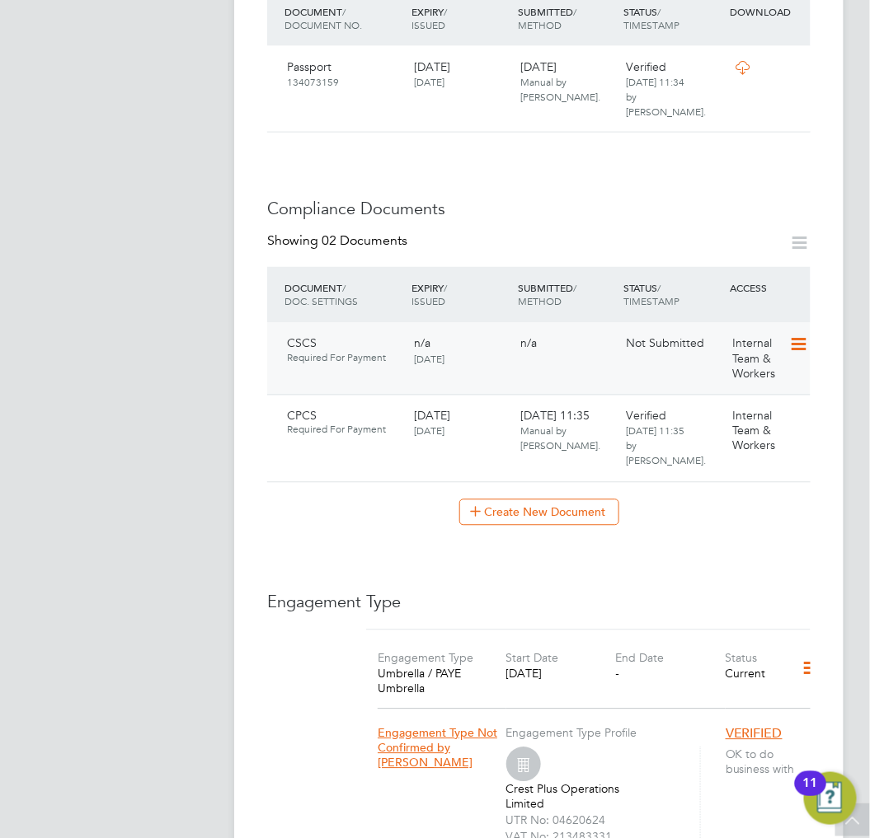
click at [790, 336] on icon at bounding box center [797, 346] width 16 height 20
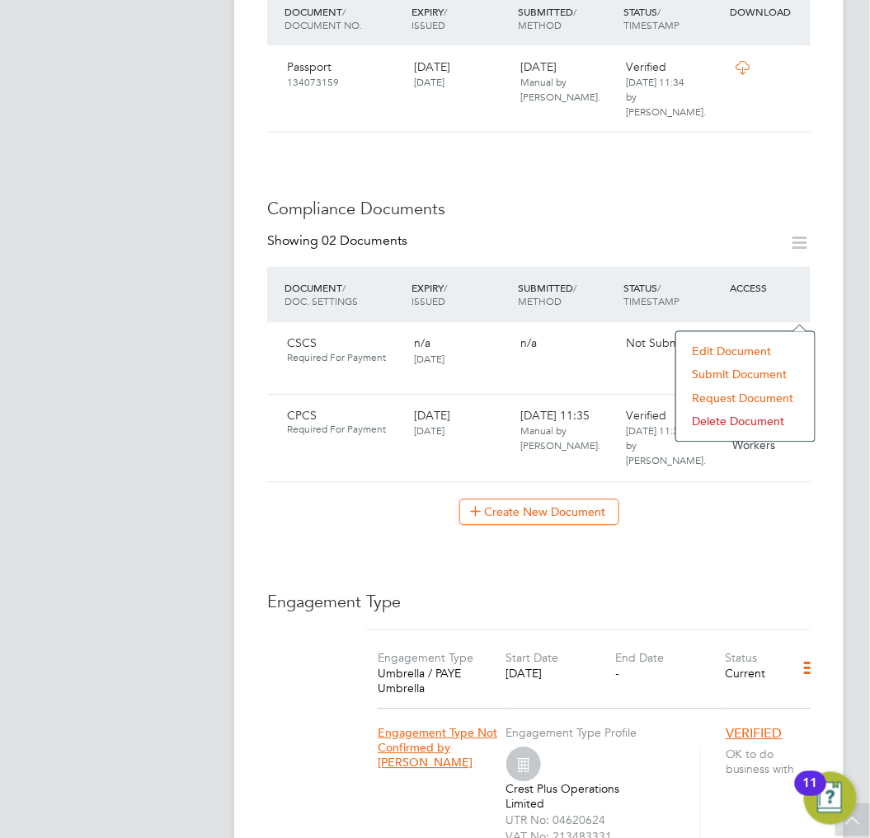
click at [706, 377] on li "Submit Document" at bounding box center [745, 375] width 122 height 23
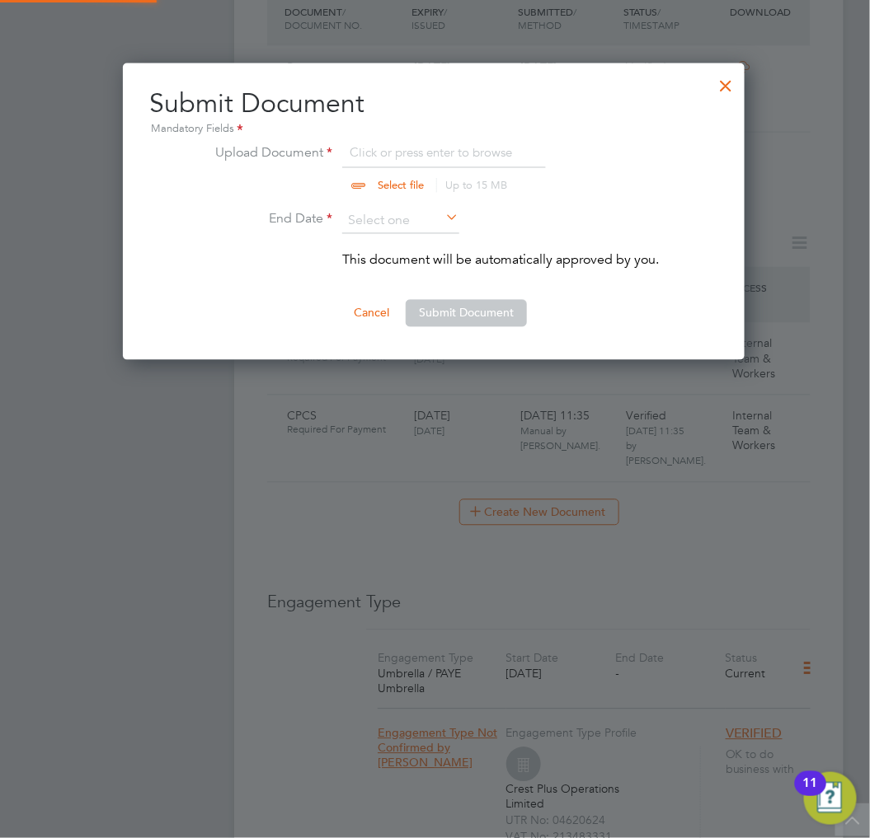
scroll to position [297, 623]
click at [498, 162] on input "file" at bounding box center [416, 167] width 259 height 49
type input "C:\fakepath\CSCS.jpg"
click at [393, 223] on input at bounding box center [400, 221] width 117 height 25
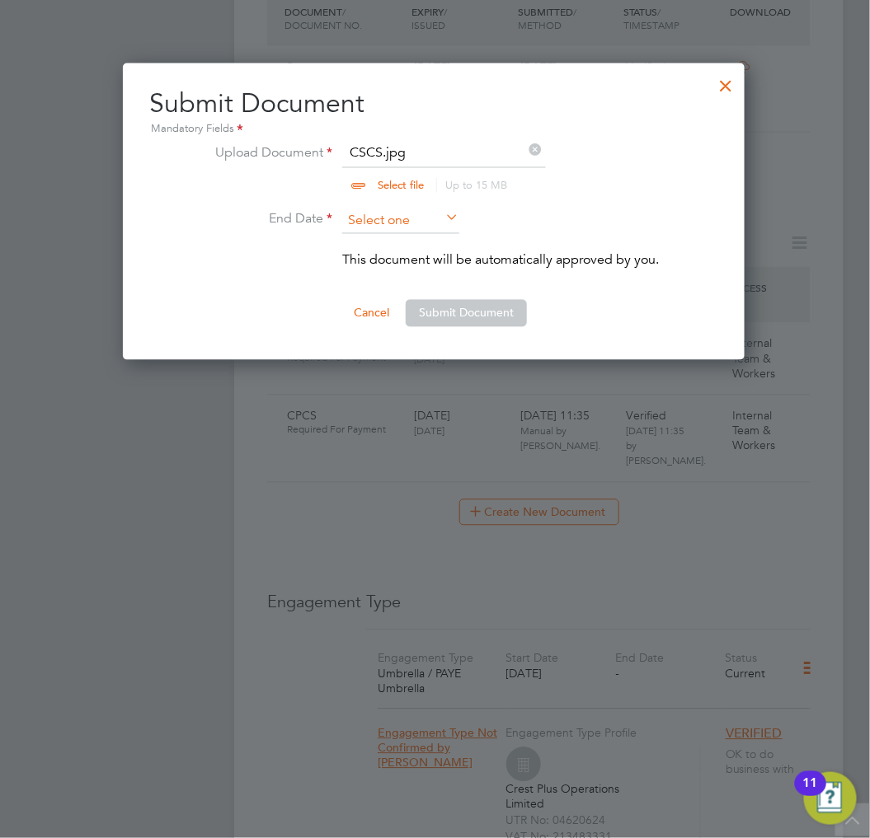
scroll to position [636, 0]
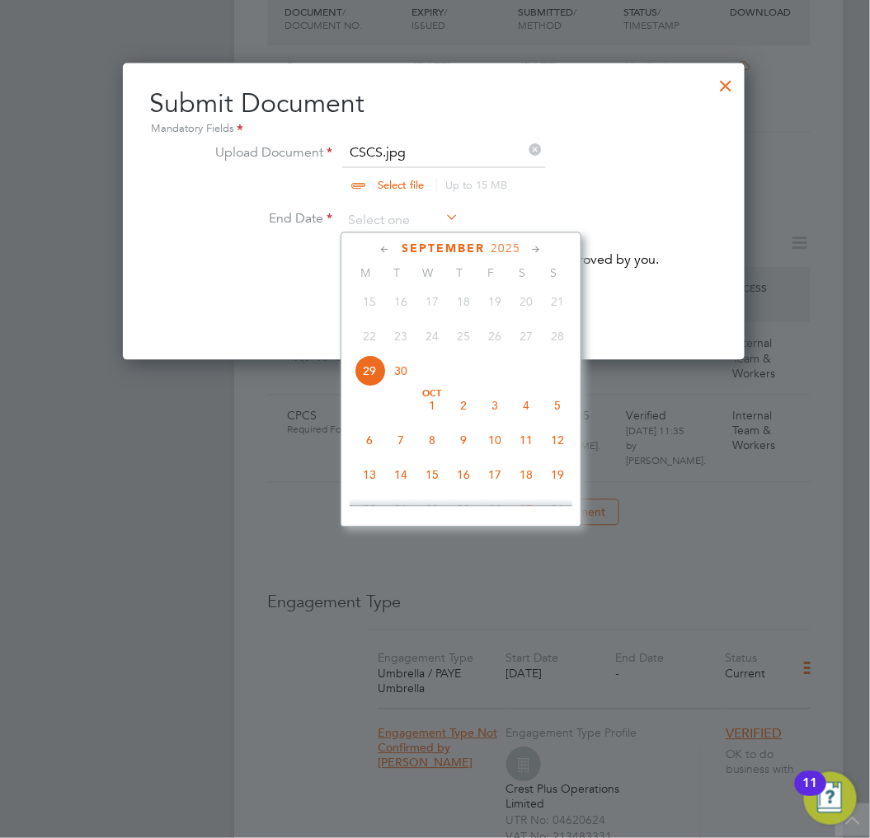
click at [503, 253] on span "2025" at bounding box center [506, 249] width 30 height 14
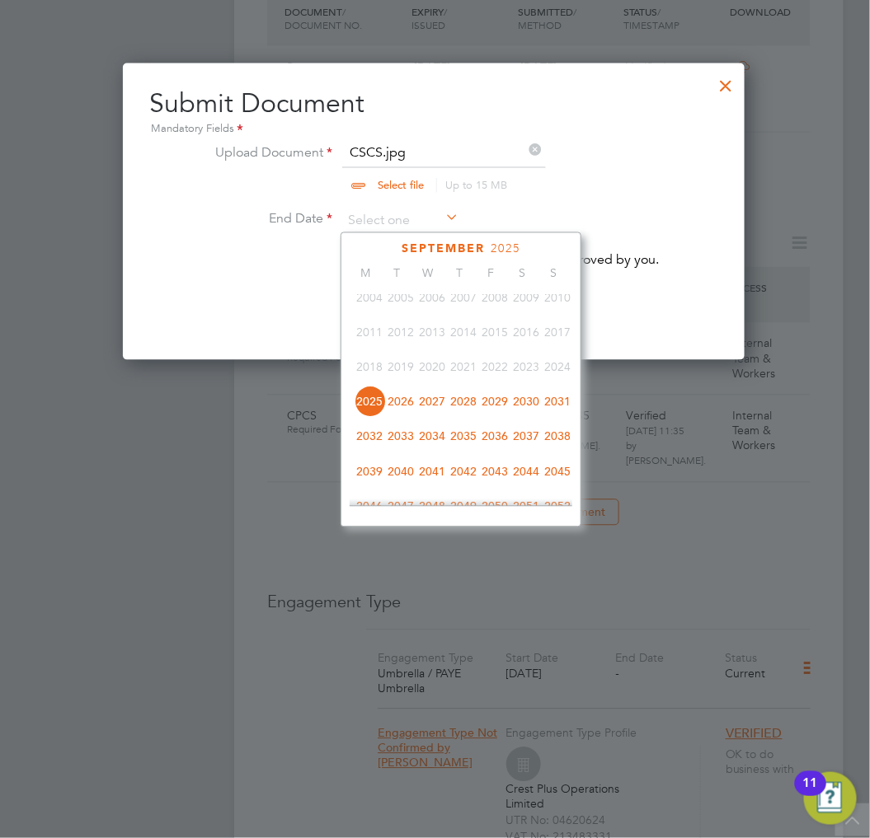
click at [410, 406] on span "2026" at bounding box center [400, 401] width 31 height 31
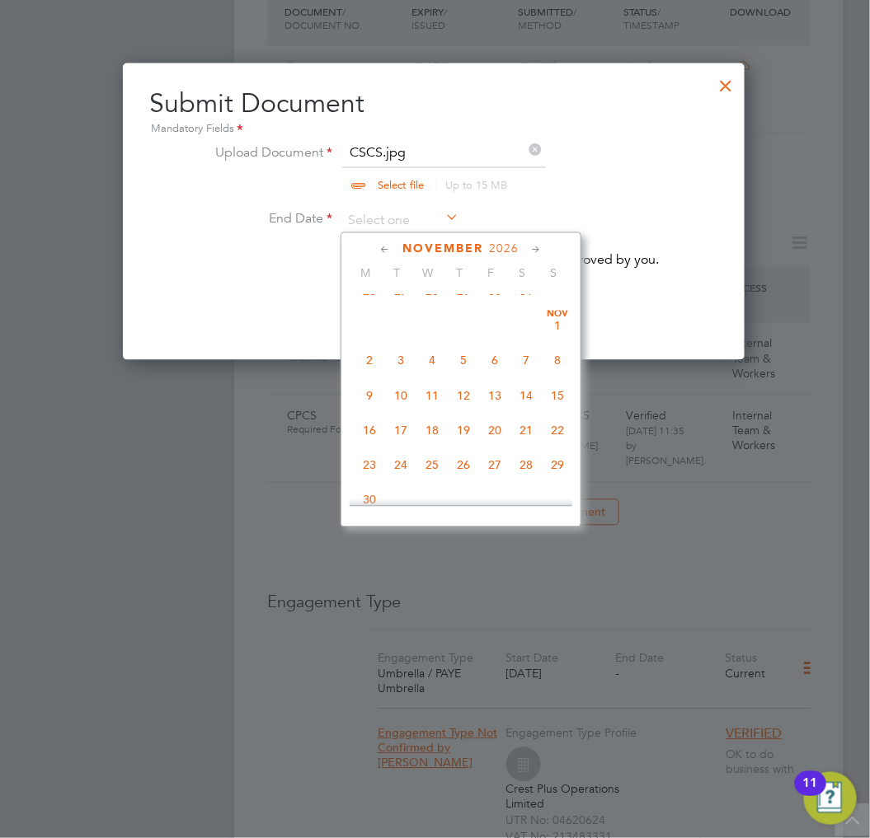
scroll to position [981, 0]
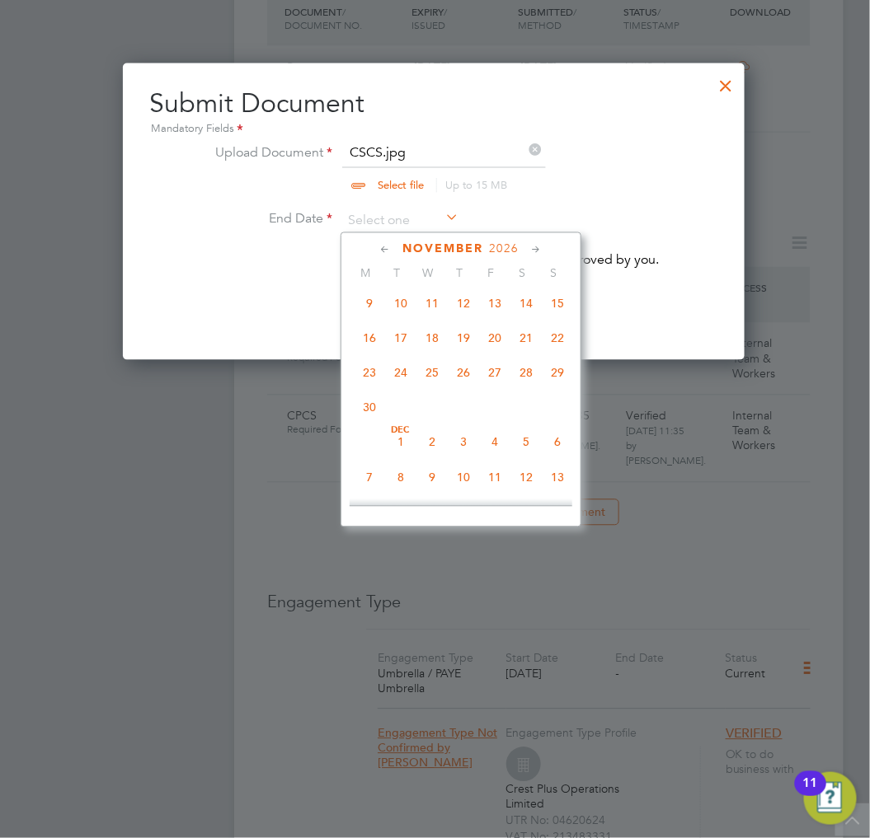
click at [372, 419] on span "30" at bounding box center [369, 407] width 31 height 31
type input "[DATE]"
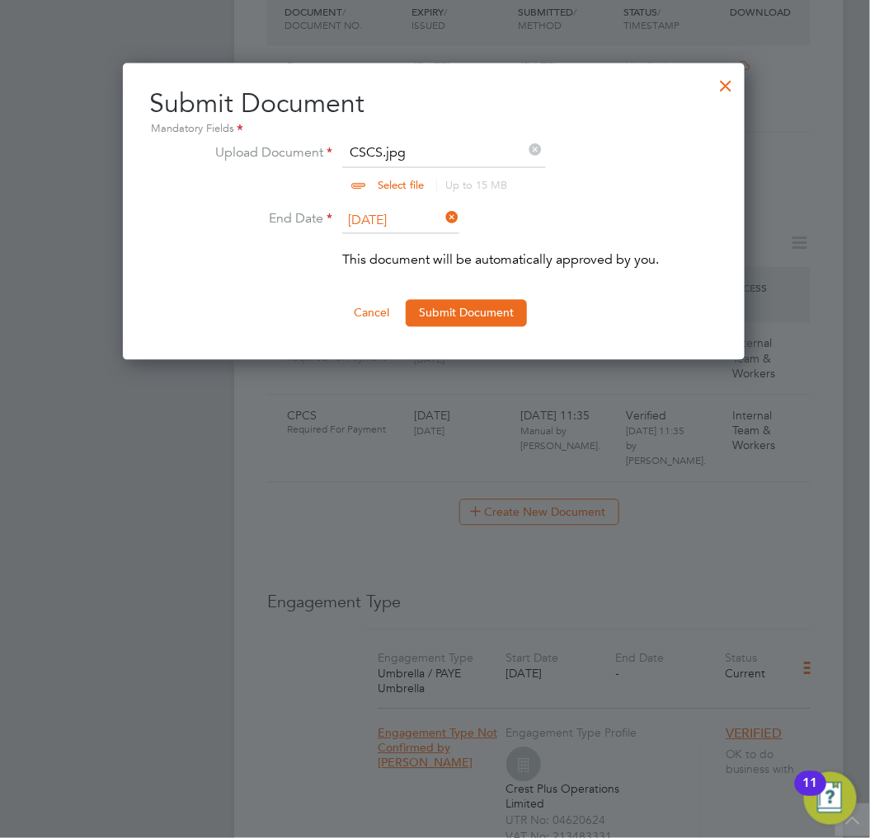
click at [507, 298] on ng-form "Upload Document CSCS.jpg Select file Up to 15 MB Drop your file here End Date […" at bounding box center [433, 234] width 569 height 183
click at [505, 301] on button "Submit Document" at bounding box center [466, 313] width 121 height 26
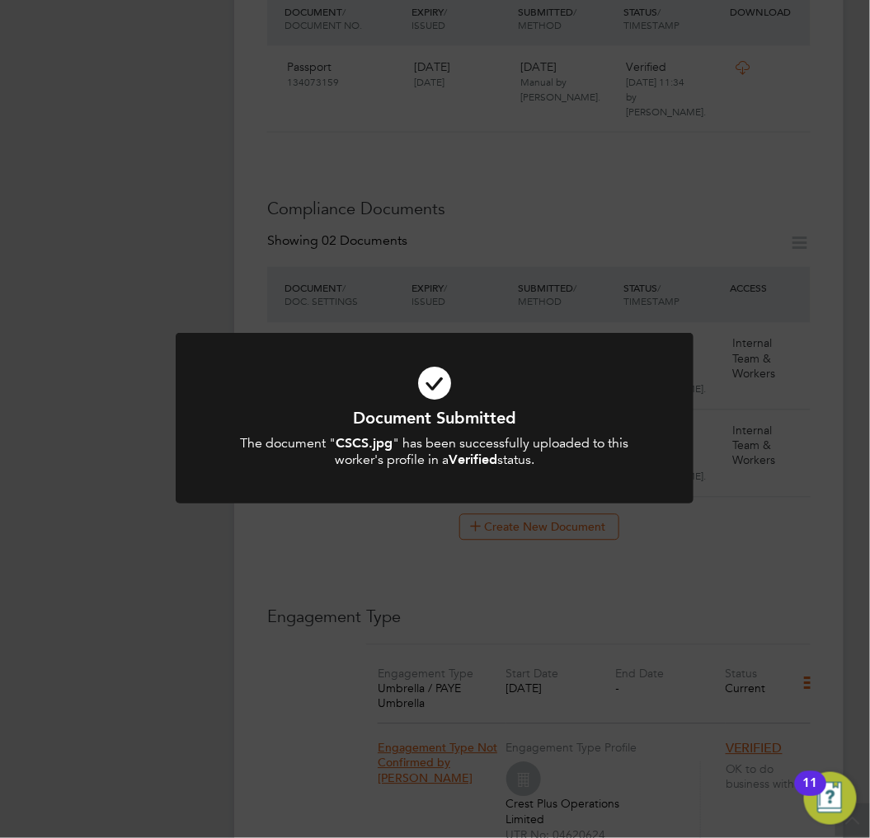
click at [587, 401] on icon at bounding box center [434, 383] width 429 height 64
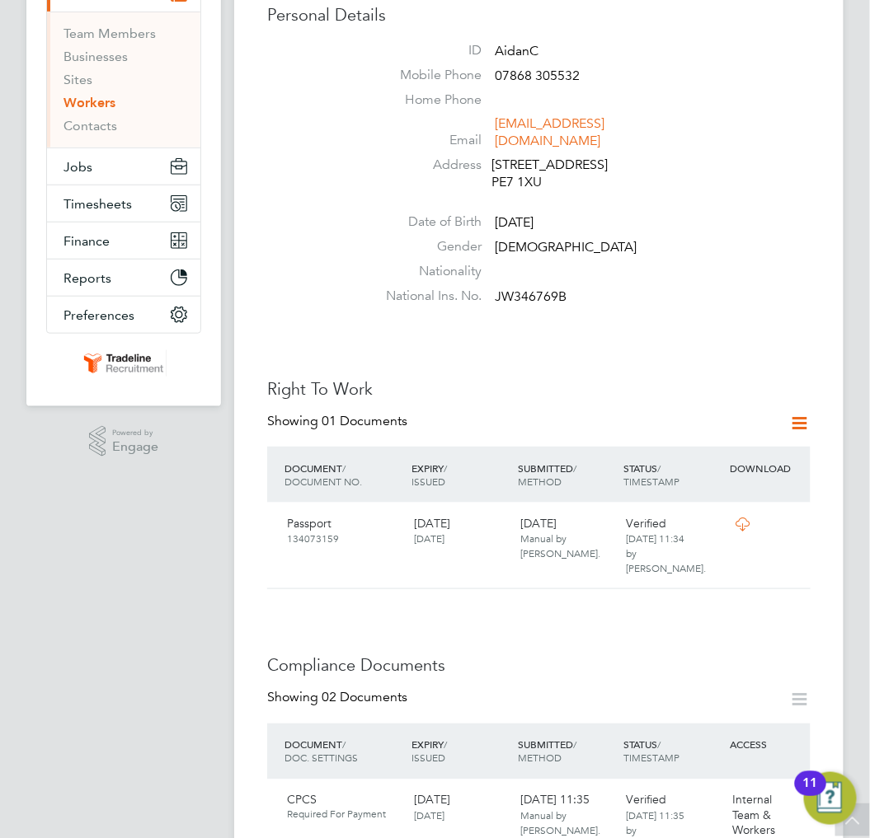
scroll to position [0, 0]
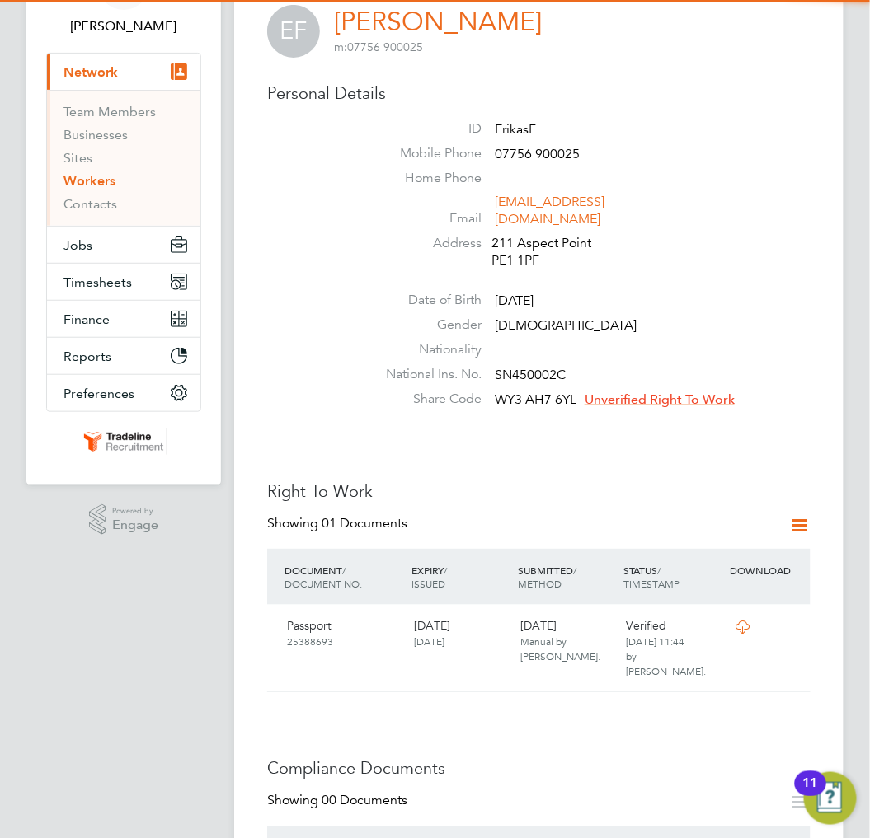
scroll to position [549, 0]
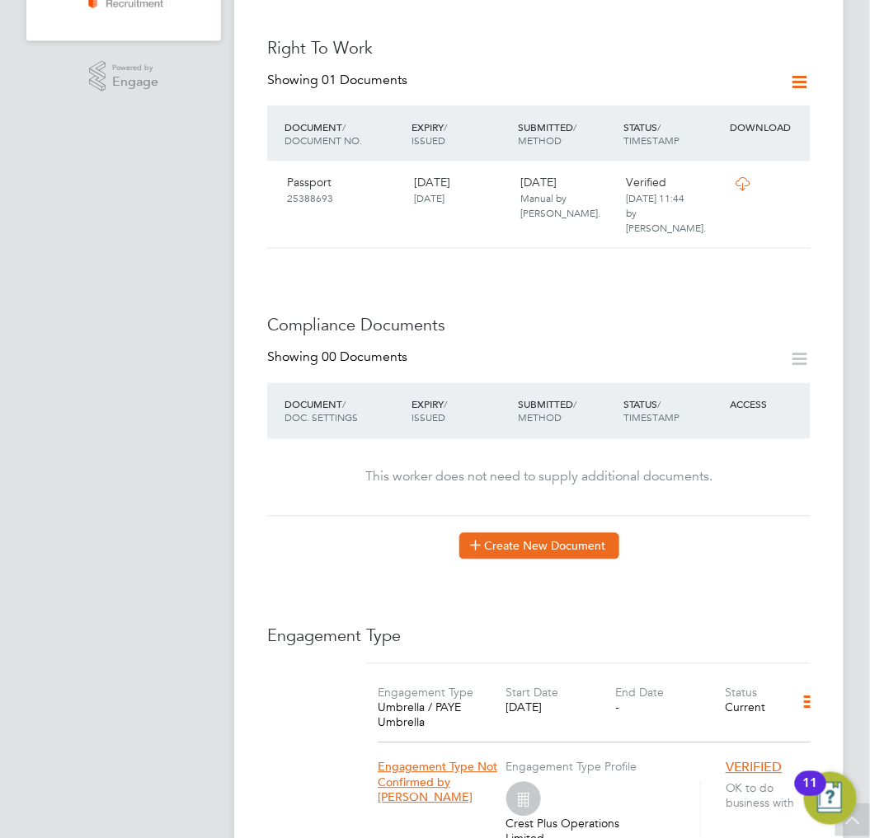
click at [503, 533] on button "Create New Document" at bounding box center [539, 546] width 160 height 26
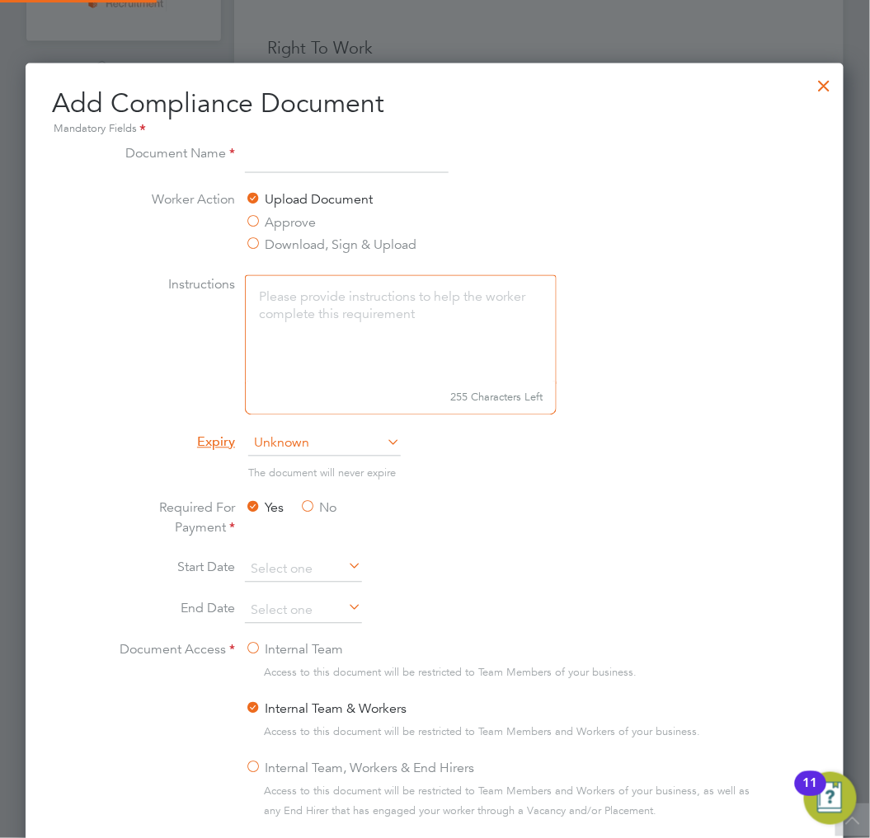
scroll to position [863, 819]
type input "RTW PDF"
click at [315, 442] on span "Unknown" at bounding box center [324, 444] width 153 height 25
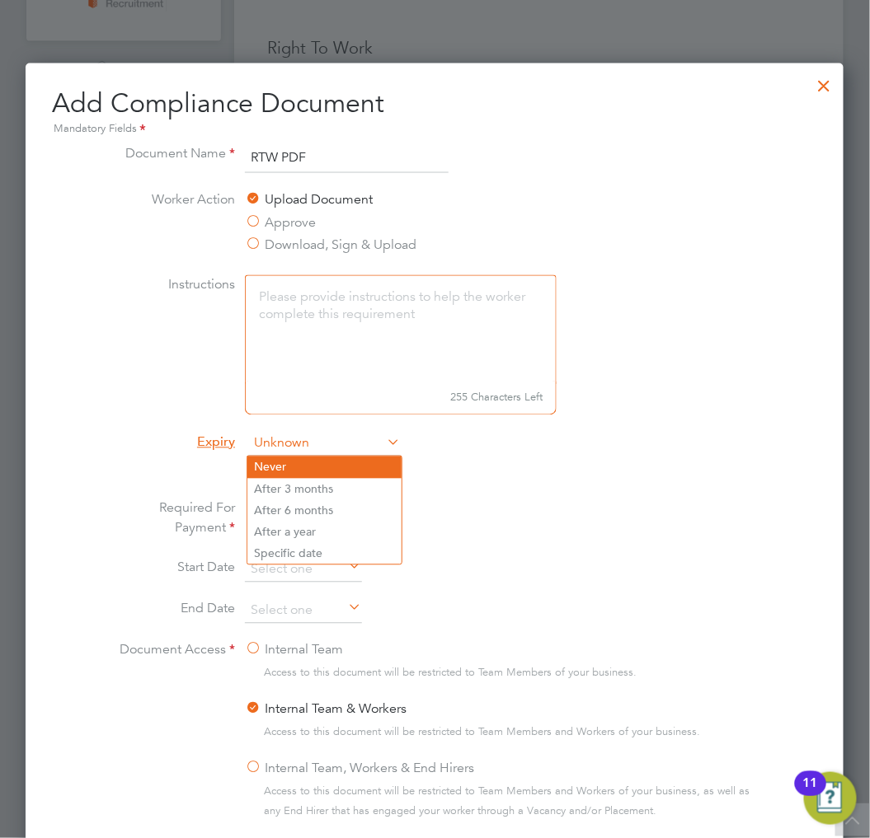
click at [313, 466] on li "Never" at bounding box center [324, 467] width 154 height 21
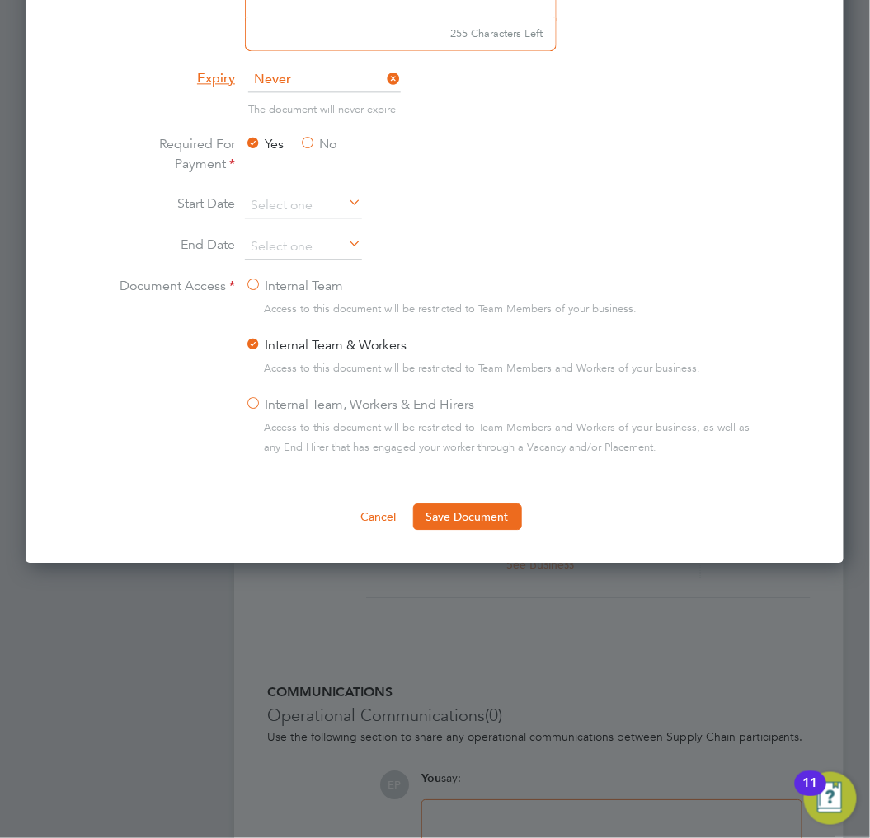
scroll to position [916, 0]
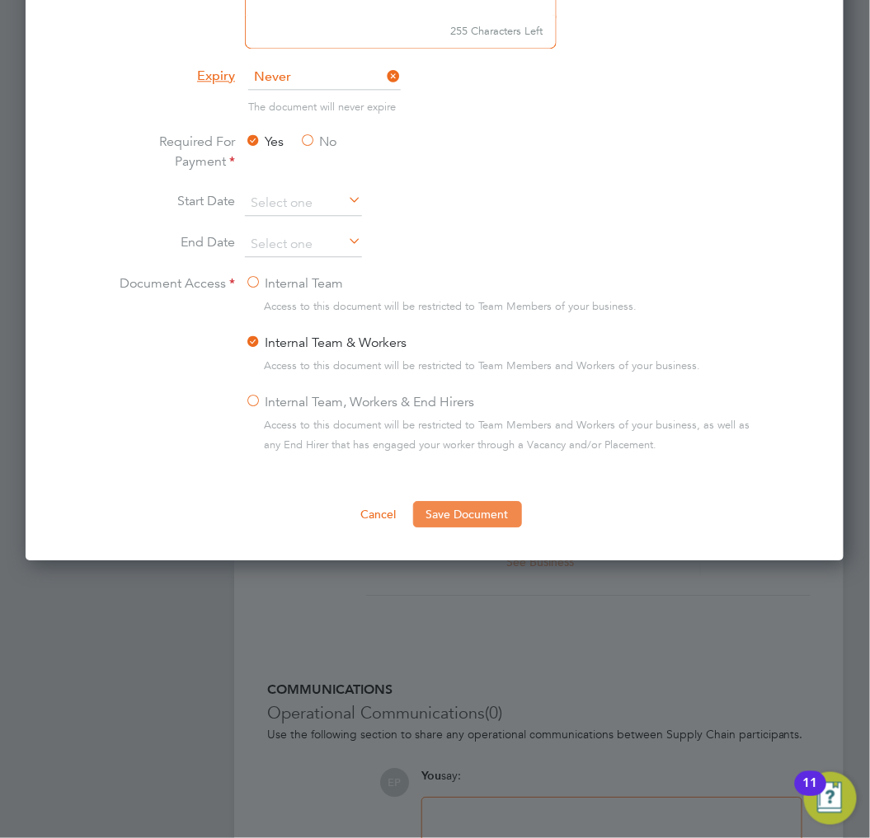
click at [505, 520] on button "Save Document" at bounding box center [467, 514] width 109 height 26
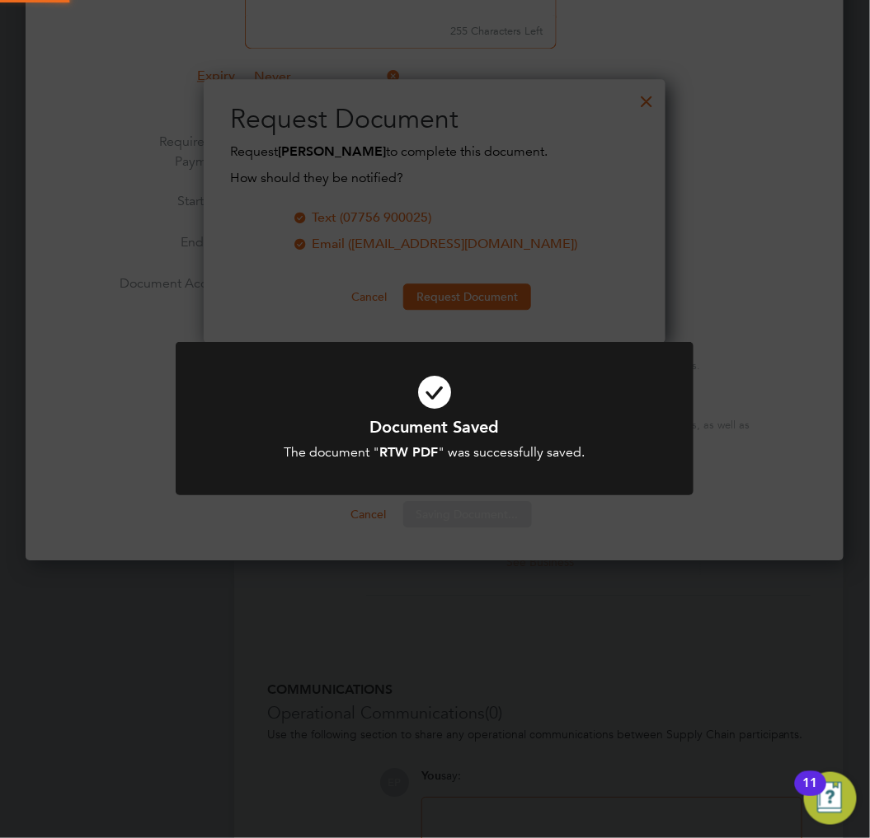
scroll to position [265, 462]
click at [570, 425] on h1 "Document Saved" at bounding box center [434, 426] width 429 height 21
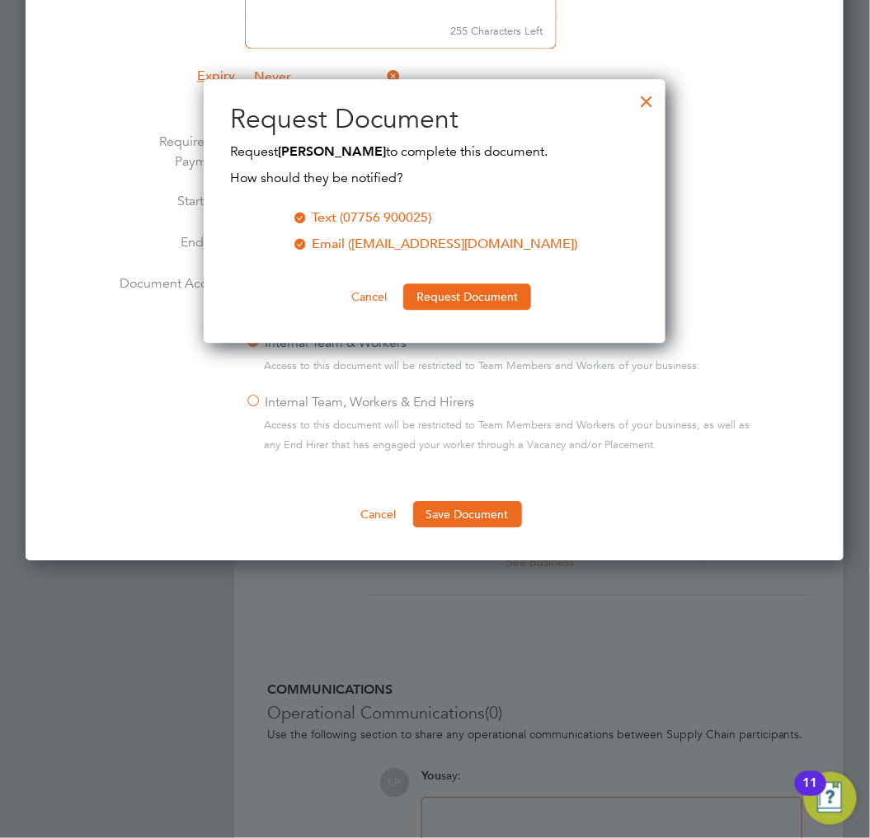
click at [641, 101] on div at bounding box center [646, 97] width 30 height 30
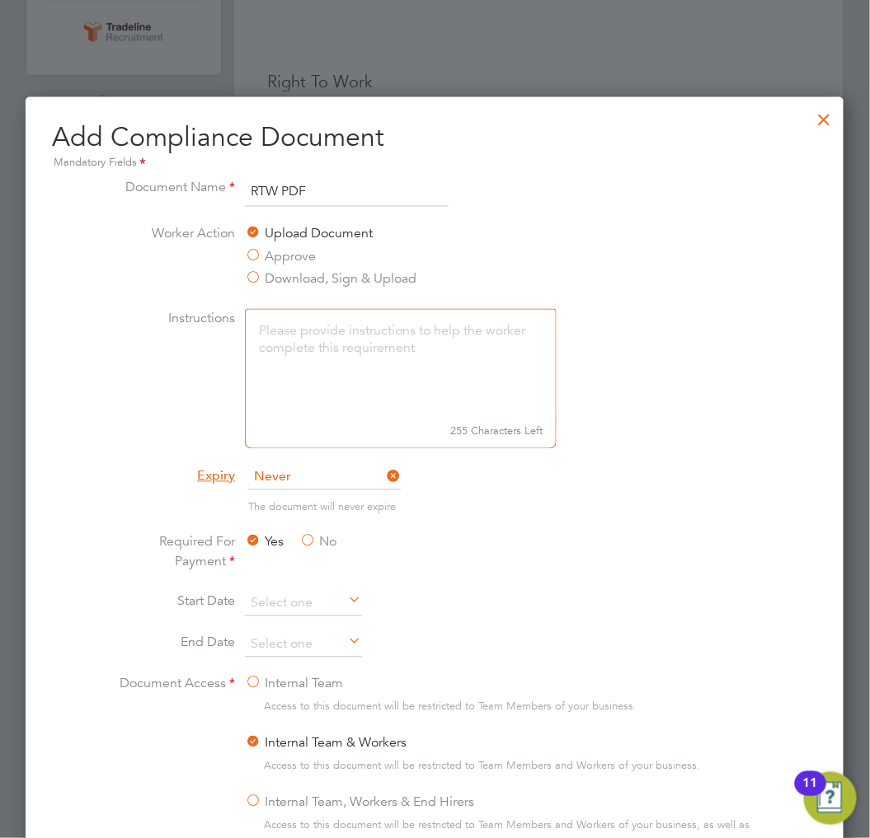
scroll to position [458, 0]
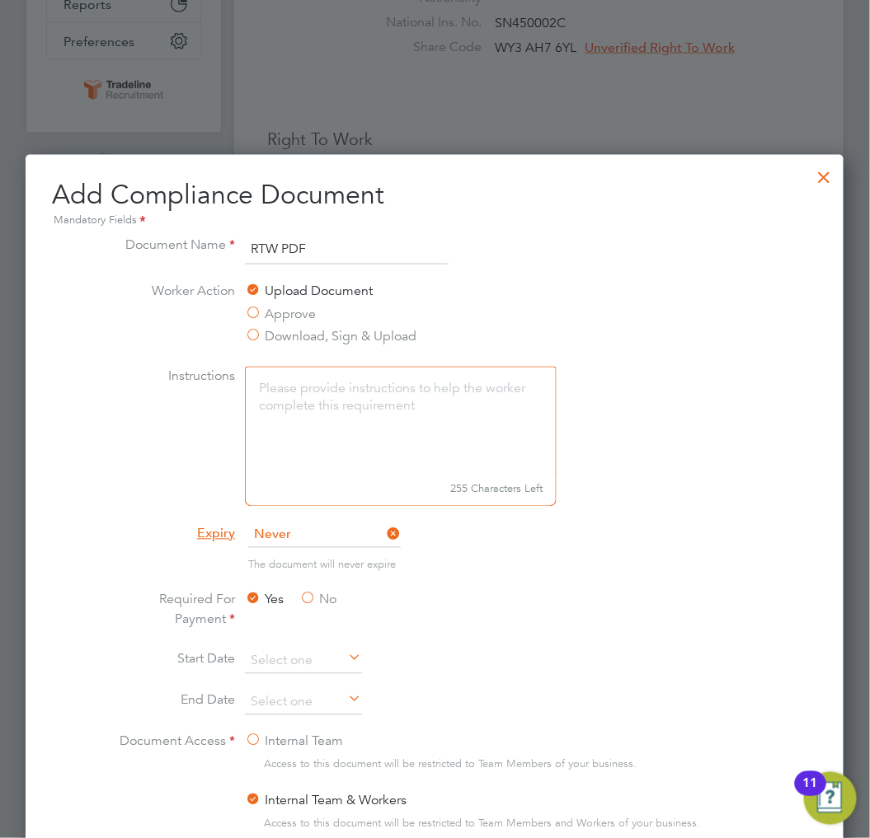
click at [839, 176] on div "Add Compliance Document Mandatory Fields Document Name RTW PDF Worker Action Up…" at bounding box center [435, 587] width 818 height 864
click at [820, 170] on div at bounding box center [825, 173] width 30 height 30
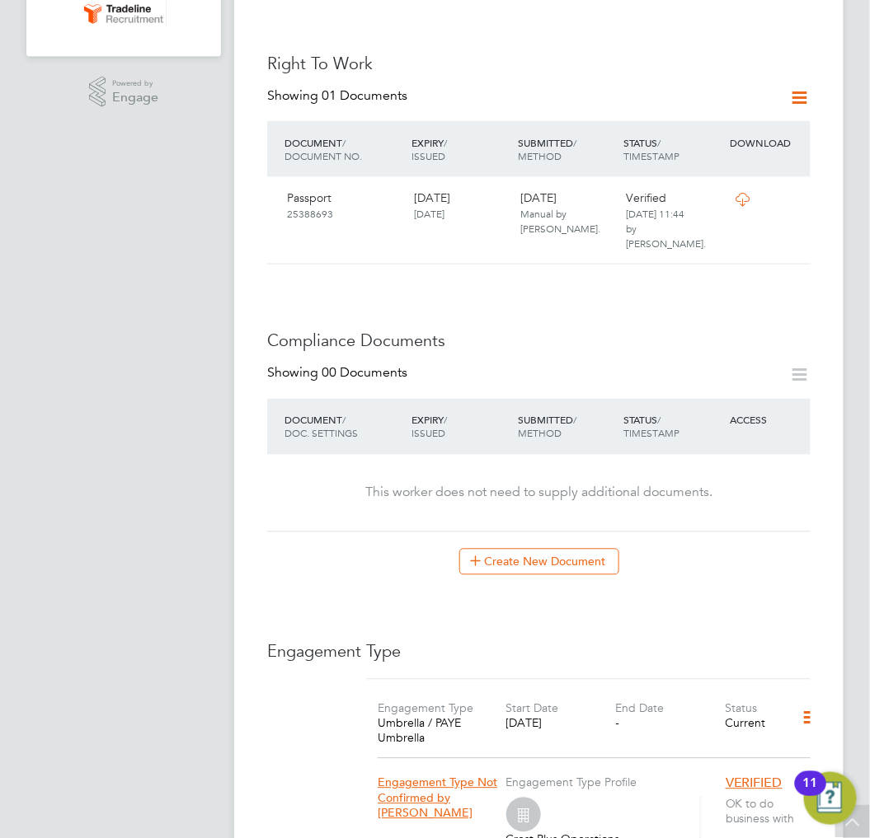
scroll to position [549, 0]
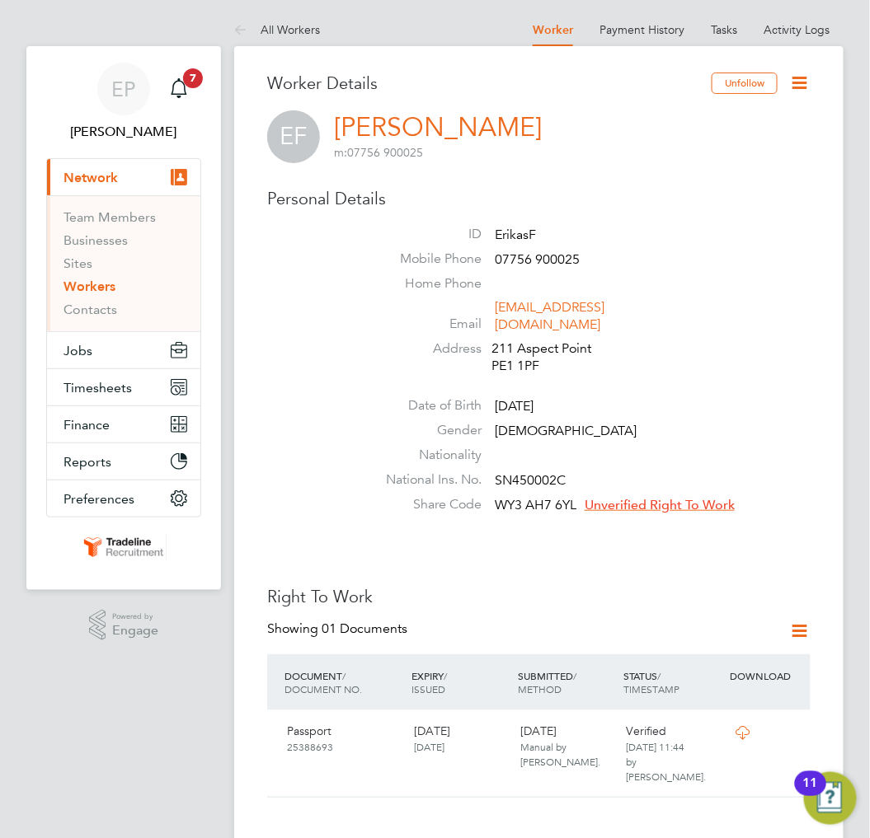
click at [697, 496] on li "Share Code WY3 AH7 6YL Unverified Right To Work" at bounding box center [588, 508] width 444 height 25
click at [694, 497] on span "Unverified Right To Work" at bounding box center [660, 505] width 150 height 16
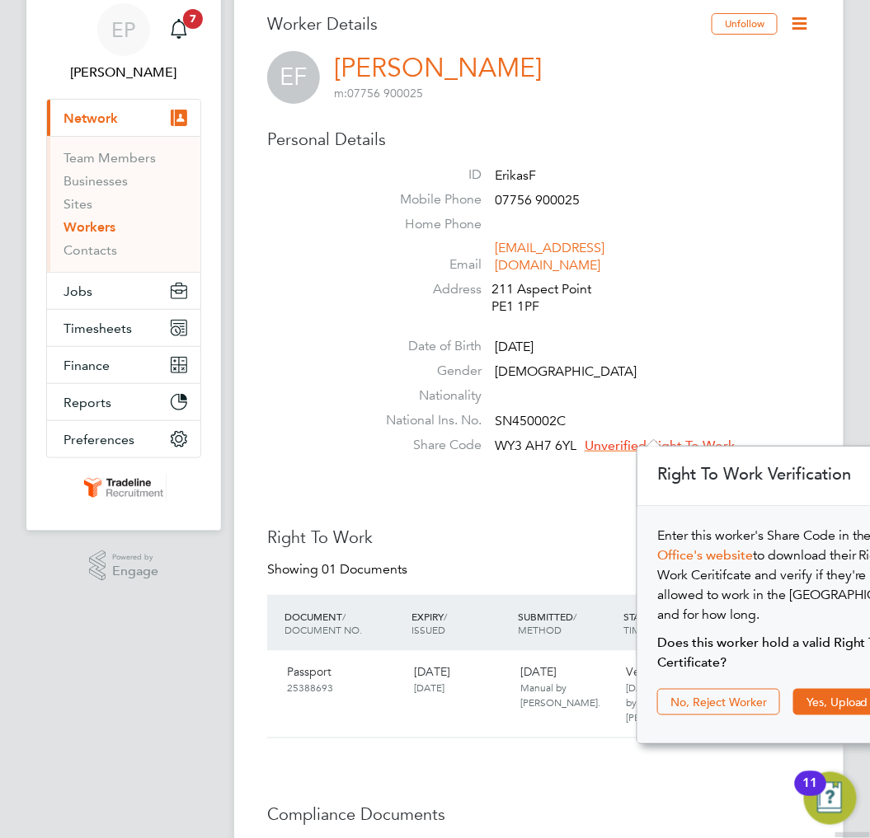
scroll to position [92, 0]
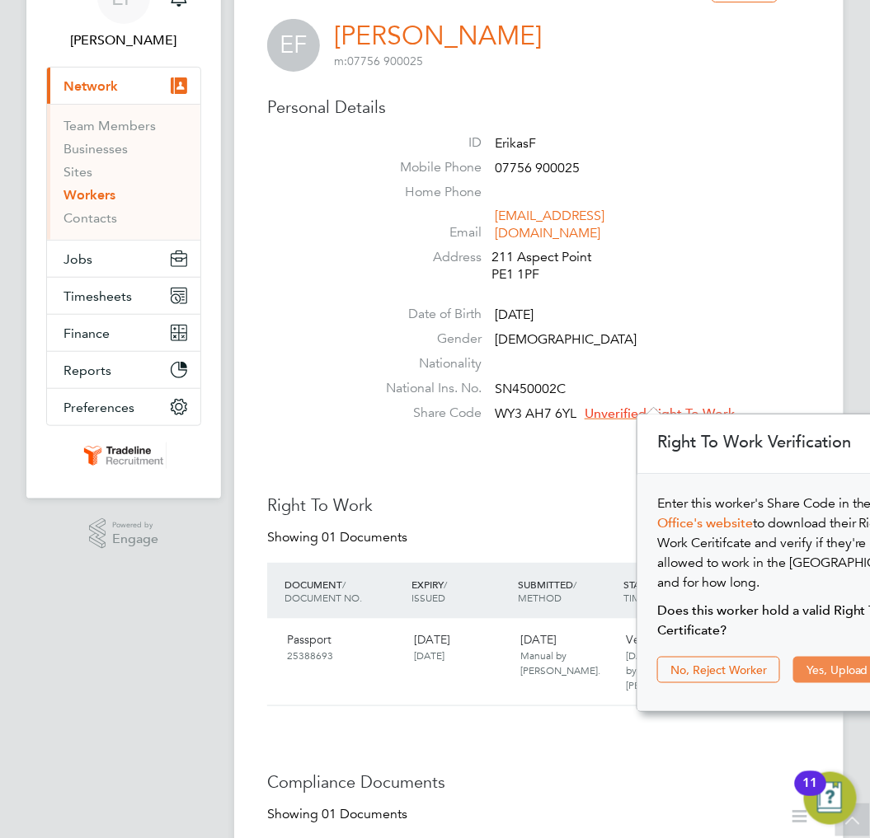
click at [838, 657] on button "Yes, Upload Certificate" at bounding box center [866, 670] width 146 height 26
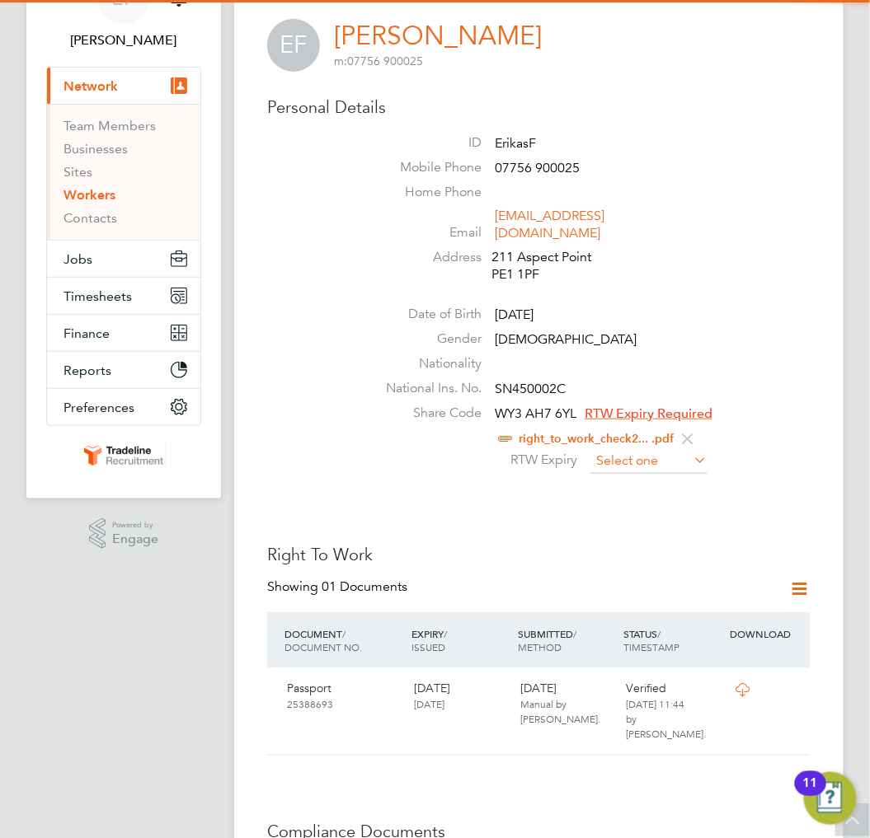
click at [654, 449] on input at bounding box center [648, 461] width 117 height 25
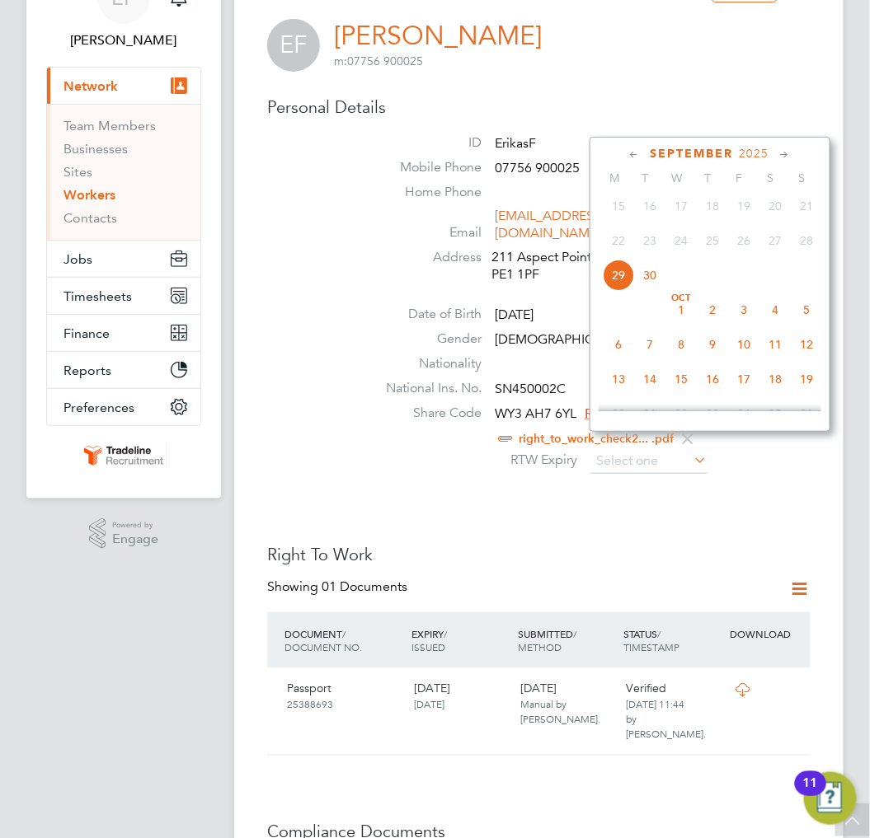
click at [755, 153] on span "2025" at bounding box center [754, 154] width 30 height 14
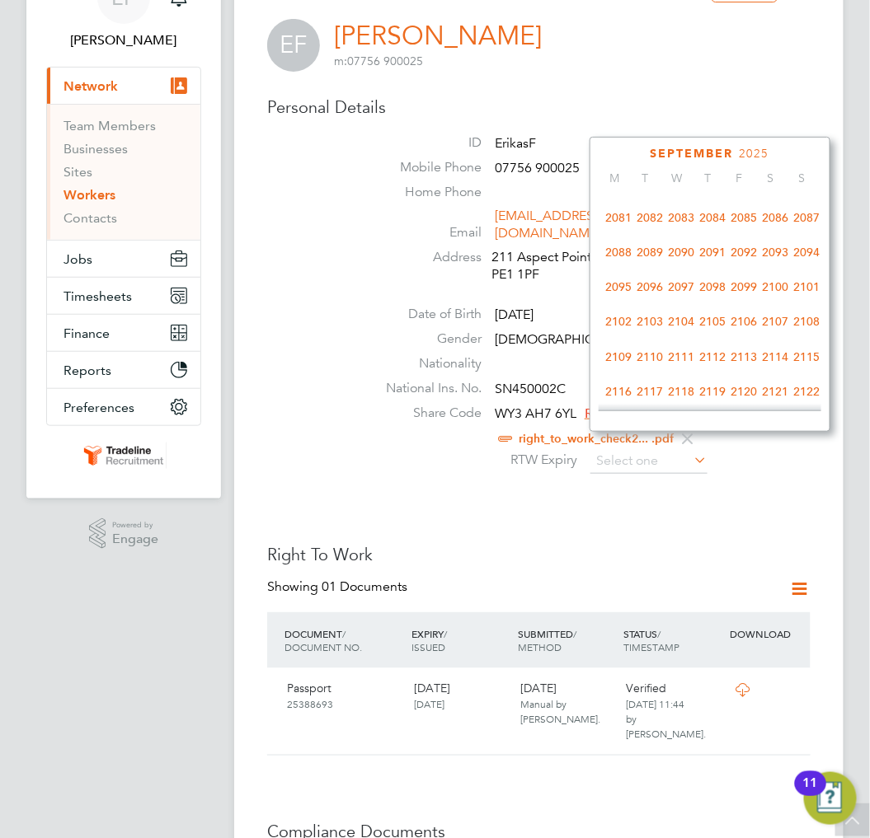
scroll to position [889, 0]
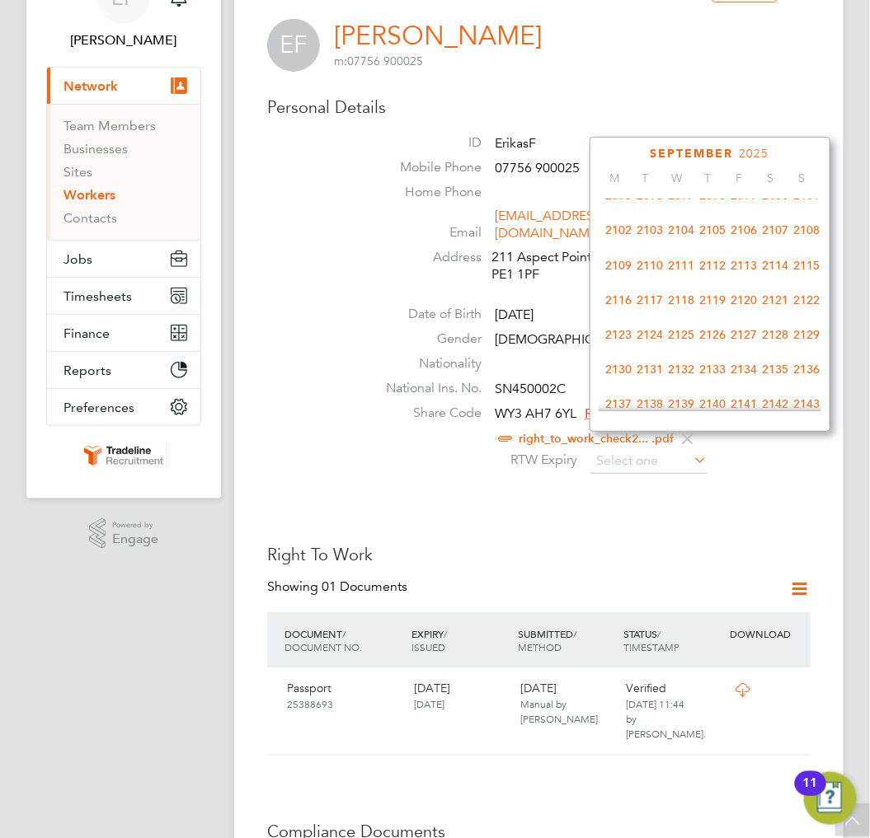
click at [673, 350] on span "2125" at bounding box center [680, 335] width 31 height 31
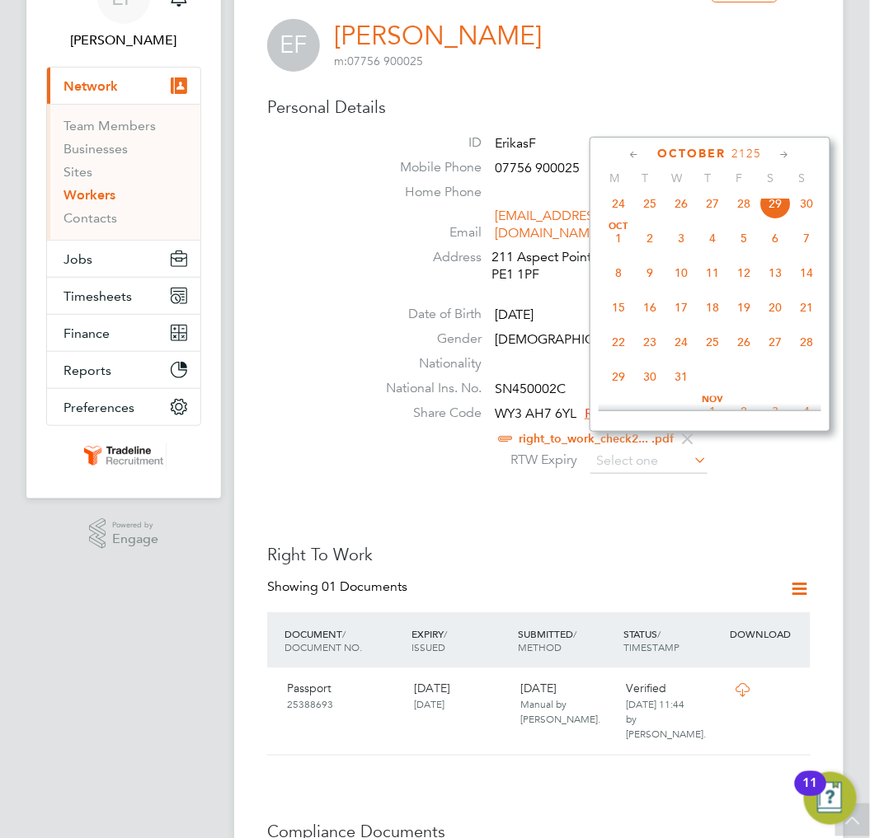
scroll to position [706, 0]
click at [772, 217] on span "29" at bounding box center [774, 205] width 31 height 31
type input "[DATE]"
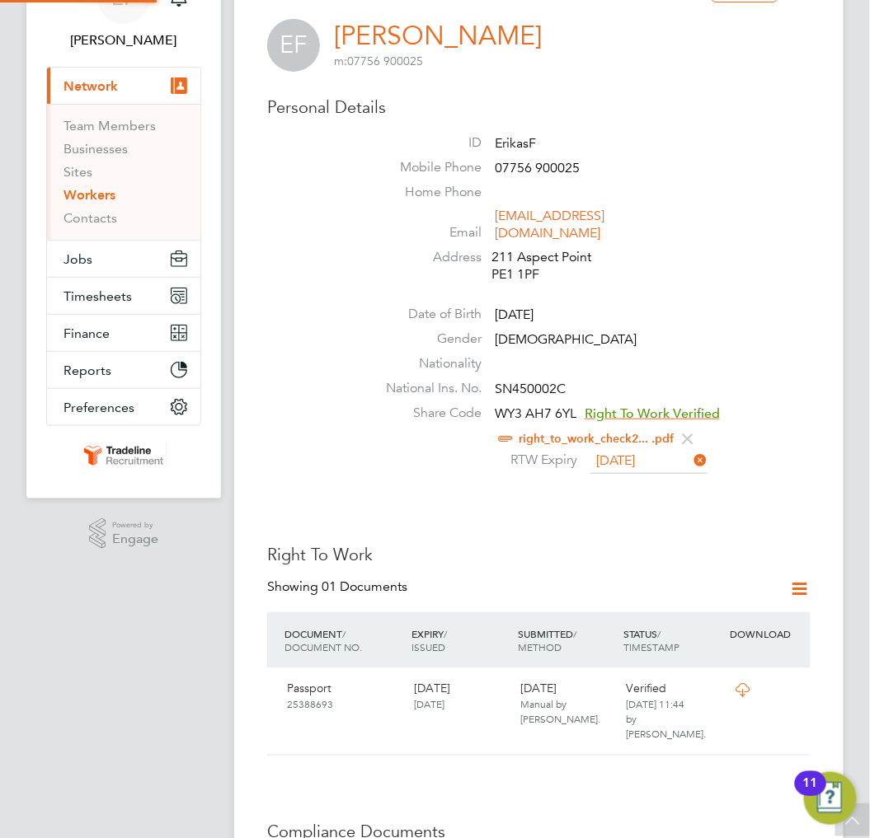
scroll to position [16, 134]
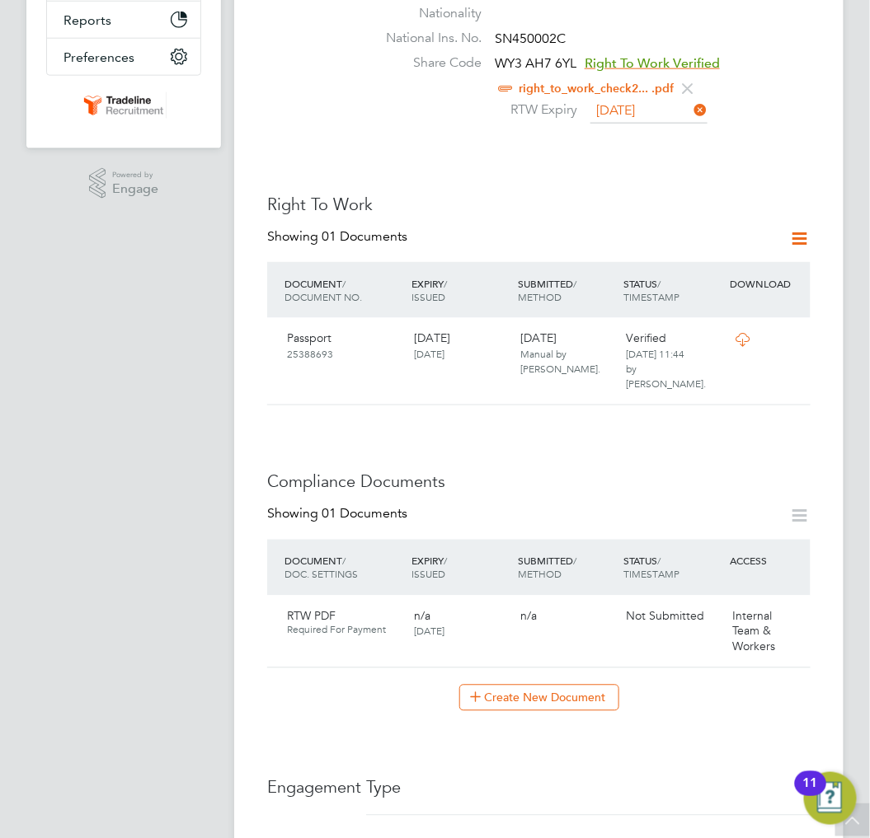
scroll to position [458, 0]
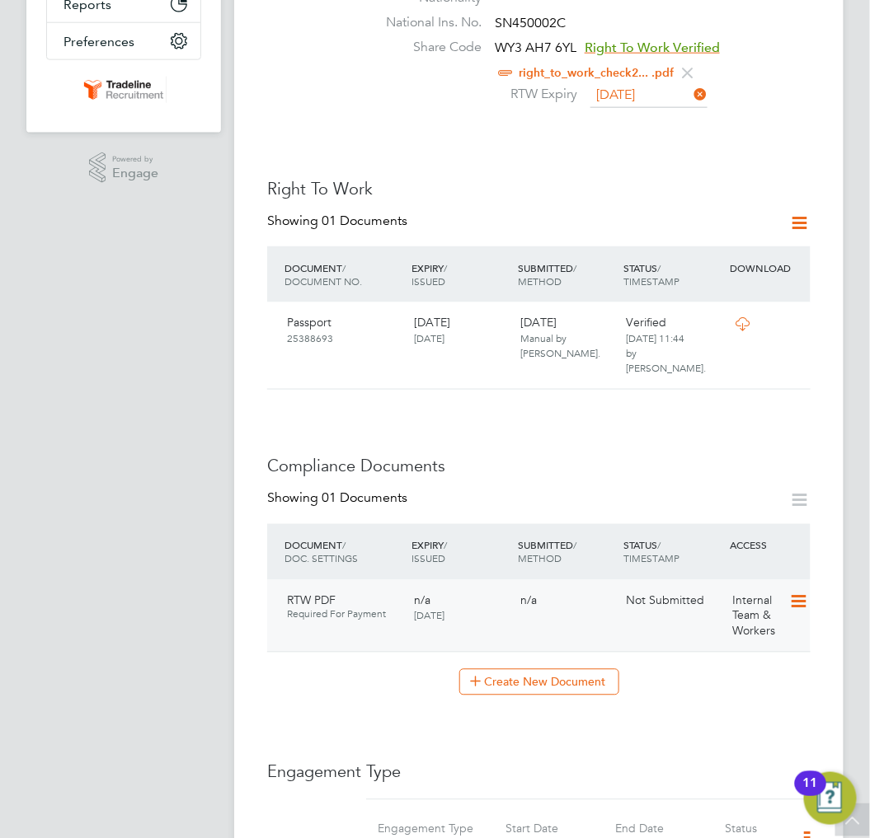
click at [791, 593] on icon at bounding box center [797, 603] width 16 height 20
click at [750, 632] on li "Submit Document" at bounding box center [745, 631] width 122 height 23
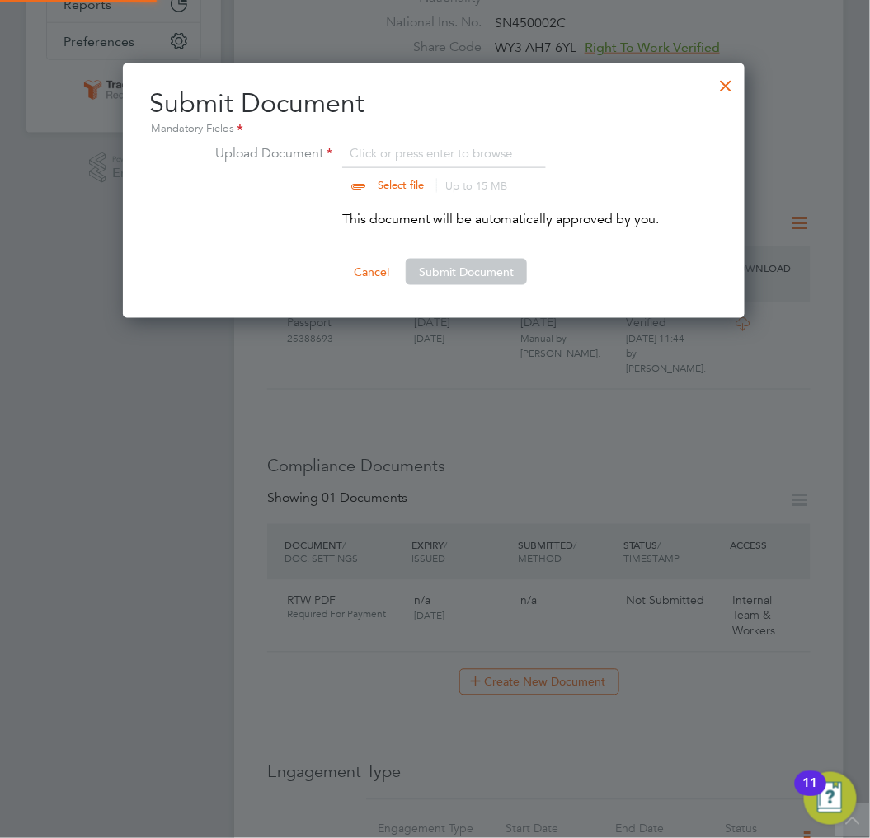
scroll to position [256, 623]
click at [415, 143] on input "file" at bounding box center [416, 167] width 259 height 49
type input "C:\fakepath\right_to_work_check20250722T093858.151.pdf"
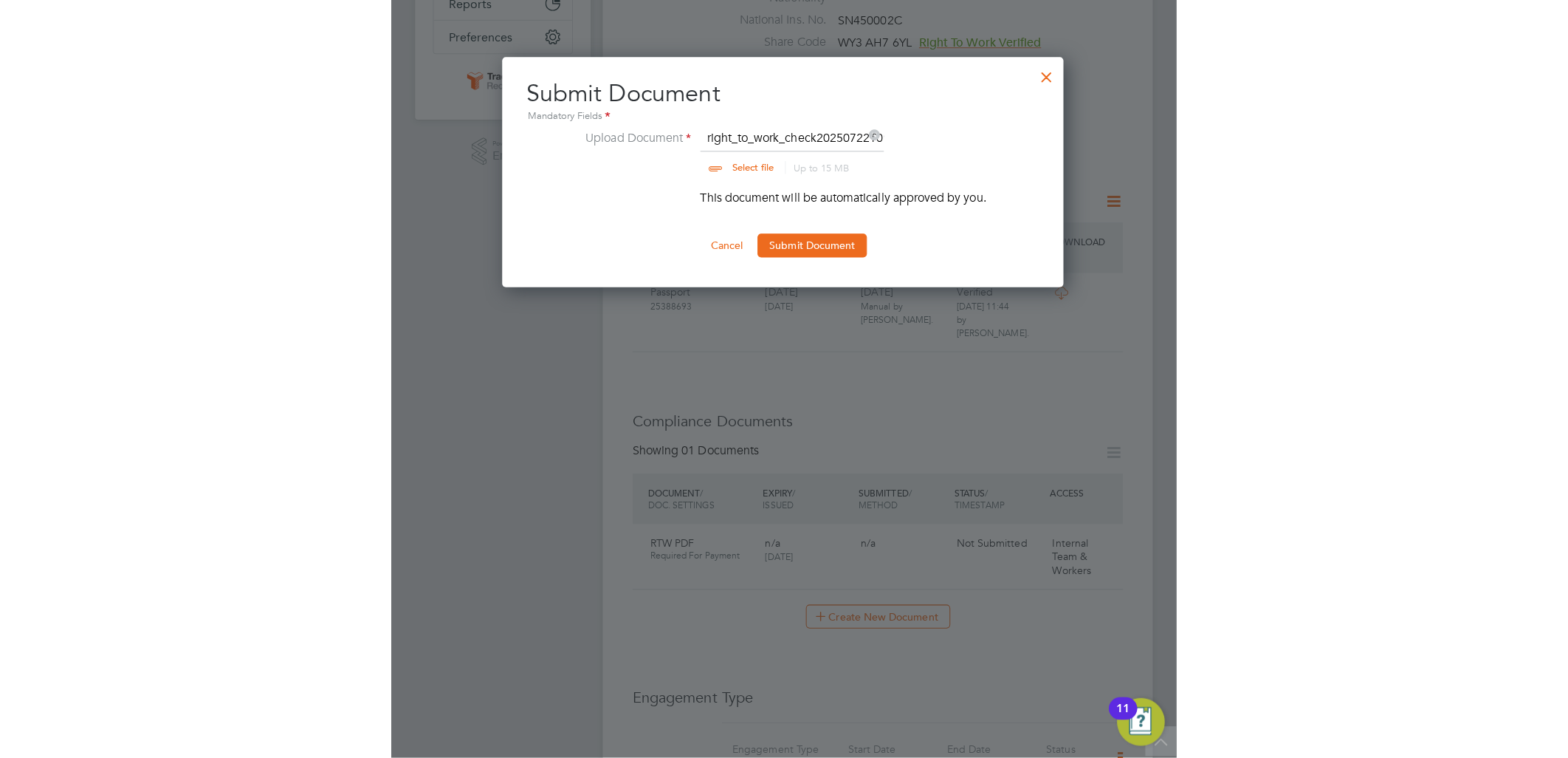
scroll to position [22, 183]
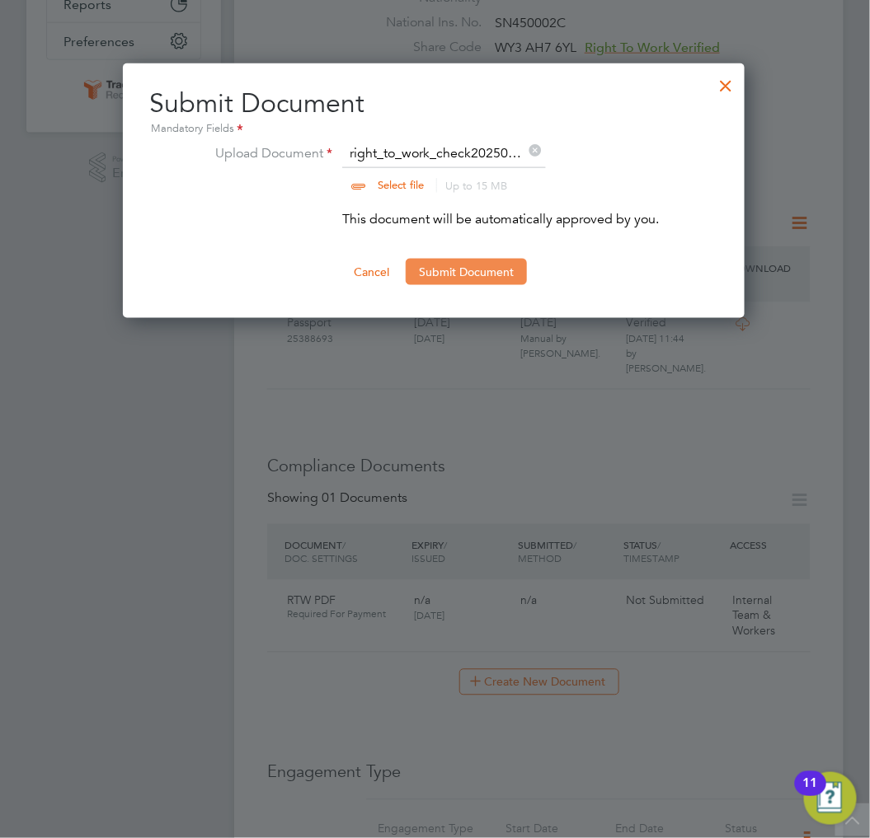
click at [483, 270] on button "Submit Document" at bounding box center [466, 272] width 121 height 26
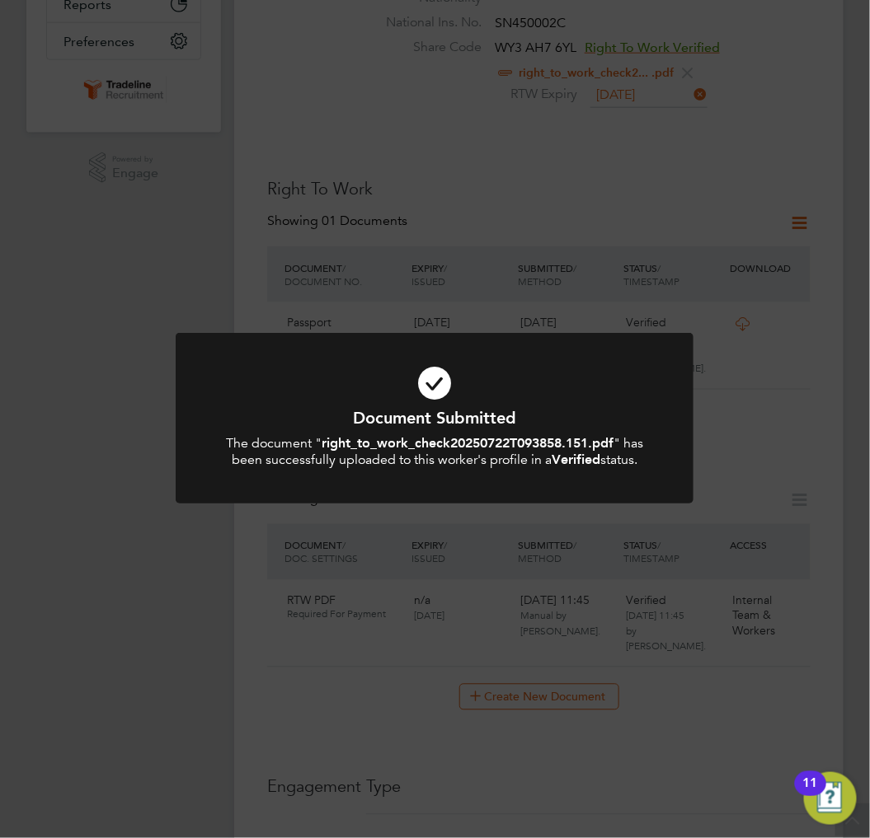
click at [578, 385] on icon at bounding box center [434, 383] width 429 height 64
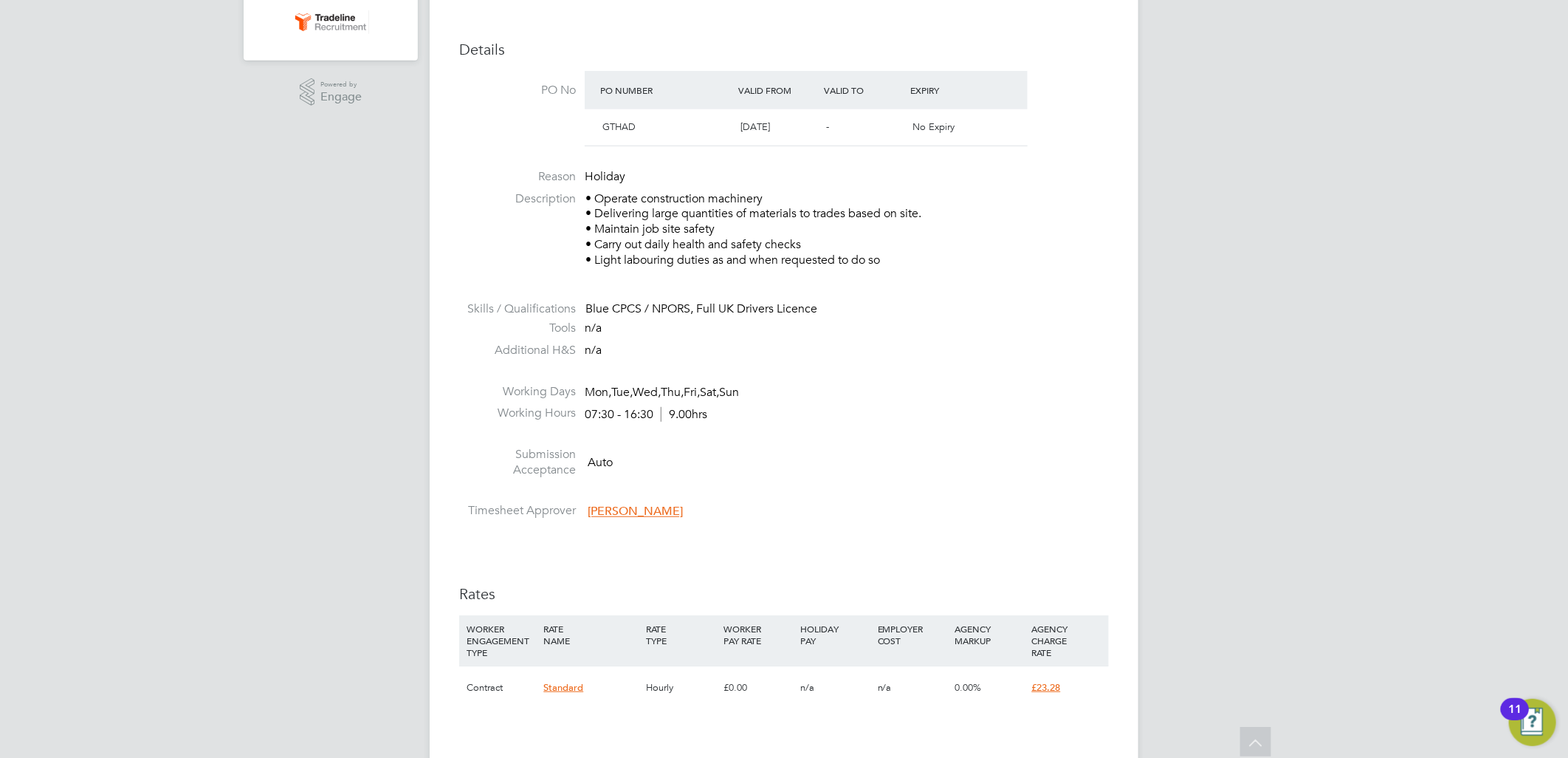
scroll to position [574, 0]
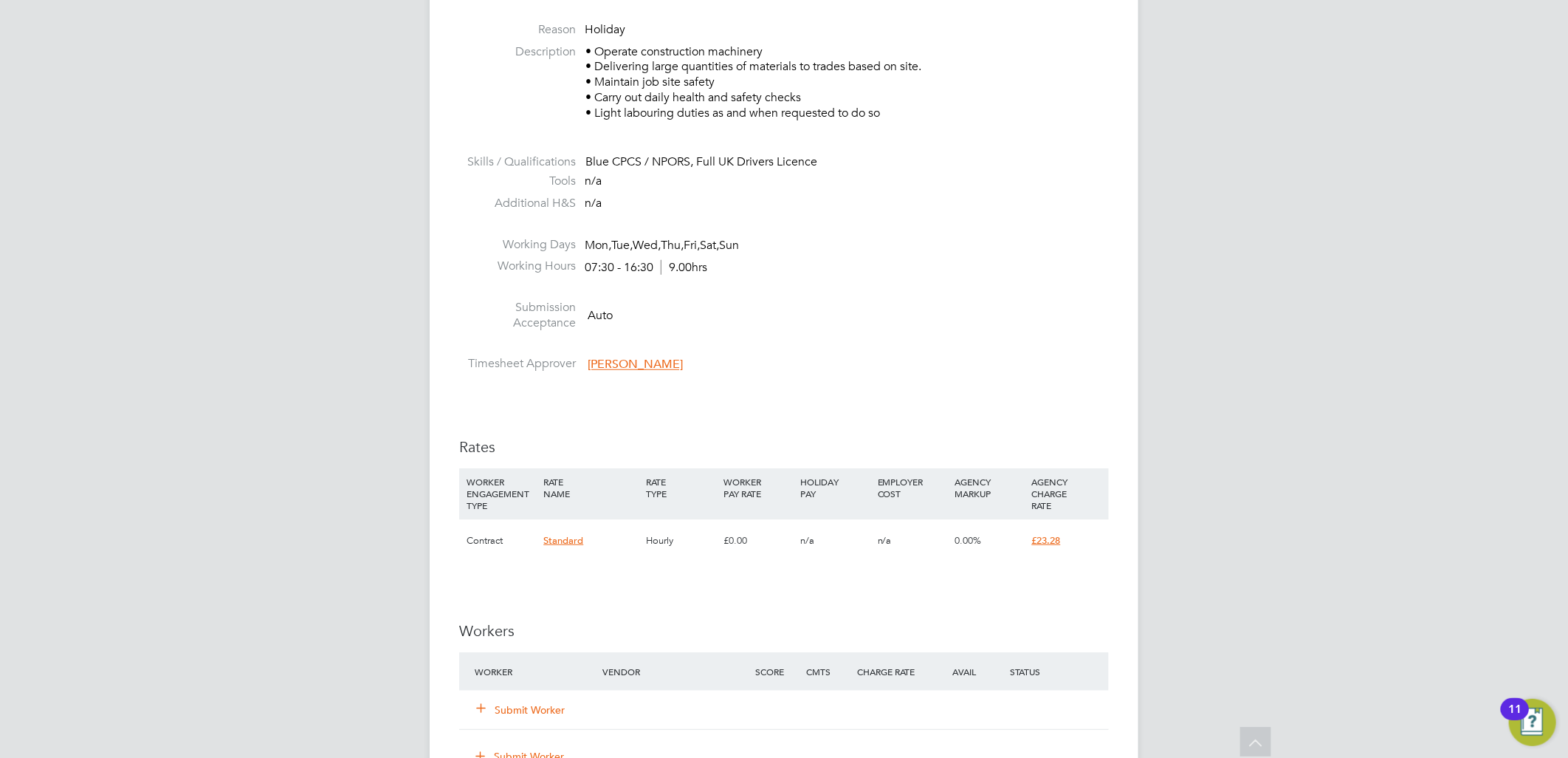
click at [524, 705] on button "Submit Worker" at bounding box center [521, 710] width 89 height 14
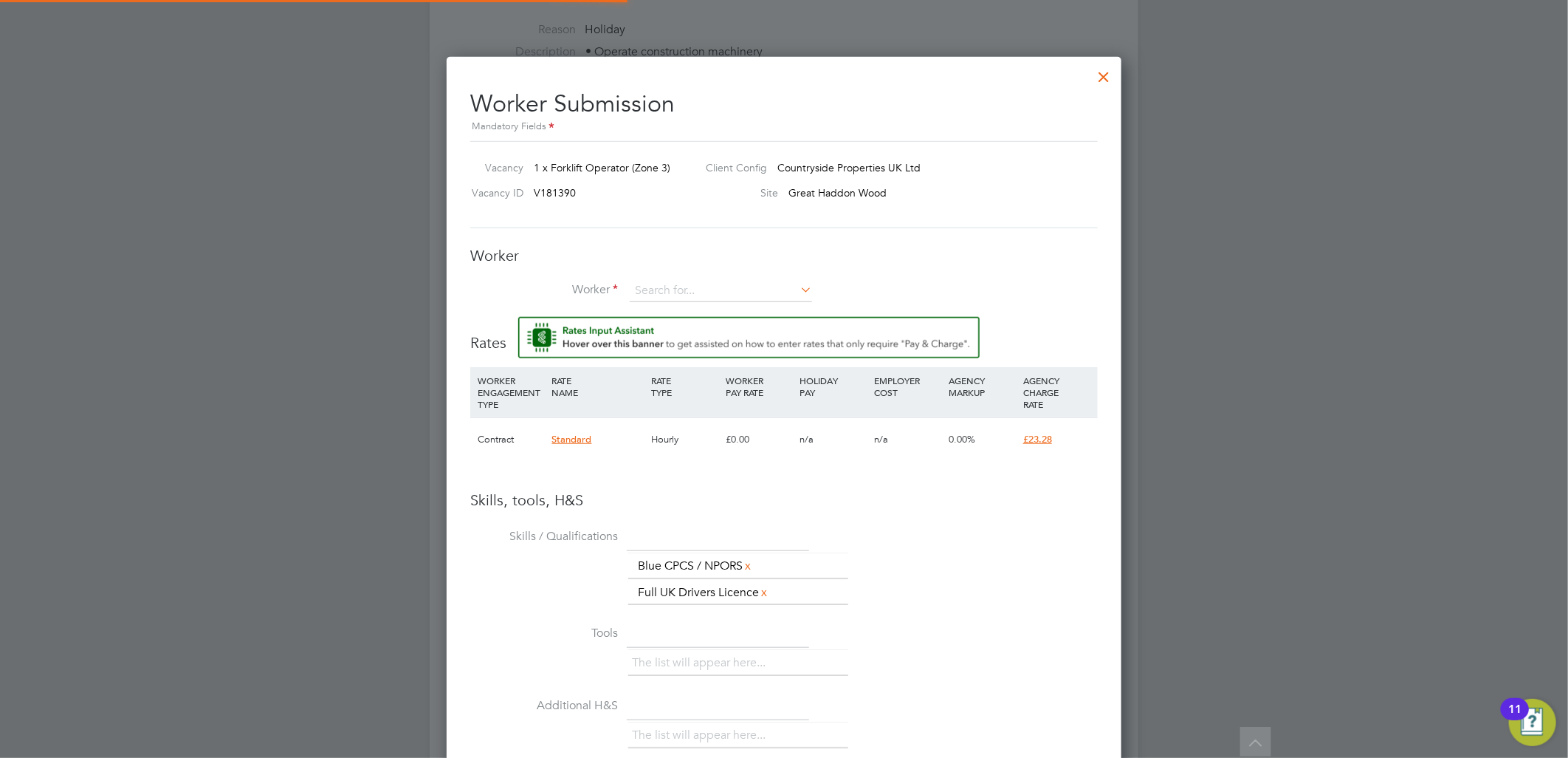
scroll to position [974, 675]
click at [688, 287] on input at bounding box center [721, 290] width 183 height 22
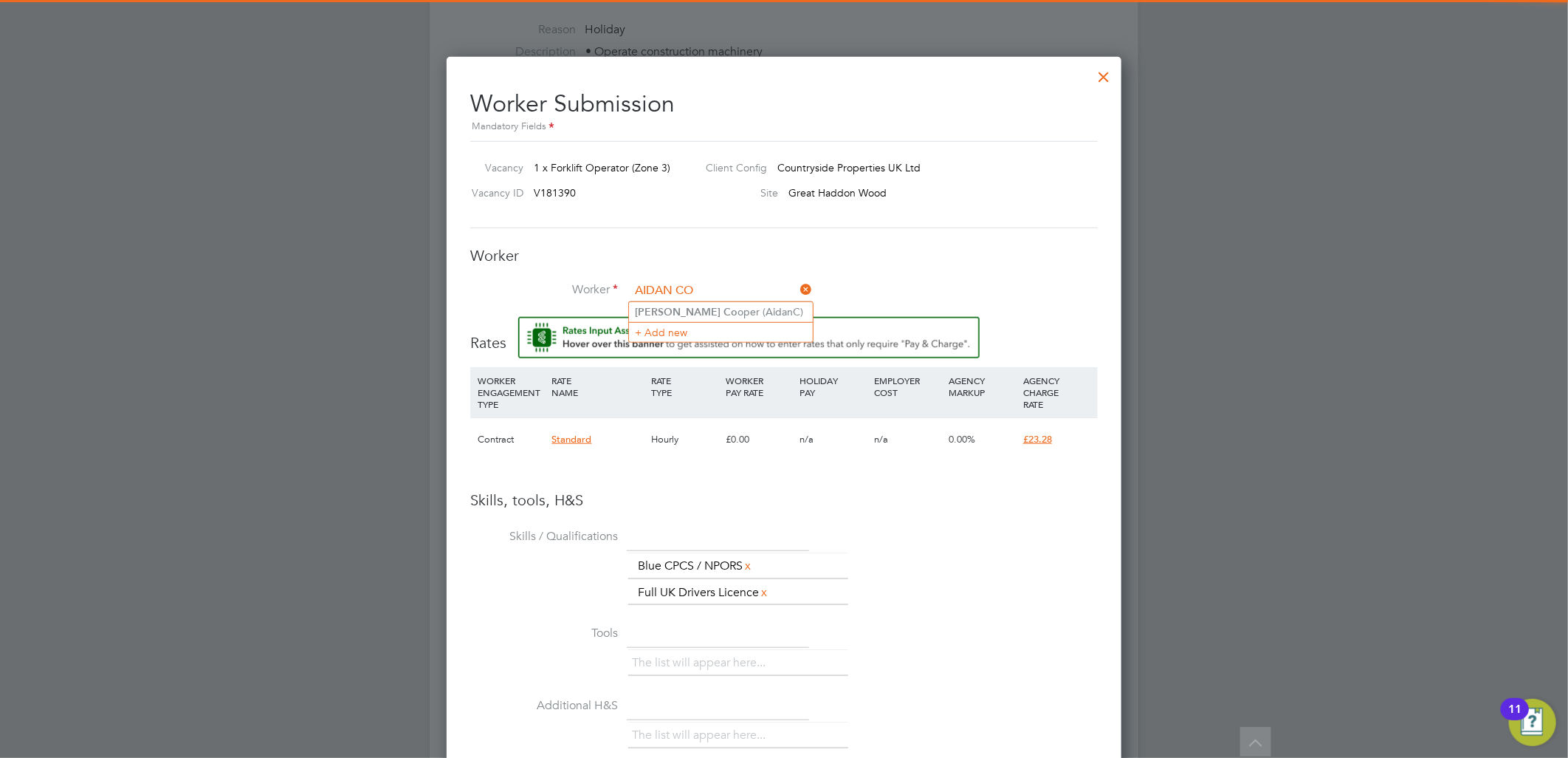
click at [692, 297] on input "AIDAN CO" at bounding box center [721, 290] width 183 height 22
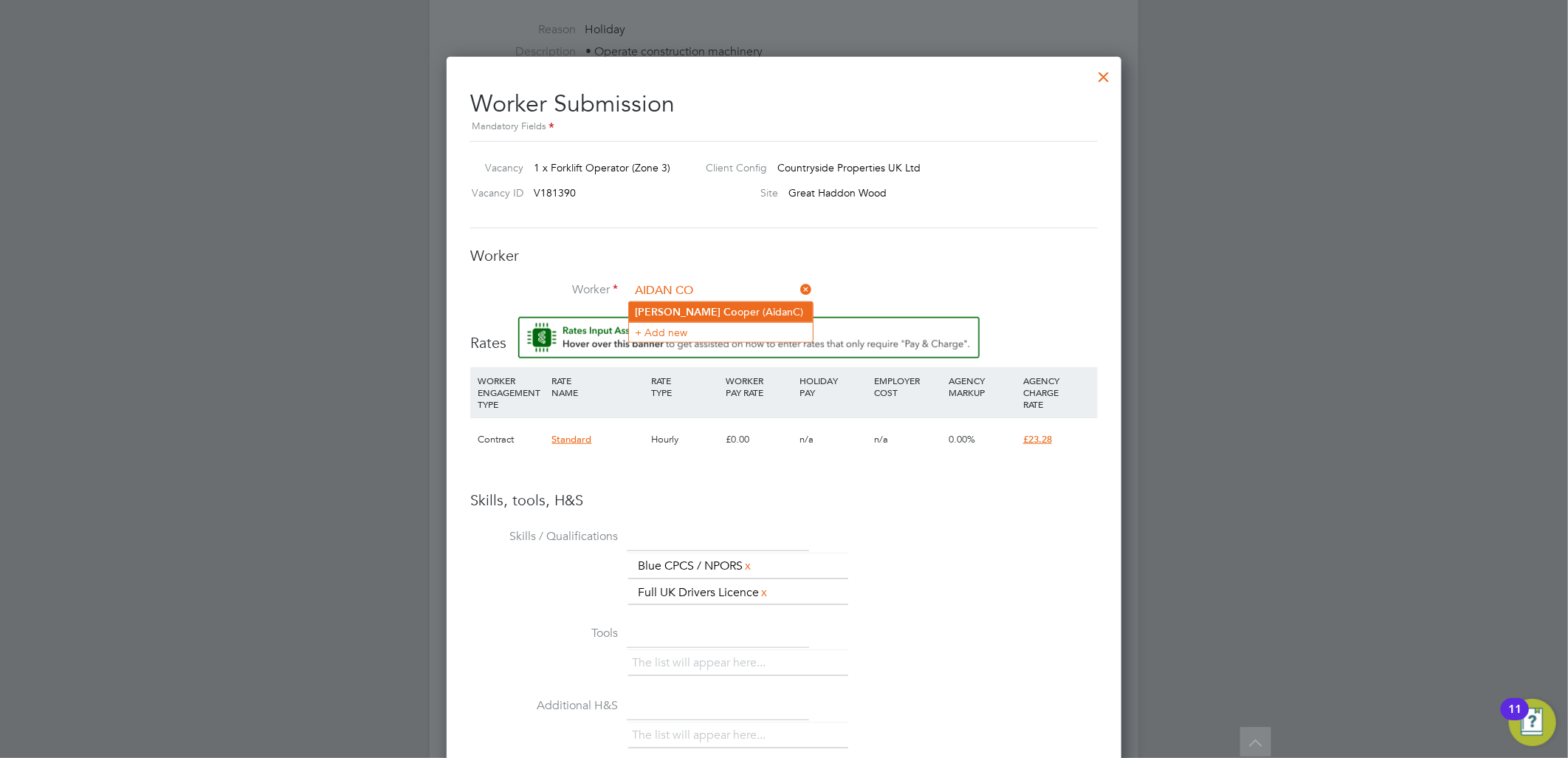
click at [694, 302] on li "[PERSON_NAME] Co oper (AidanC)" at bounding box center [720, 312] width 184 height 20
type input "[PERSON_NAME] (AidanC)"
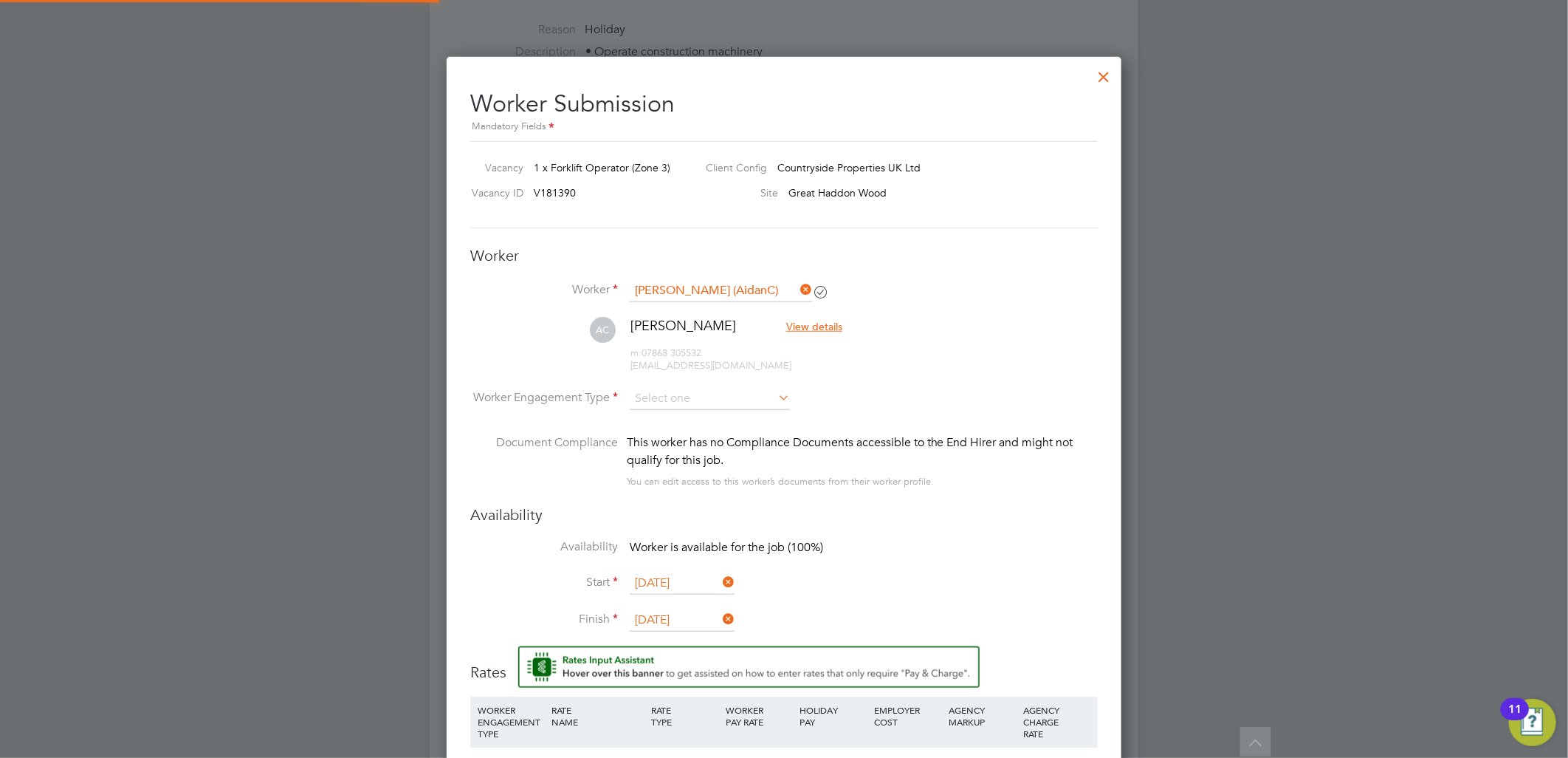
scroll to position [1300, 675]
click at [704, 393] on input at bounding box center [709, 399] width 160 height 22
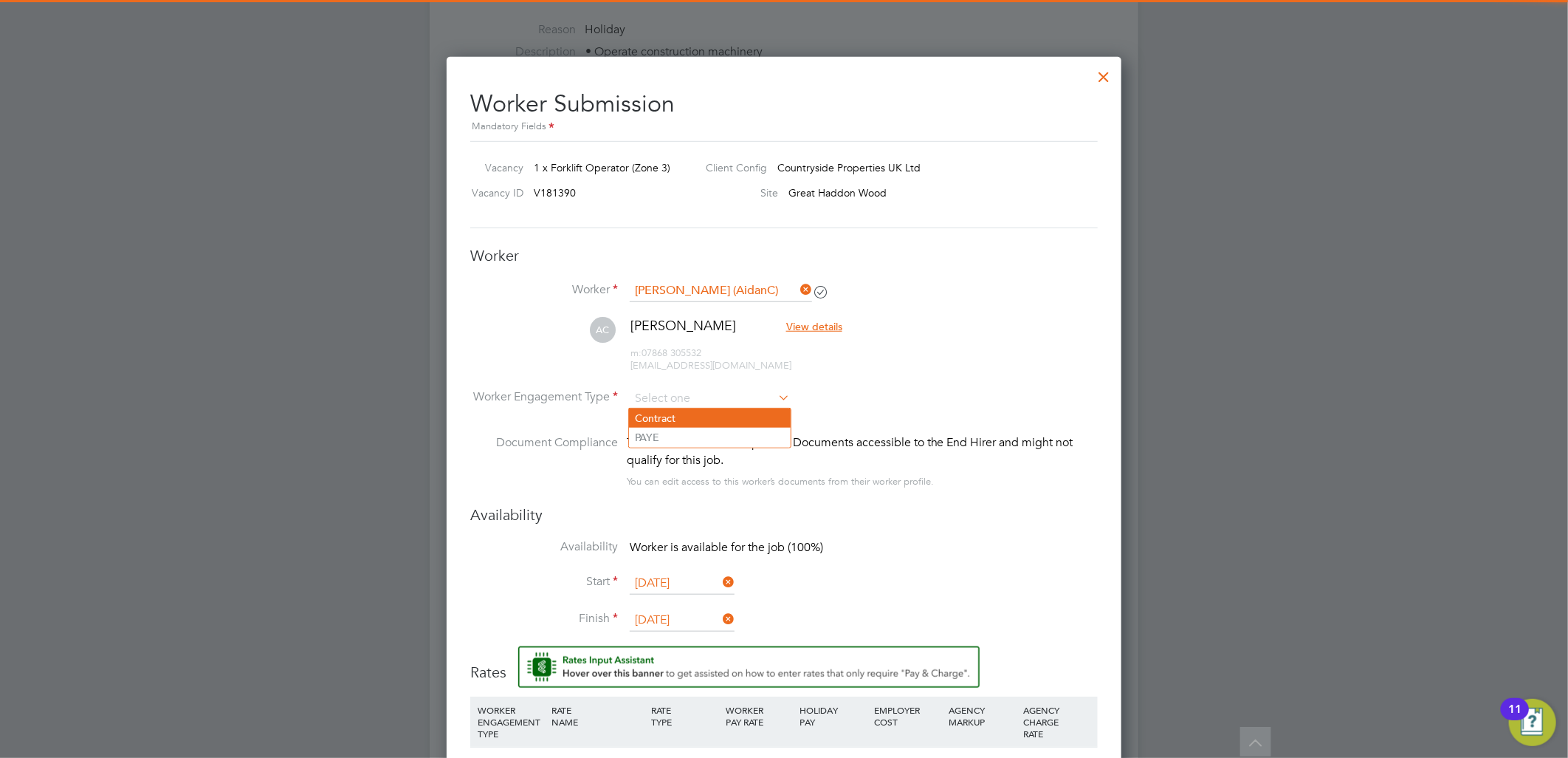
click at [677, 414] on li "Contract" at bounding box center [709, 418] width 162 height 19
type input "Contract"
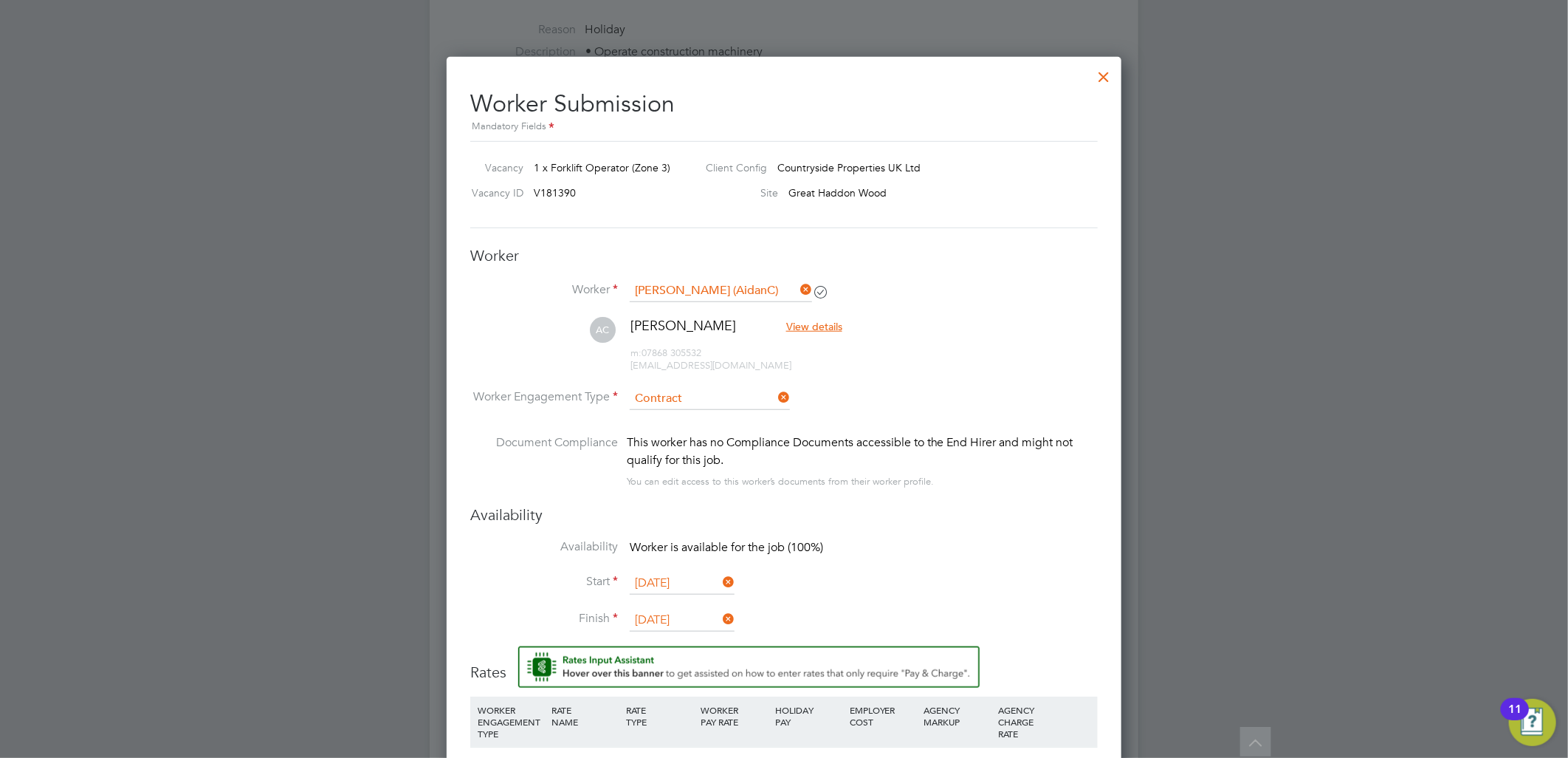
click at [890, 444] on div "This worker has no Compliance Documents accessible to the End Hirer and might n…" at bounding box center [862, 452] width 471 height 36
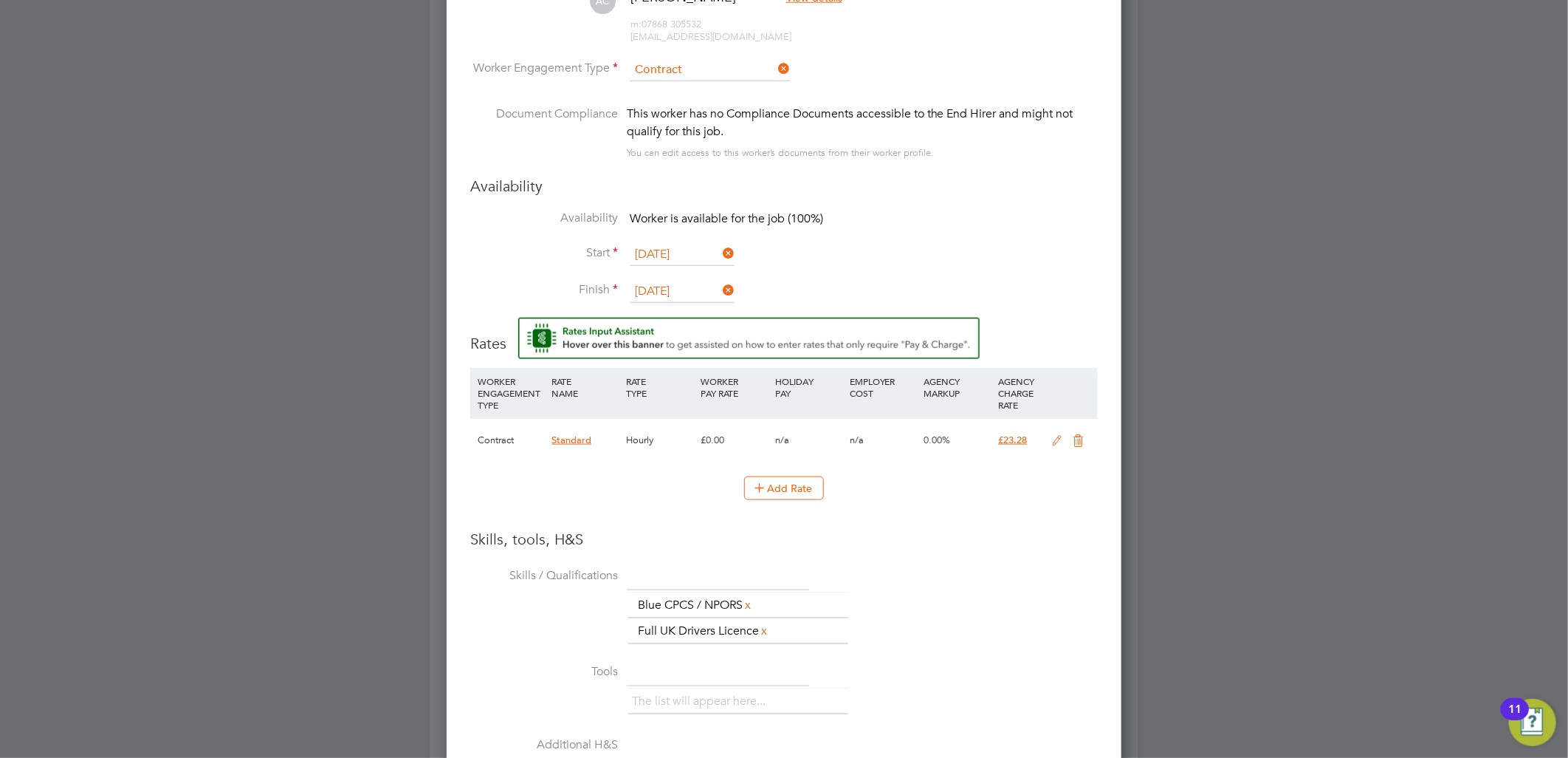
click at [1058, 440] on icon at bounding box center [1058, 441] width 19 height 12
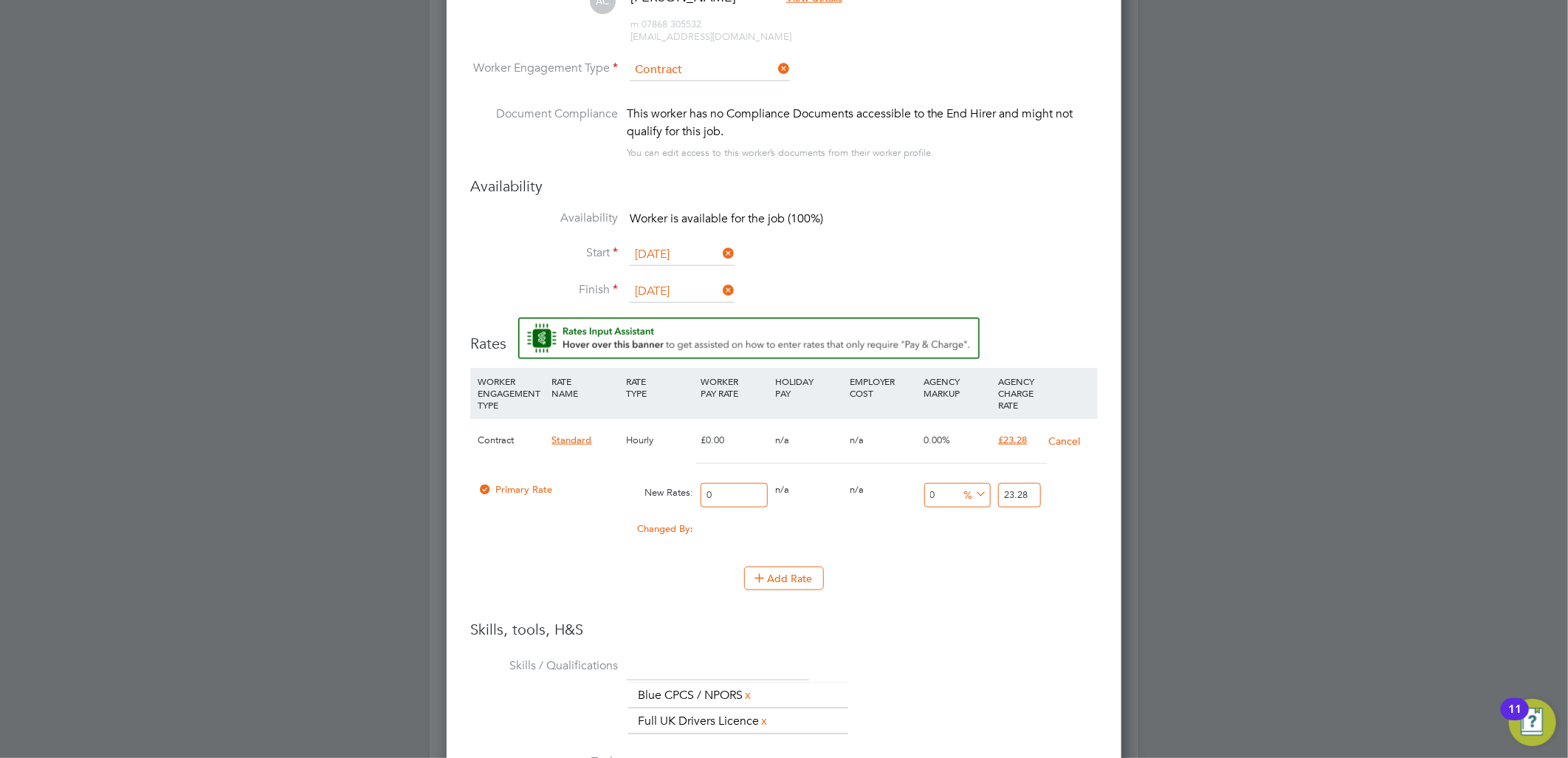
click at [725, 483] on input "0" at bounding box center [733, 495] width 67 height 24
drag, startPoint x: 728, startPoint y: 489, endPoint x: 663, endPoint y: 477, distance: 66.1
click at [663, 477] on div "Primary Rate New Rates: 0 0 n/a 0 n/a 0 0 % 23.28" at bounding box center [784, 495] width 628 height 39
type input "2"
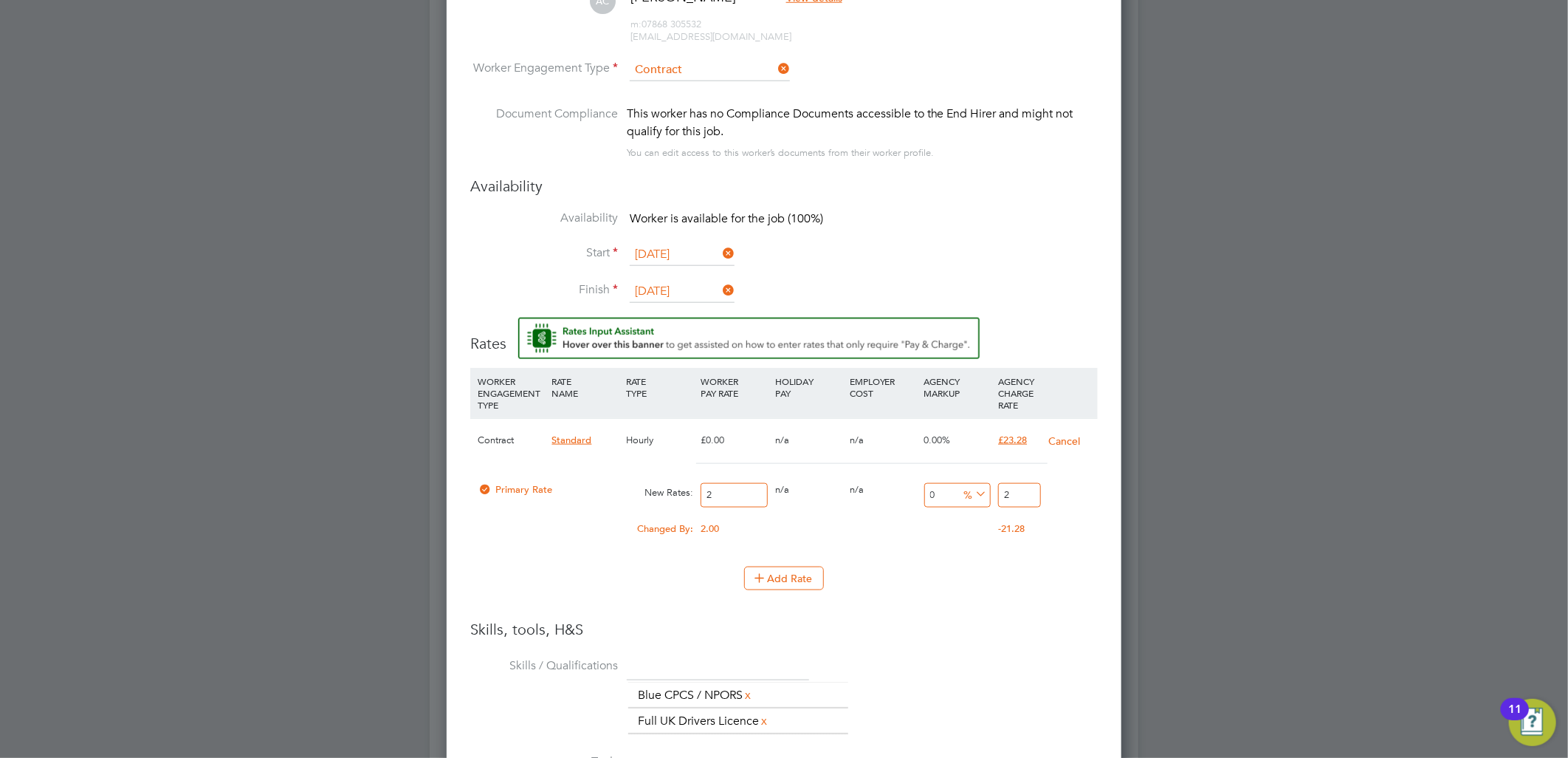
type input "20"
type input "20.00"
click at [1024, 495] on input "20" at bounding box center [1019, 495] width 42 height 24
type input "-90"
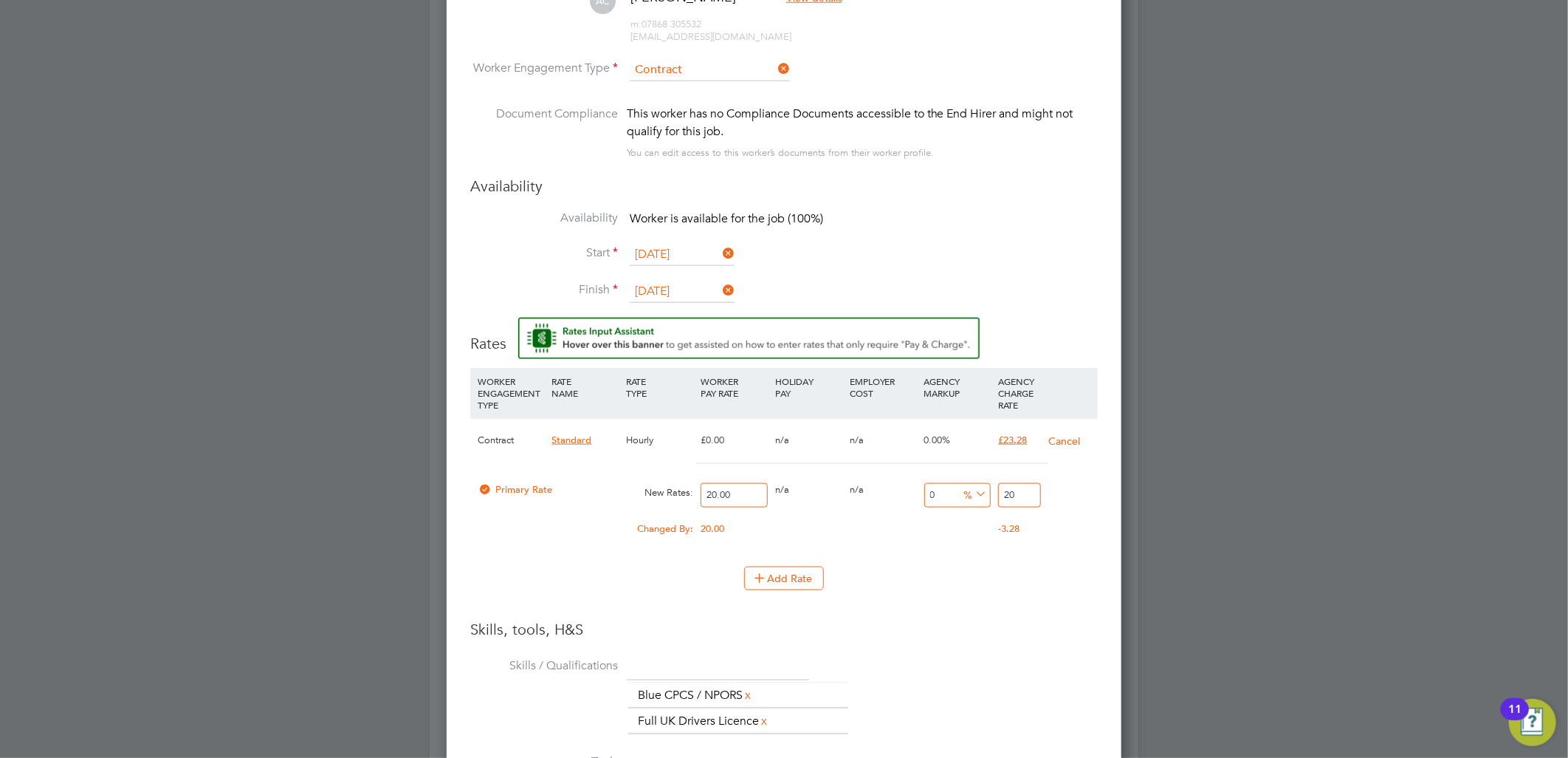
type input "2"
type input "10"
type input "22"
type input "11"
type input "22.2"
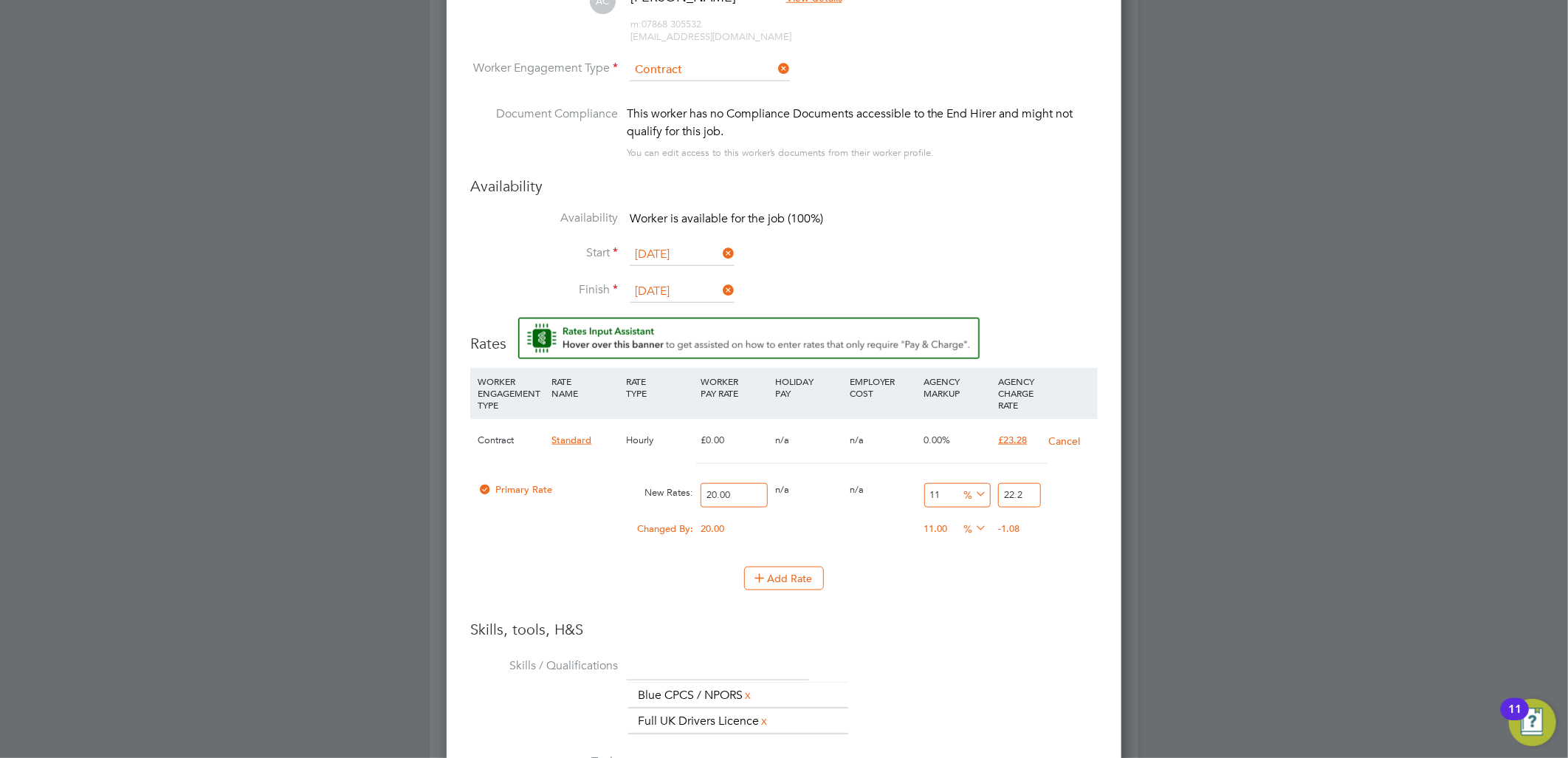
type input "11.4"
type input "22.28"
click at [972, 587] on div "Add Rate" at bounding box center [784, 578] width 628 height 23
click at [1015, 493] on input "22.28" at bounding box center [1019, 495] width 42 height 24
type input "-88.6"
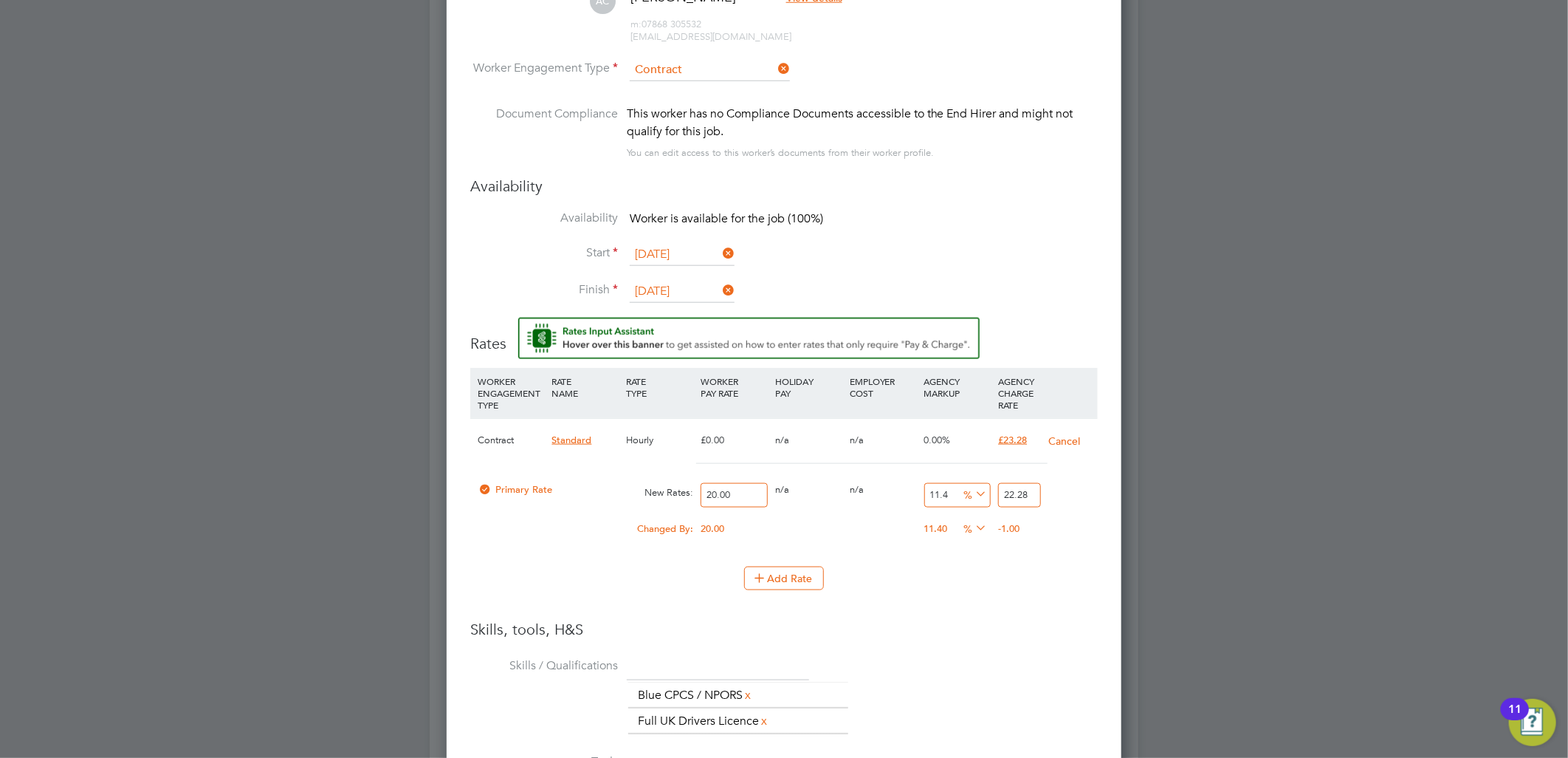
type input "2.28"
type input "16.4"
type input "23.28"
click at [1041, 607] on li "WORKER ENGAGEMENT TYPE RATE NAME RATE TYPE WORKER PAY RATE HOLIDAY PAY EMPLOYER…" at bounding box center [784, 494] width 628 height 252
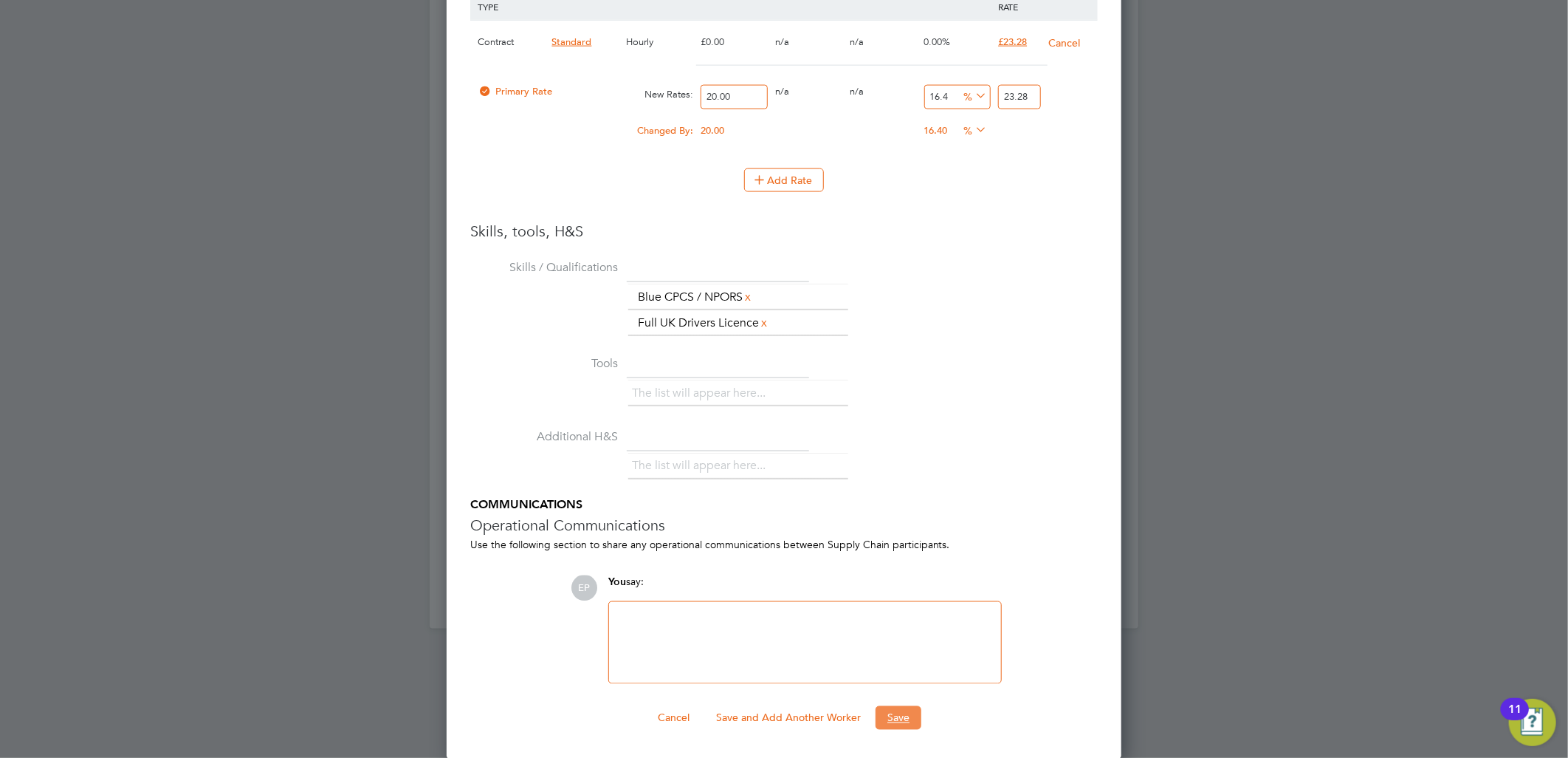
click at [914, 721] on button "Save" at bounding box center [898, 718] width 46 height 23
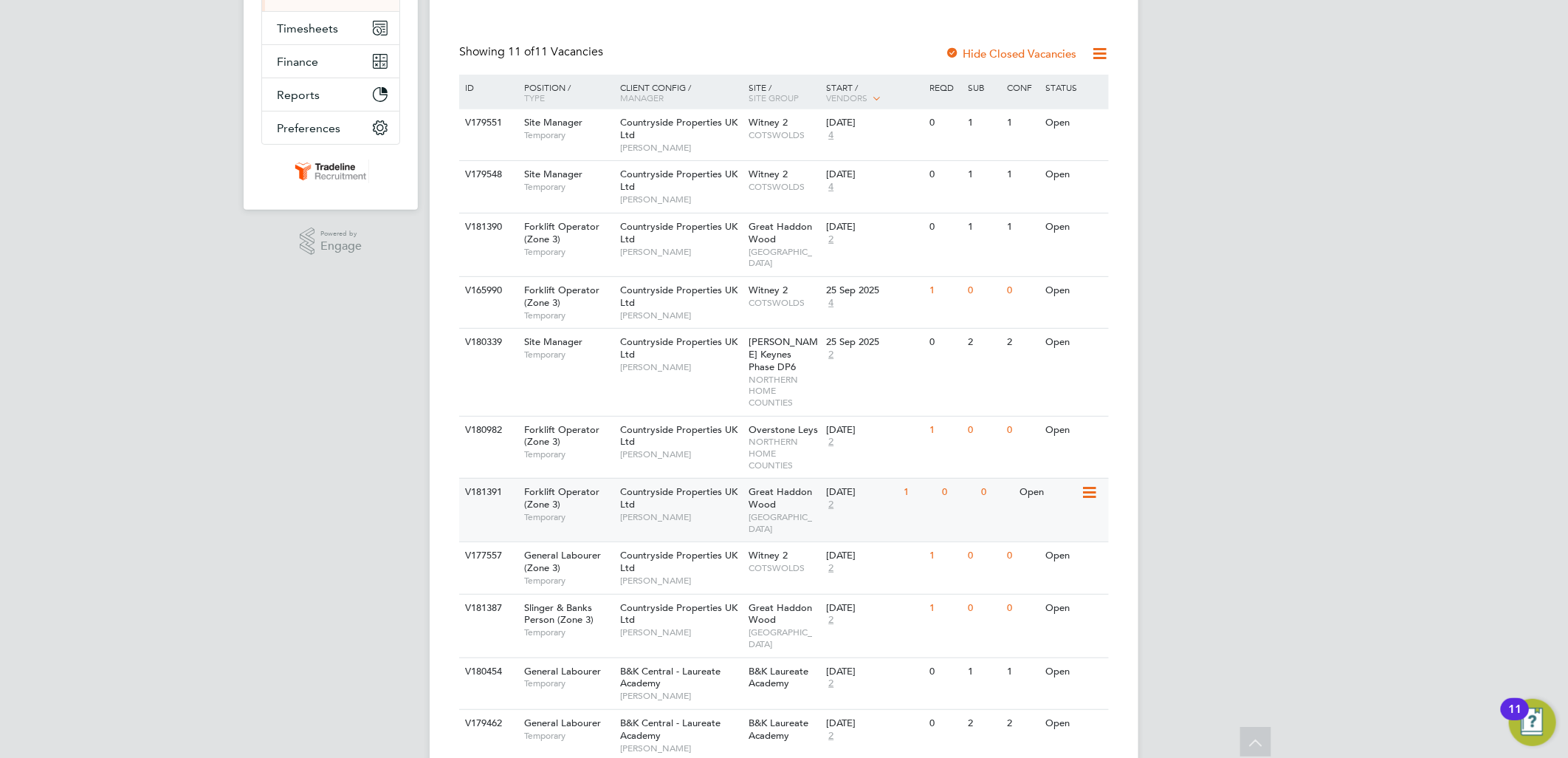
scroll to position [289, 0]
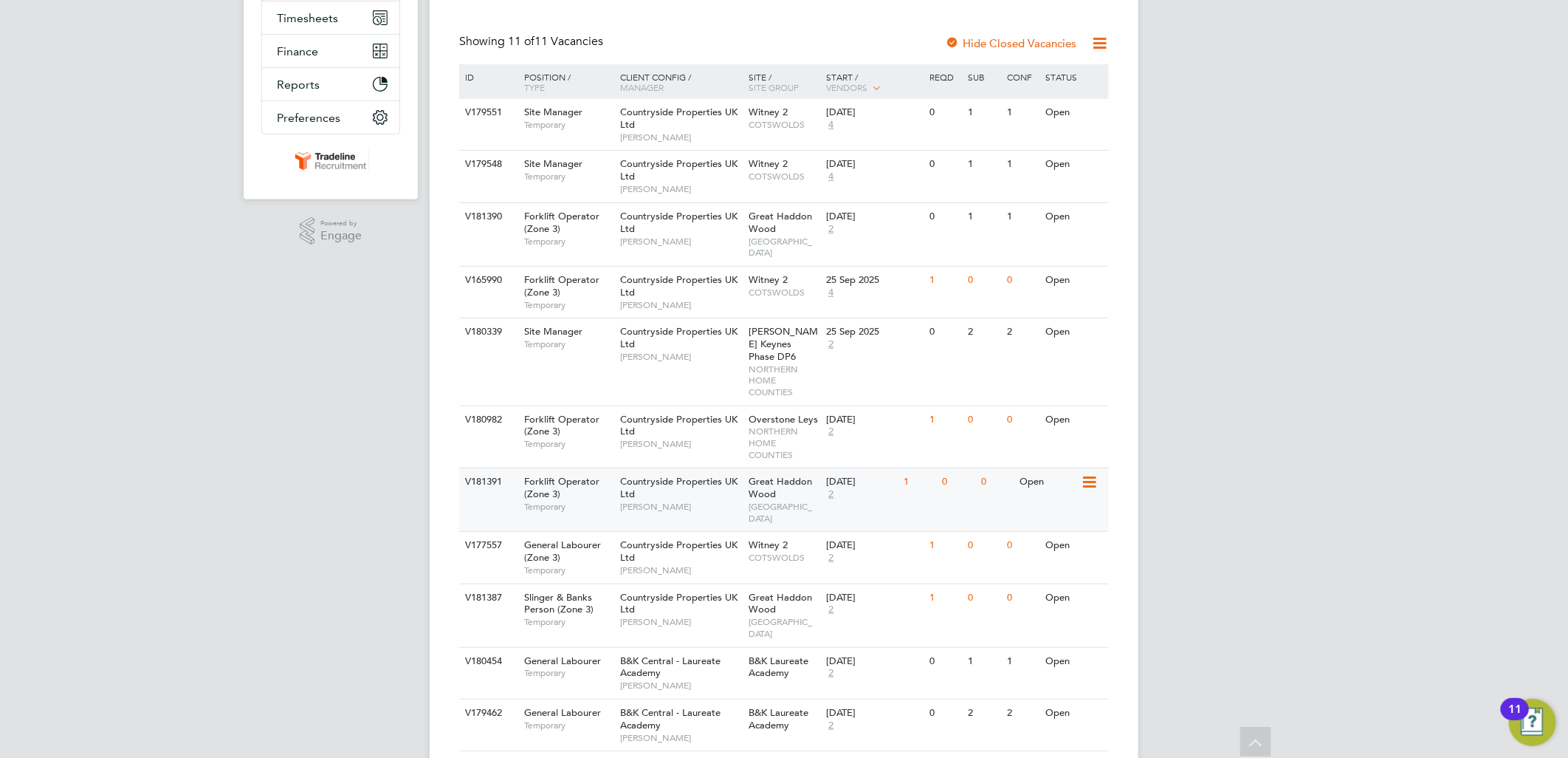
click at [920, 481] on div "V181391 Forklift Operator (Zone 3) Temporary Countryside Properties UK Ltd [PER…" at bounding box center [784, 499] width 649 height 64
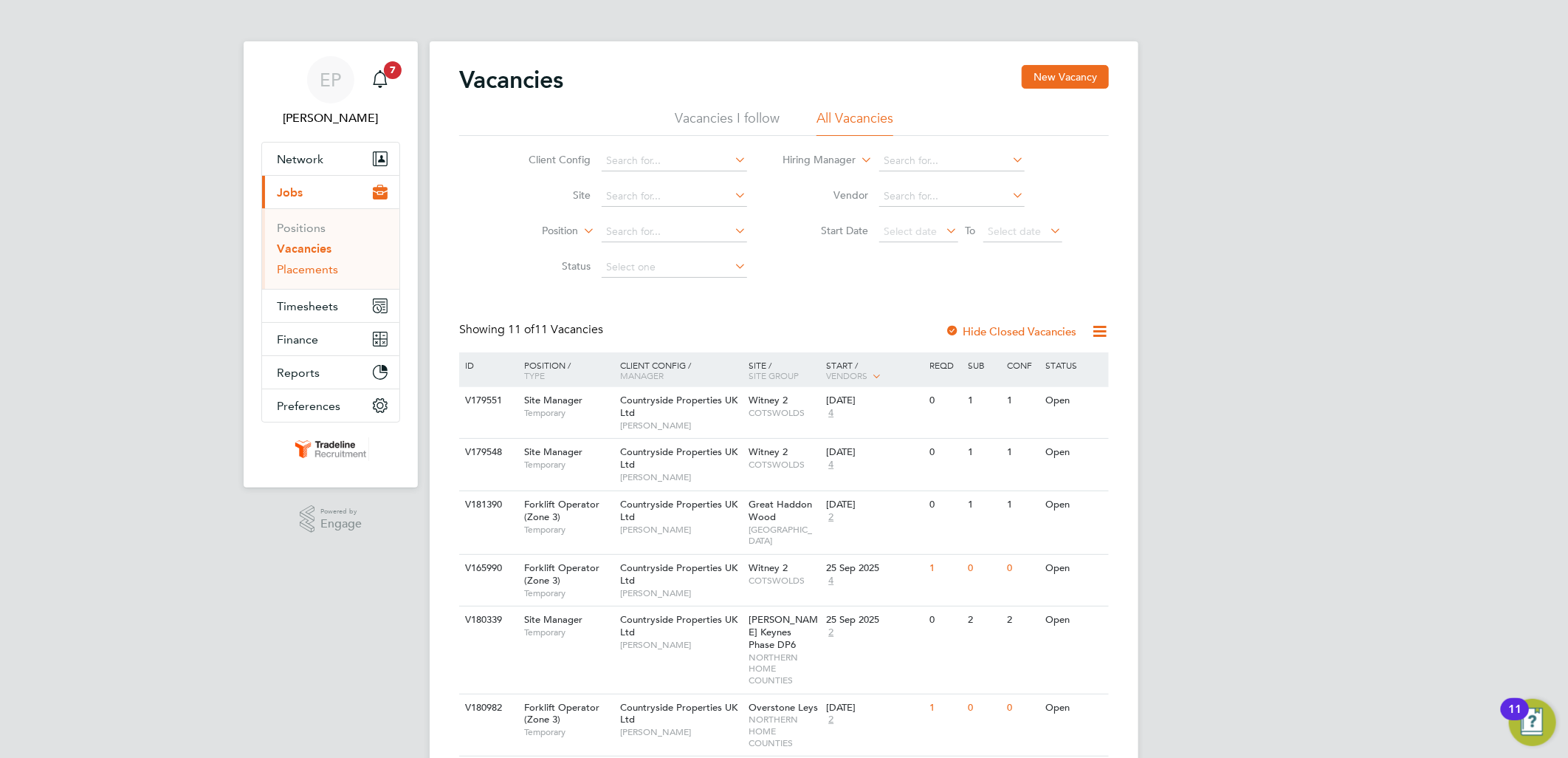
drag, startPoint x: 318, startPoint y: 270, endPoint x: 402, endPoint y: 250, distance: 86.3
click at [318, 270] on link "Placements" at bounding box center [307, 270] width 61 height 14
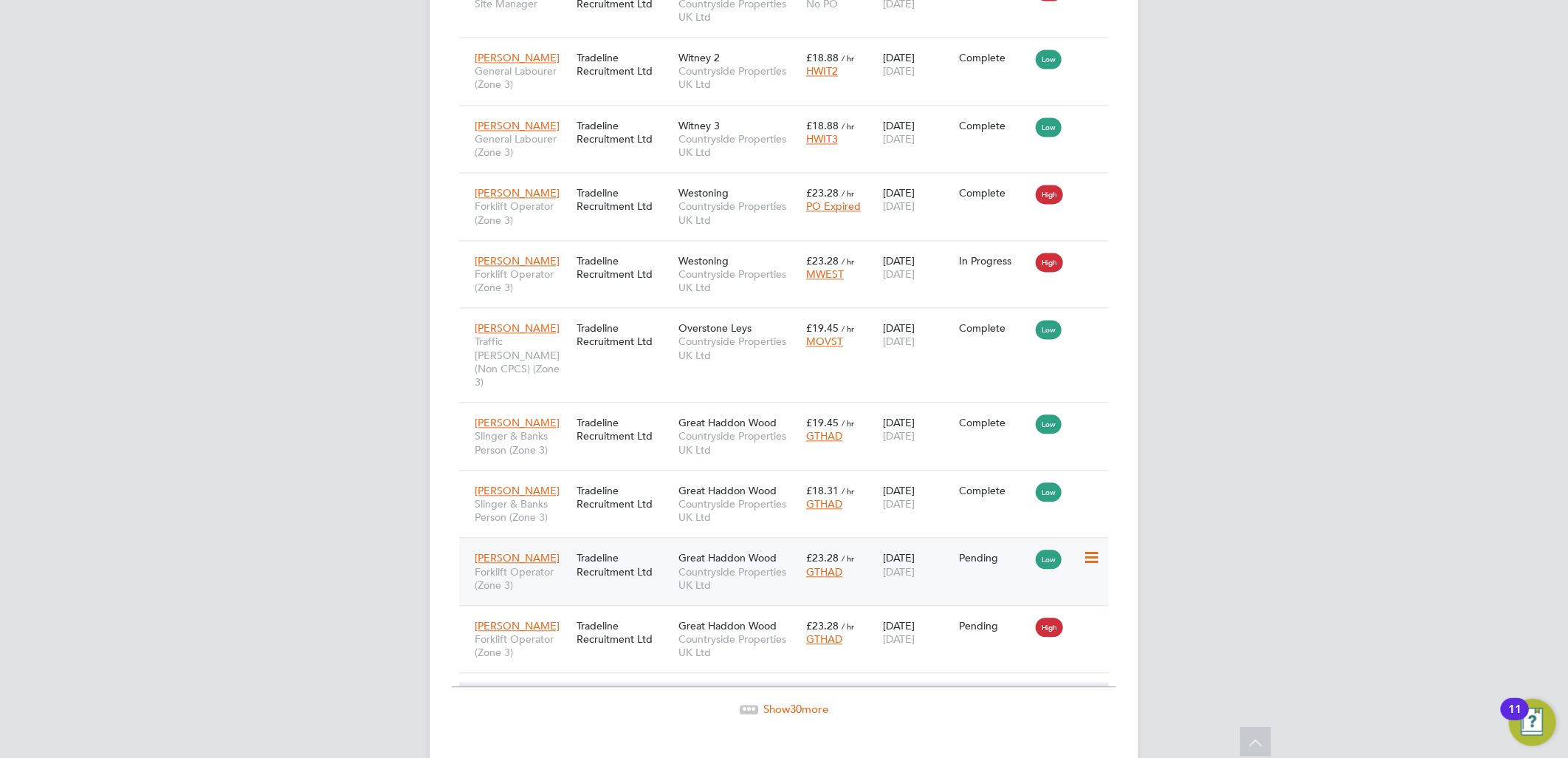
click at [1097, 549] on icon at bounding box center [1090, 558] width 14 height 18
click at [964, 622] on li "Start" at bounding box center [1024, 624] width 151 height 21
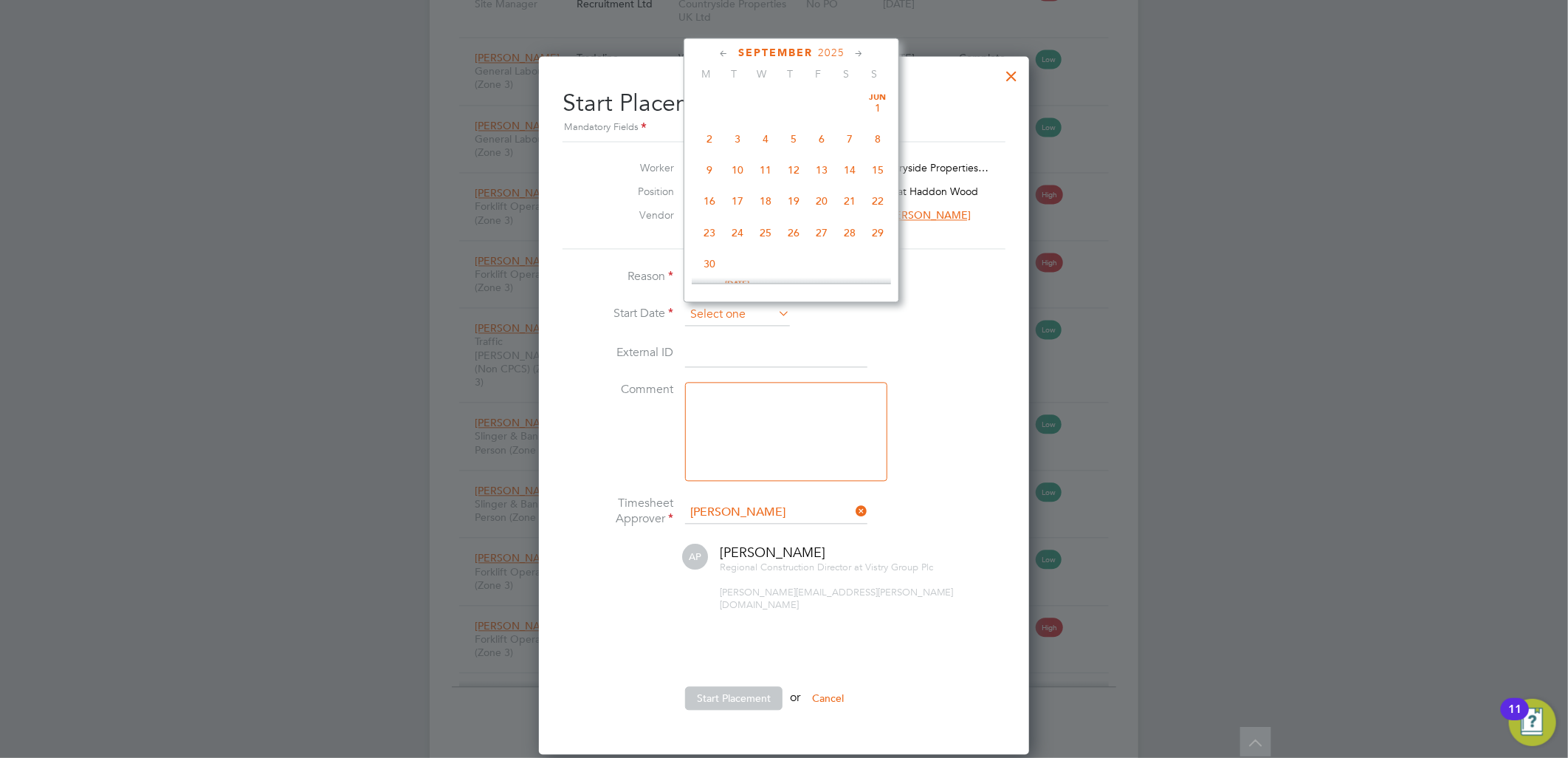
click at [741, 307] on input at bounding box center [737, 314] width 105 height 22
click at [827, 137] on span "26" at bounding box center [821, 129] width 28 height 28
type input "[DATE]"
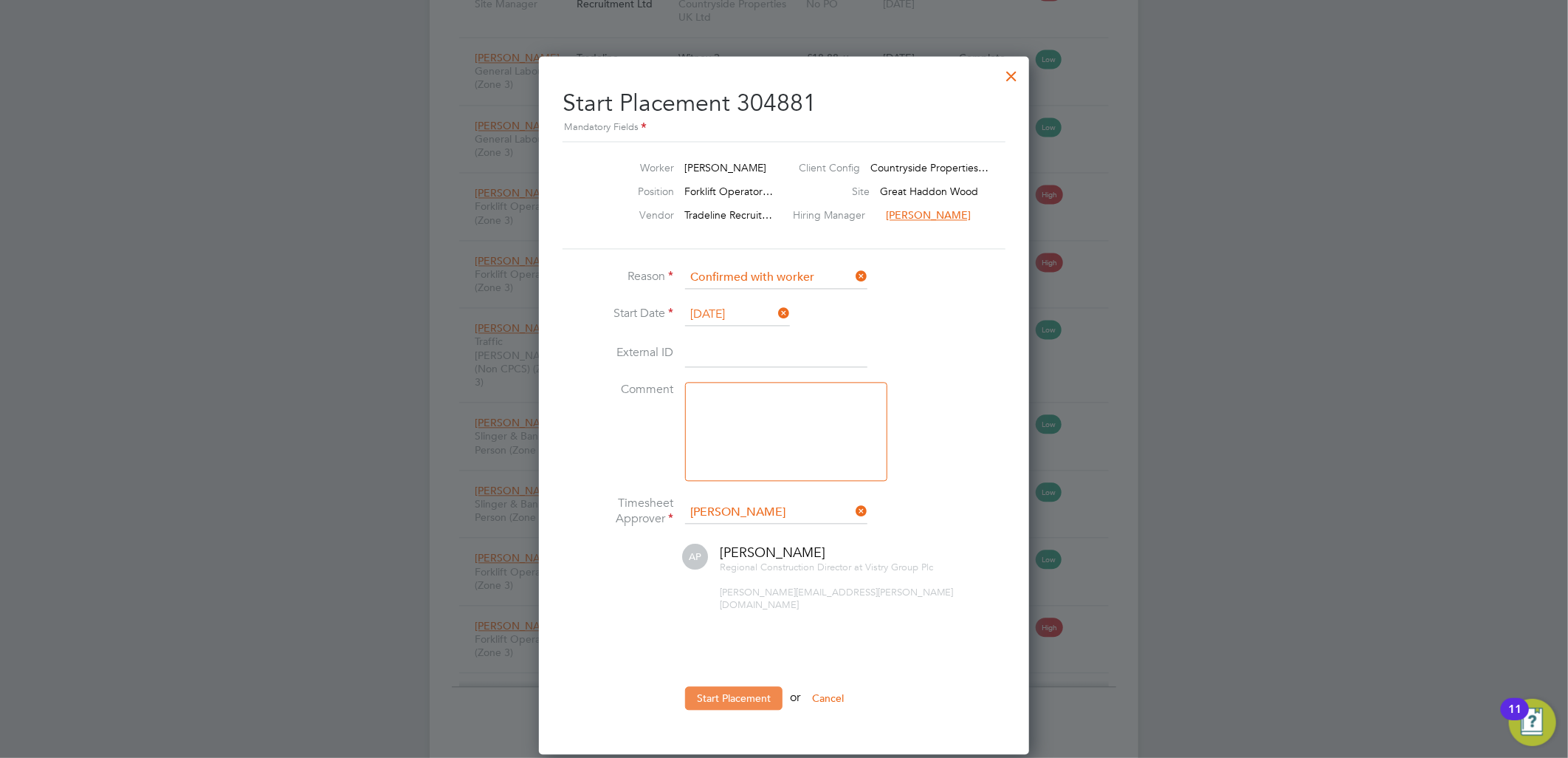
click at [733, 686] on button "Start Placement" at bounding box center [733, 698] width 98 height 23
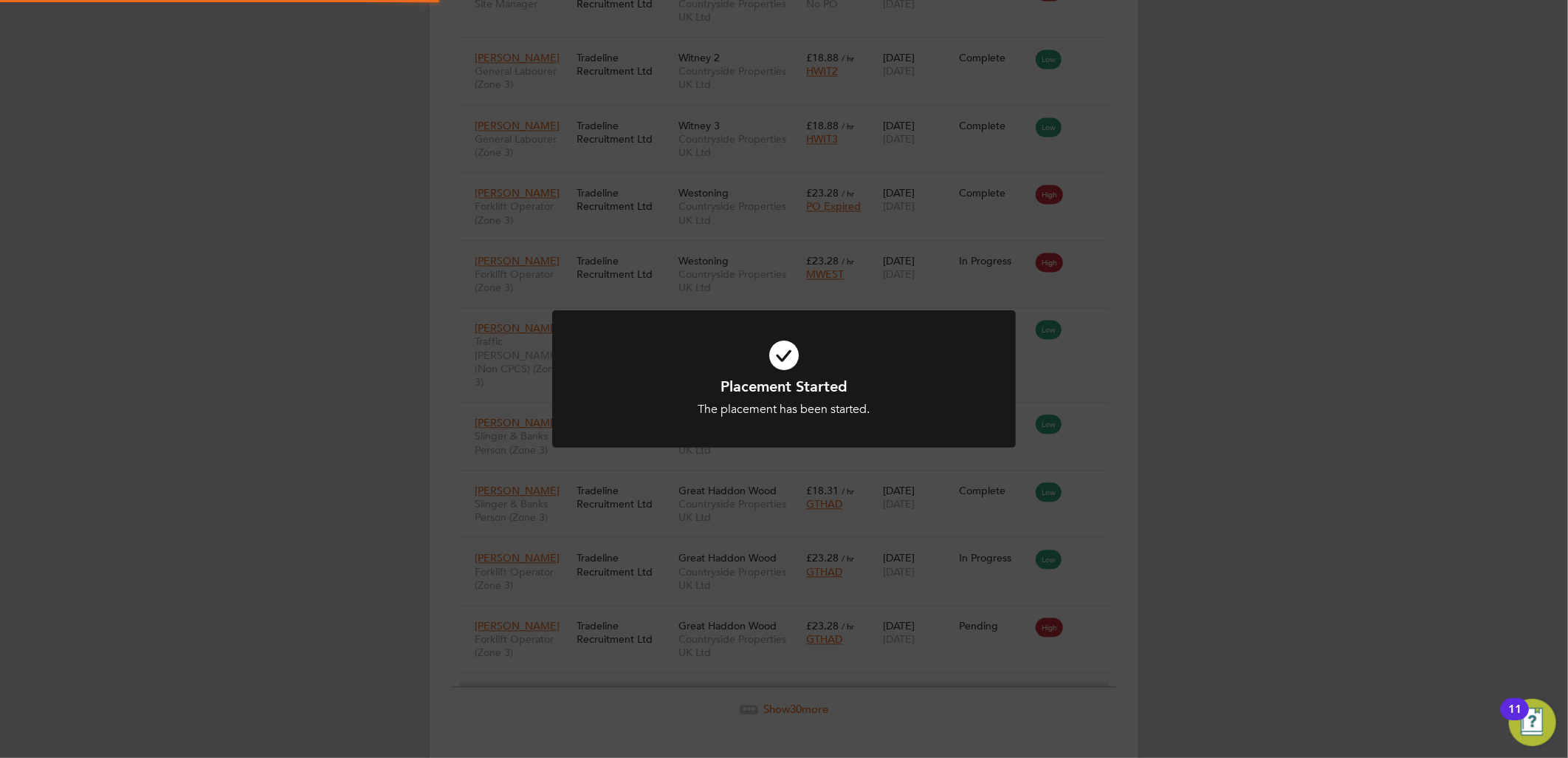
click at [974, 520] on div "Placement Started The placement has been started. Cancel Okay" at bounding box center [784, 379] width 1568 height 758
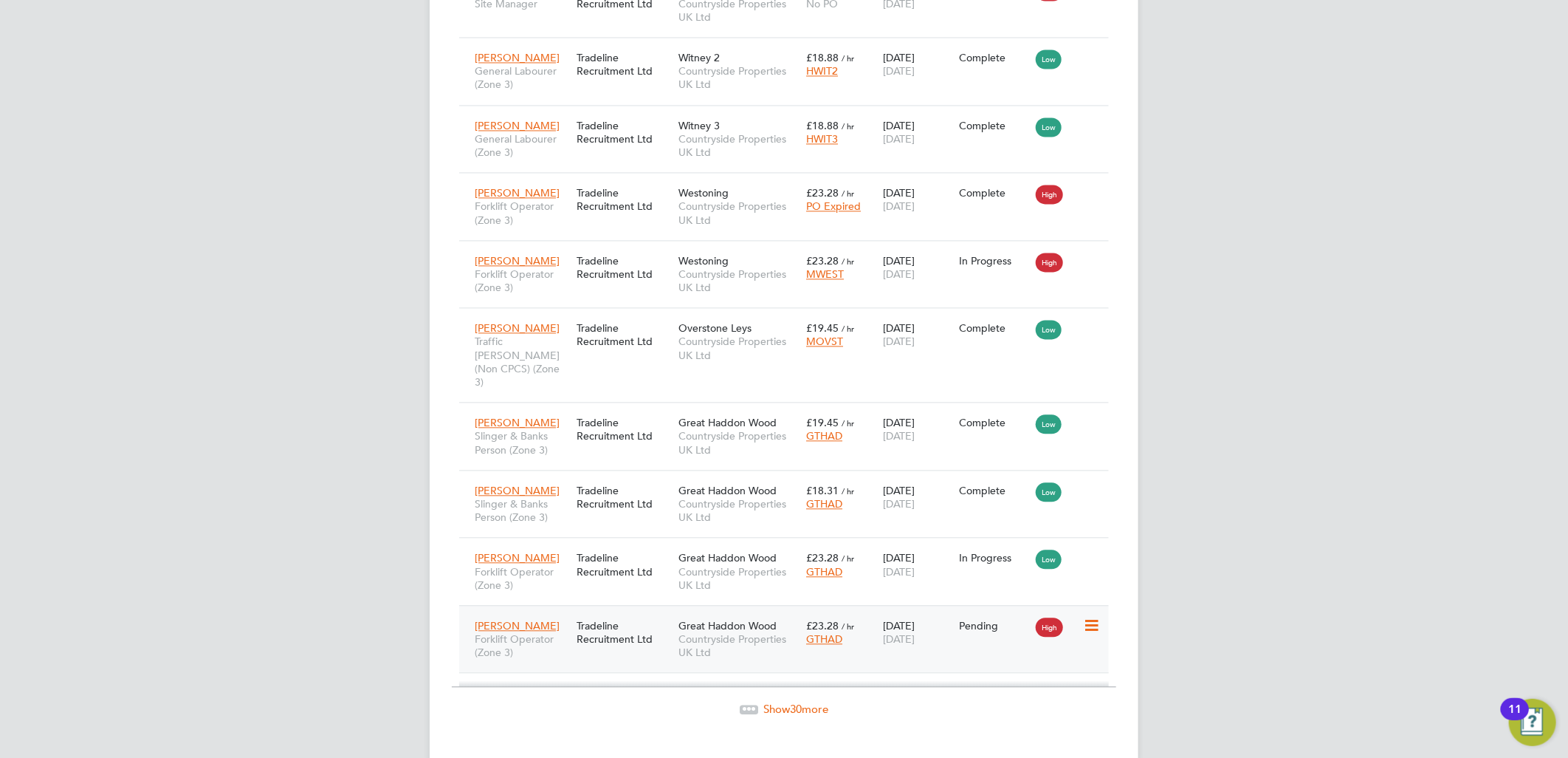
click at [1087, 616] on icon at bounding box center [1090, 625] width 14 height 18
click at [964, 690] on li "Start" at bounding box center [1024, 691] width 151 height 21
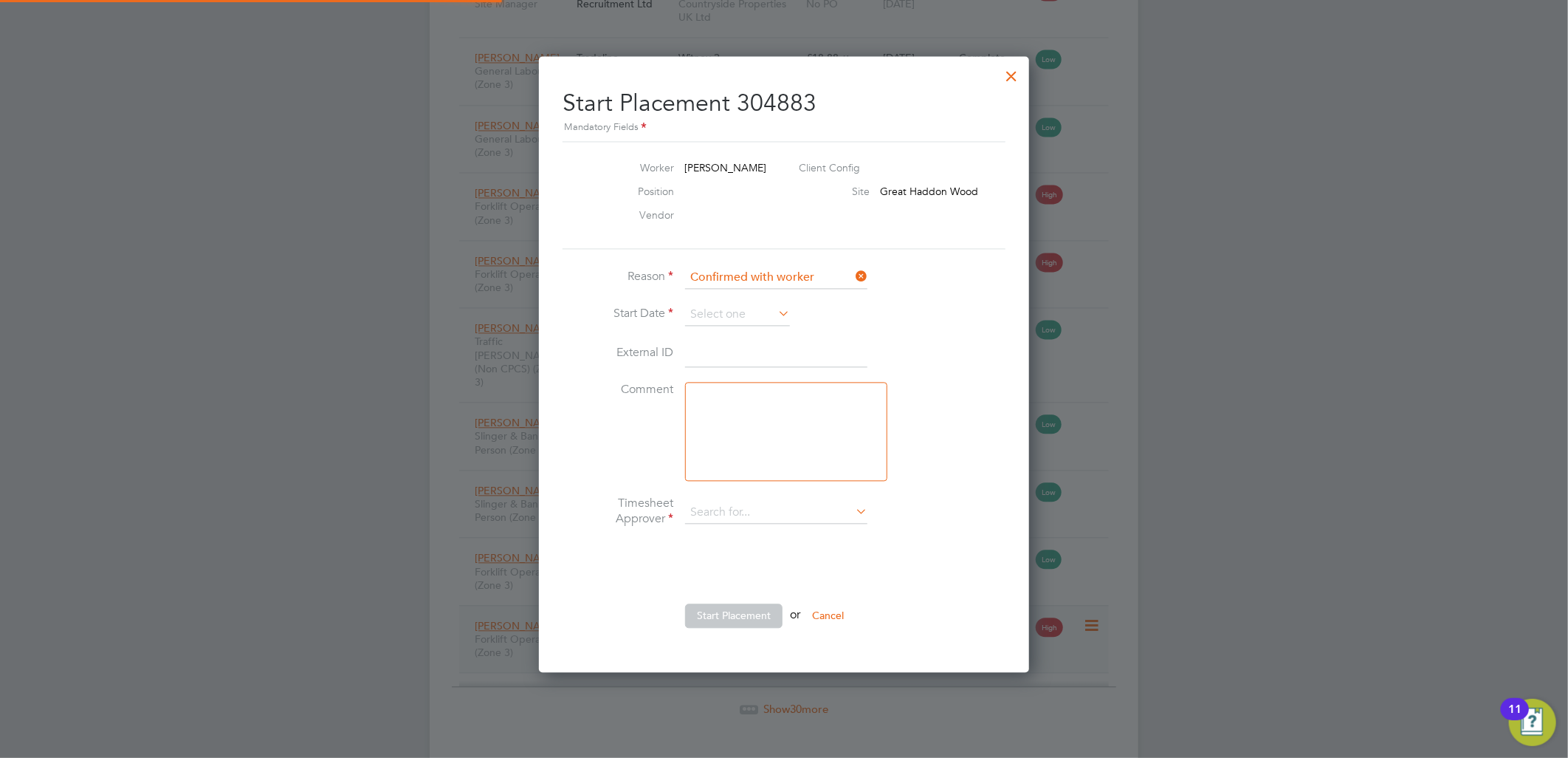
type input "Andy Pearce"
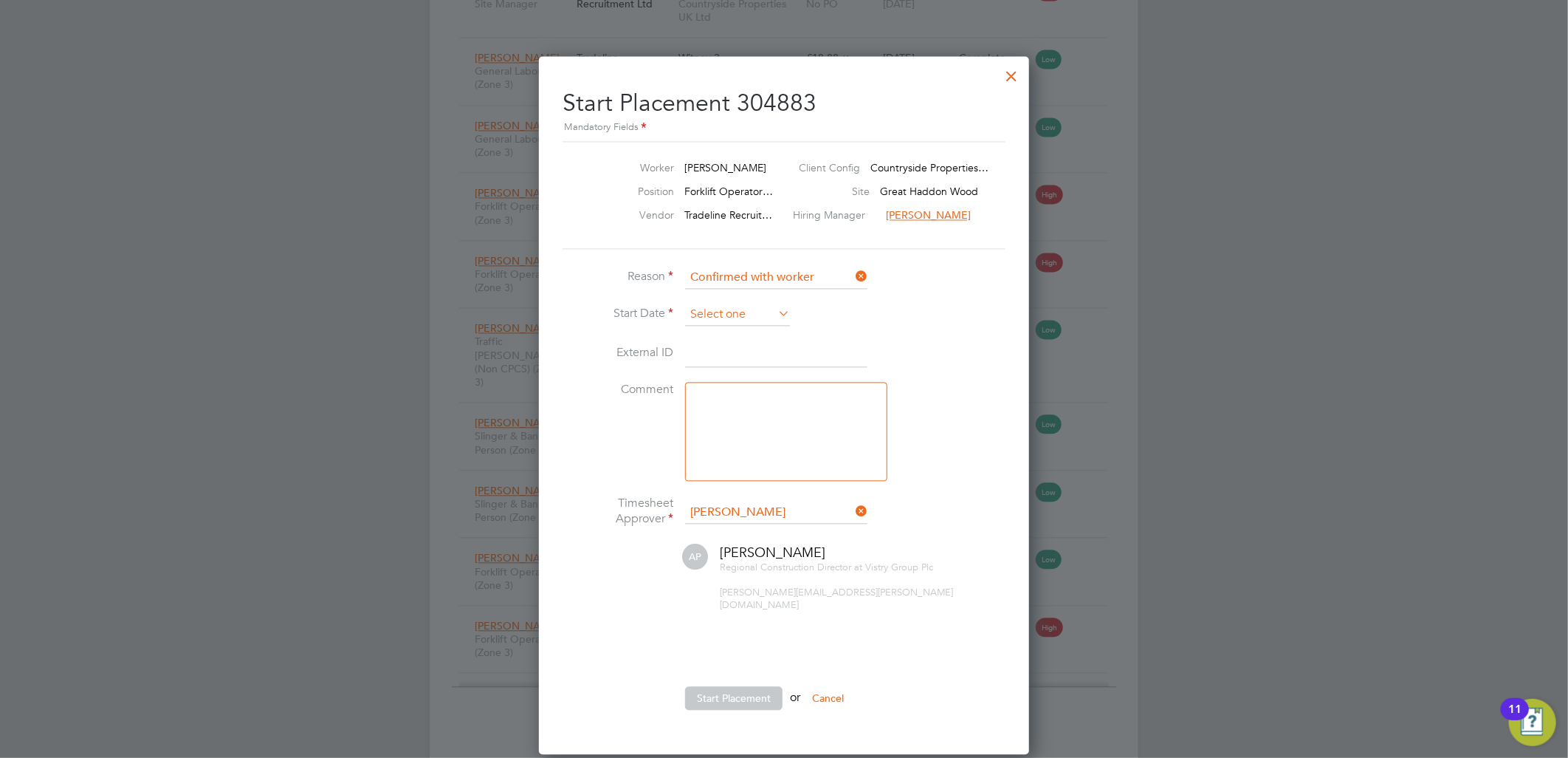
click at [716, 315] on input at bounding box center [737, 314] width 105 height 22
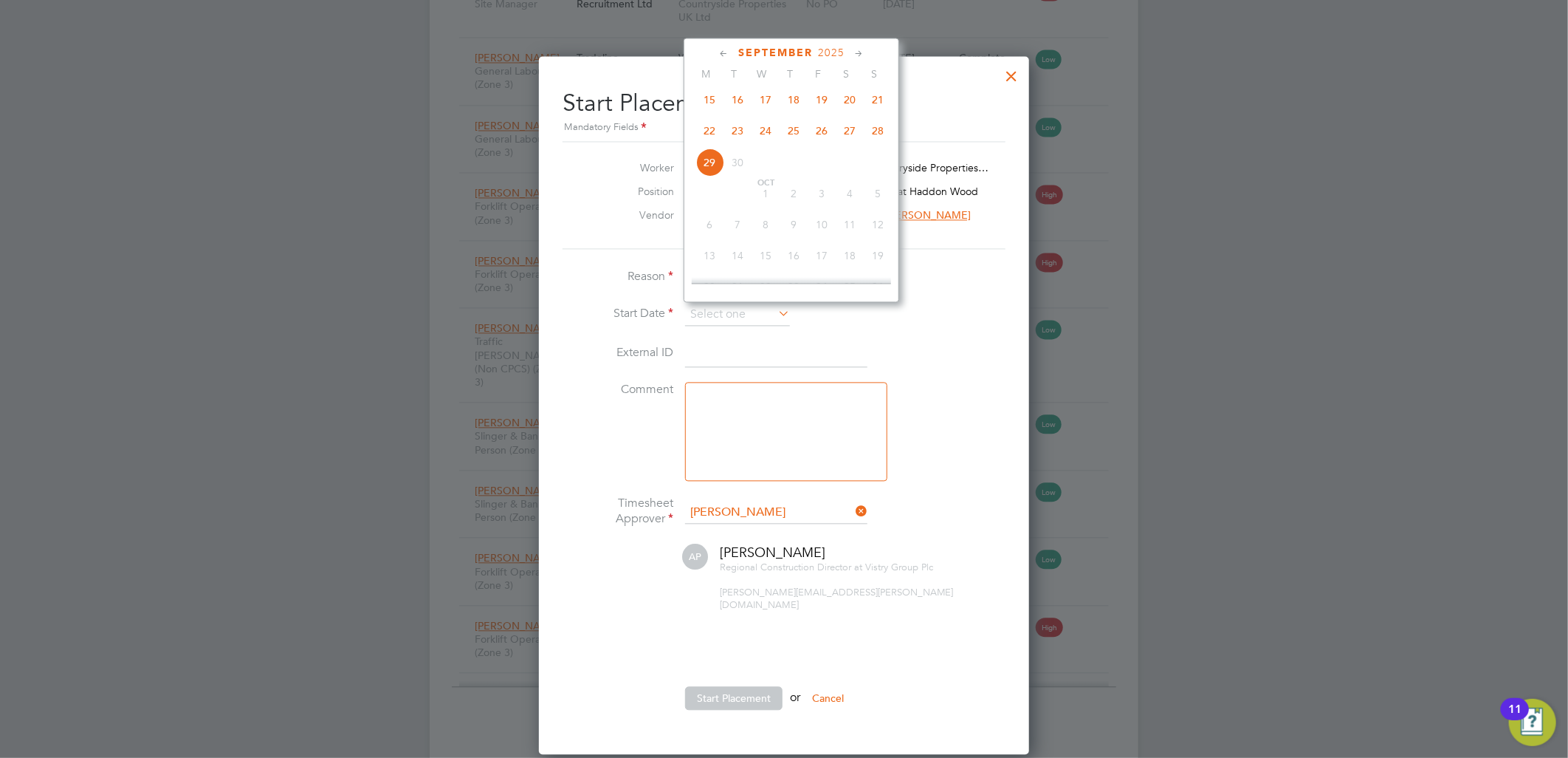
click at [706, 137] on span "22" at bounding box center [709, 129] width 28 height 28
type input "[DATE]"
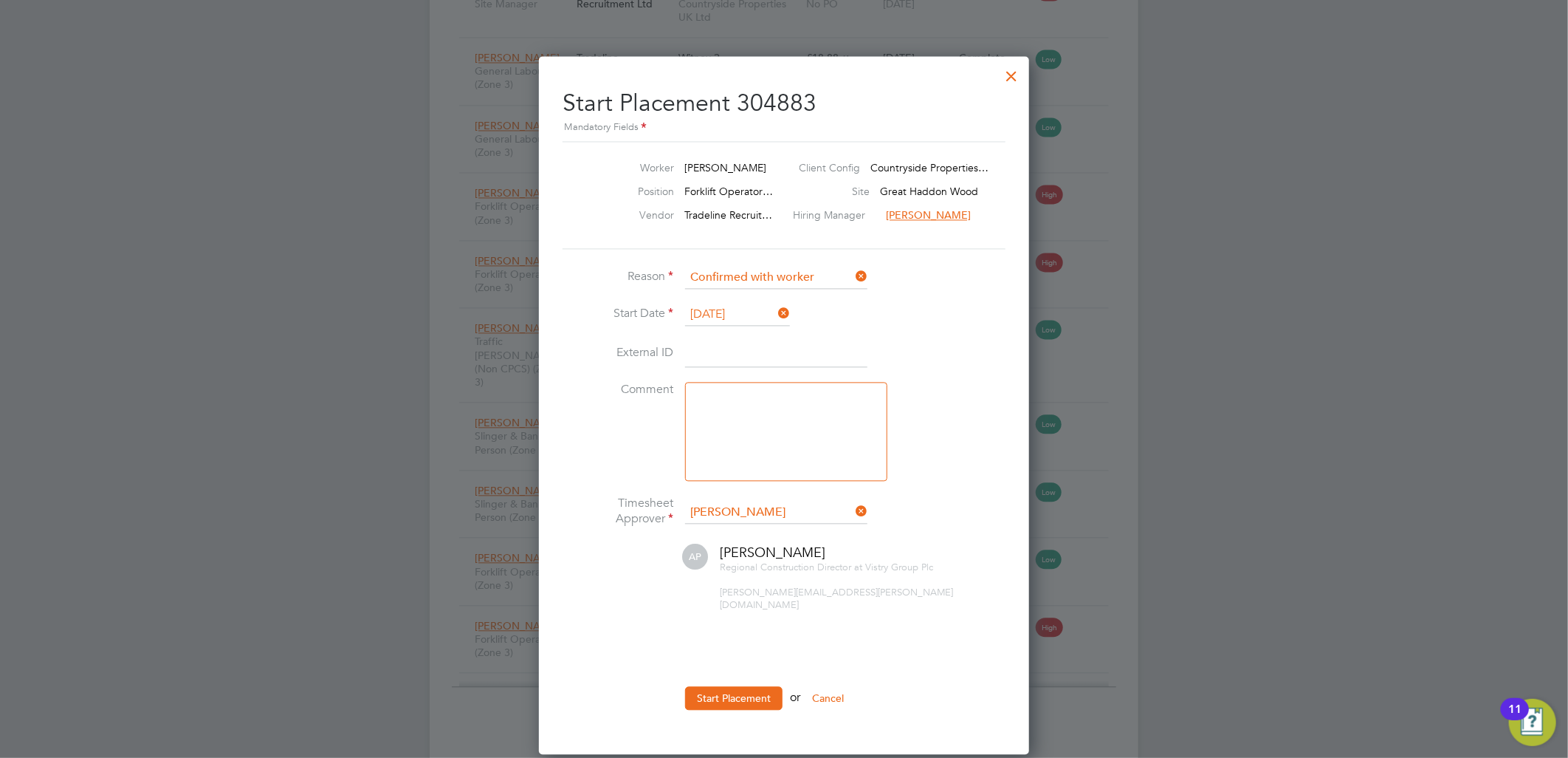
click at [733, 670] on ul "Reason Confirmed with worker Start Date 22 Sep 2025 External ID Comment Timeshe…" at bounding box center [784, 495] width 443 height 458
click at [725, 689] on button "Start Placement" at bounding box center [733, 698] width 98 height 23
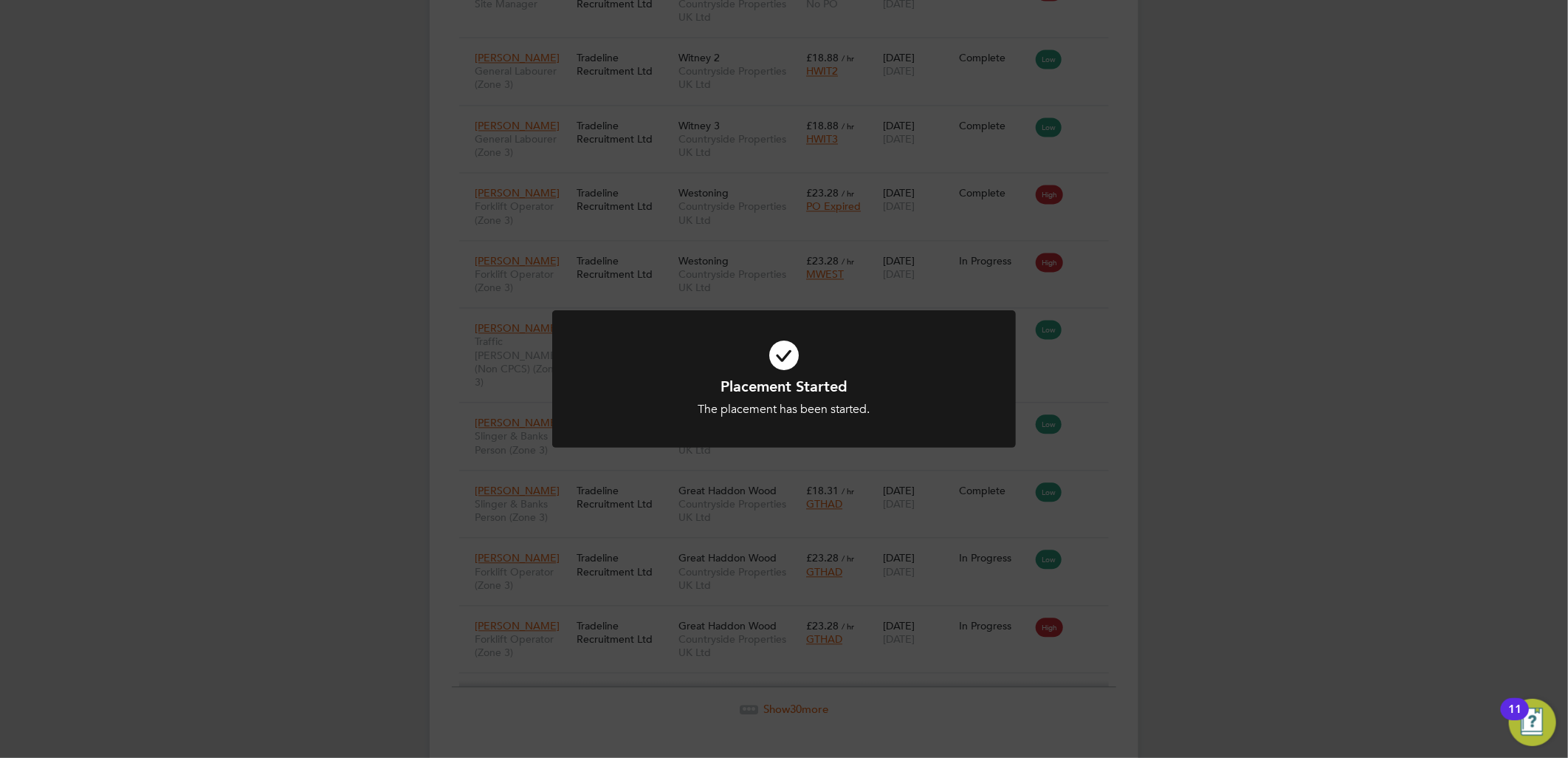
click at [1240, 573] on div "Placement Started The placement has been started. Cancel Okay" at bounding box center [784, 379] width 1568 height 758
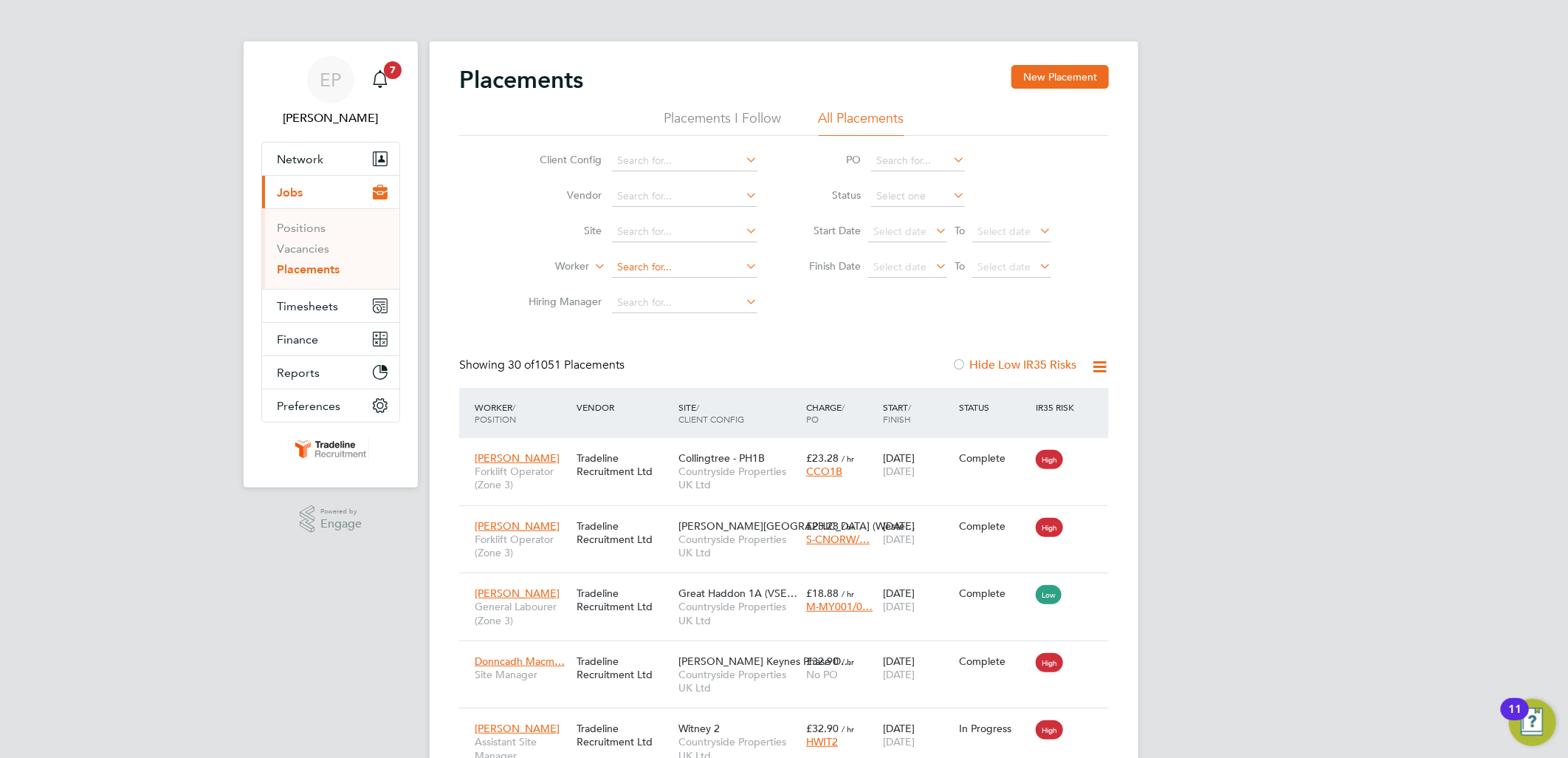
click at [688, 267] on input at bounding box center [684, 267] width 145 height 21
click at [682, 287] on li "Lassana Coly" at bounding box center [685, 288] width 147 height 20
type input "Lassana Coly"
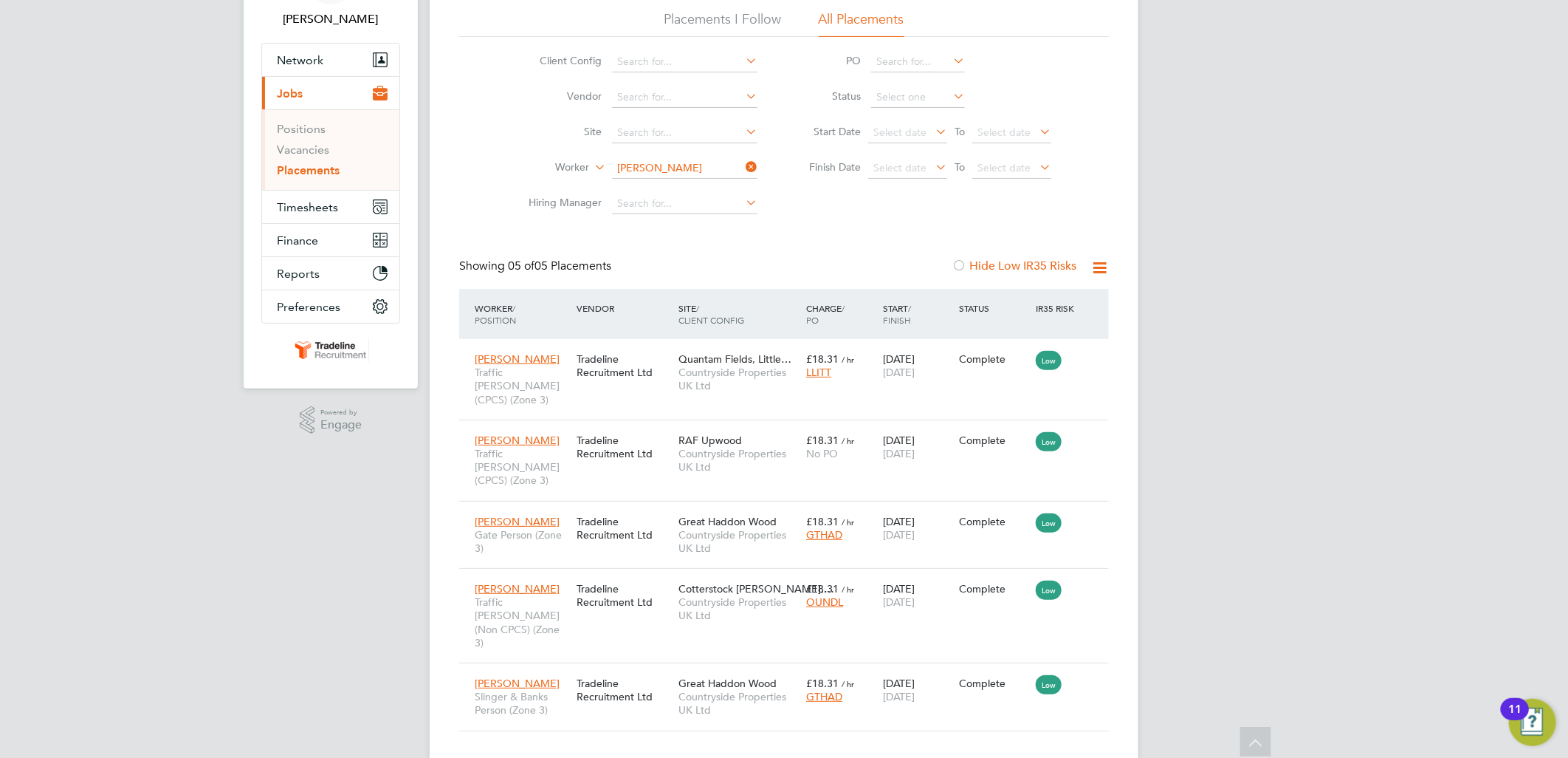
drag, startPoint x: 328, startPoint y: 158, endPoint x: 326, endPoint y: 150, distance: 8.2
click at [328, 158] on li "Vacancies" at bounding box center [332, 152] width 111 height 21
click at [321, 145] on link "Vacancies" at bounding box center [303, 150] width 53 height 14
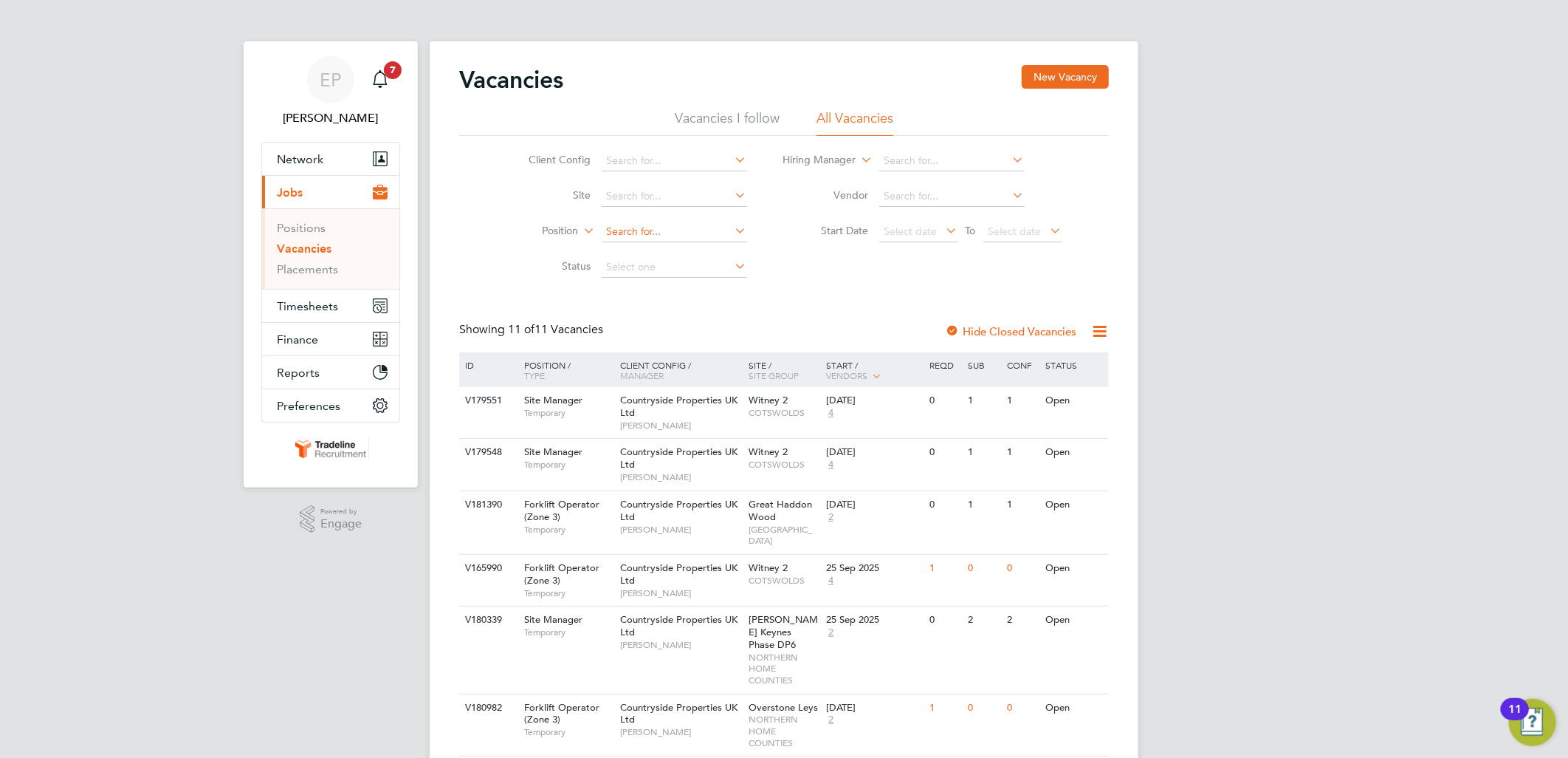
click at [689, 240] on input at bounding box center [674, 231] width 145 height 21
click at [1259, 364] on div "EP Ellie Page Notifications 7 Applications: Network Team Members Businesses Sit…" at bounding box center [784, 546] width 1568 height 1092
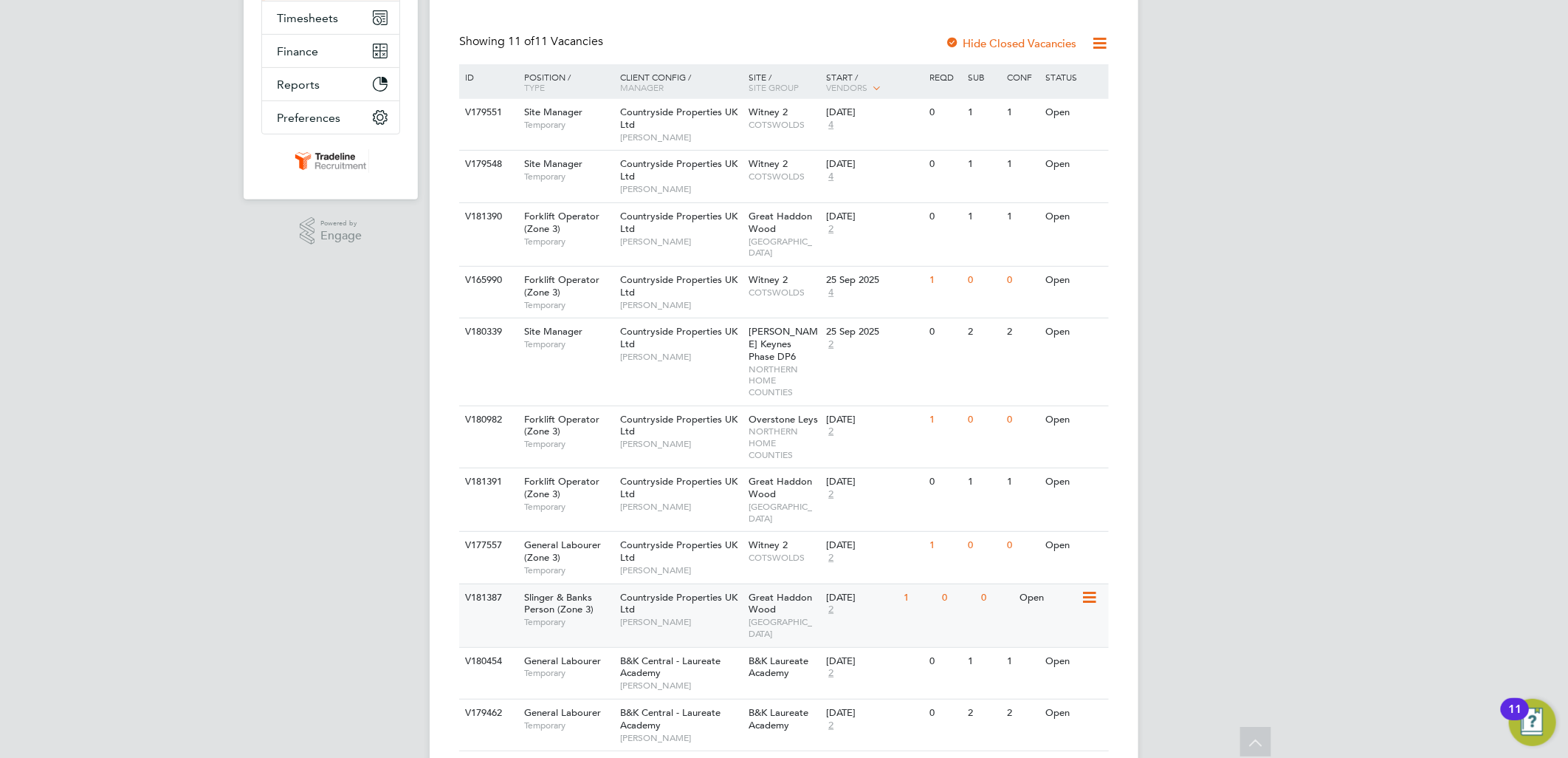
click at [947, 584] on div "V181387 Slinger & Banks Person (Zone 3) Temporary Countryside Properties UK Ltd…" at bounding box center [784, 615] width 649 height 64
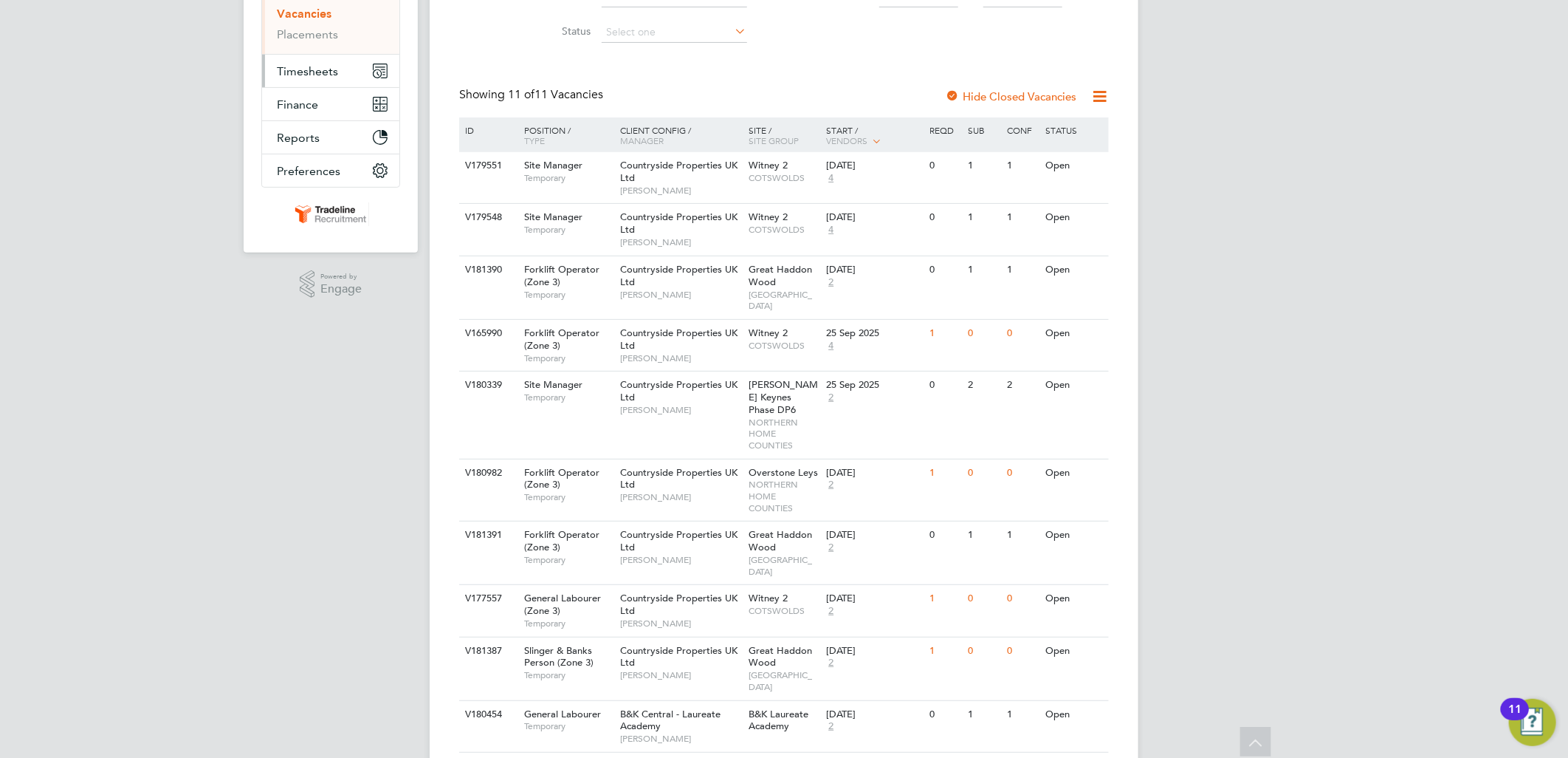
scroll to position [205, 0]
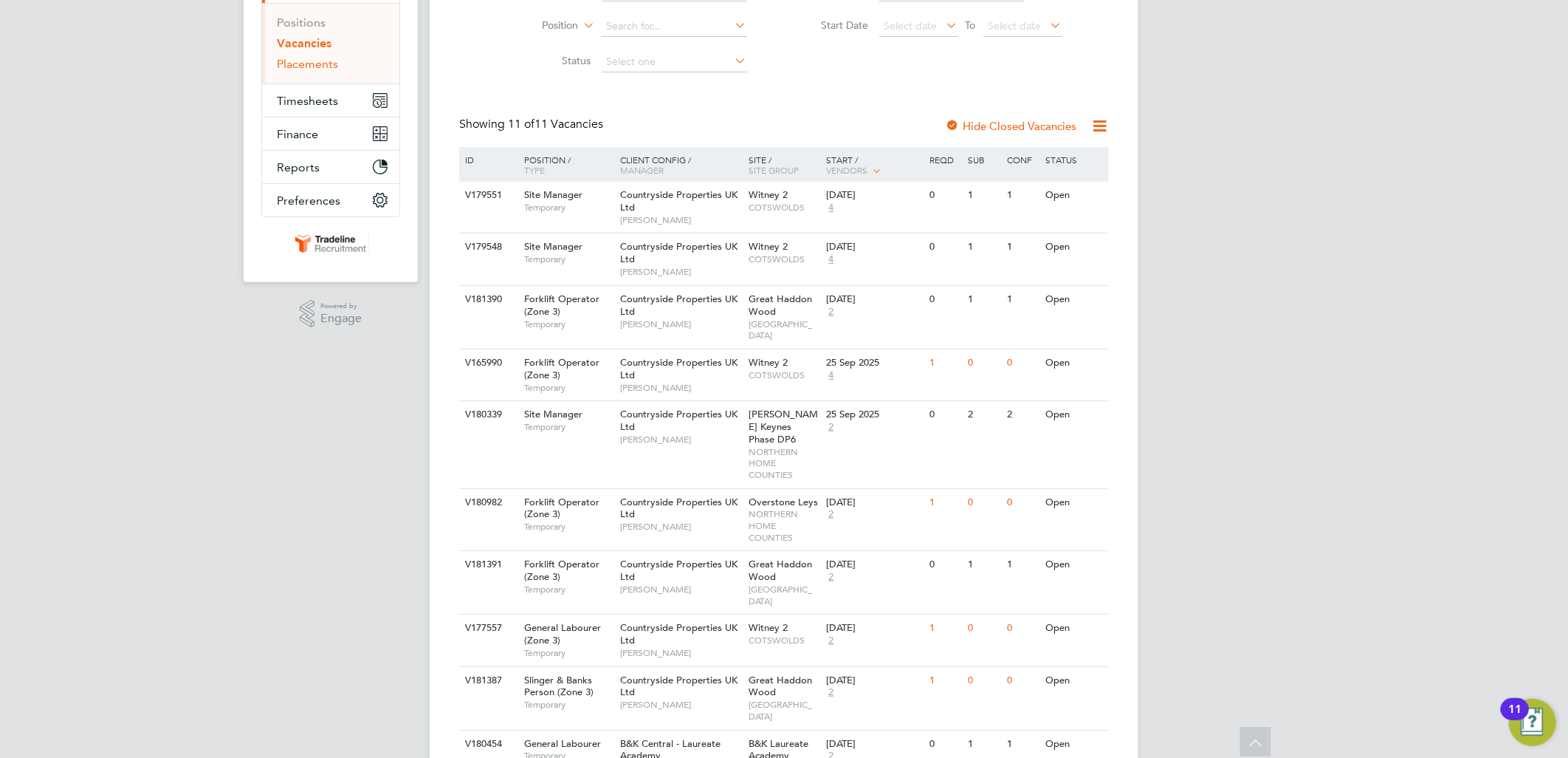
click at [317, 68] on link "Placements" at bounding box center [307, 64] width 61 height 14
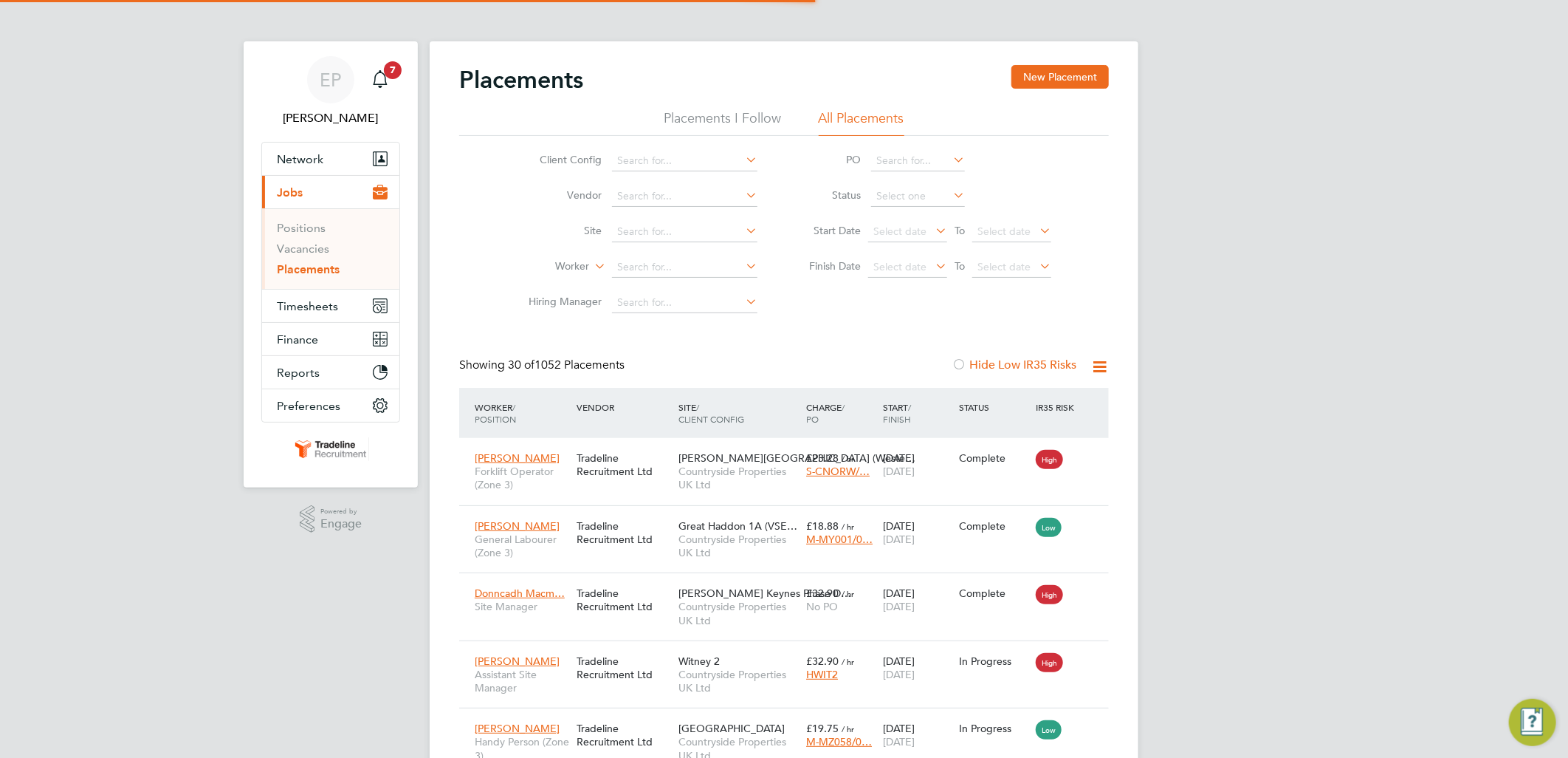
scroll to position [7, 8]
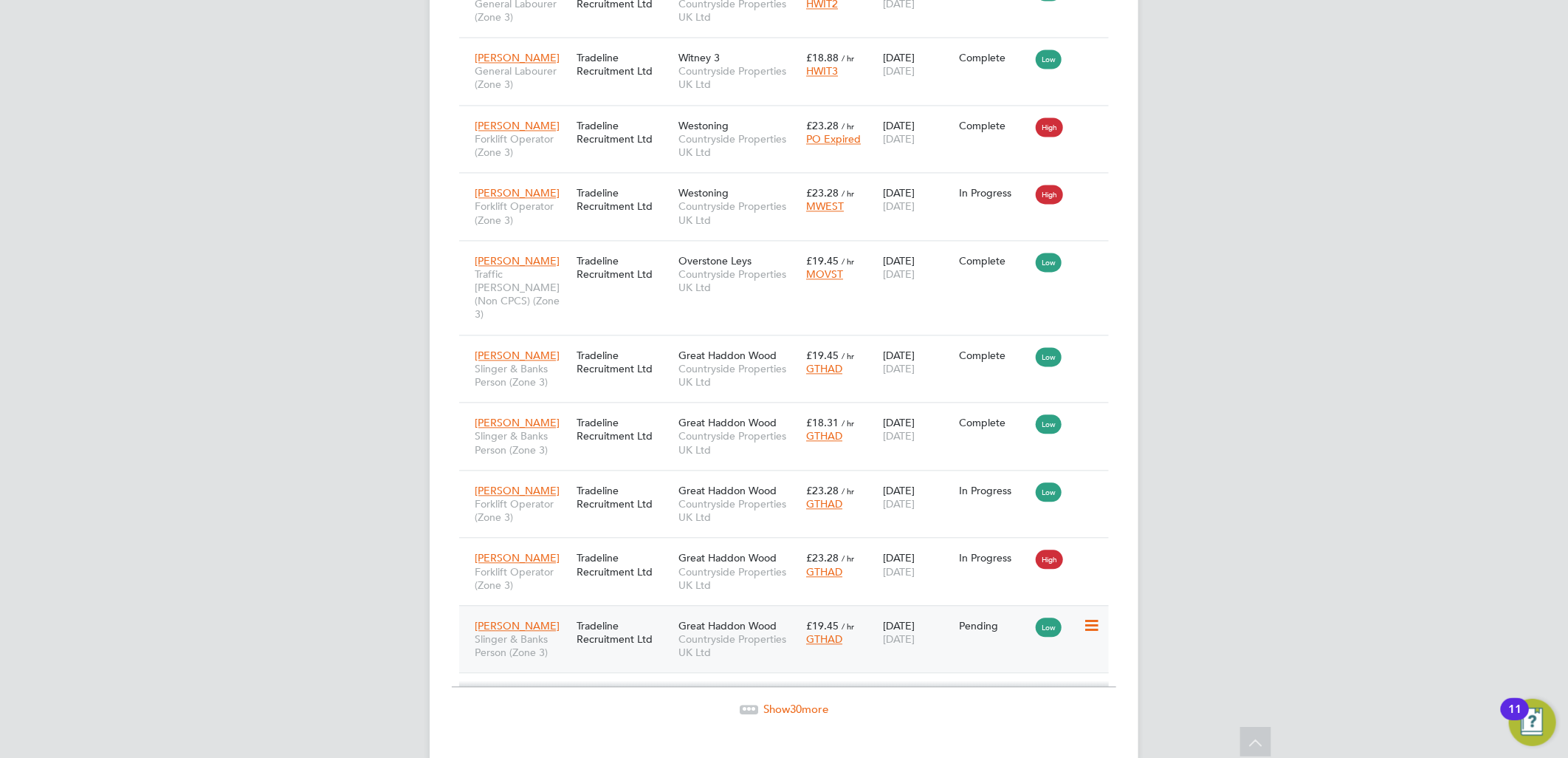
click at [1087, 616] on icon at bounding box center [1090, 625] width 14 height 18
click at [973, 688] on li "Start" at bounding box center [1024, 691] width 151 height 21
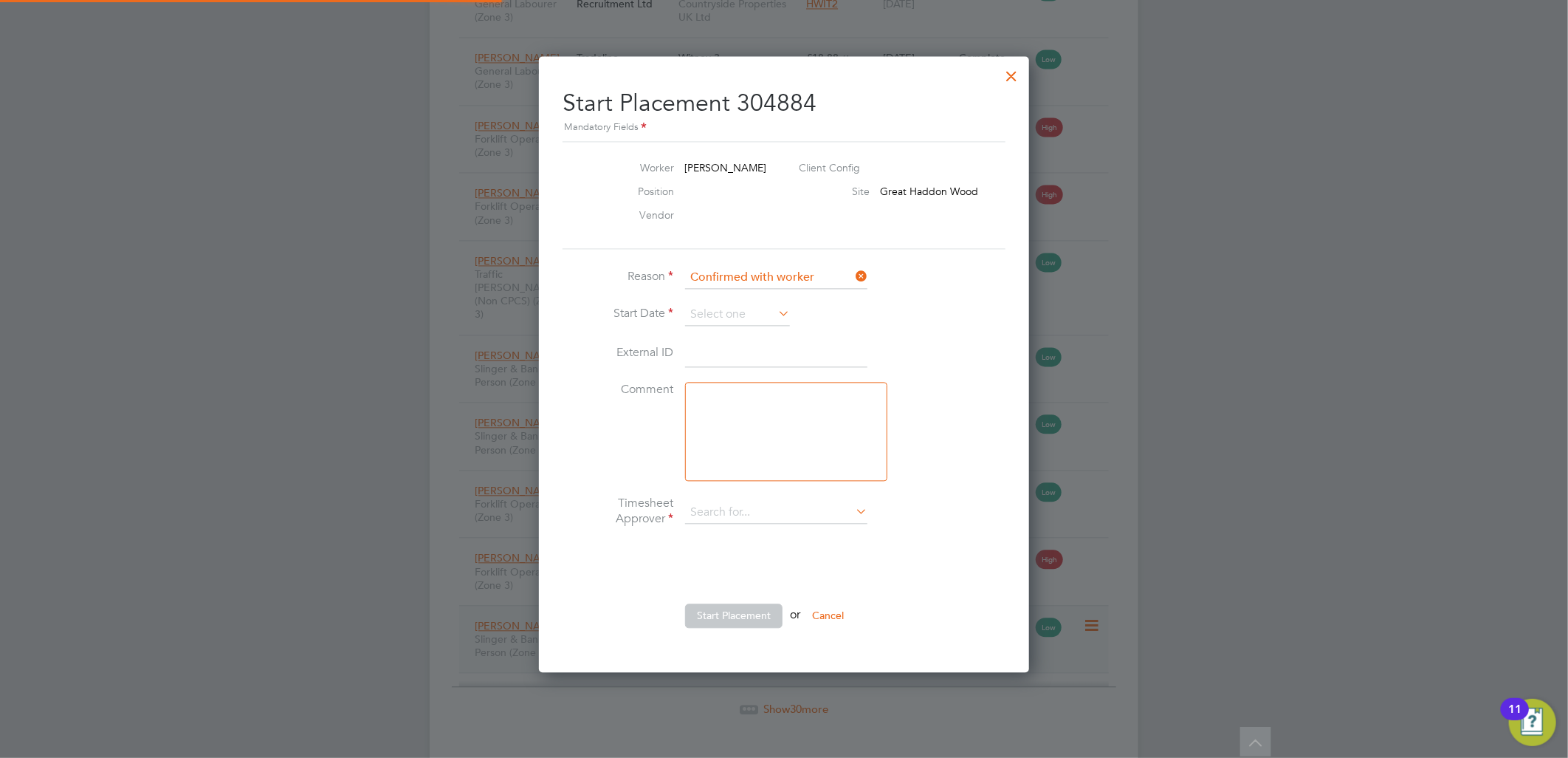
type input "Andy Pearce"
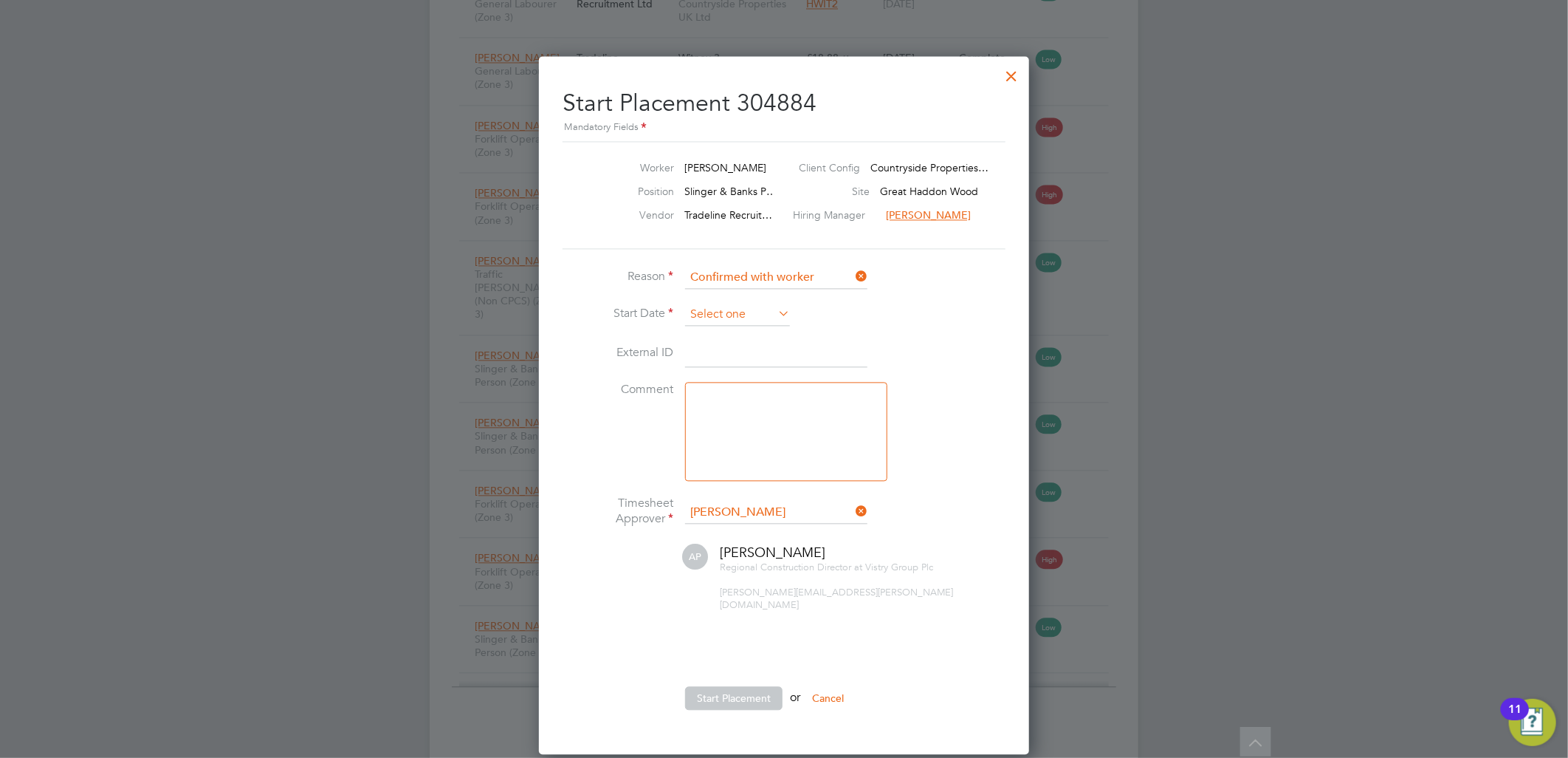
click at [707, 313] on input at bounding box center [737, 314] width 105 height 22
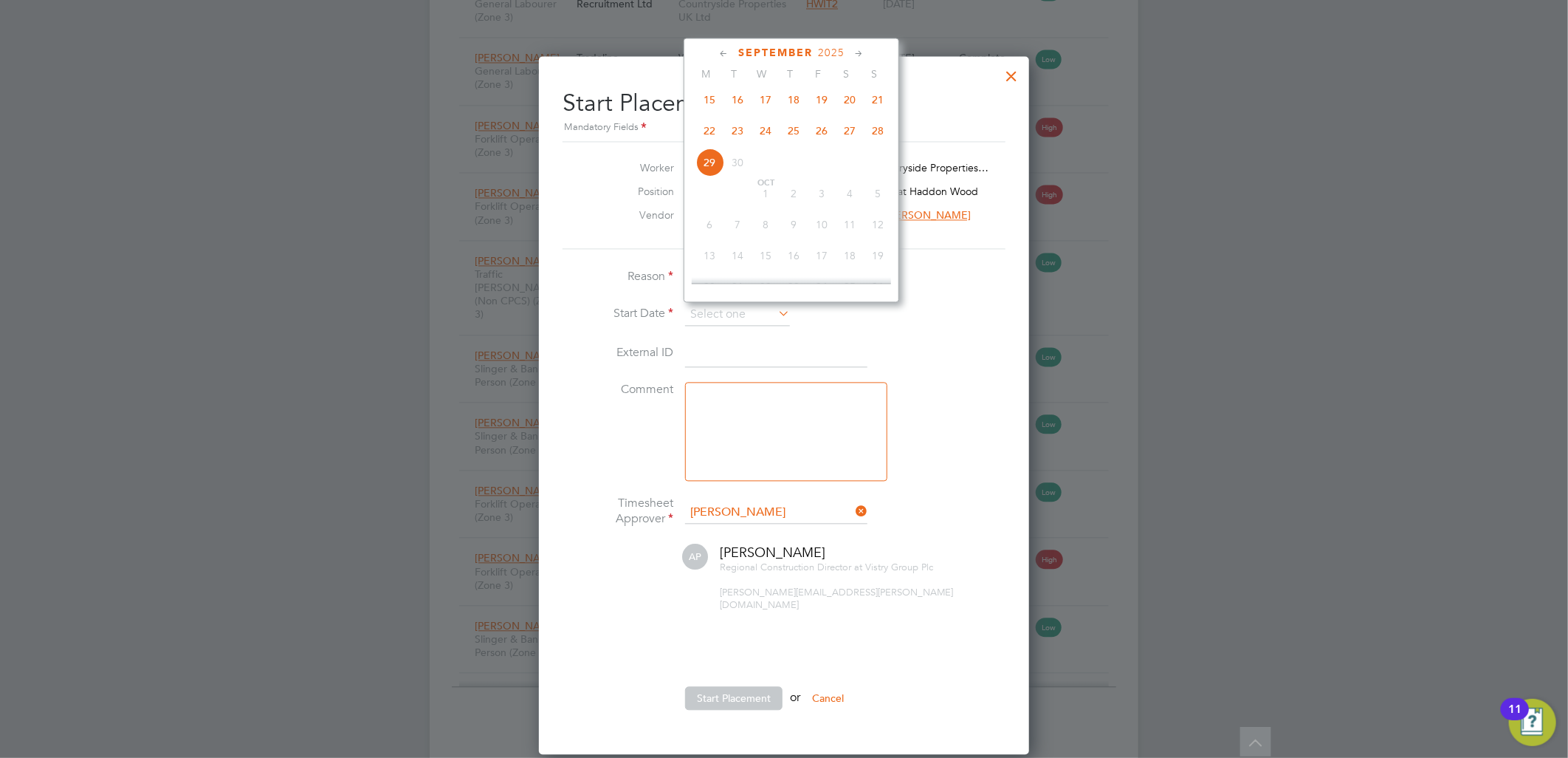
click at [713, 99] on span "15" at bounding box center [709, 99] width 28 height 28
type input "[DATE]"
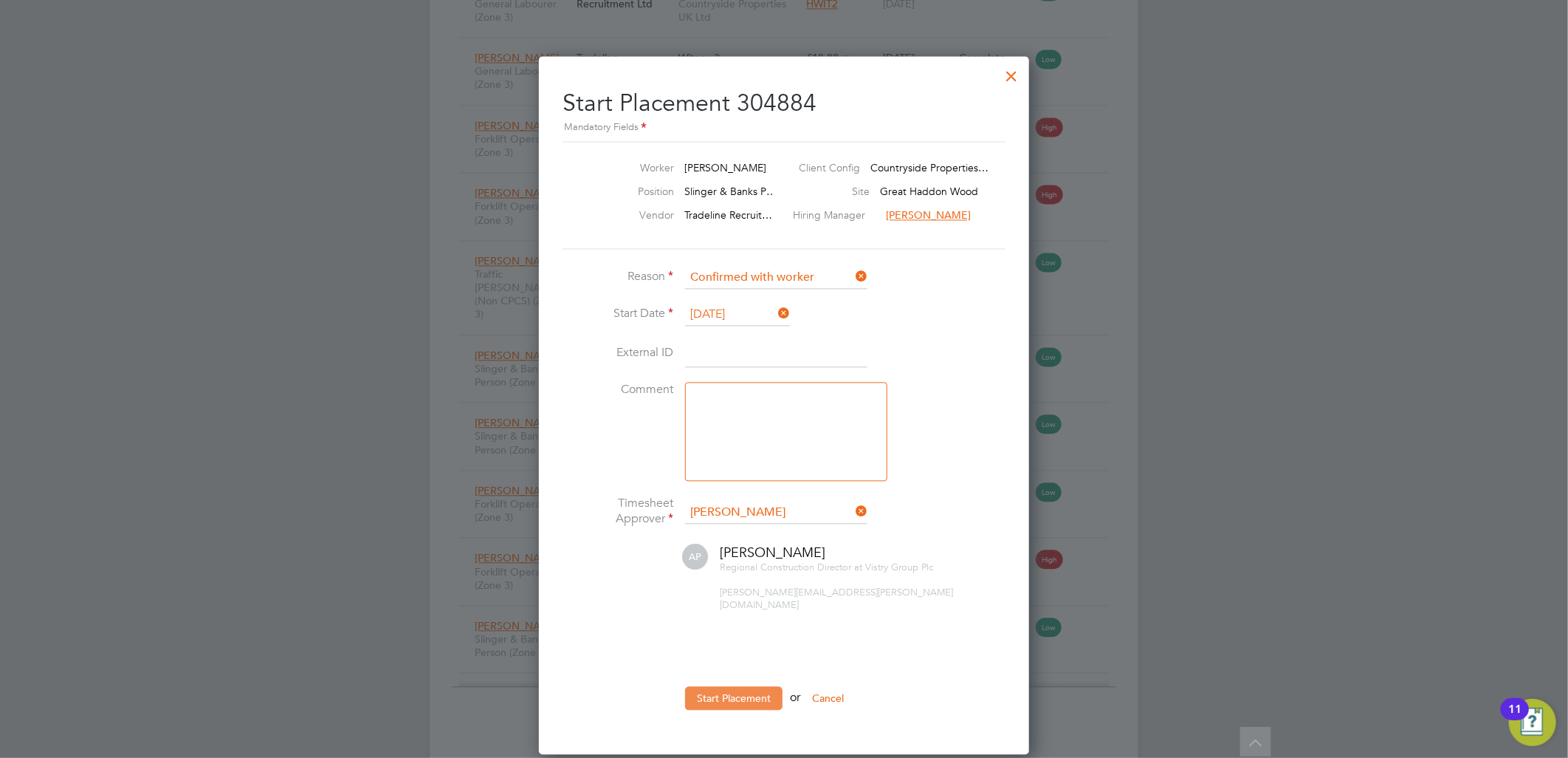
click at [724, 686] on button "Start Placement" at bounding box center [733, 698] width 98 height 23
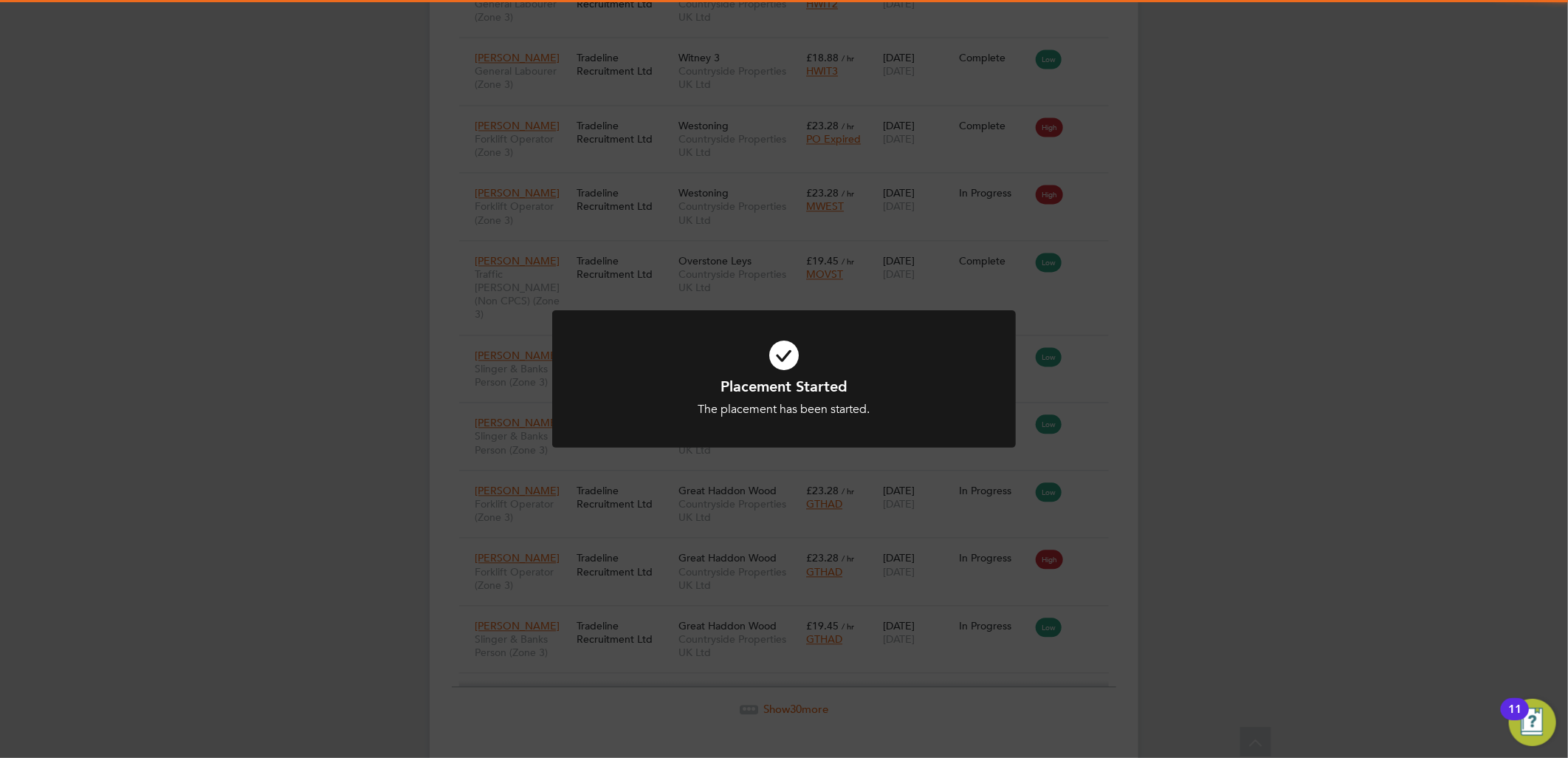
click at [822, 366] on icon at bounding box center [784, 355] width 384 height 57
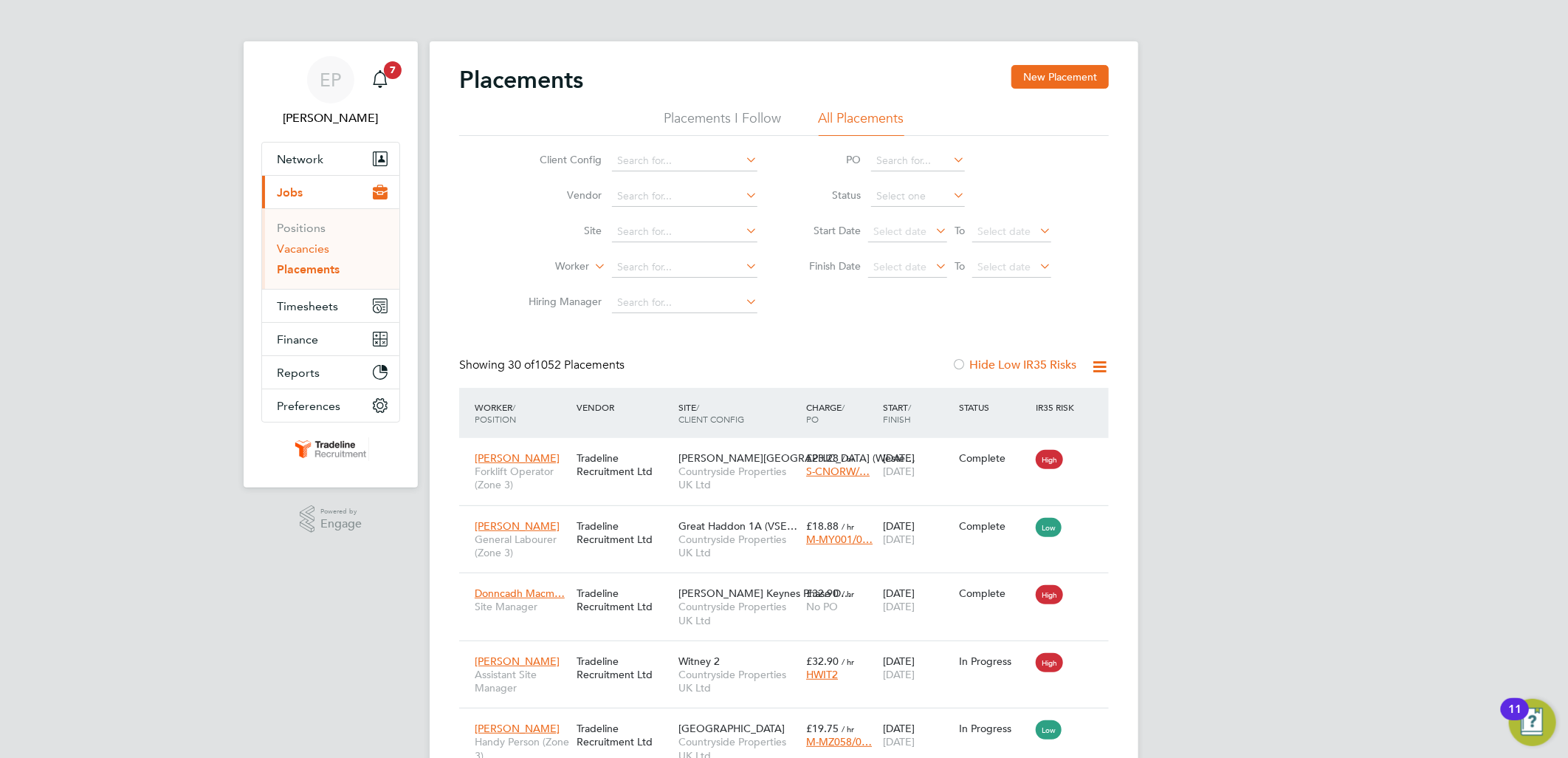
click at [311, 250] on link "Vacancies" at bounding box center [303, 249] width 53 height 14
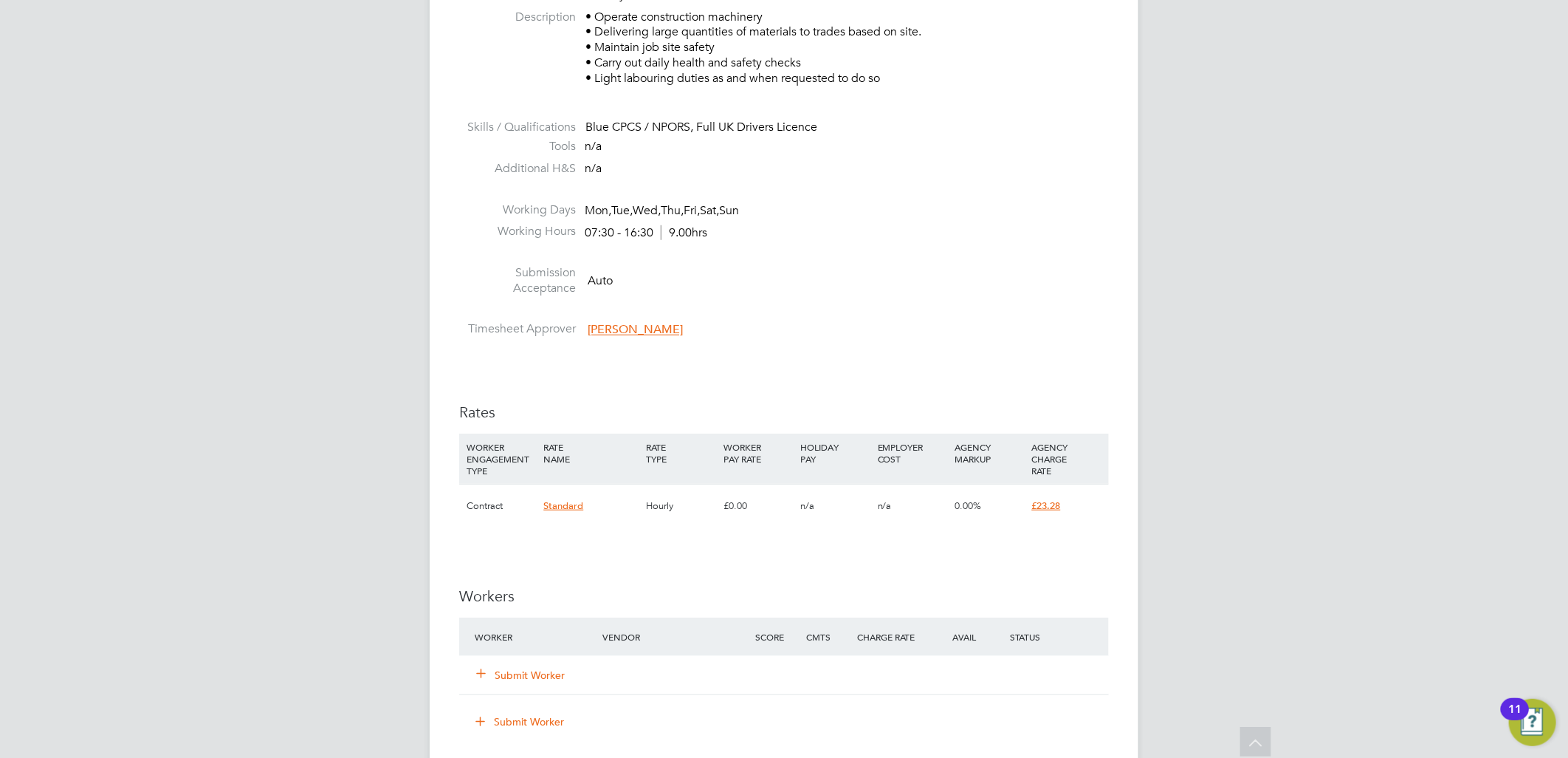
scroll to position [656, 0]
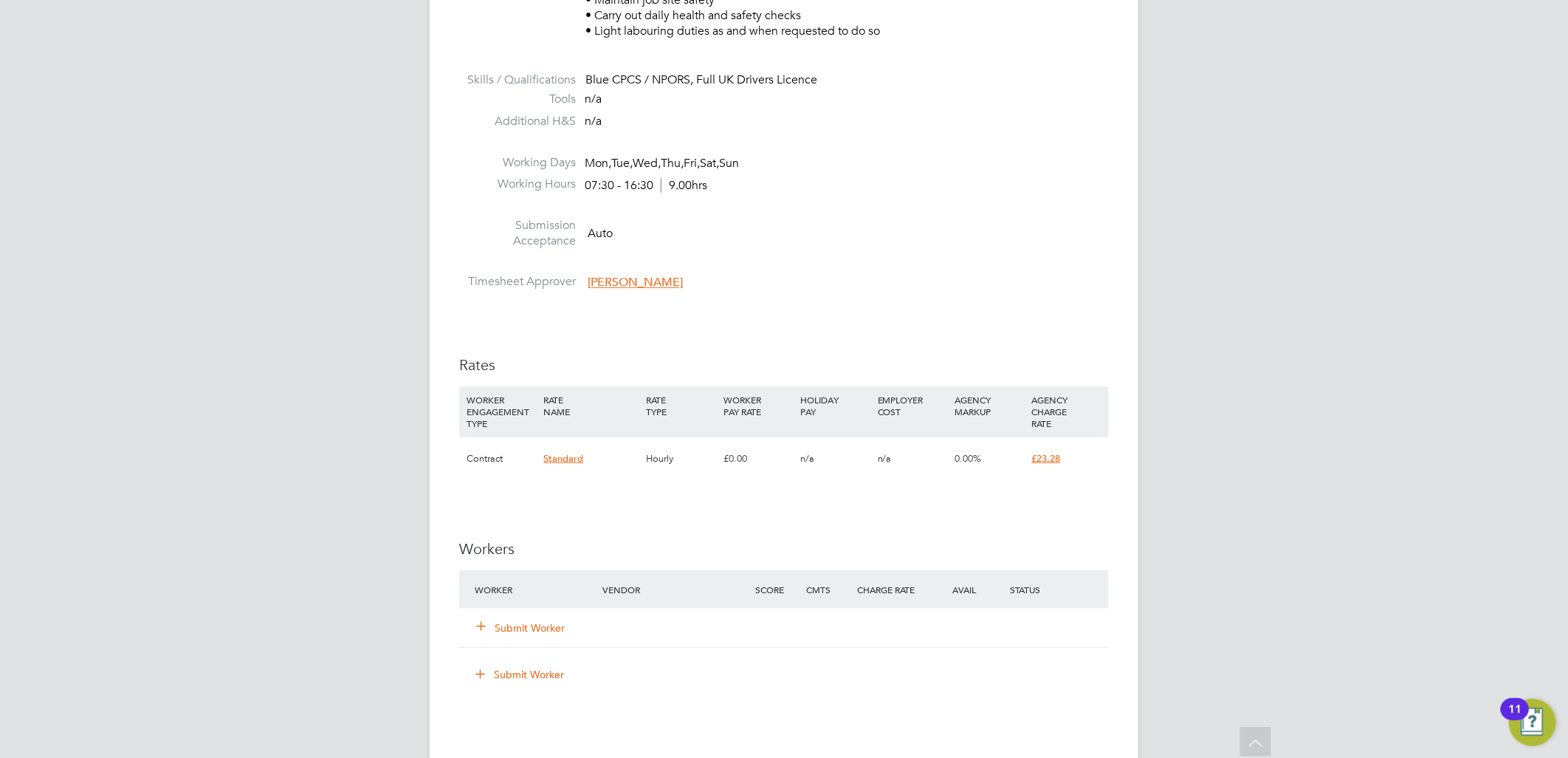
drag, startPoint x: 526, startPoint y: 625, endPoint x: 525, endPoint y: 599, distance: 26.0
click at [526, 625] on button "Submit Worker" at bounding box center [521, 627] width 89 height 14
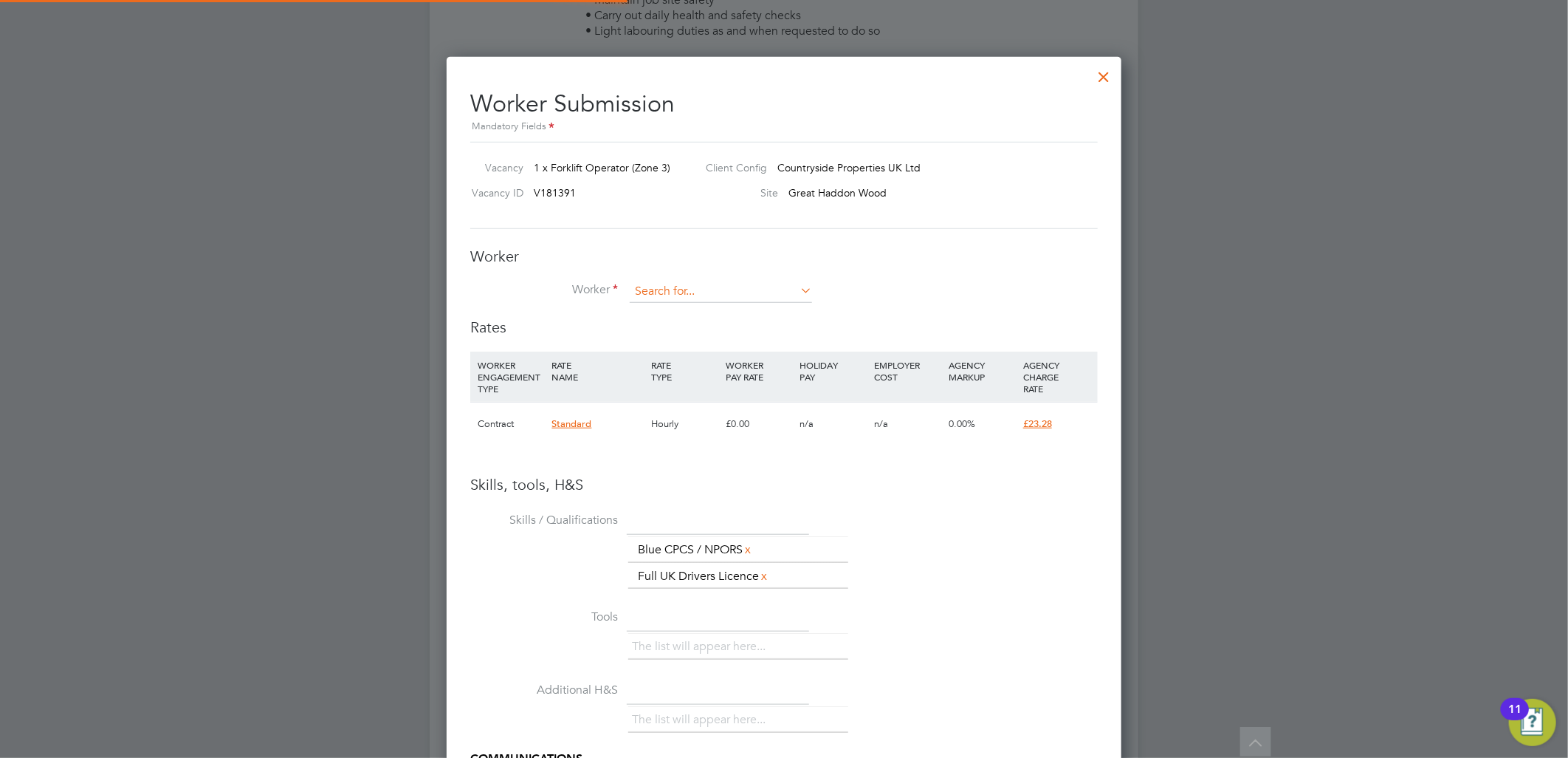
scroll to position [956, 675]
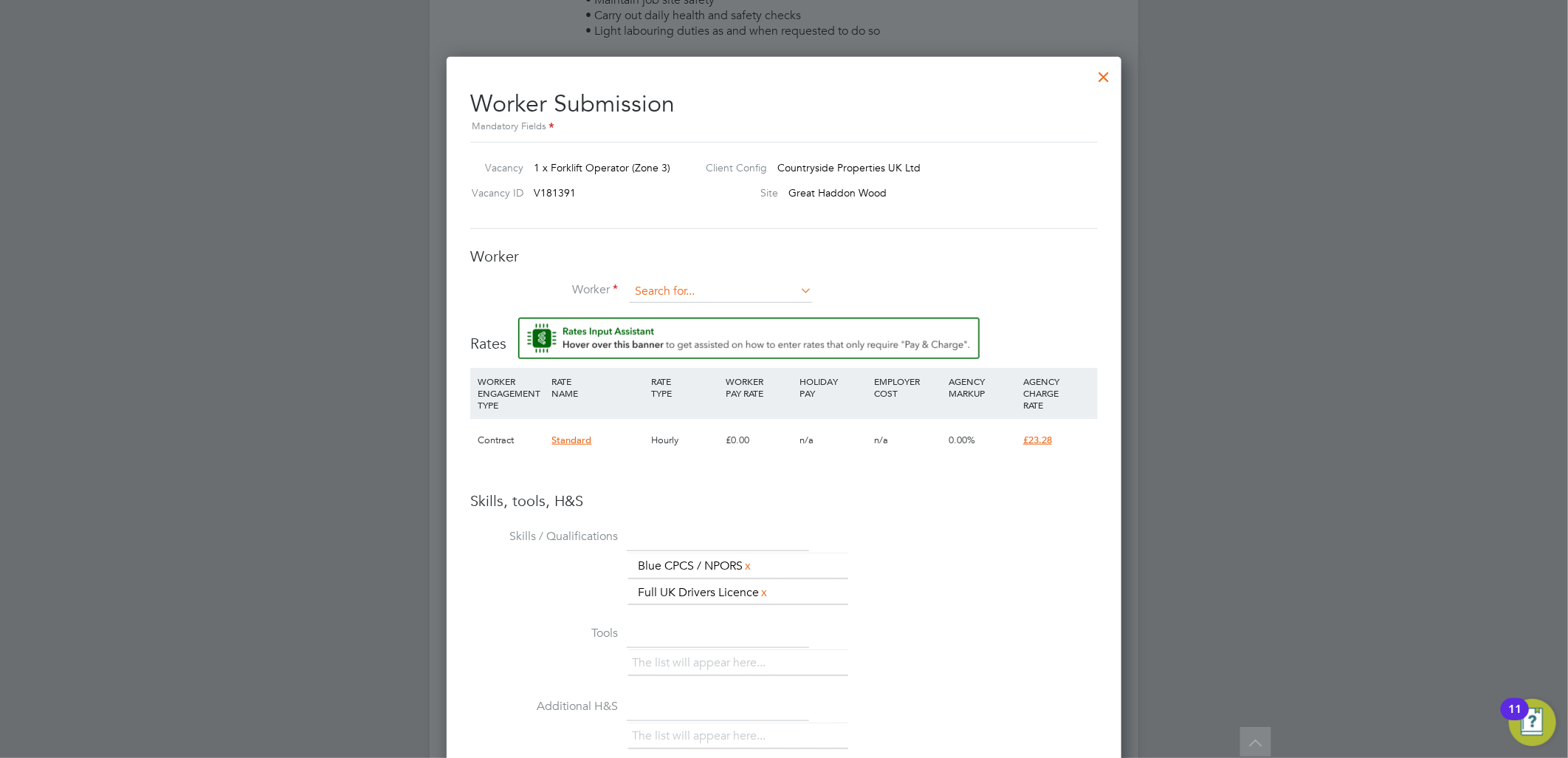
click at [671, 285] on input at bounding box center [721, 291] width 183 height 22
click at [707, 309] on li "Matthew Ha rris (TLMHS)" at bounding box center [720, 312] width 184 height 20
type input "Matthew Harris (TLMHS)"
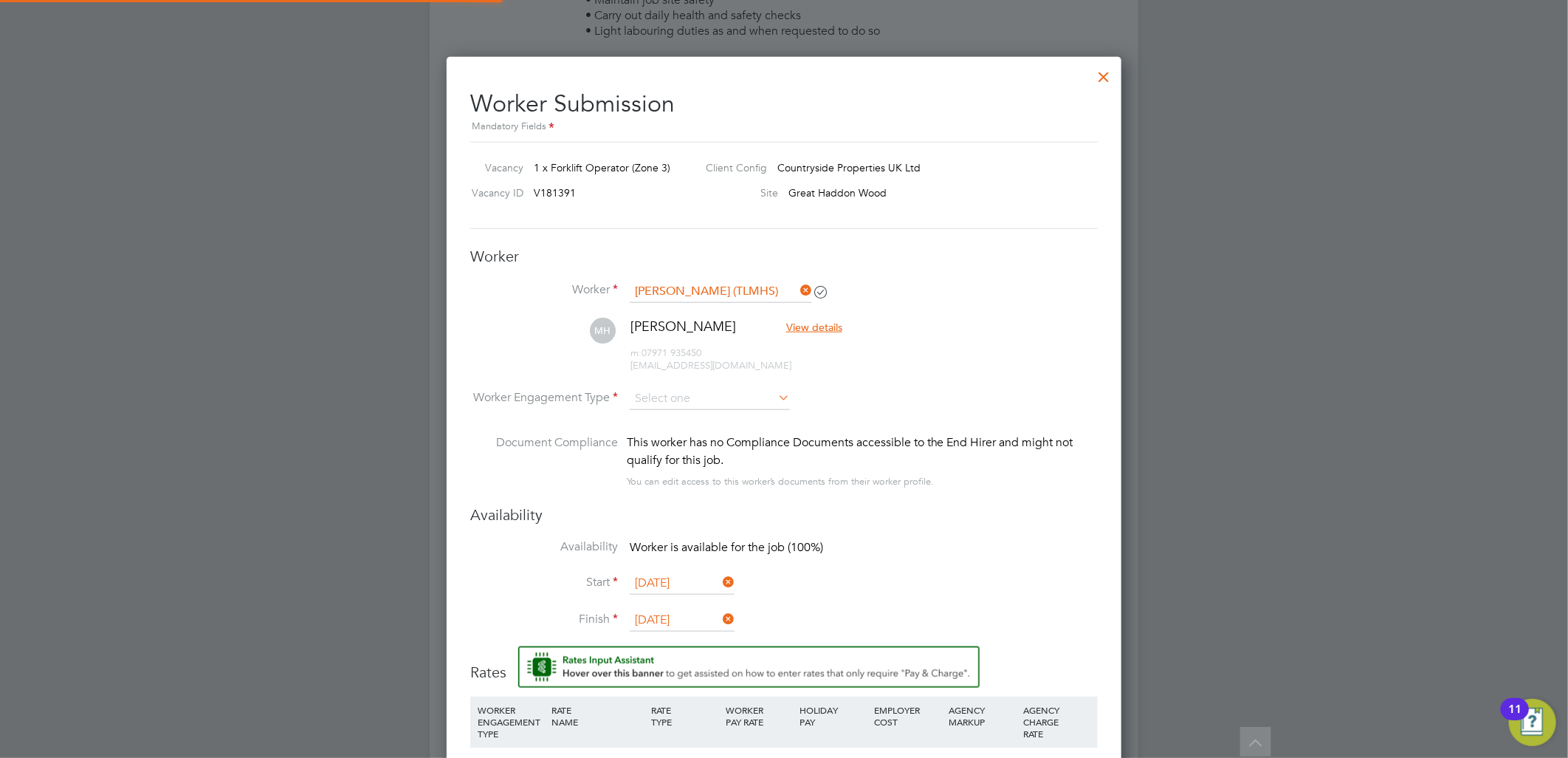
scroll to position [1297, 675]
click at [722, 401] on input at bounding box center [709, 399] width 160 height 22
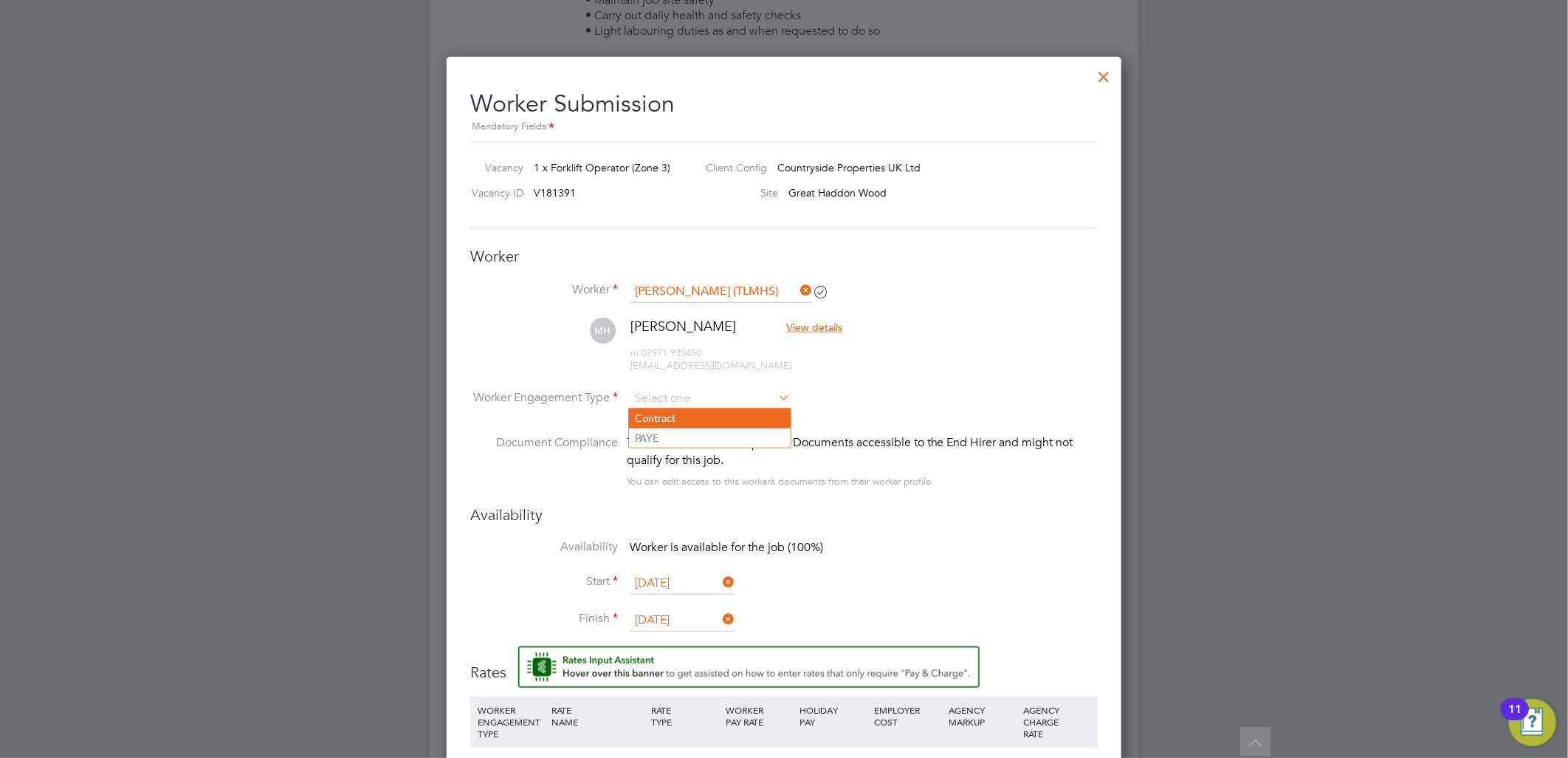
click at [705, 417] on li "Contract" at bounding box center [709, 418] width 162 height 19
type input "Contract"
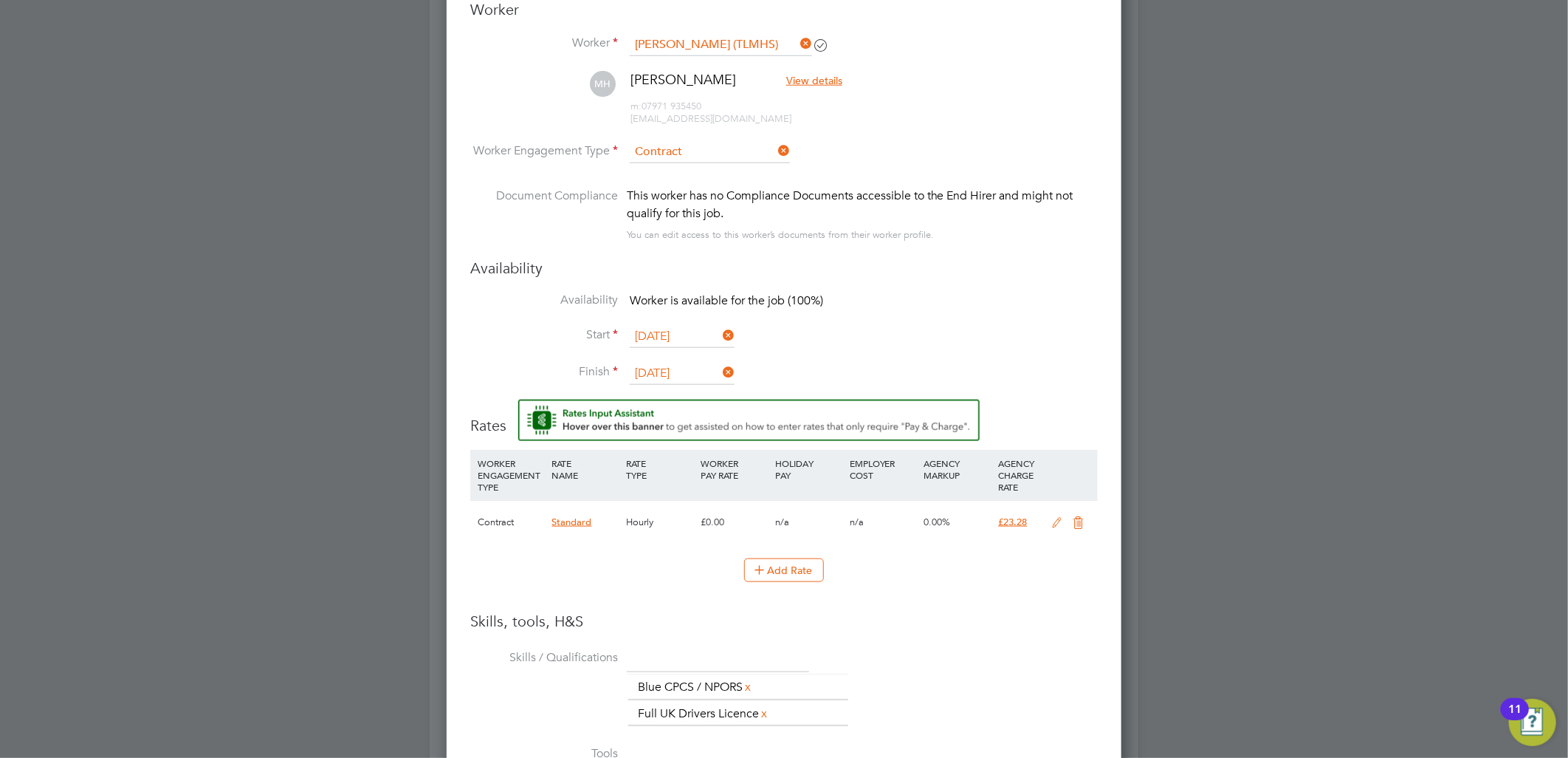
click at [1053, 517] on icon at bounding box center [1058, 522] width 19 height 12
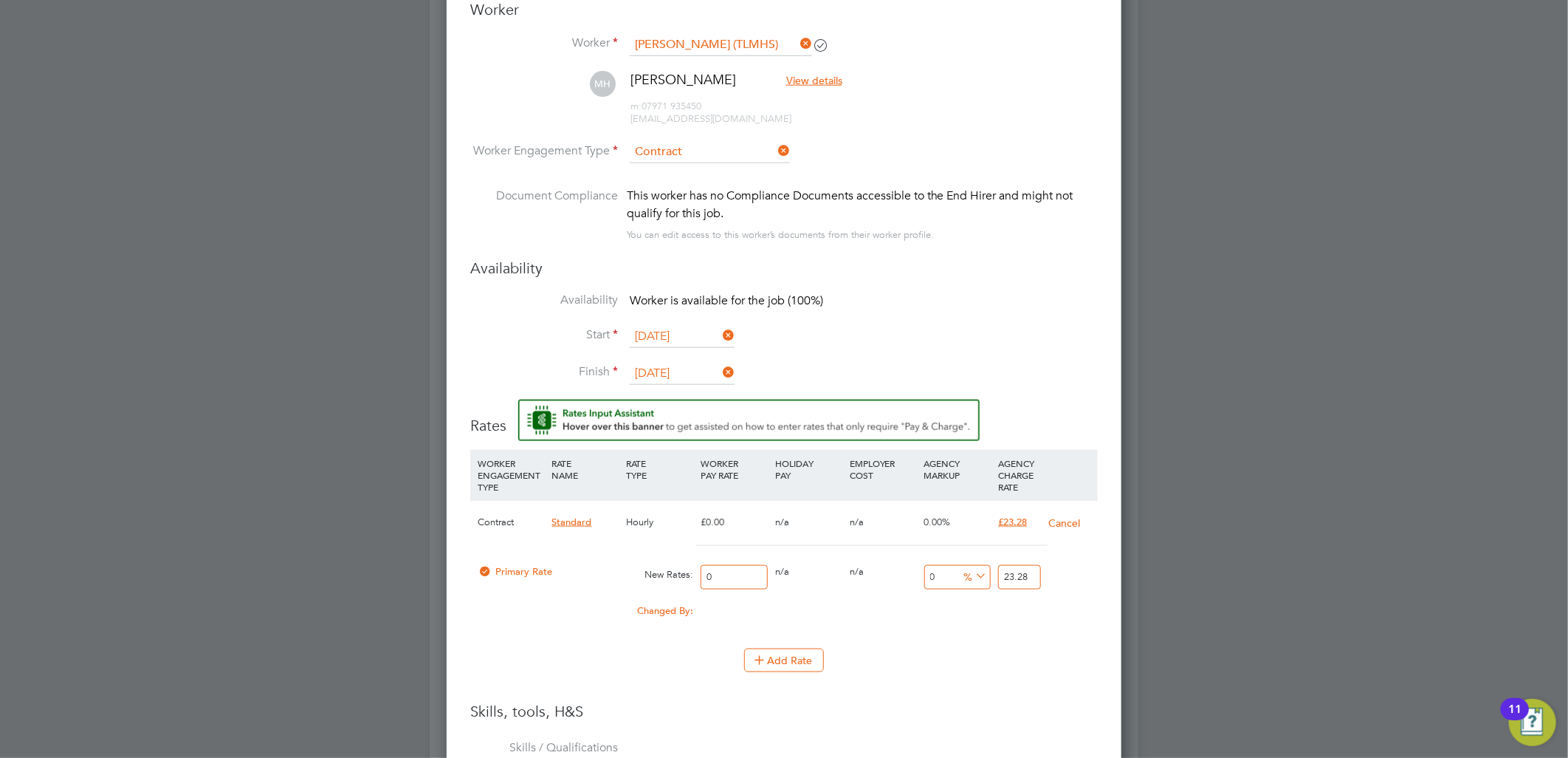
drag, startPoint x: 733, startPoint y: 574, endPoint x: 651, endPoint y: 562, distance: 82.9
click at [653, 562] on div "Primary Rate New Rates: 0 0 n/a 0 n/a 0 0 % 23.28" at bounding box center [784, 577] width 628 height 39
type input "2"
type input "20"
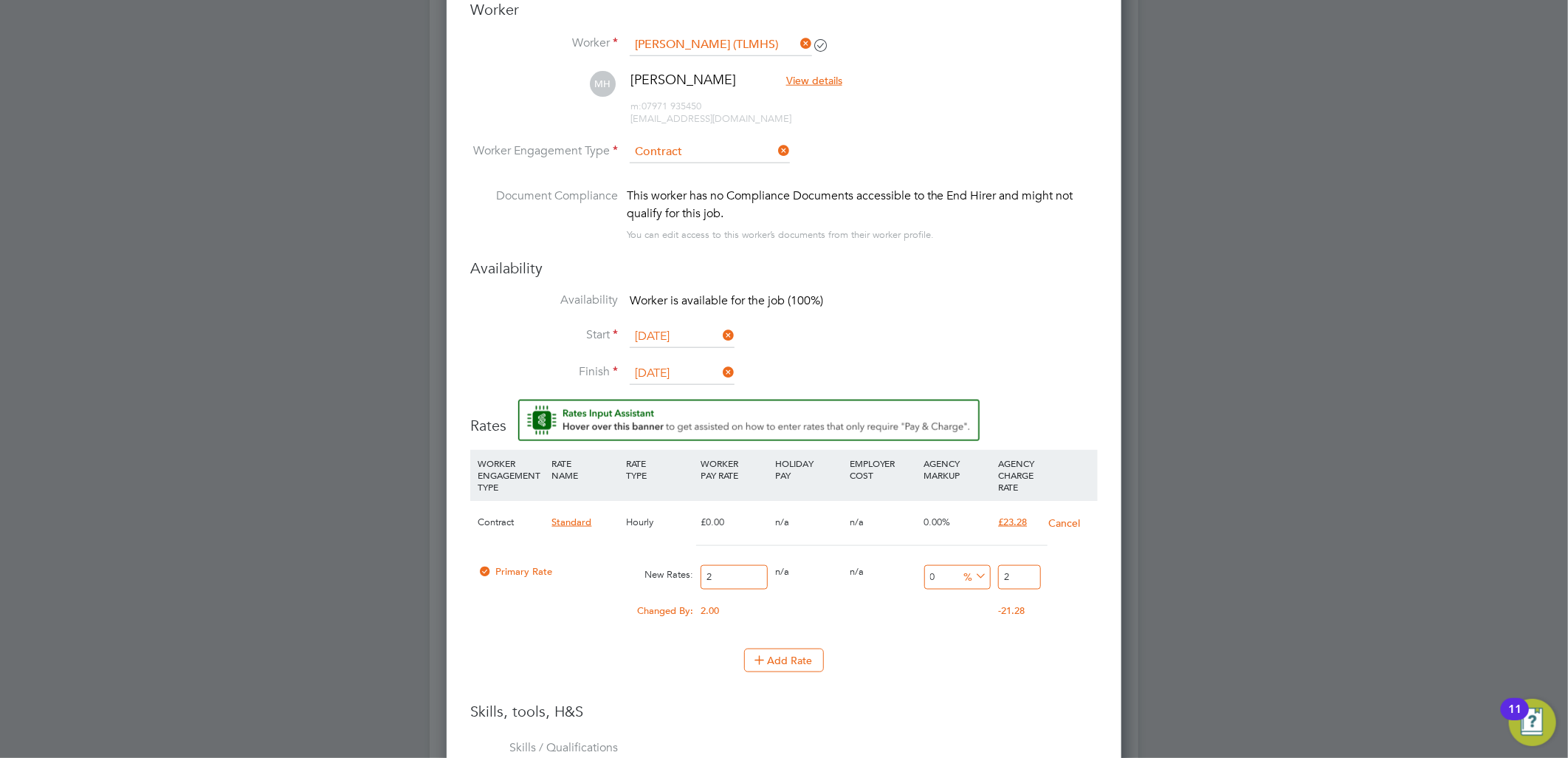
type input "20"
type input "20.00"
click at [1028, 577] on input "20" at bounding box center [1019, 577] width 42 height 24
type input "-90"
type input "2"
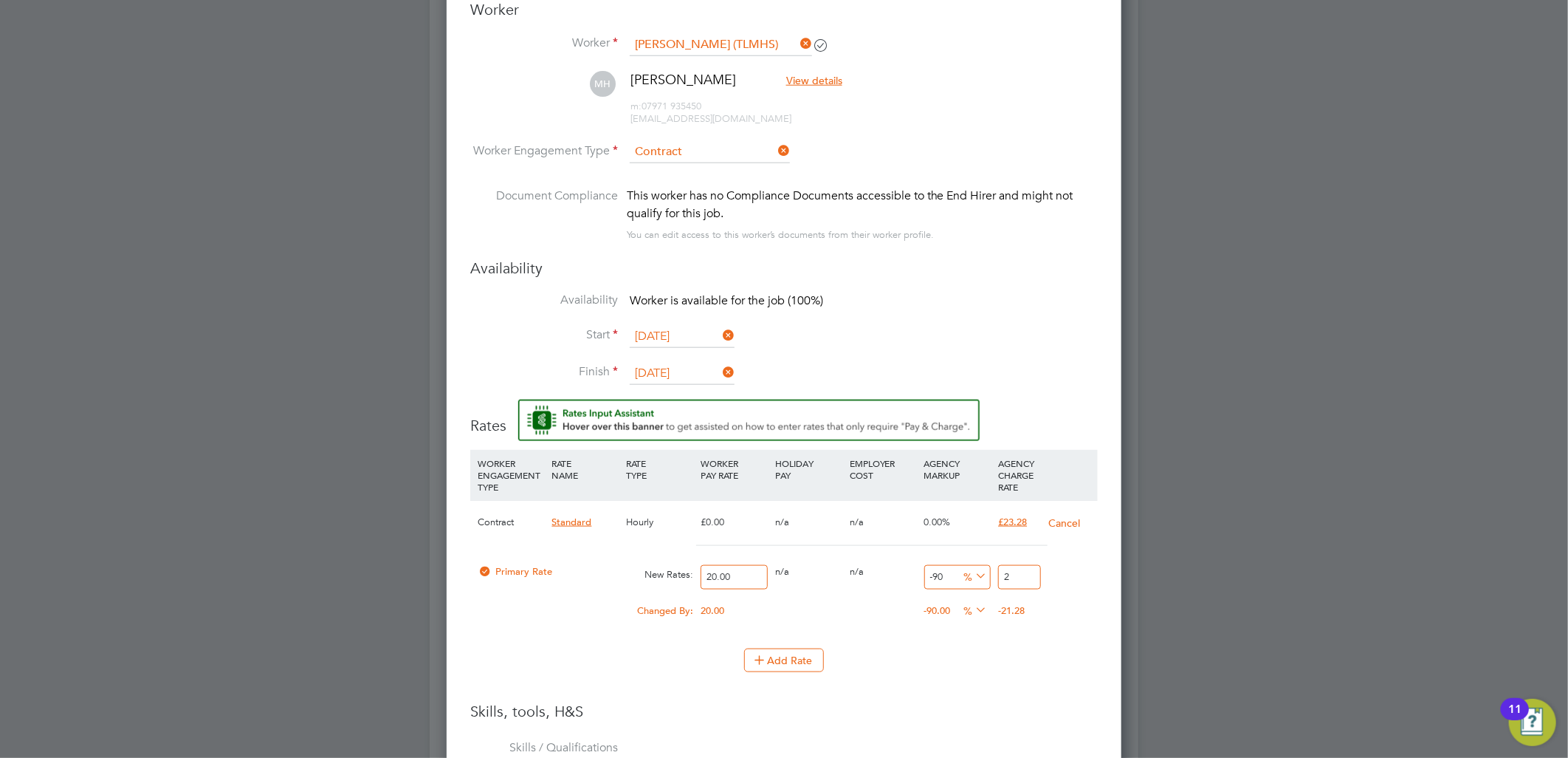
type input "15"
type input "23"
type input "16"
type input "23.2"
type input "16.4"
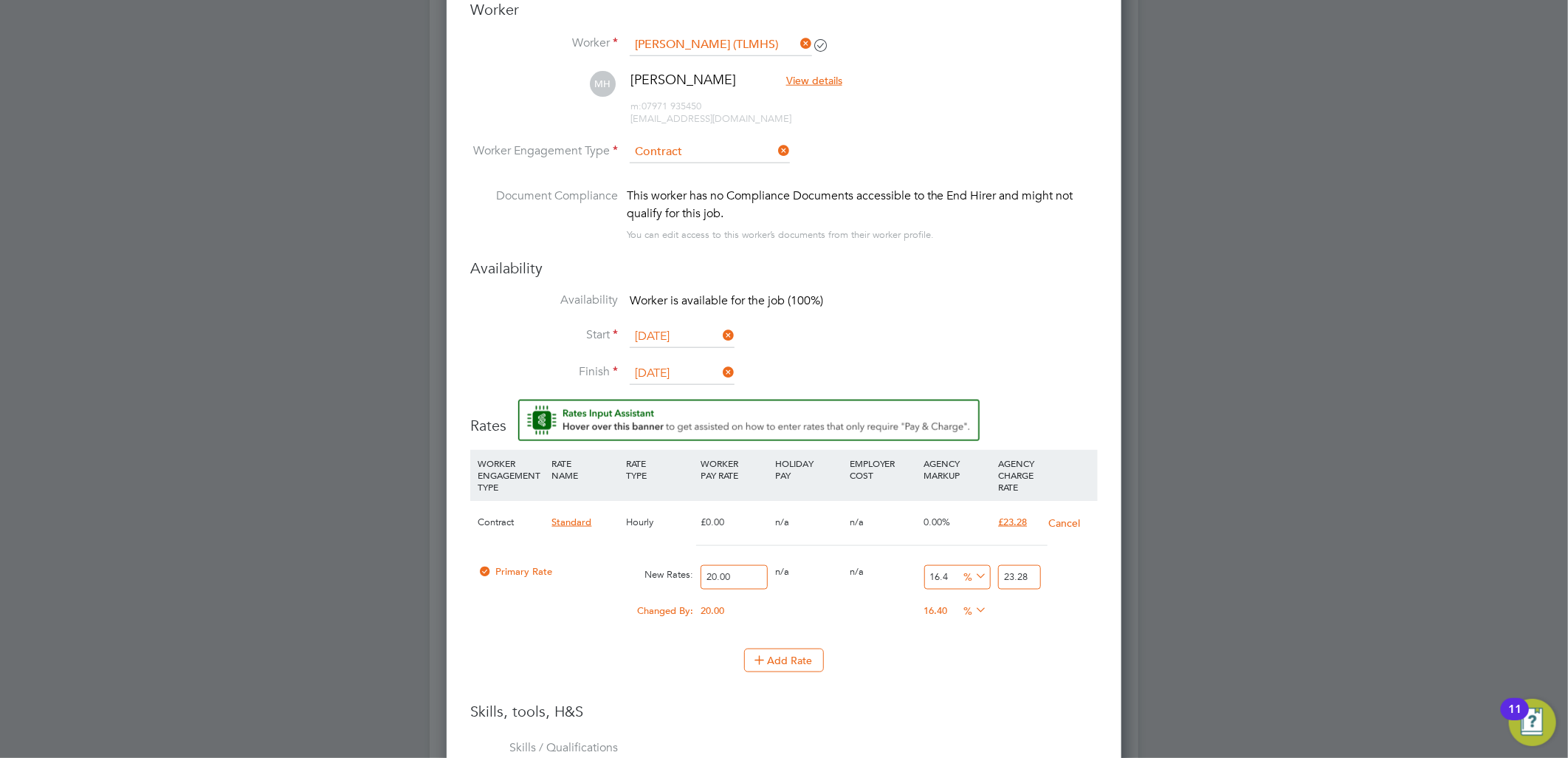
type input "23.28"
click at [1035, 688] on li "WORKER ENGAGEMENT TYPE RATE NAME RATE TYPE WORKER PAY RATE HOLIDAY PAY EMPLOYER…" at bounding box center [784, 575] width 628 height 252
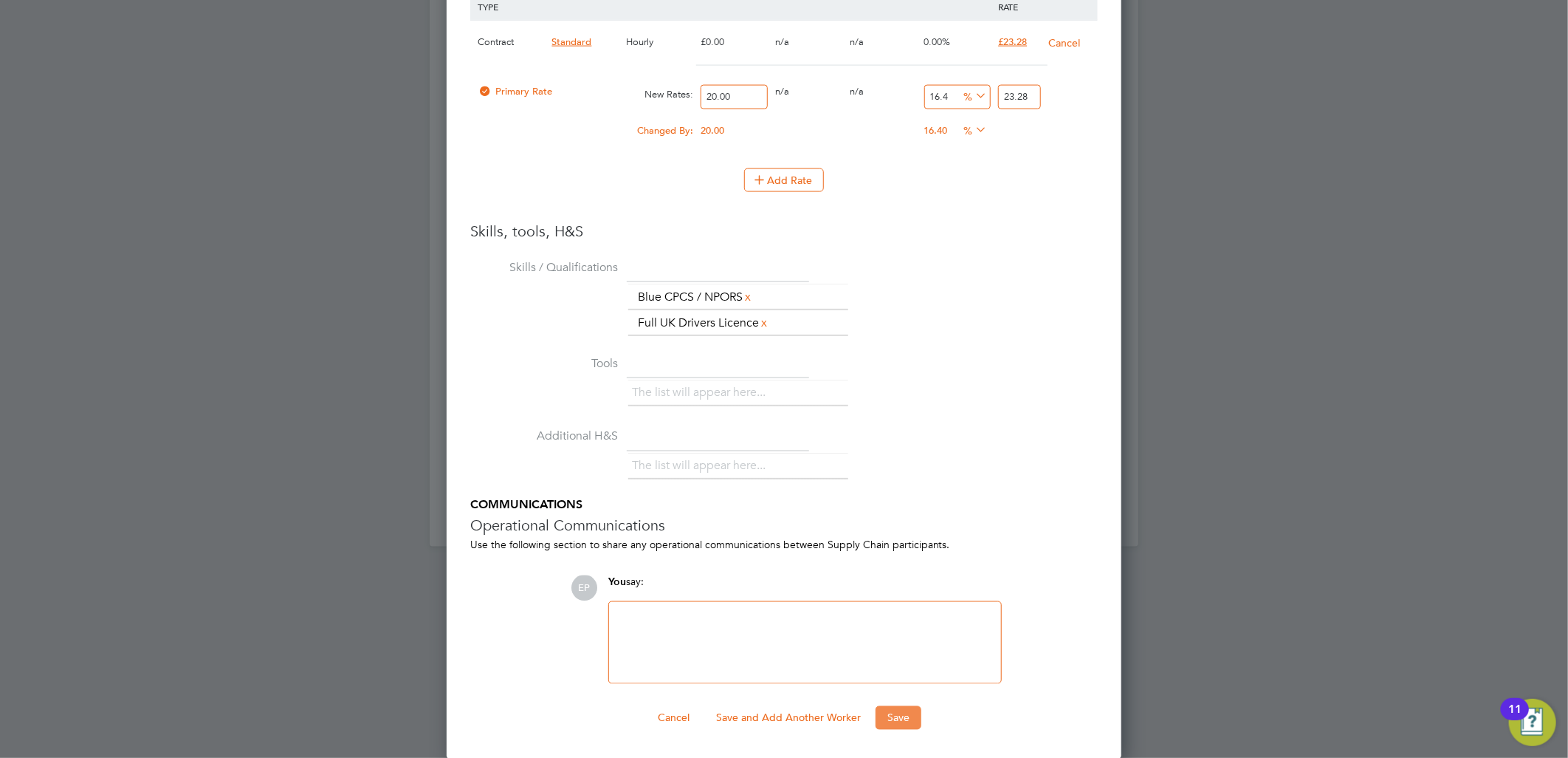
click at [904, 711] on button "Save" at bounding box center [898, 718] width 46 height 23
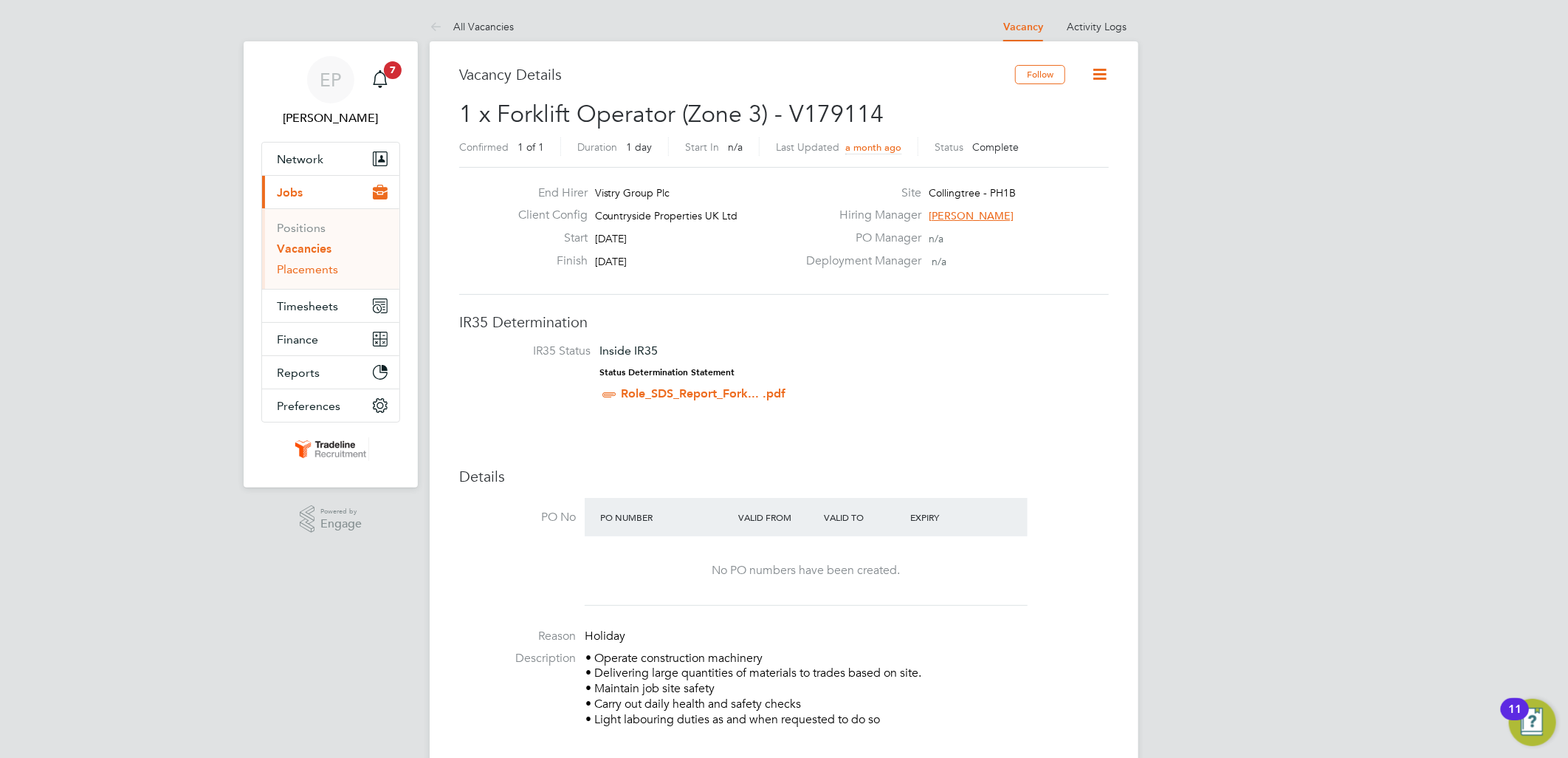
click at [320, 276] on link "Placements" at bounding box center [307, 270] width 61 height 14
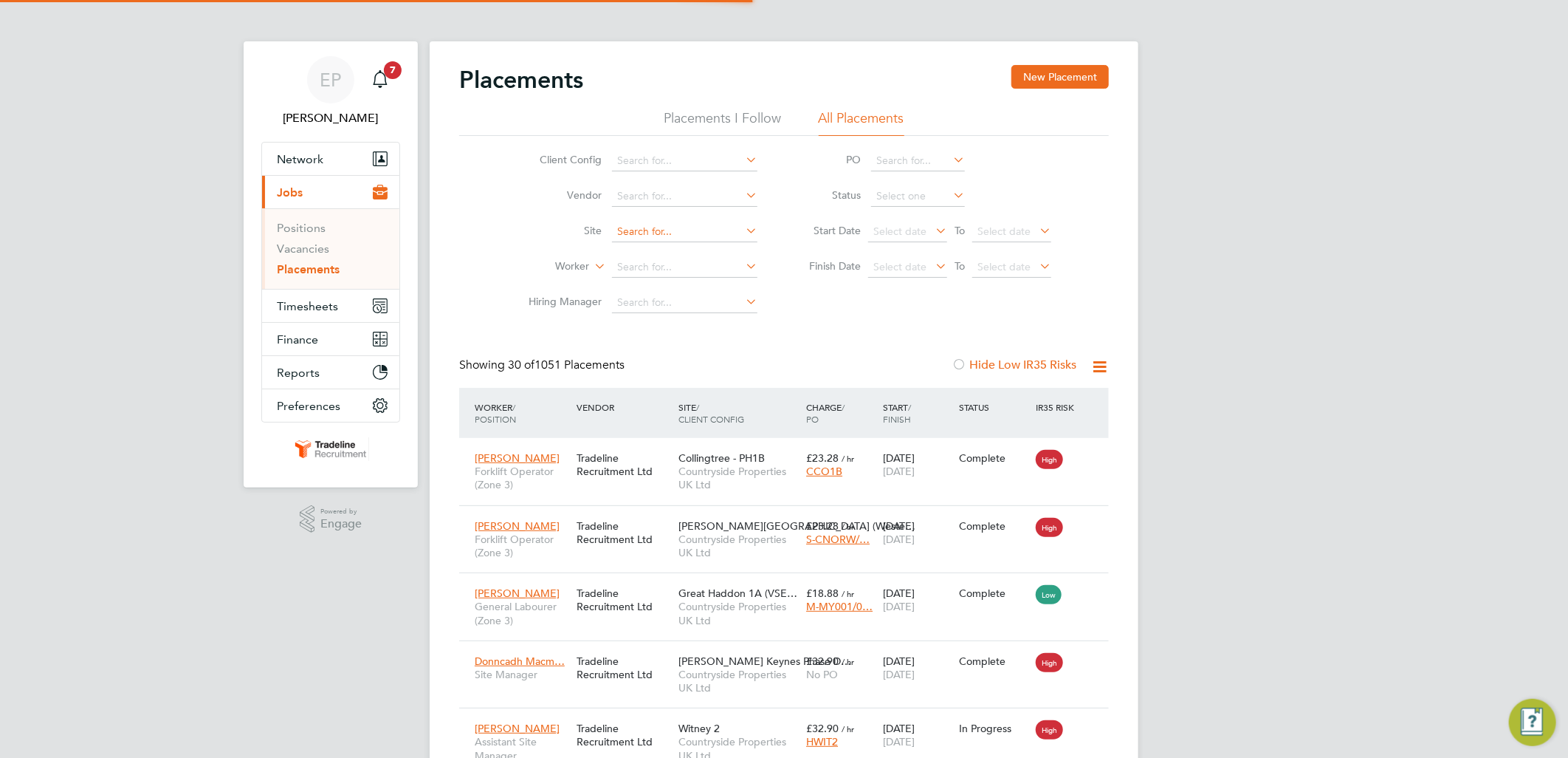
scroll to position [56, 128]
click at [628, 267] on input at bounding box center [684, 267] width 145 height 21
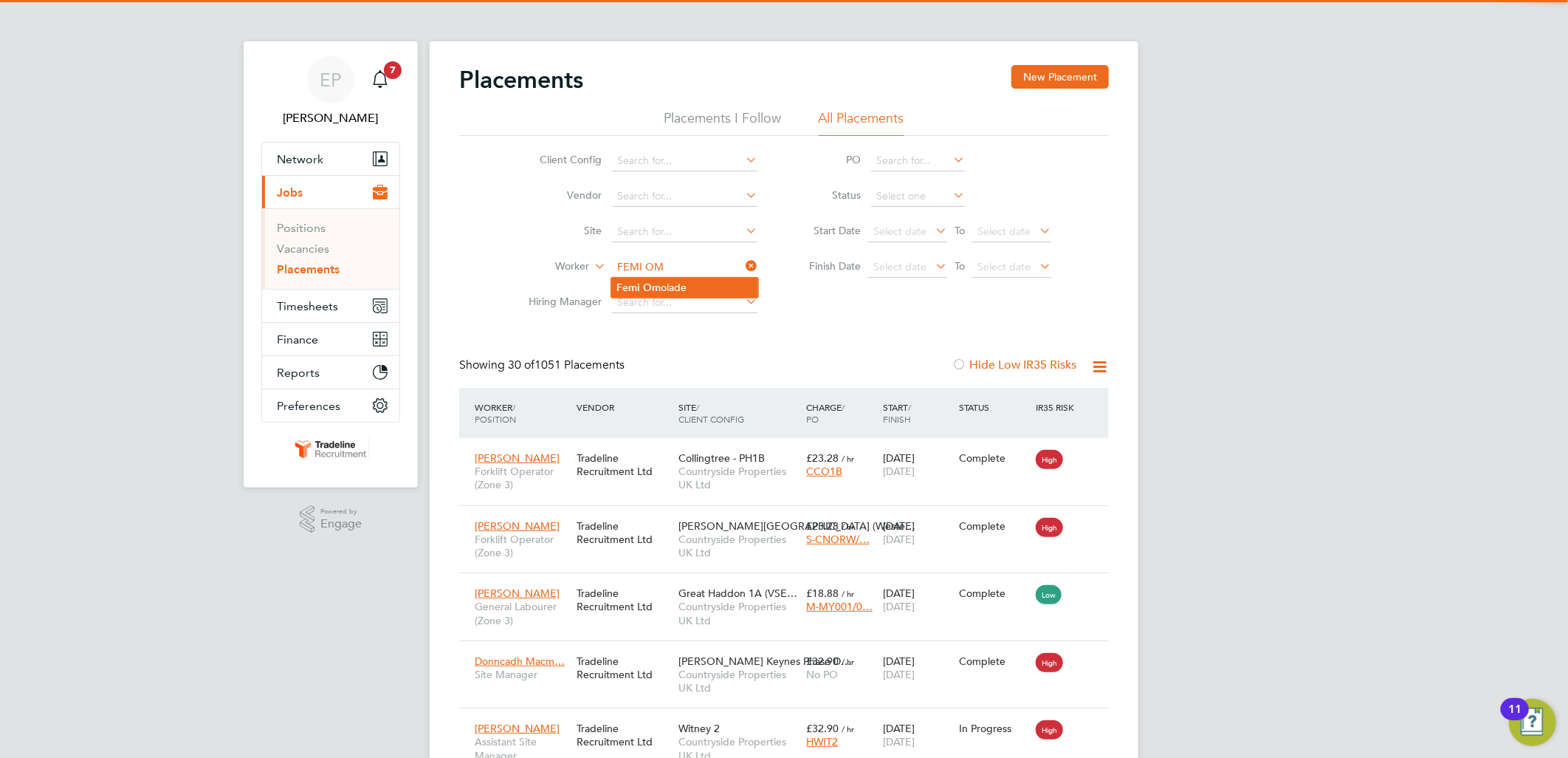
click at [692, 292] on li "Femi Om olade" at bounding box center [685, 288] width 147 height 20
type input "[PERSON_NAME]"
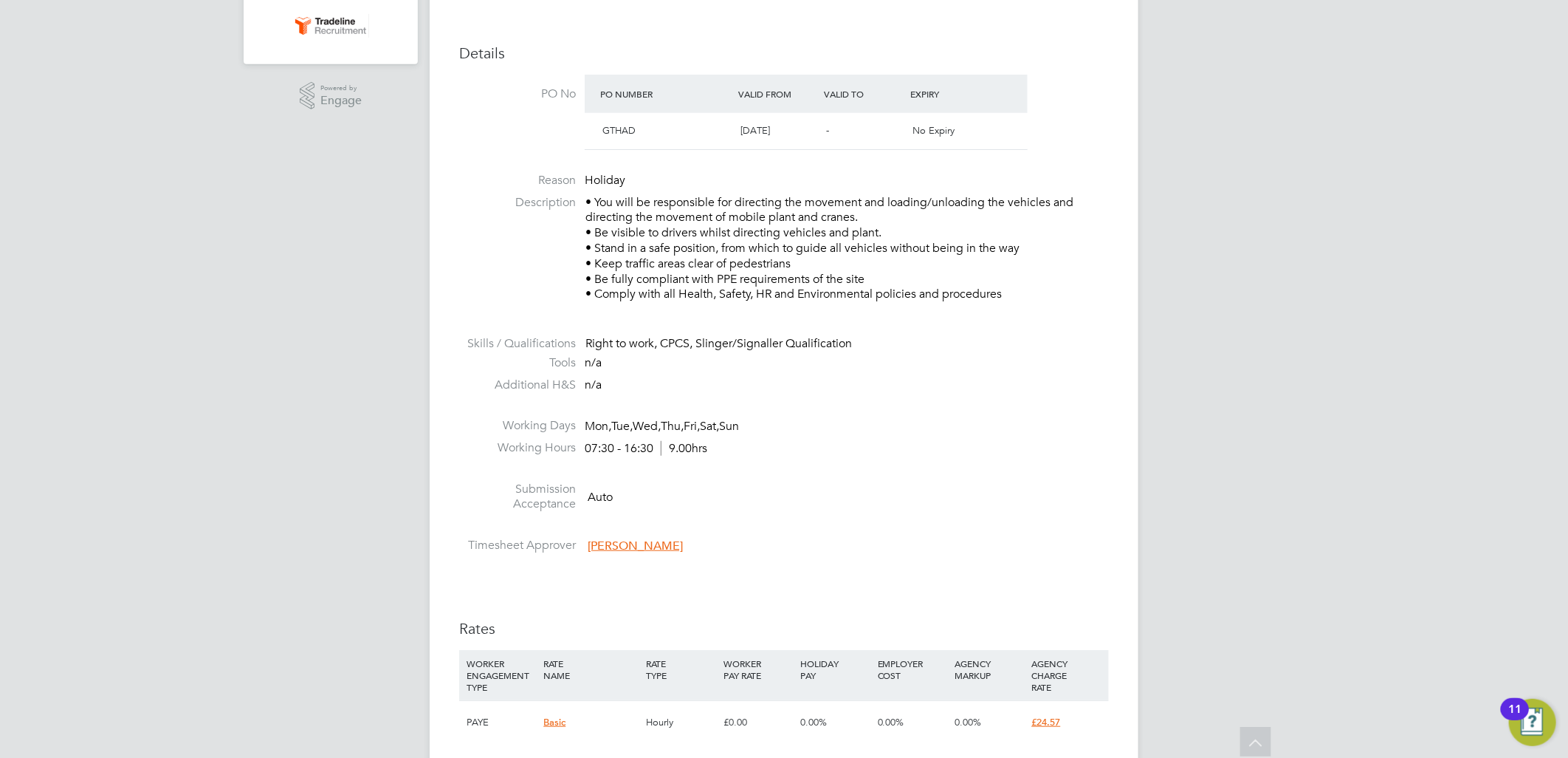
scroll to position [574, 0]
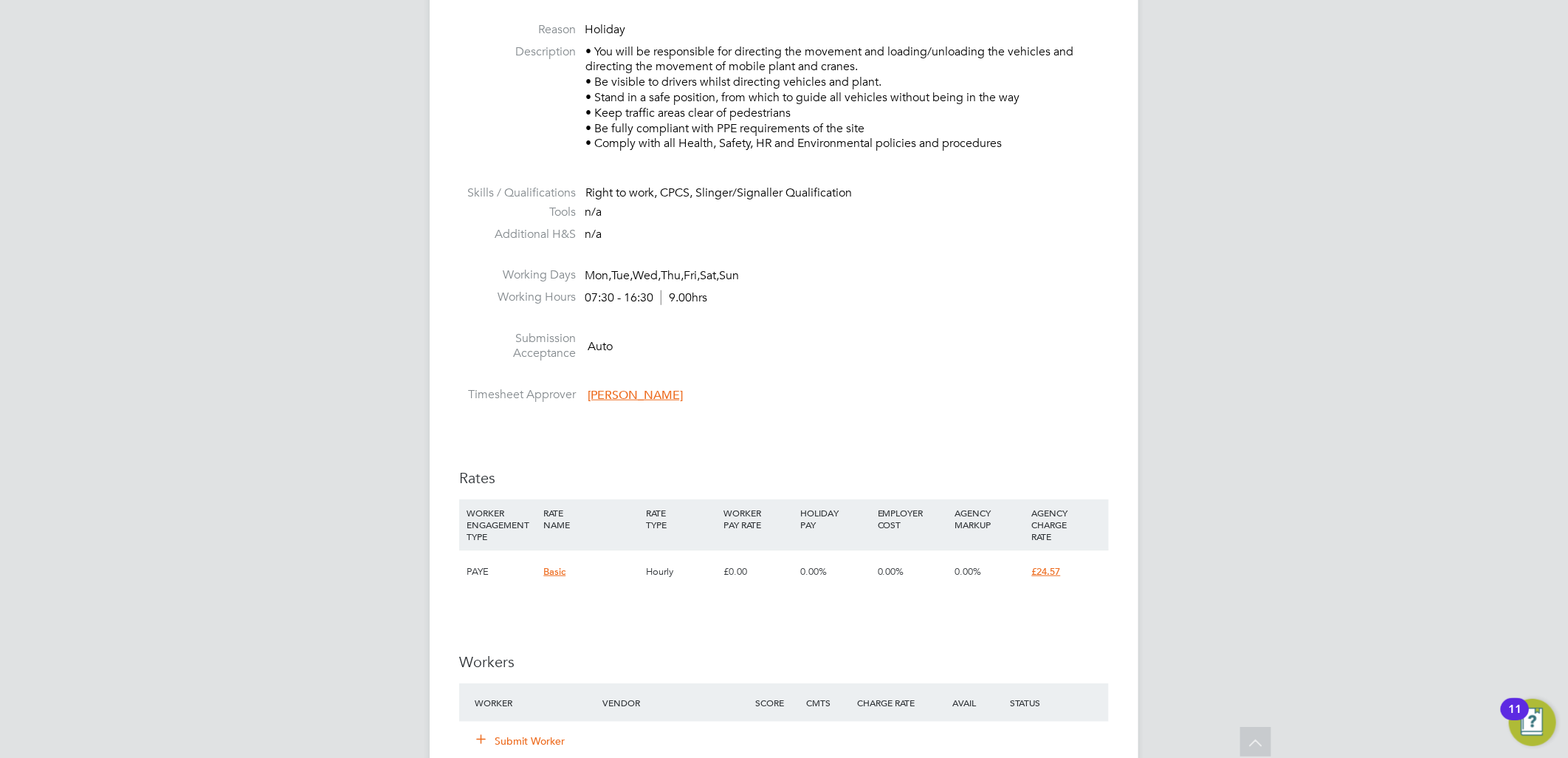
click at [540, 739] on button "Submit Worker" at bounding box center [521, 741] width 89 height 14
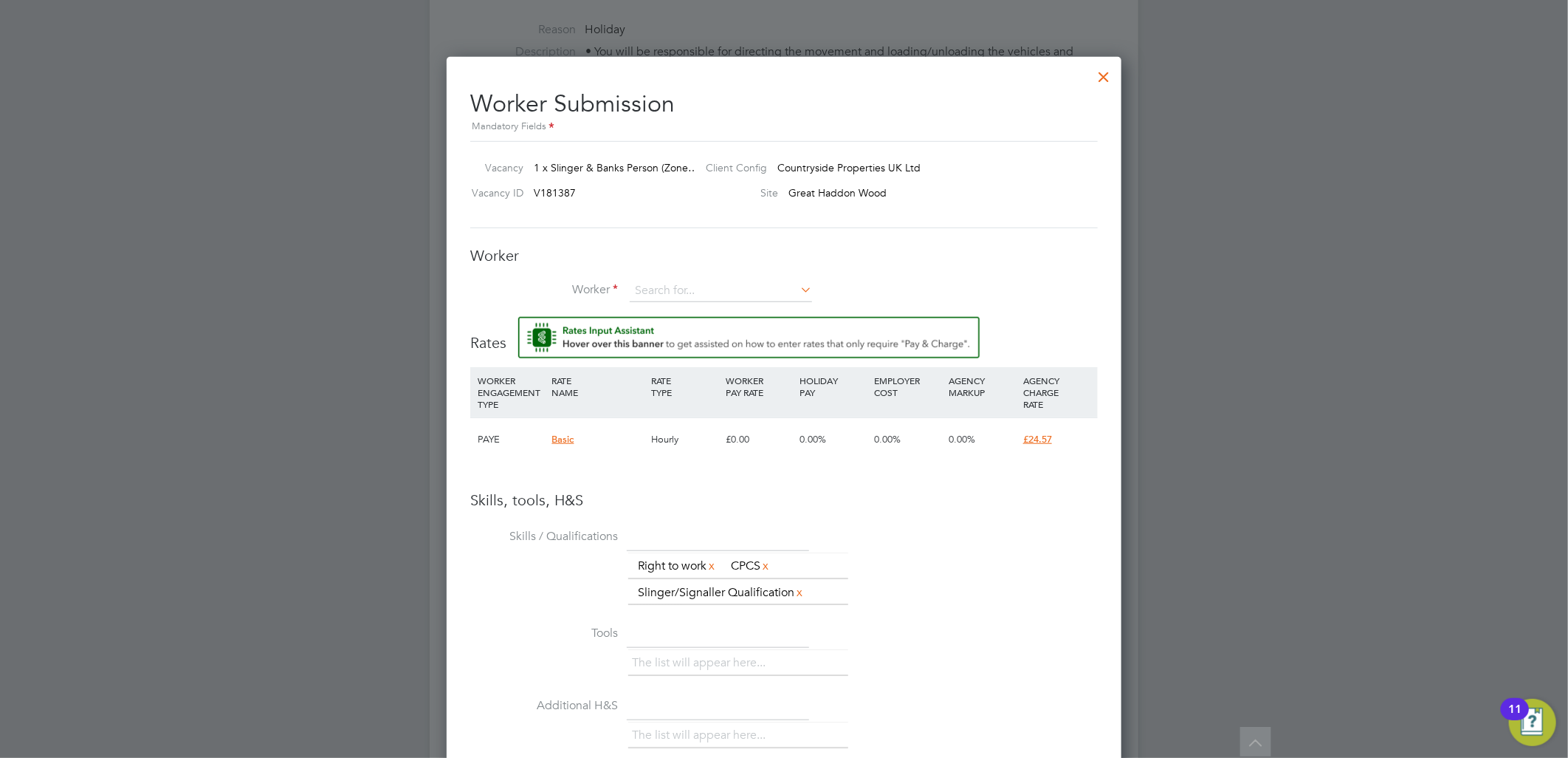
scroll to position [0, 0]
click at [680, 281] on input at bounding box center [721, 290] width 183 height 22
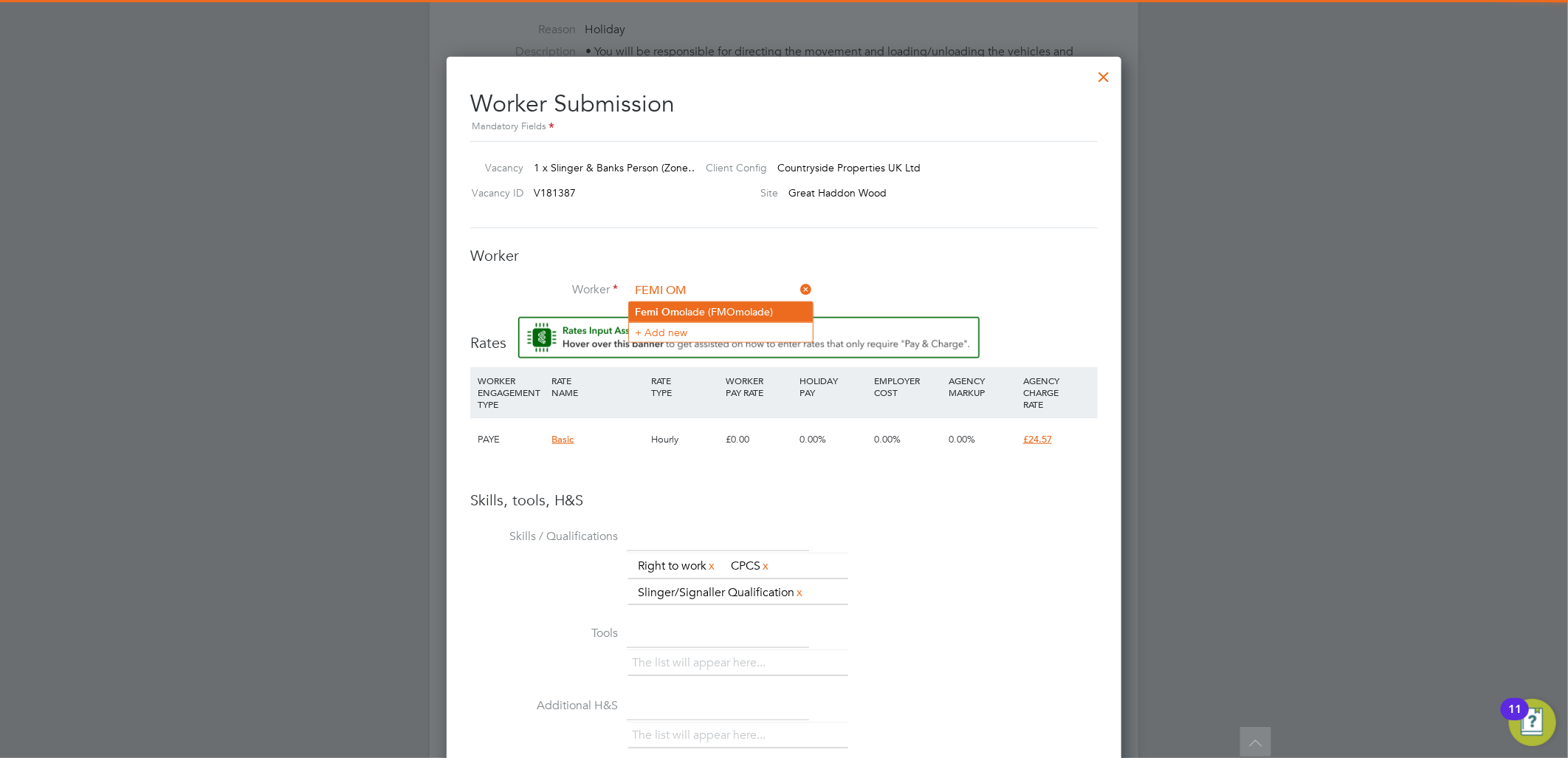
click at [715, 314] on li "Femi Om olade (FMOmolade)" at bounding box center [720, 312] width 184 height 20
type input "Femi Omolade (FMOmolade)"
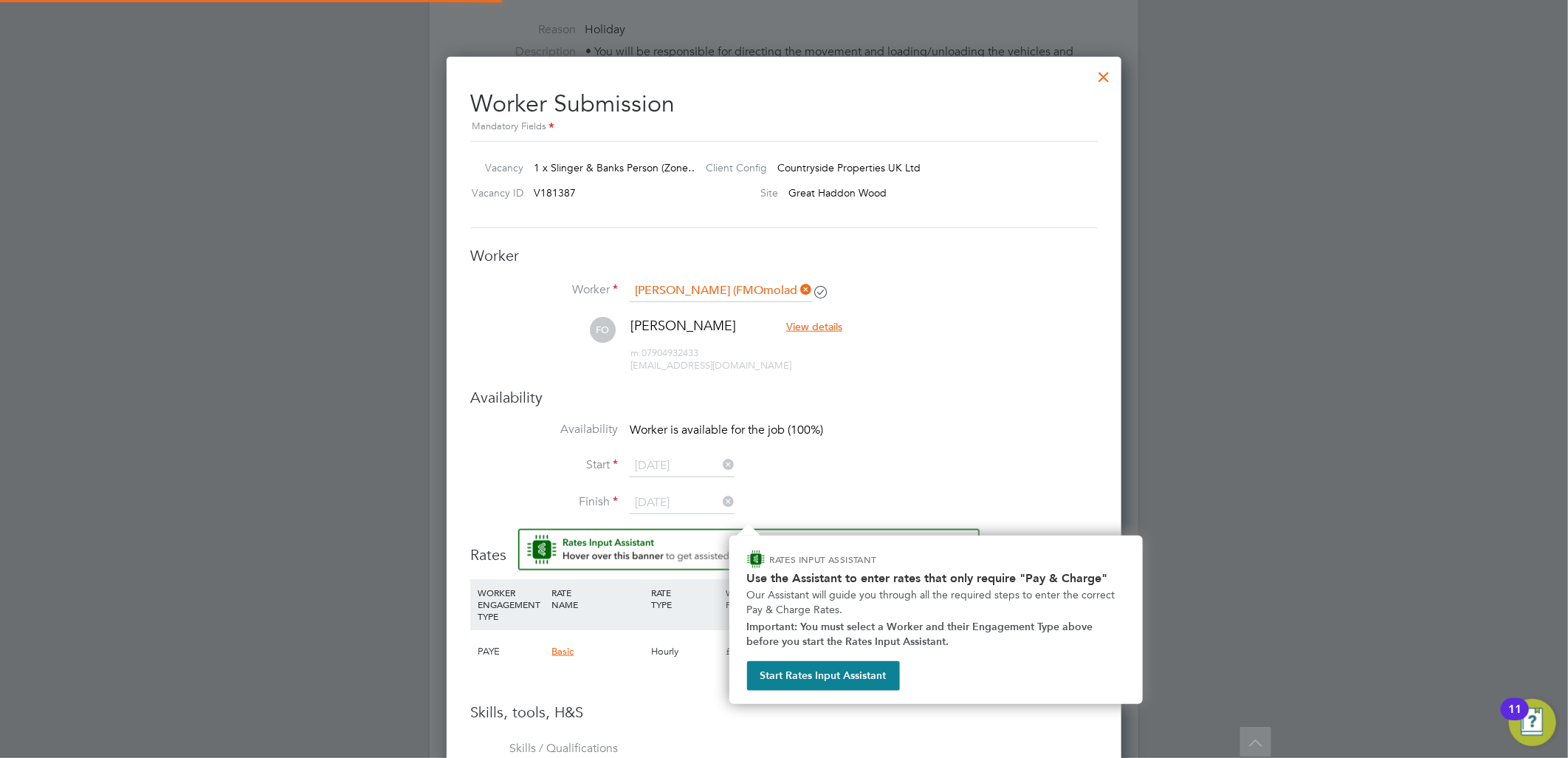
scroll to position [1297, 675]
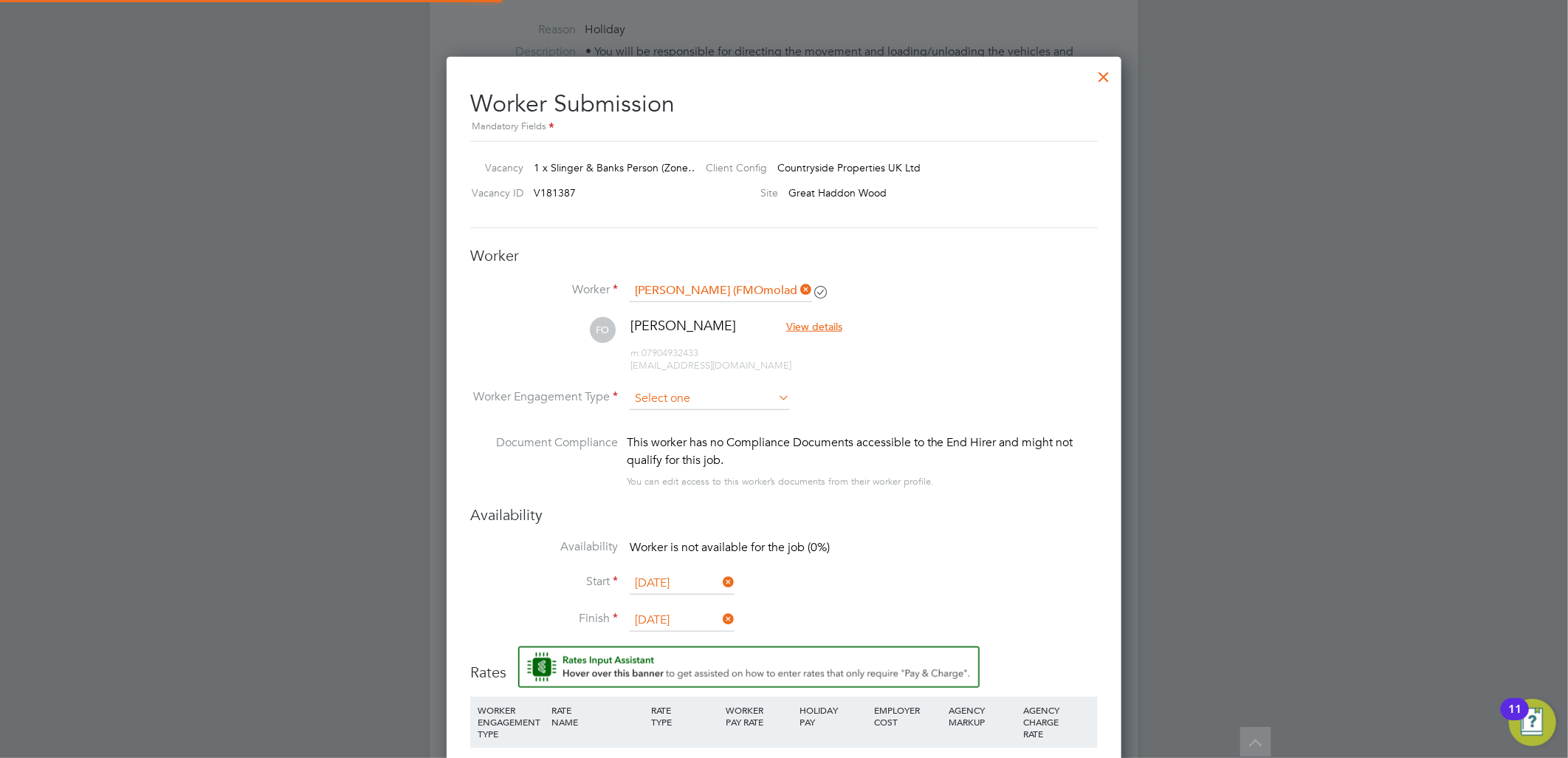
click at [709, 401] on input at bounding box center [709, 399] width 160 height 22
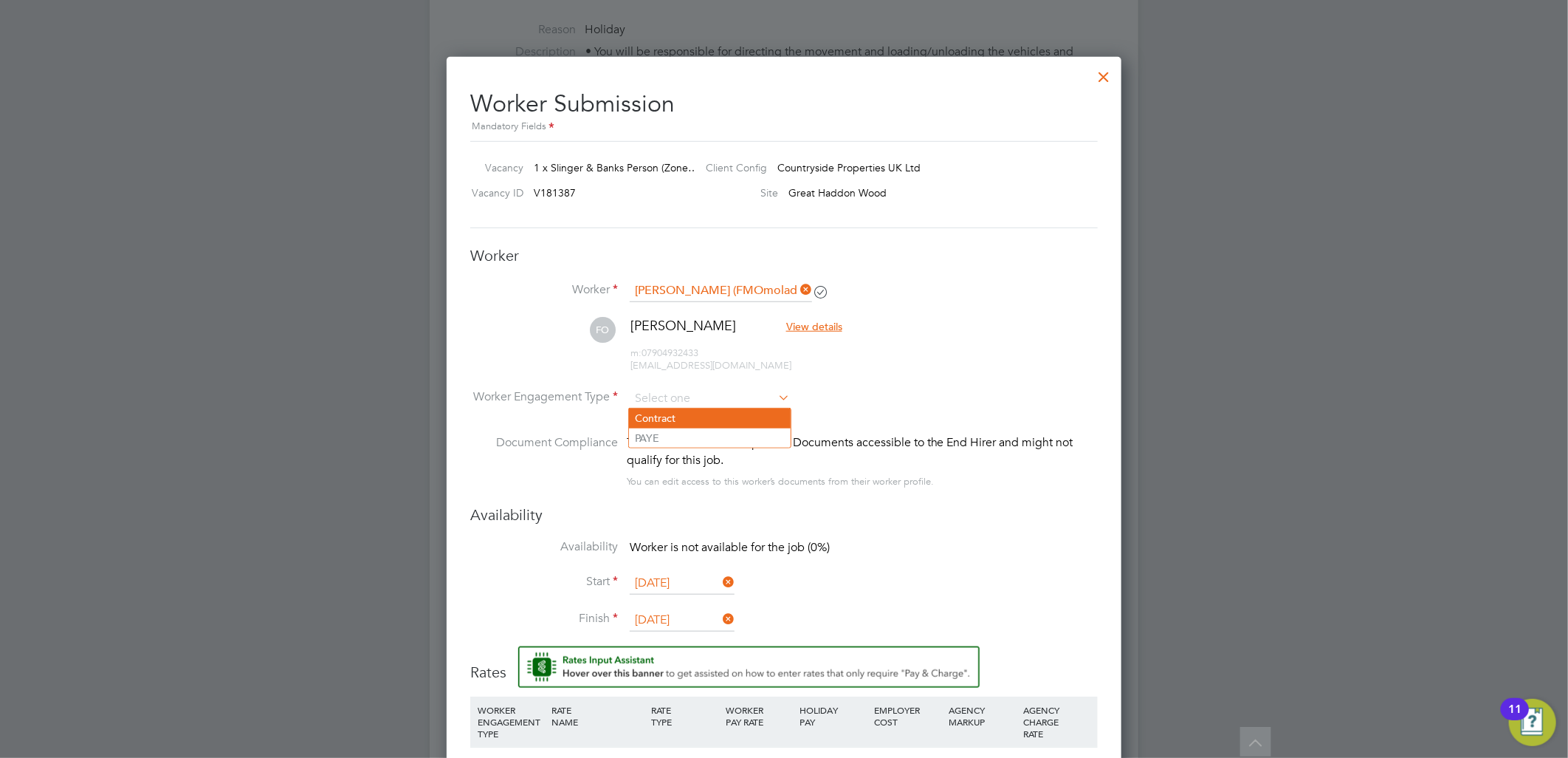
click at [694, 410] on li "Contract" at bounding box center [709, 418] width 162 height 19
type input "Contract"
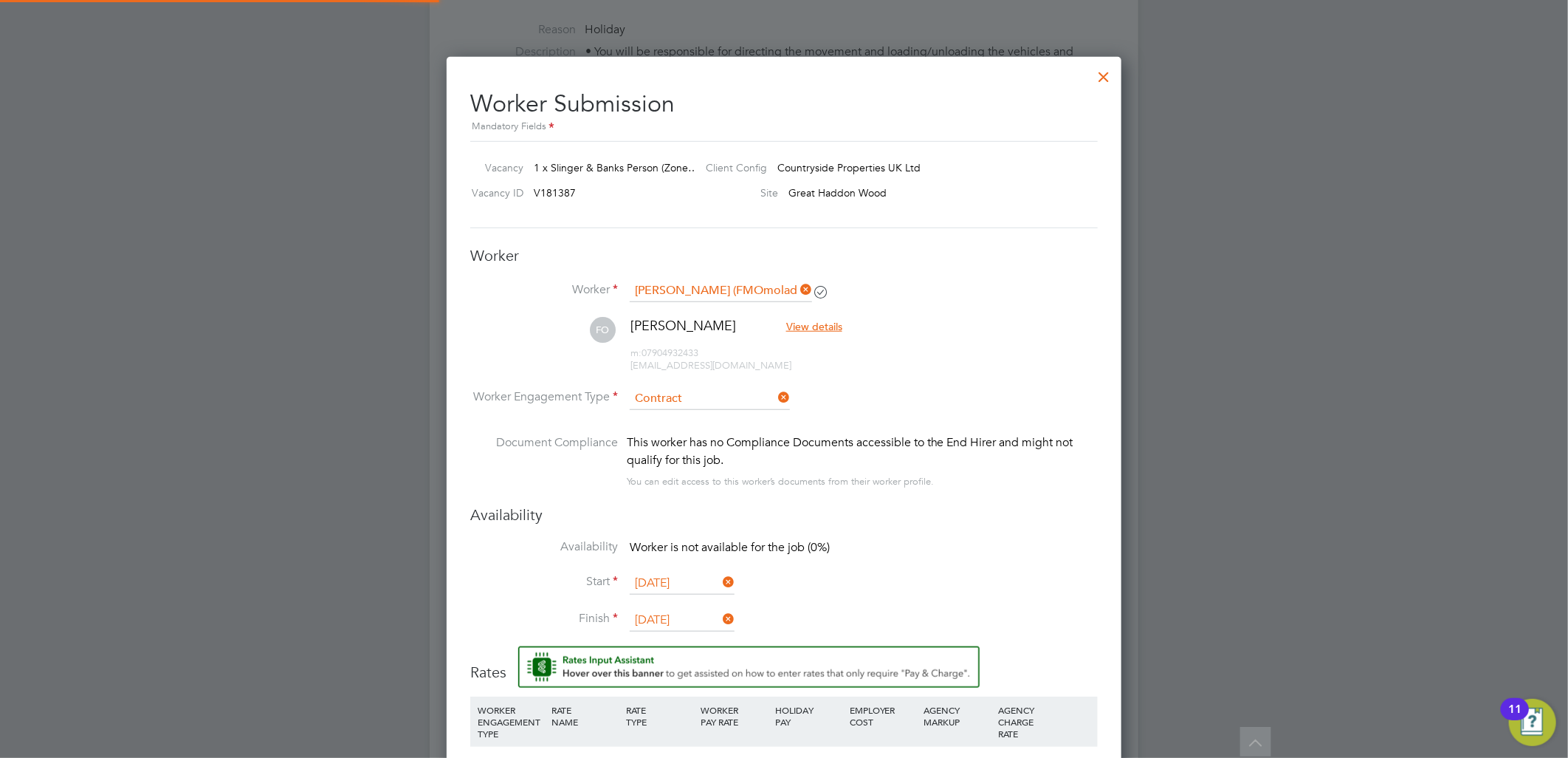
click at [845, 481] on div "You can edit access to this worker’s documents from their worker profile." at bounding box center [780, 482] width 307 height 18
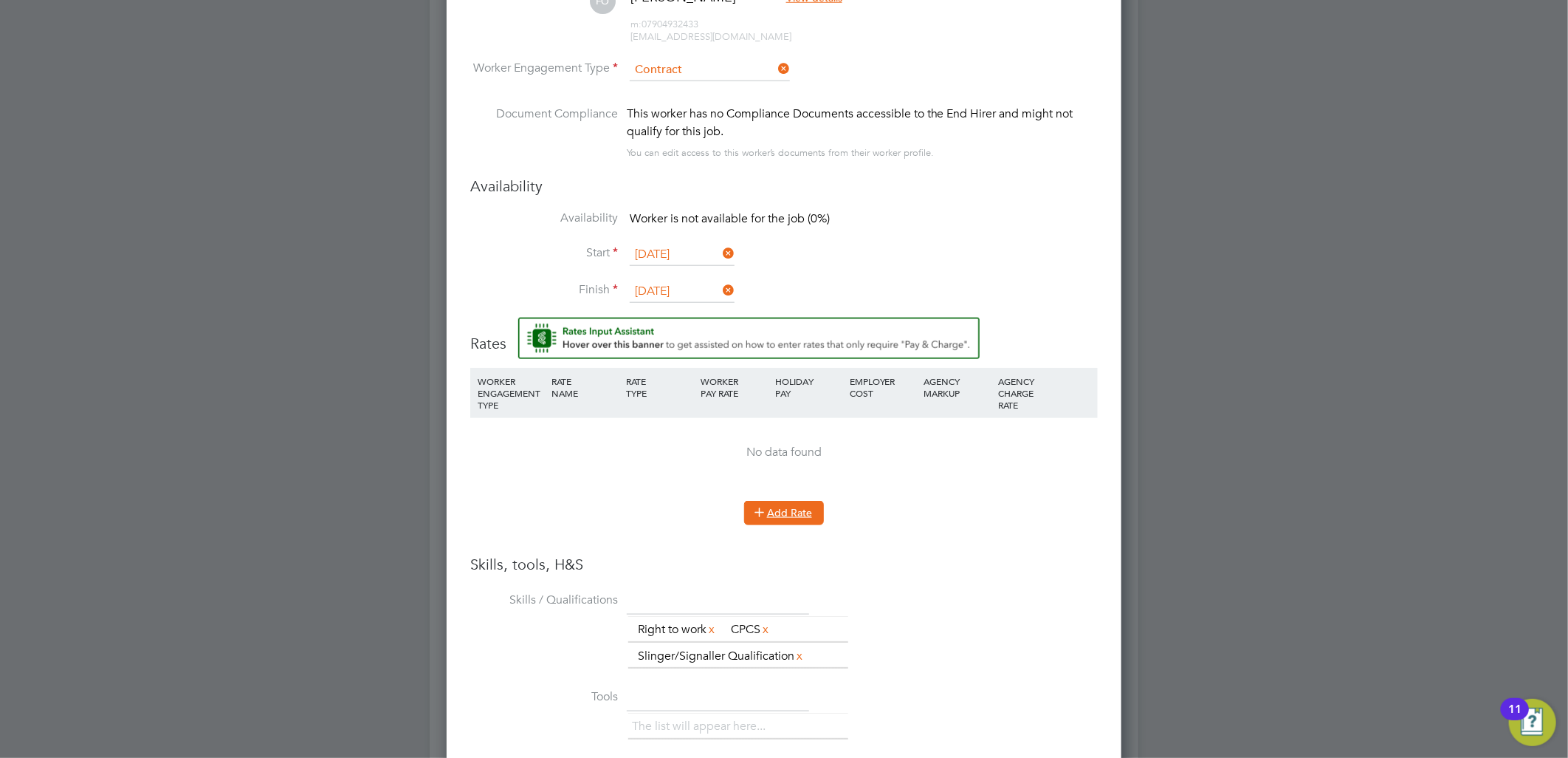
click at [784, 504] on button "Add Rate" at bounding box center [784, 513] width 80 height 23
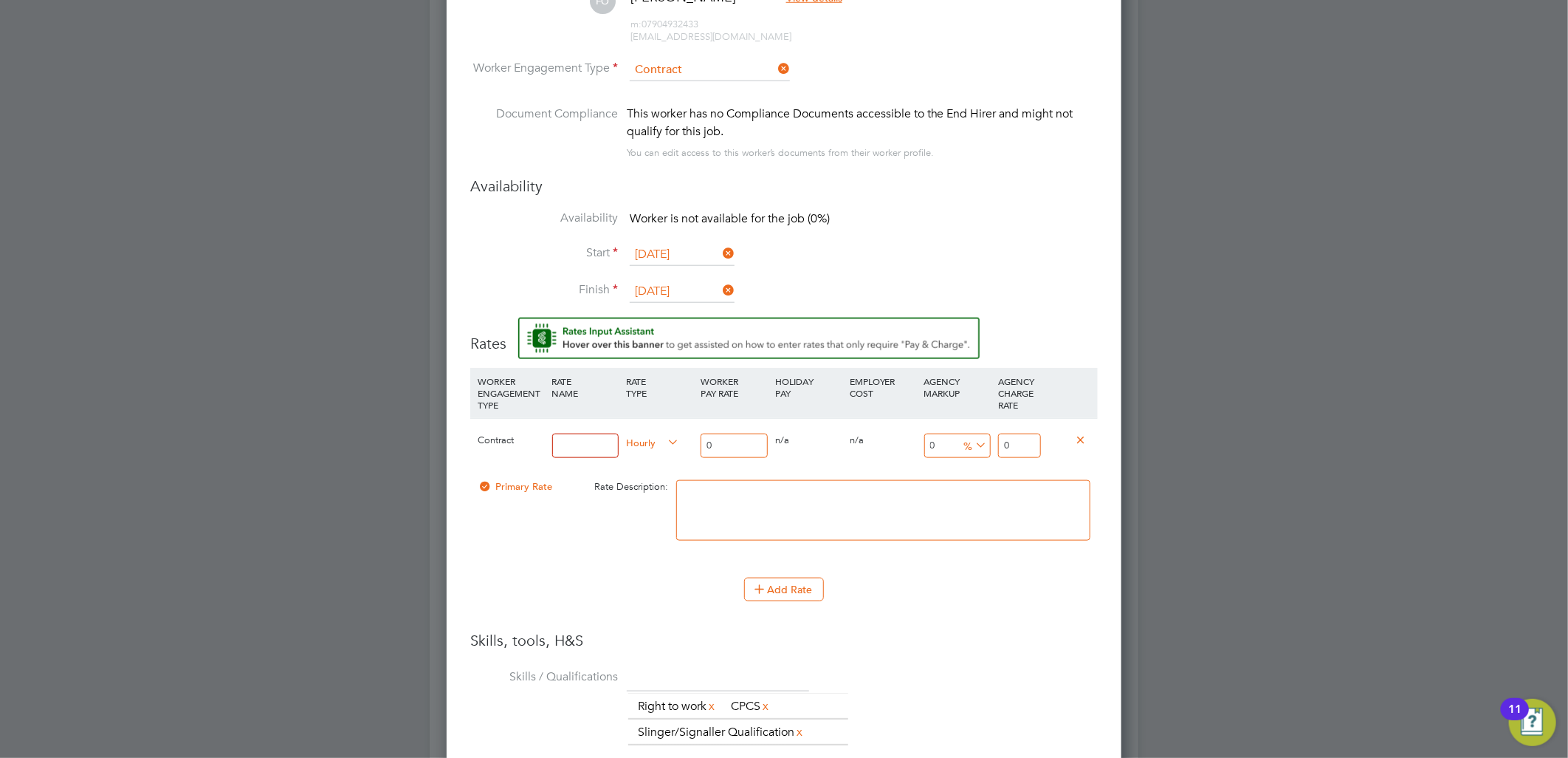
click at [603, 448] on input at bounding box center [586, 445] width 67 height 24
type input "TL"
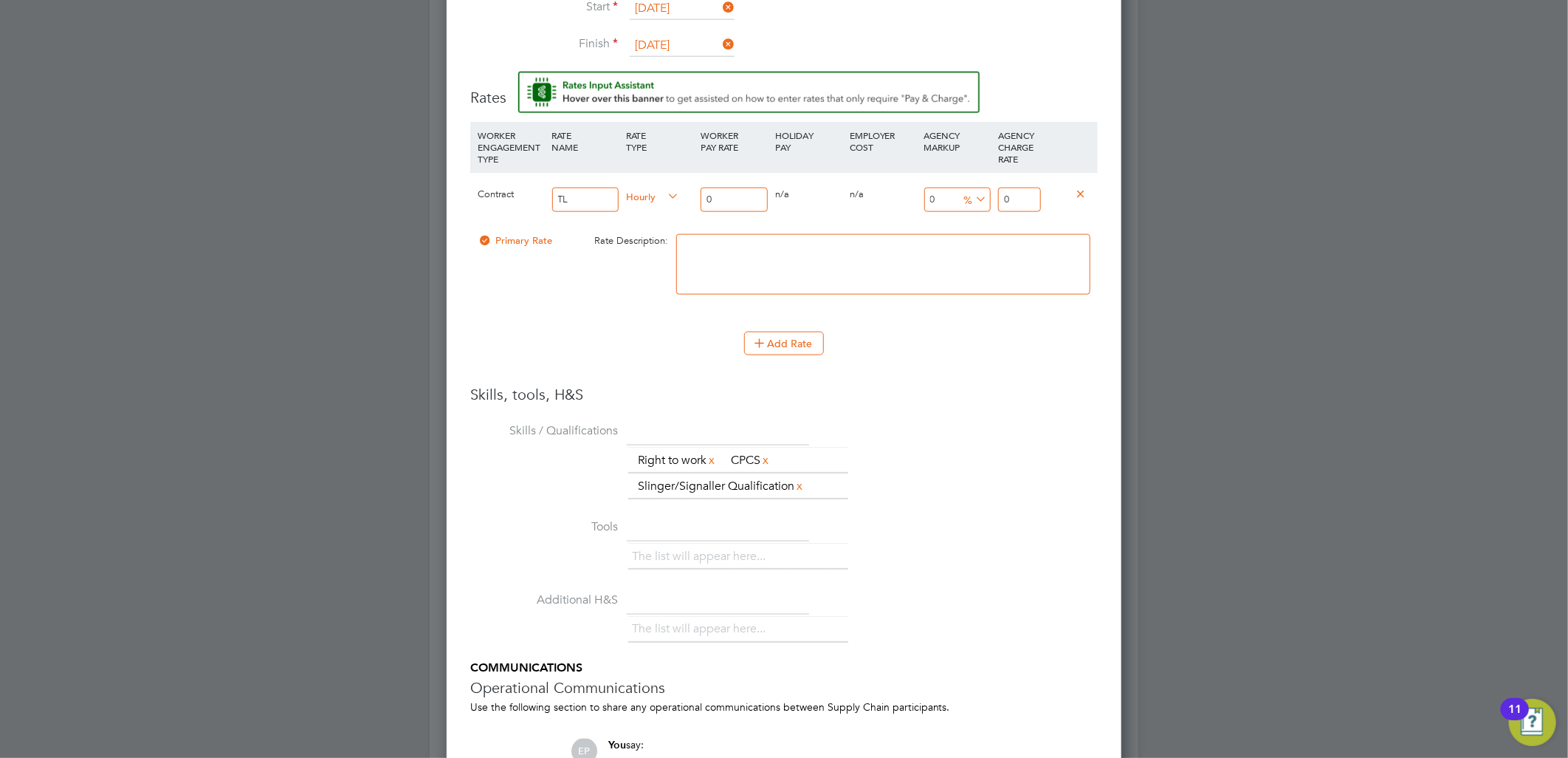
drag, startPoint x: 719, startPoint y: 189, endPoint x: 637, endPoint y: 187, distance: 82.0
click at [642, 187] on div "Contract TL Hourly 0 0 n/a 0 n/a 0 0 % 0" at bounding box center [784, 199] width 628 height 55
type input "1"
type input "16"
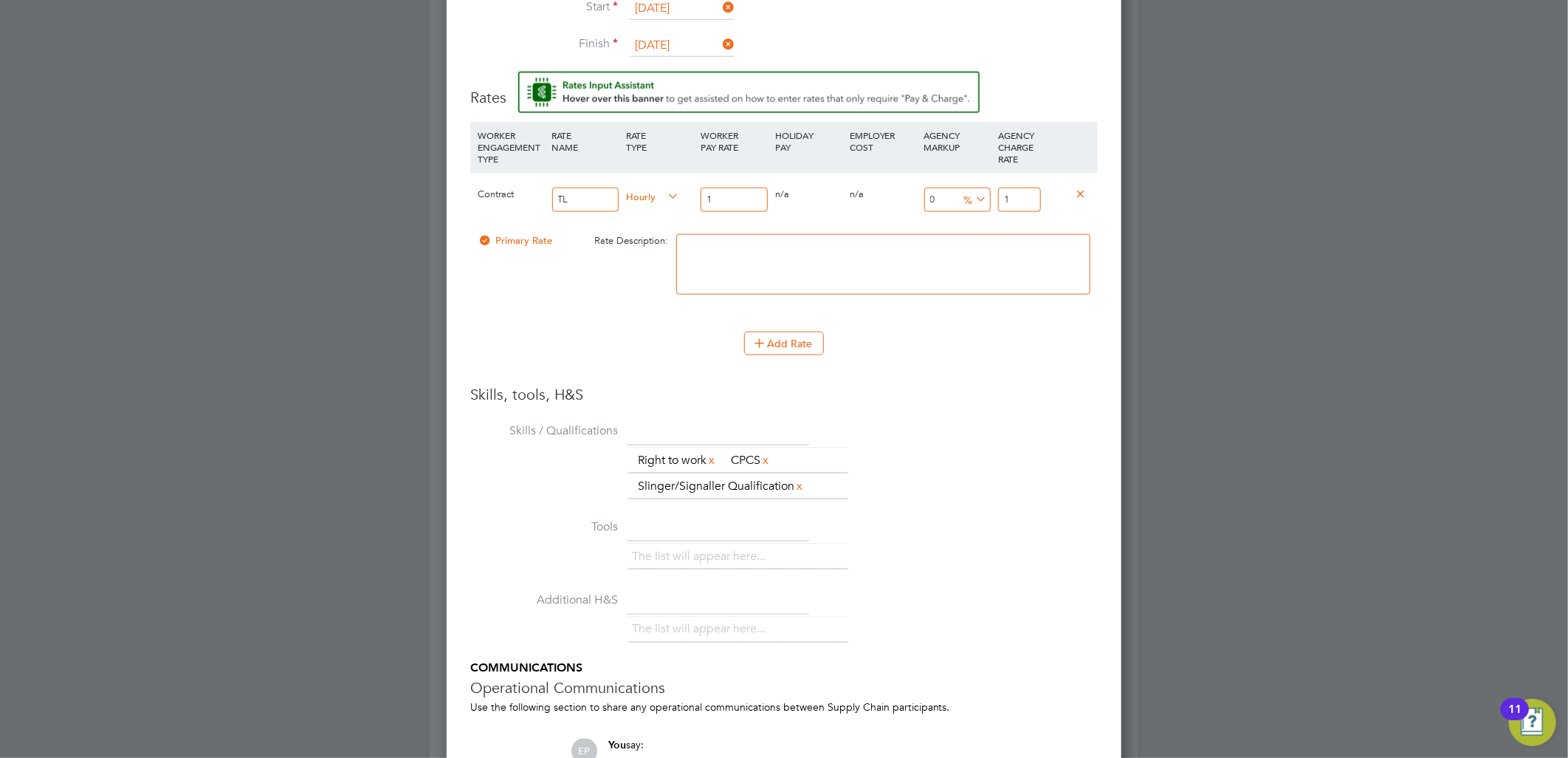
type input "16"
type input "16.5"
type input "16.50"
drag, startPoint x: 1026, startPoint y: 195, endPoint x: 973, endPoint y: 195, distance: 53.0
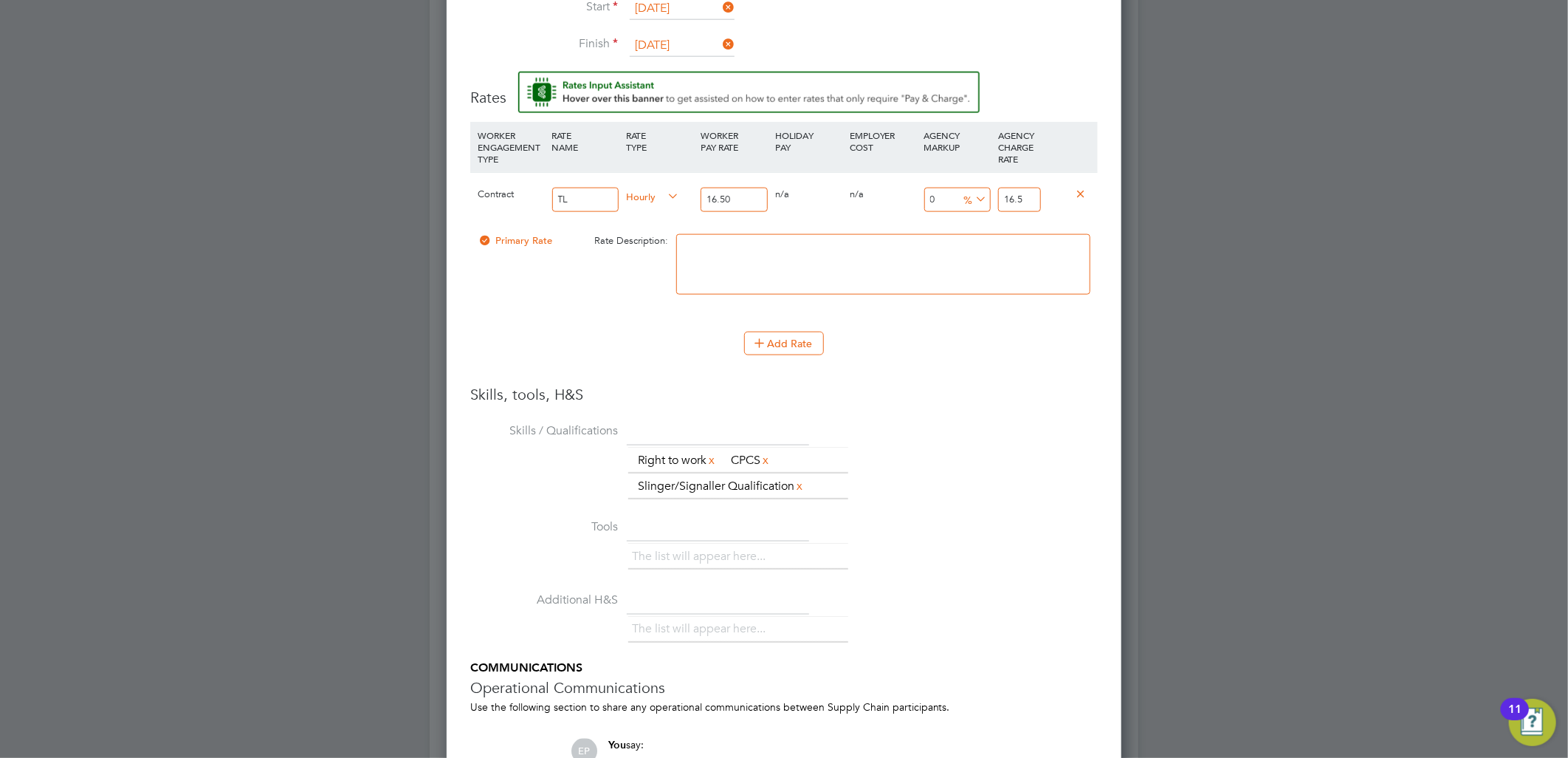
click at [973, 195] on div "Contract TL Hourly 16.50 0 n/a 0 n/a 0 0 % 16.5" at bounding box center [784, 199] width 628 height 55
type input "-93.93939393939394"
type input "1"
type input "15.151515151515152"
type input "19"
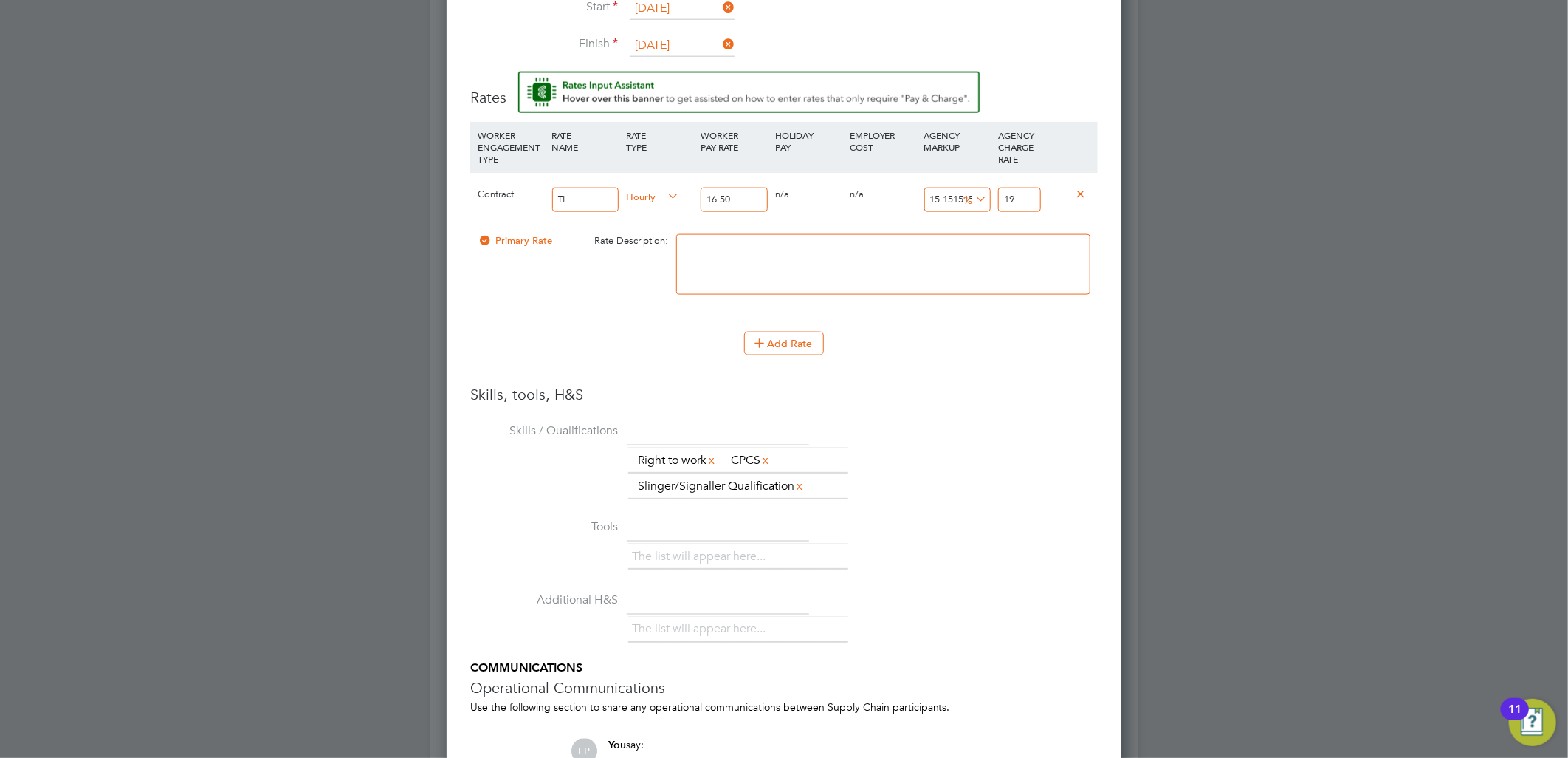
type input "17.575757575757574"
type input "19.4"
type input "17.87878787878788"
type input "19.45"
click at [994, 266] on textarea at bounding box center [883, 264] width 414 height 61
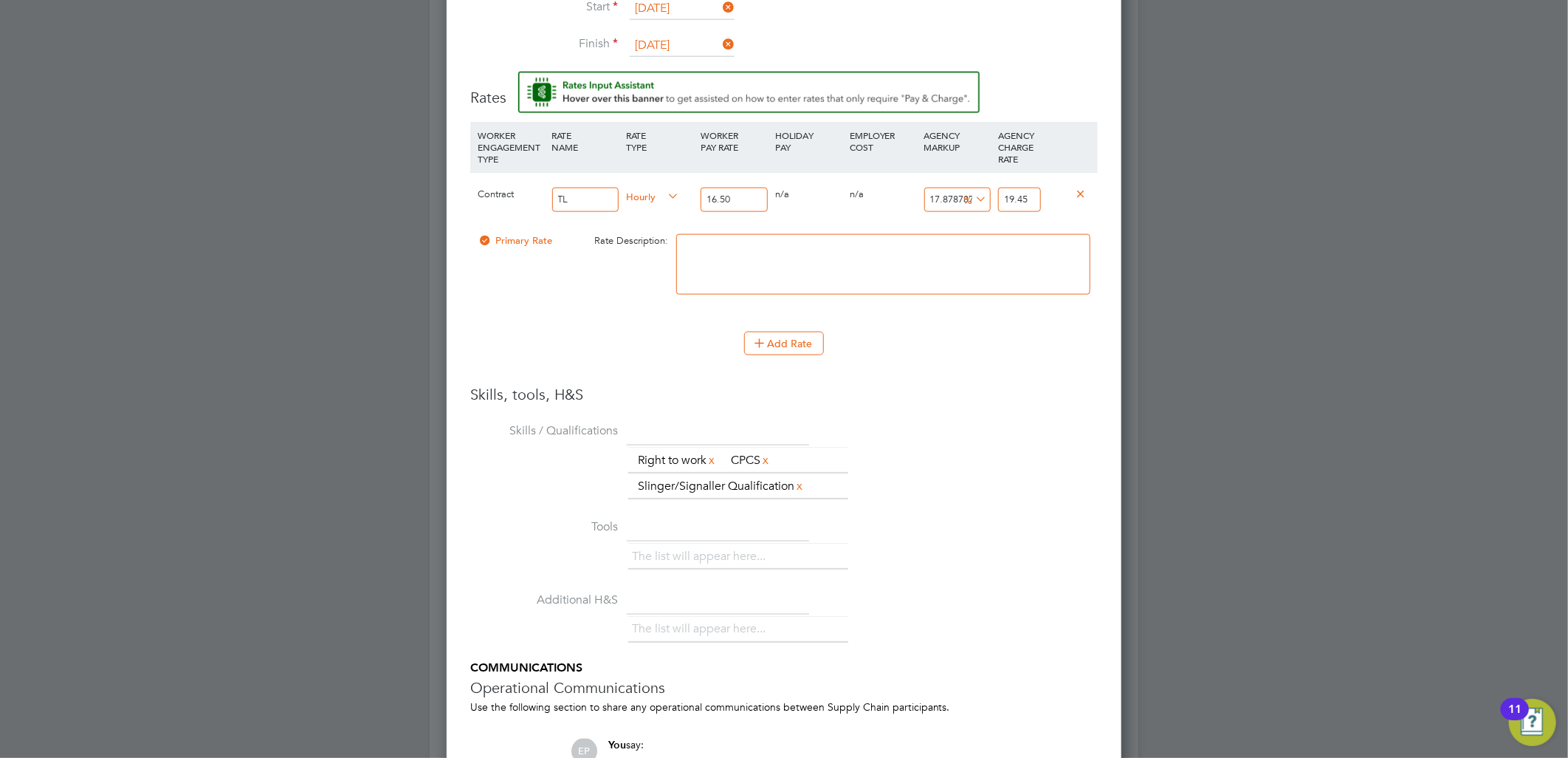
click at [986, 381] on li "WORKER ENGAGEMENT TYPE RATE NAME RATE TYPE WORKER PAY RATE HOLIDAY PAY EMPLOYER…" at bounding box center [784, 253] width 628 height 263
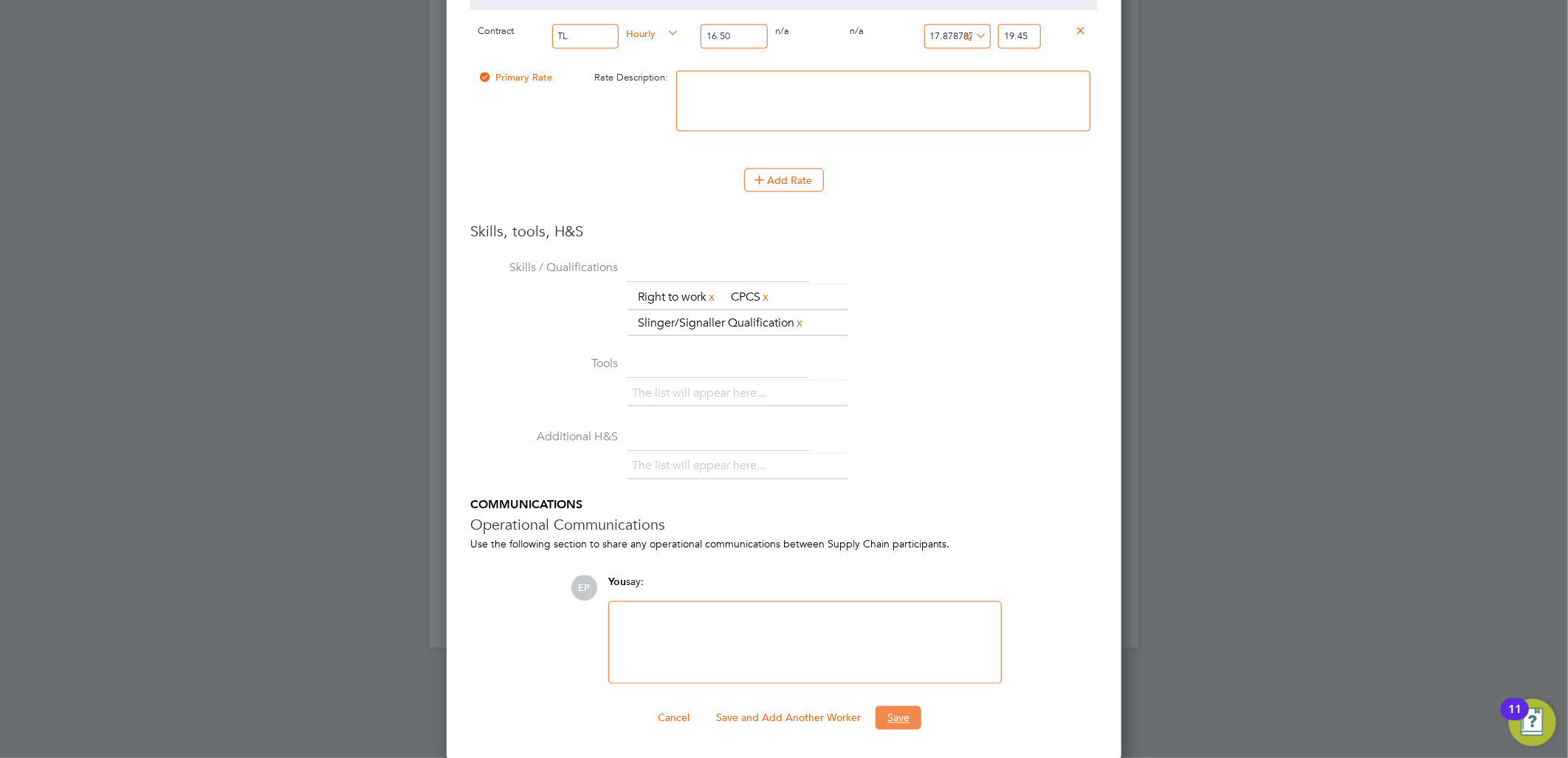
click at [901, 727] on button "Save" at bounding box center [898, 718] width 46 height 23
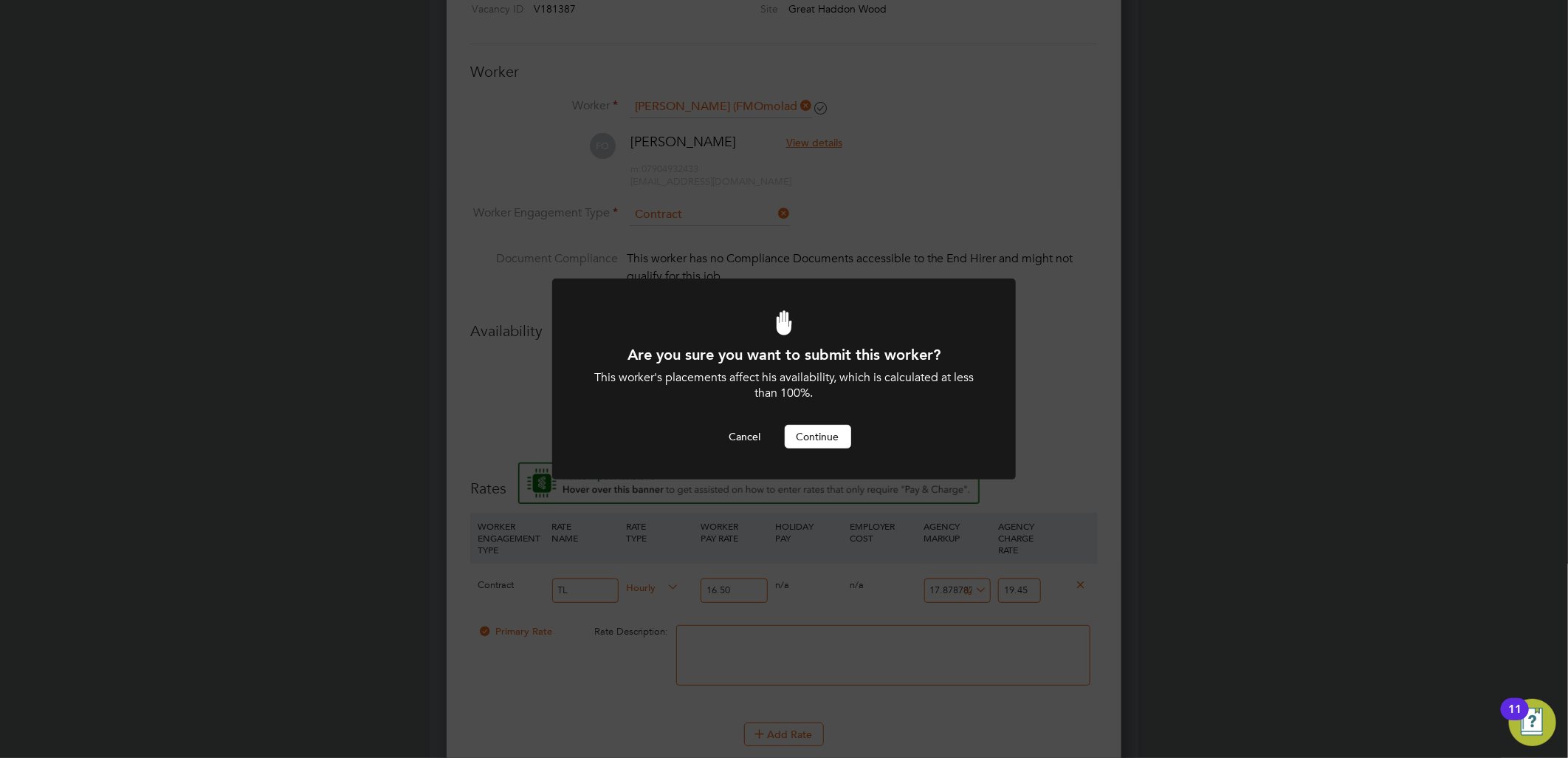
click at [816, 441] on button "Continue" at bounding box center [818, 436] width 66 height 23
